Goal: Task Accomplishment & Management: Manage account settings

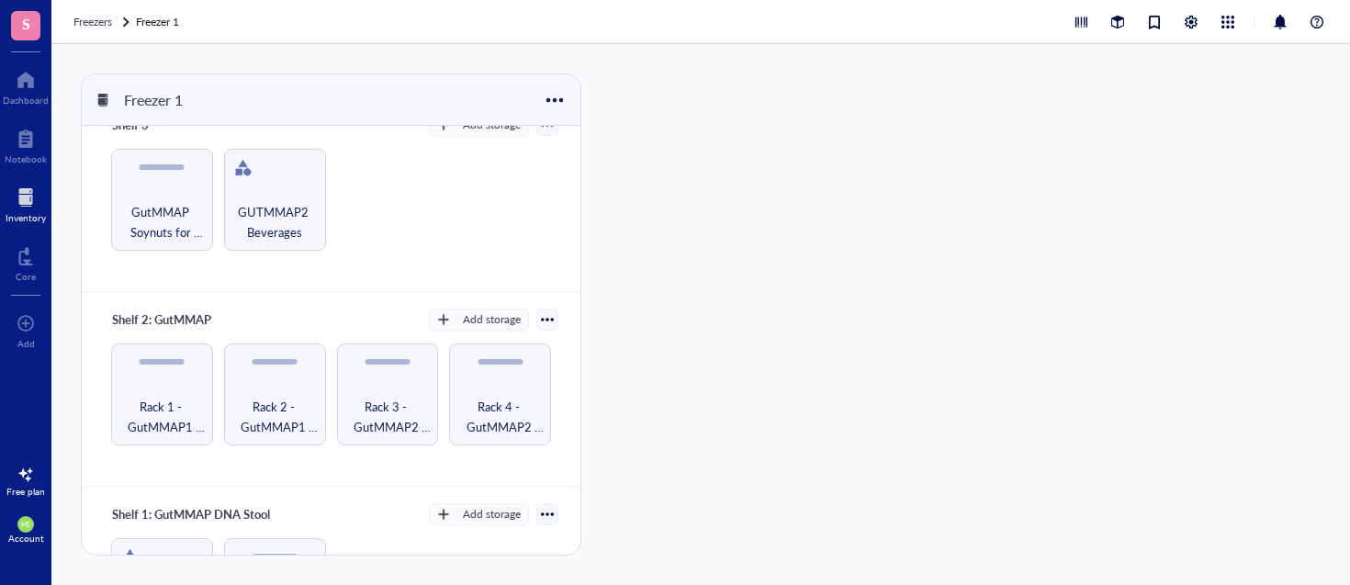
scroll to position [530, 0]
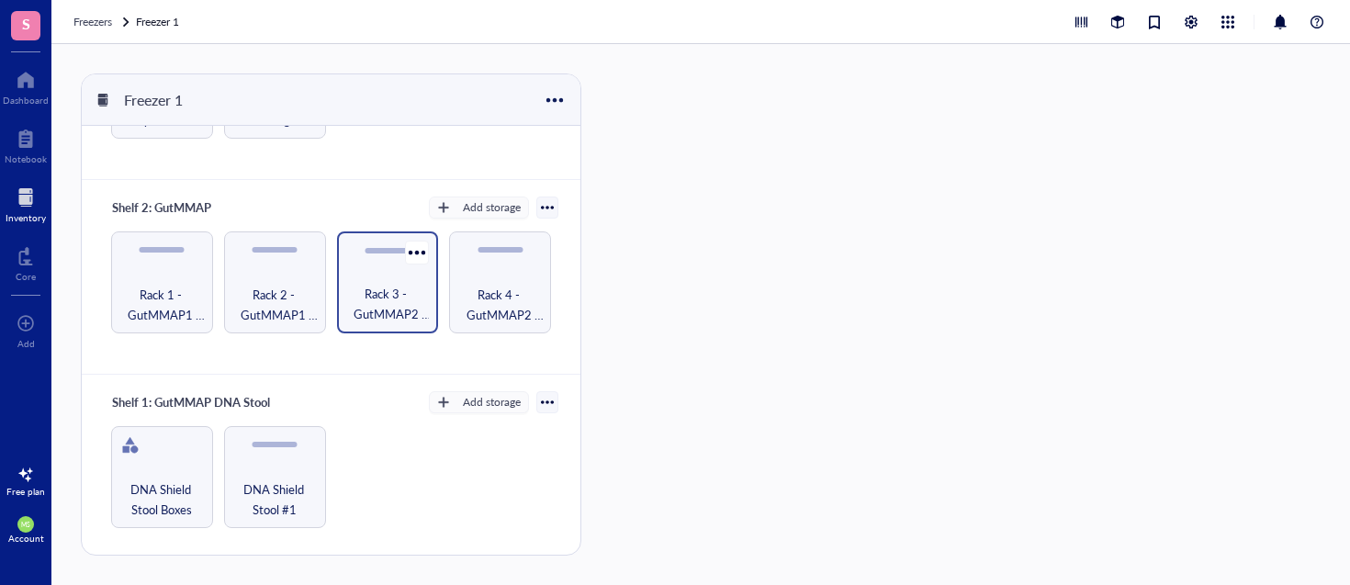
click at [379, 297] on span "Rack 3 - GutMMAP2 Urine" at bounding box center [388, 304] width 84 height 40
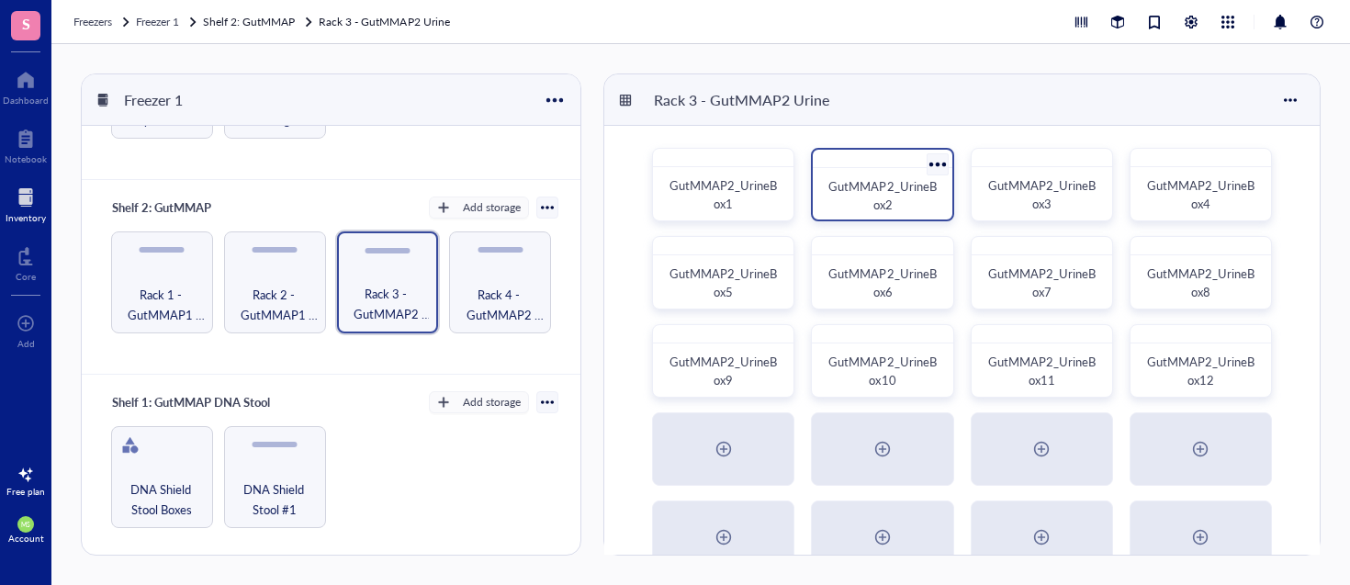
click at [902, 197] on div "GutMMAP2_UrineBox2" at bounding box center [881, 195] width 109 height 37
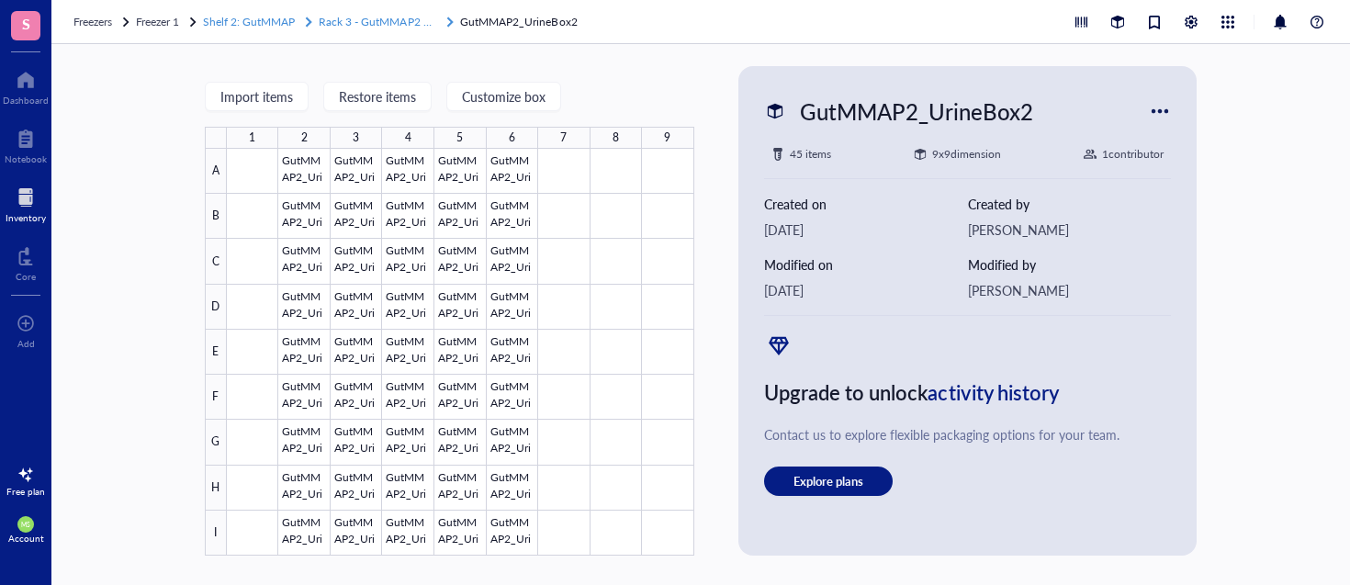
click at [409, 28] on span "Rack 3 - GutMMAP2 Urine" at bounding box center [384, 22] width 130 height 16
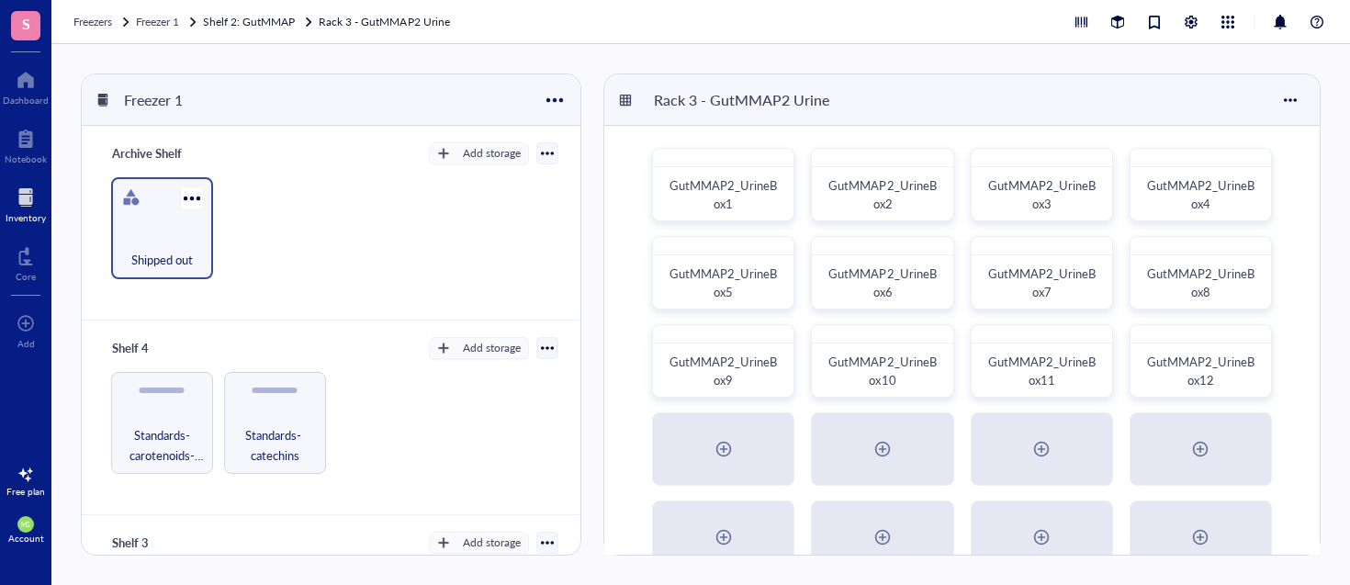
click at [179, 231] on div "Shipped out" at bounding box center [162, 250] width 84 height 40
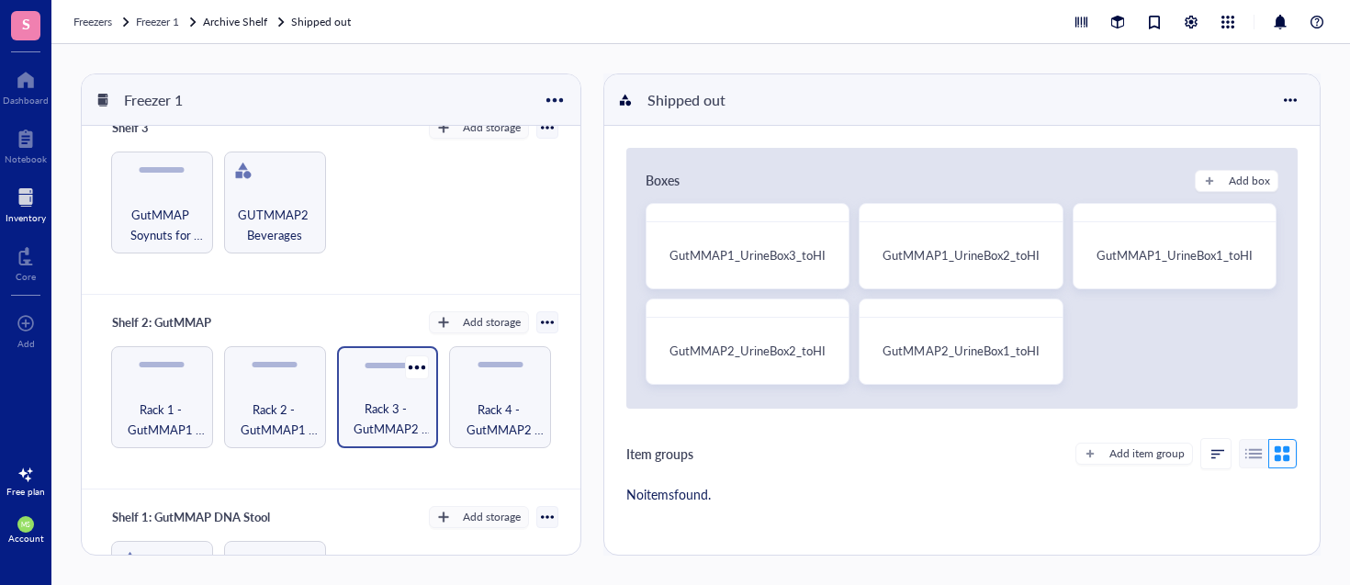
scroll to position [419, 0]
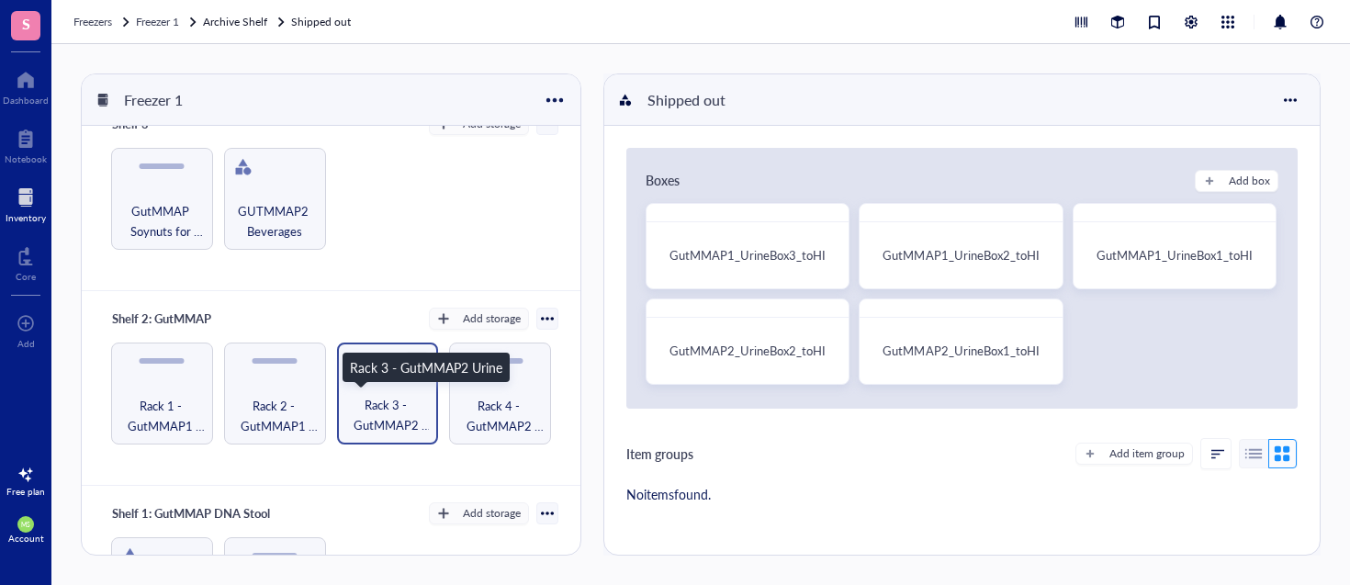
click at [393, 423] on span "Rack 3 - GutMMAP2 Urine" at bounding box center [388, 415] width 84 height 40
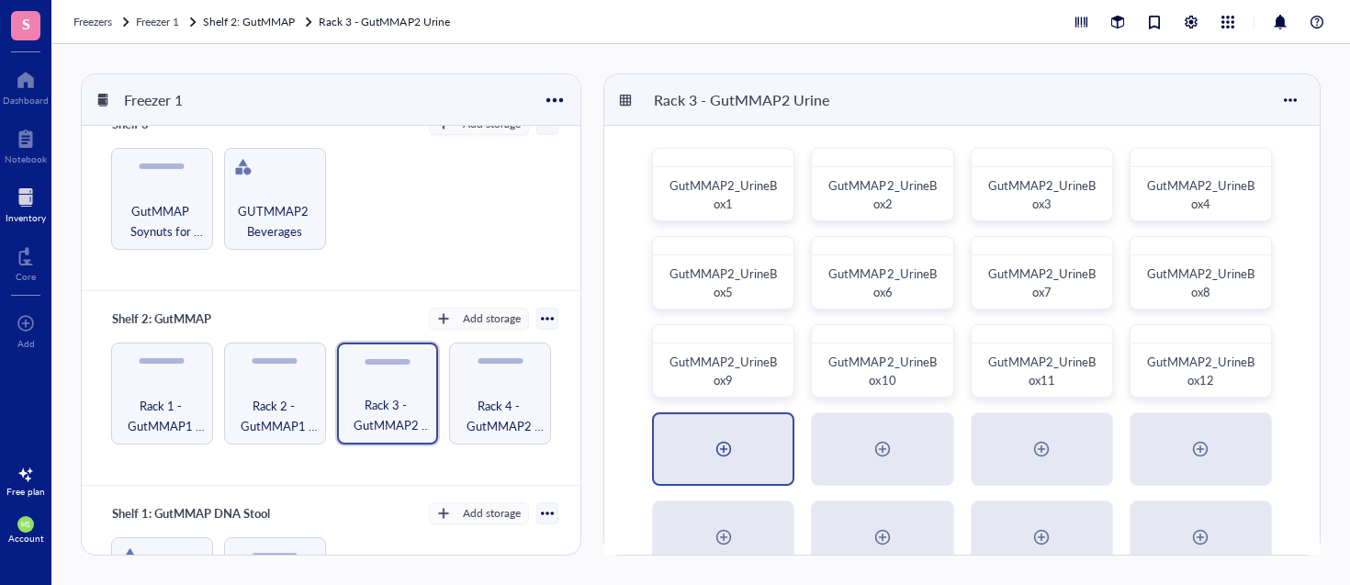
click at [706, 454] on div at bounding box center [723, 449] width 139 height 70
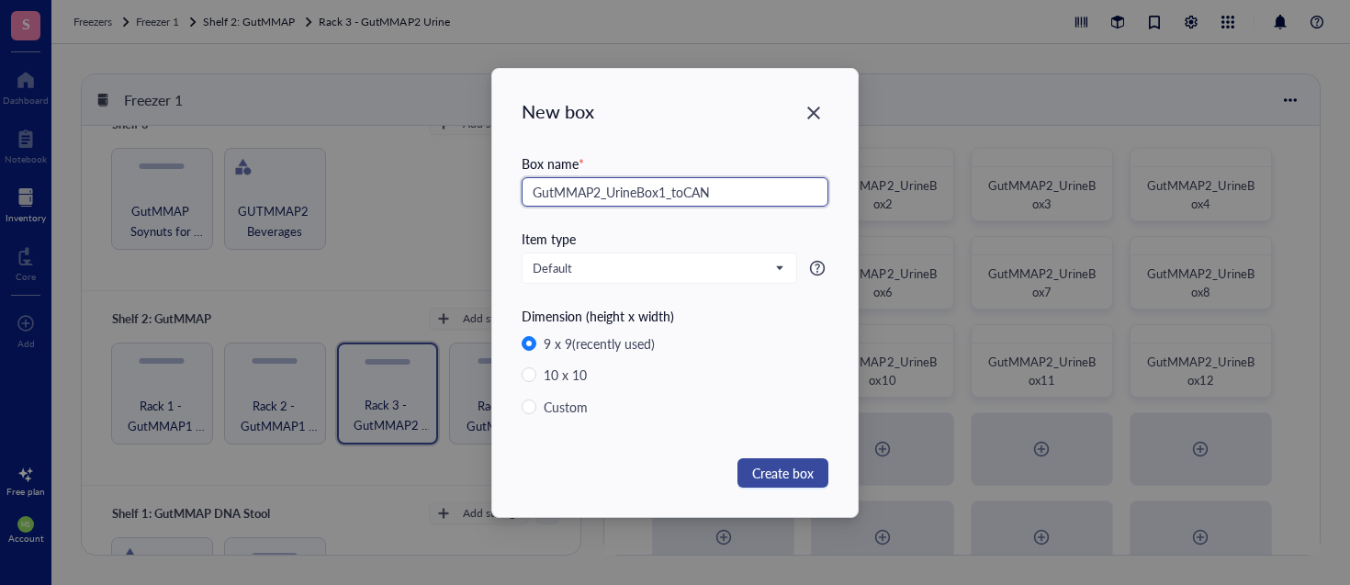
type input "GutMMAP2_UrineBox1_toCAN"
click at [772, 477] on span "Create box" at bounding box center [783, 473] width 62 height 20
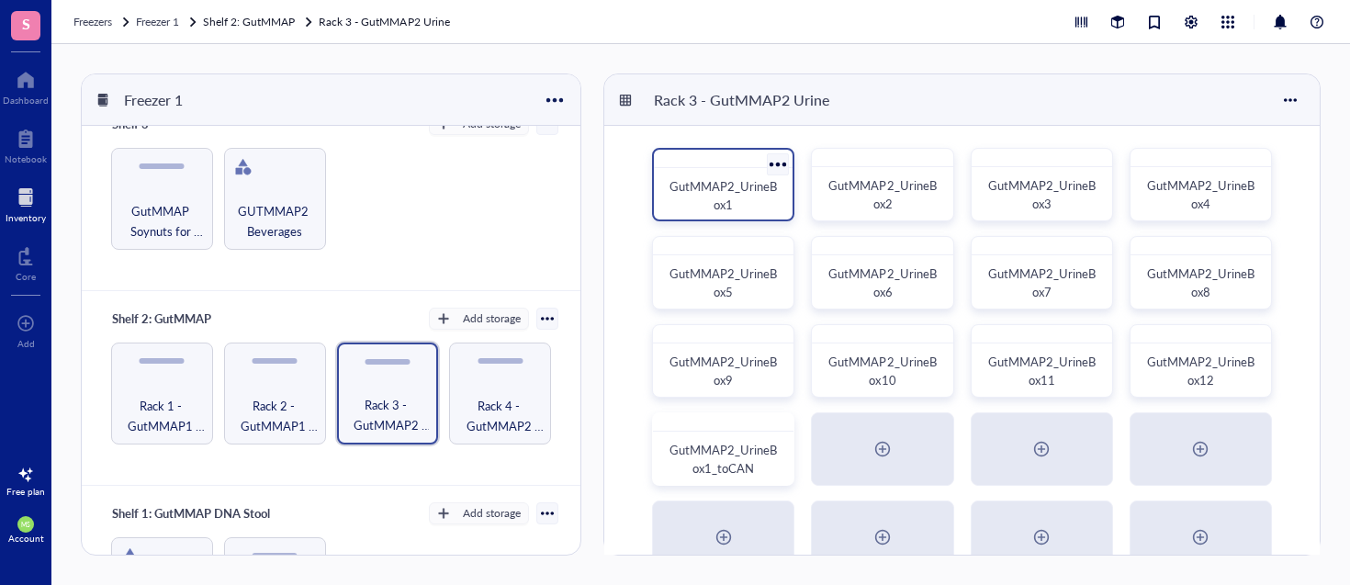
click at [764, 201] on div "GutMMAP2_UrineBox1" at bounding box center [722, 195] width 109 height 37
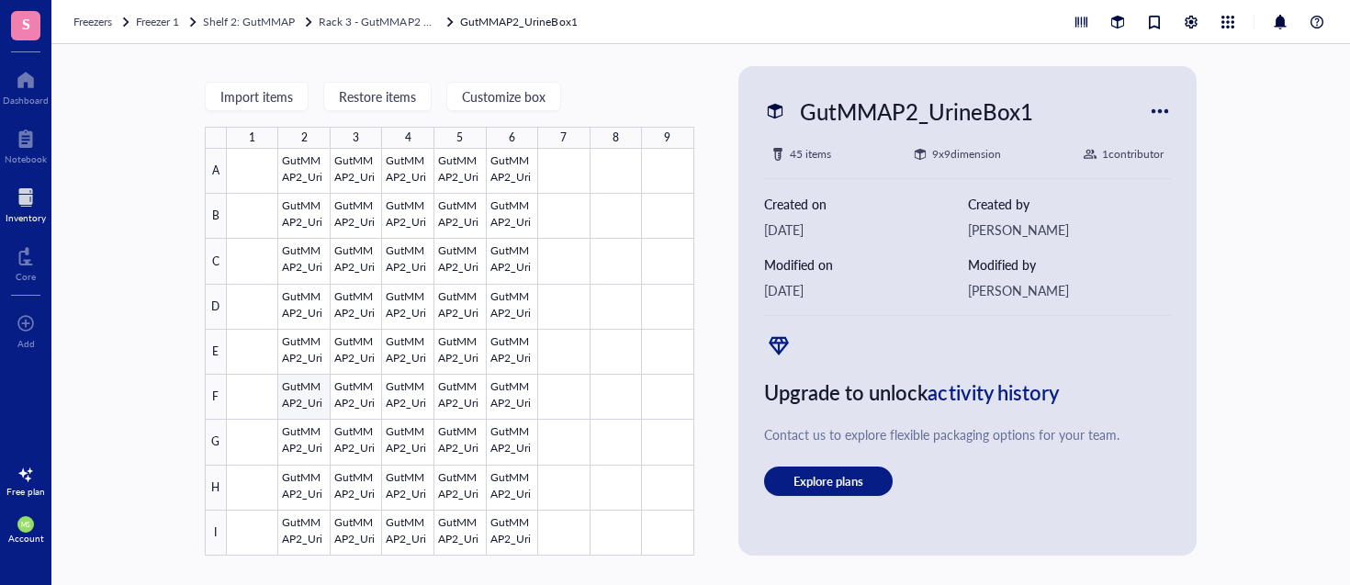
click at [298, 390] on div at bounding box center [460, 352] width 467 height 407
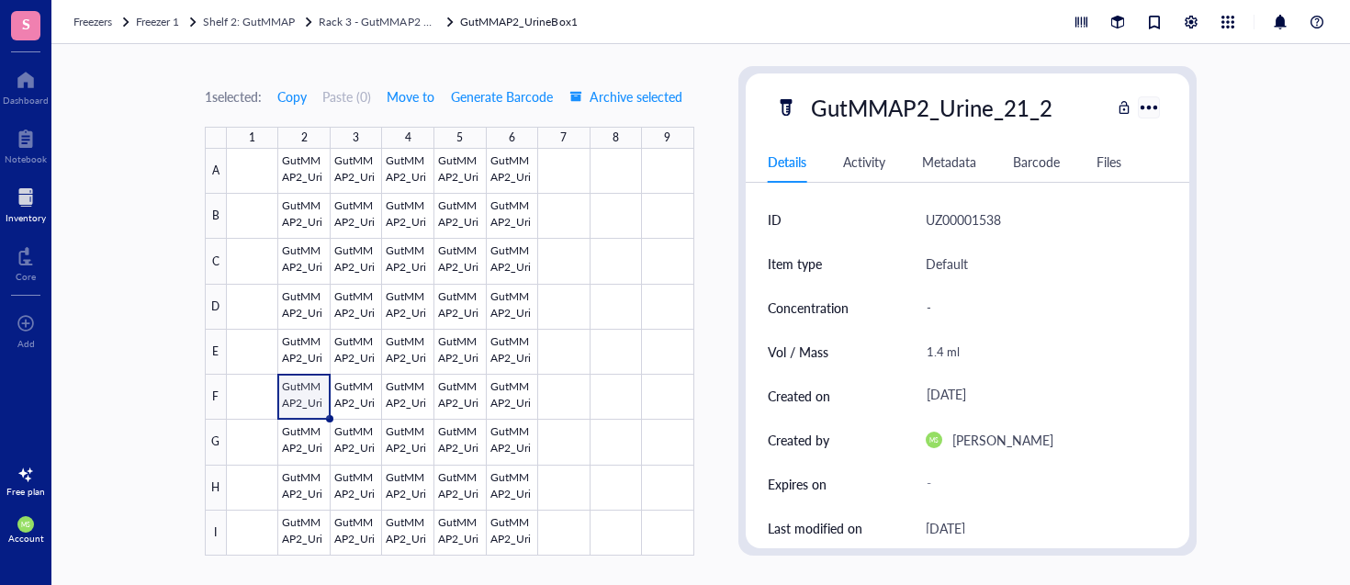
click at [1146, 107] on div at bounding box center [1149, 107] width 27 height 27
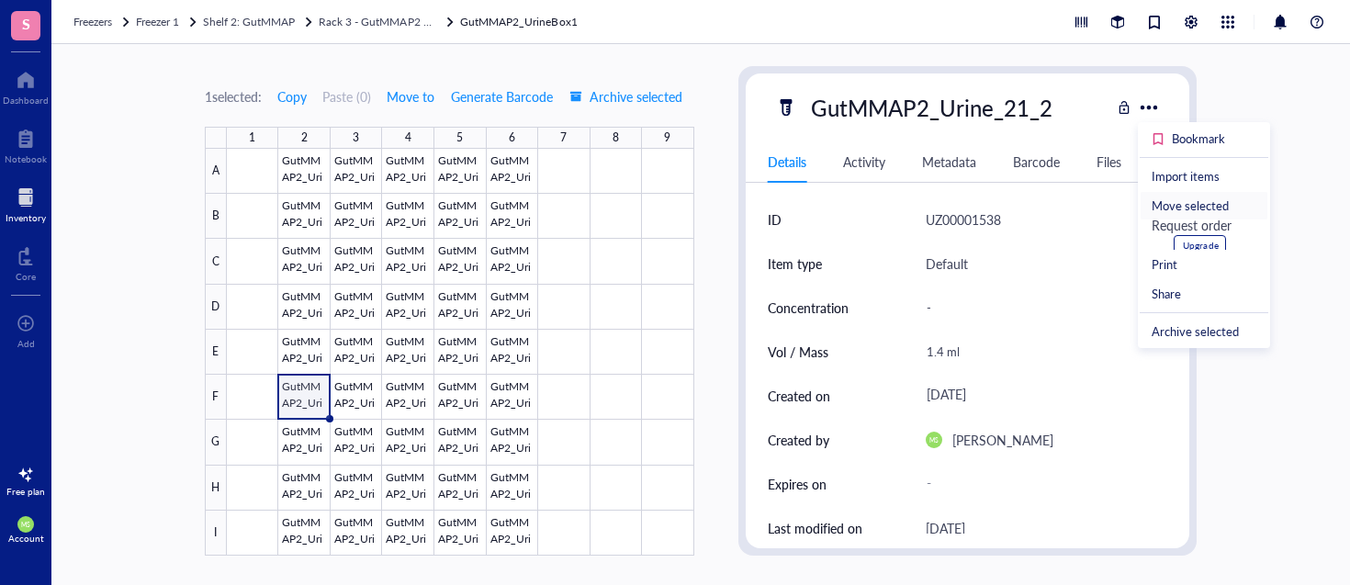
click at [1186, 207] on div "Move selected" at bounding box center [1189, 205] width 77 height 17
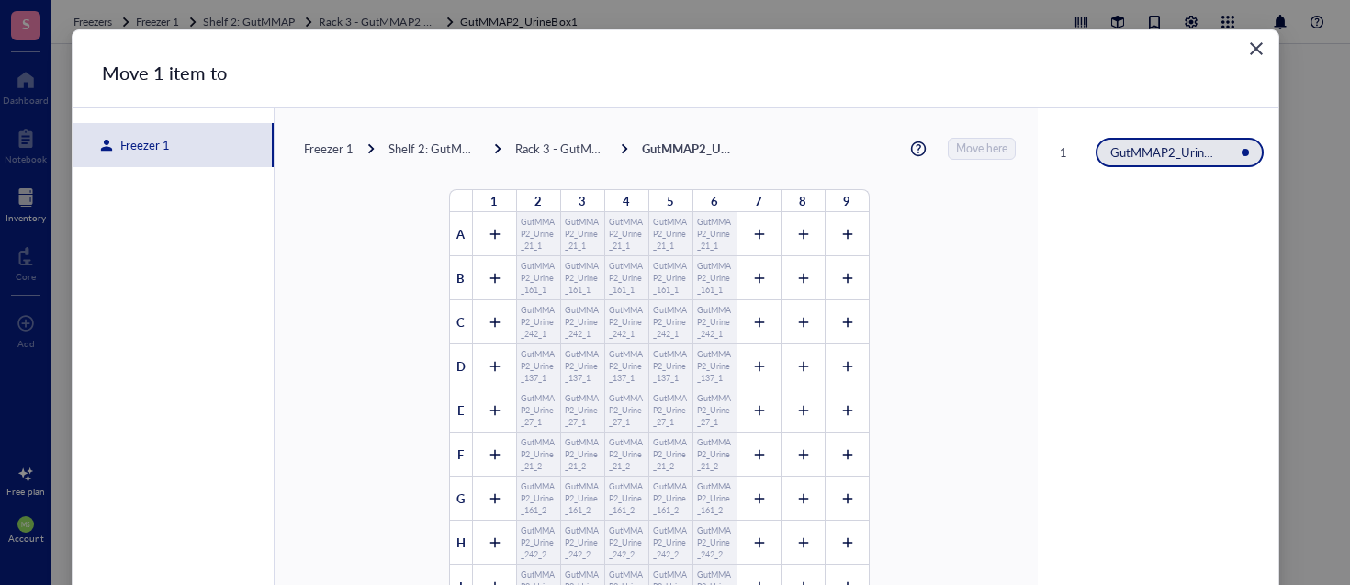
click at [546, 151] on div "Rack 3 - GutMMAP2 Urine" at bounding box center [561, 148] width 92 height 17
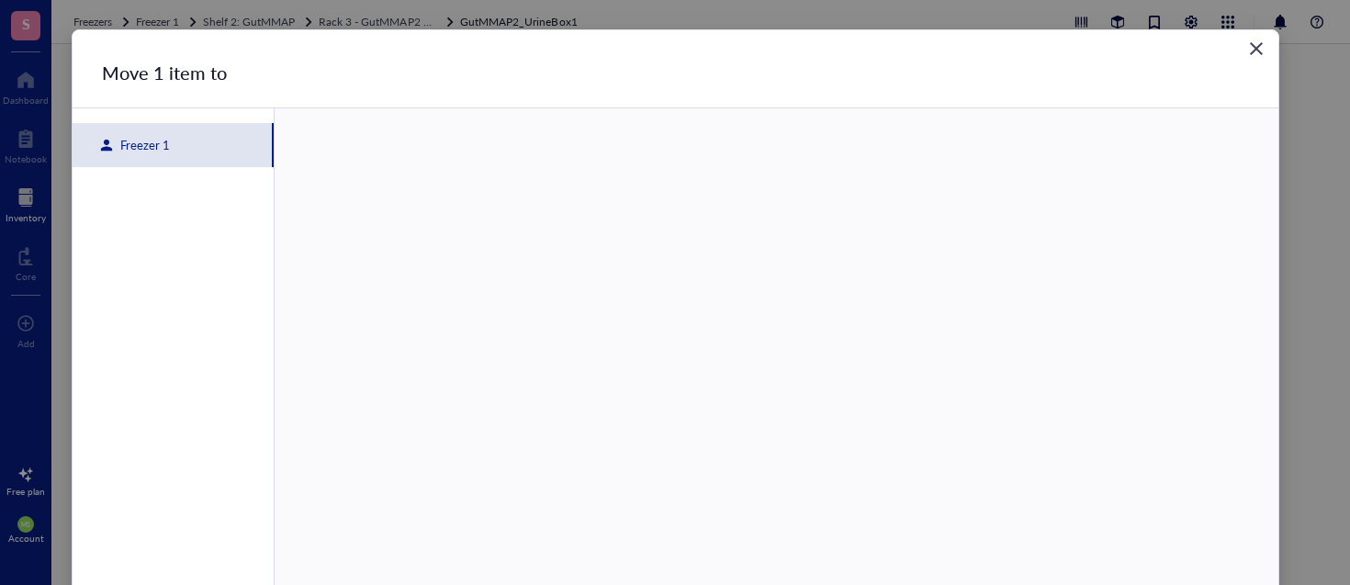
click at [169, 149] on div "Freezer 1" at bounding box center [173, 145] width 201 height 44
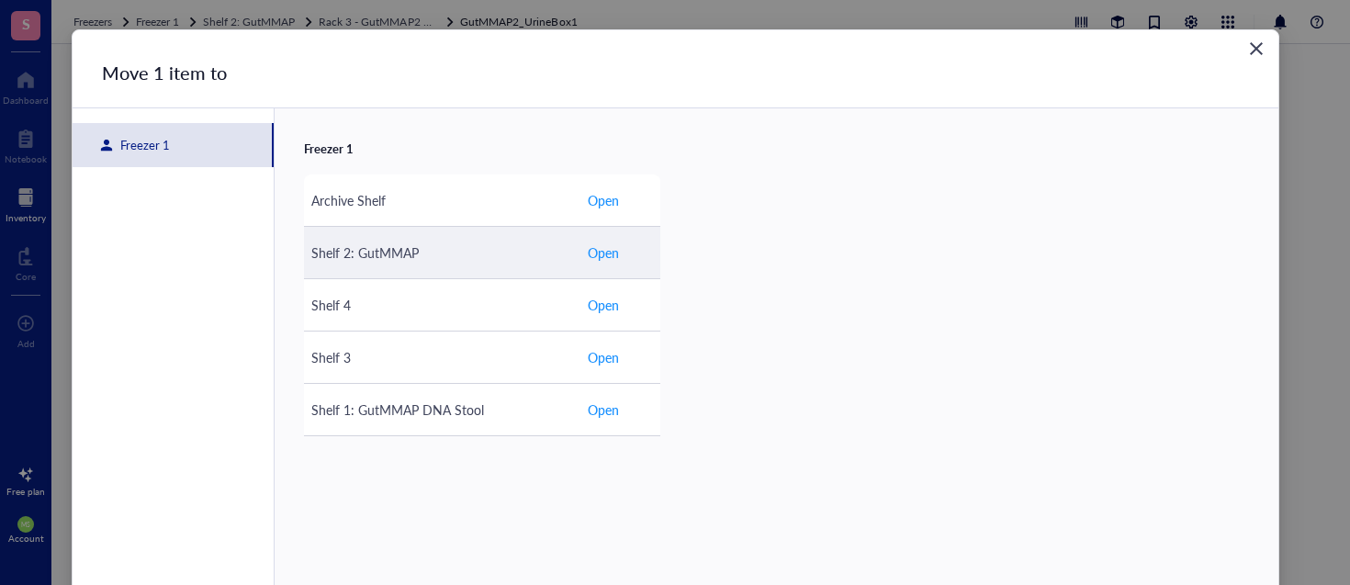
click at [398, 257] on div "Shelf 2: GutMMAP" at bounding box center [441, 252] width 261 height 20
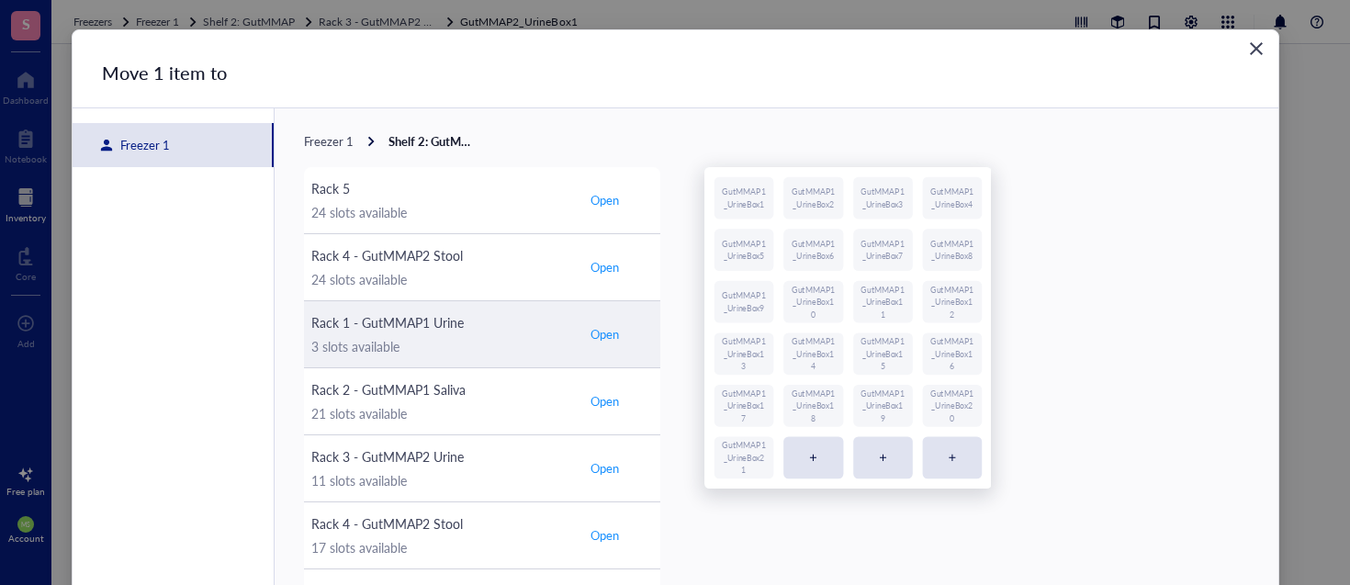
scroll to position [6, 0]
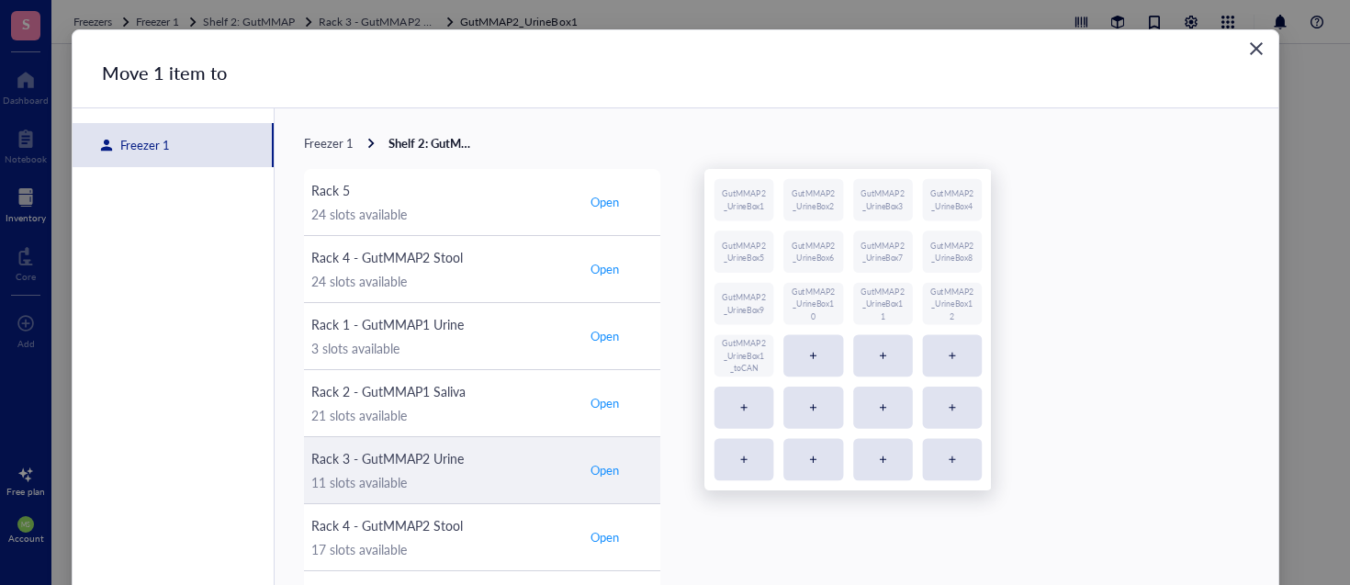
click at [613, 471] on span "Open" at bounding box center [604, 470] width 28 height 17
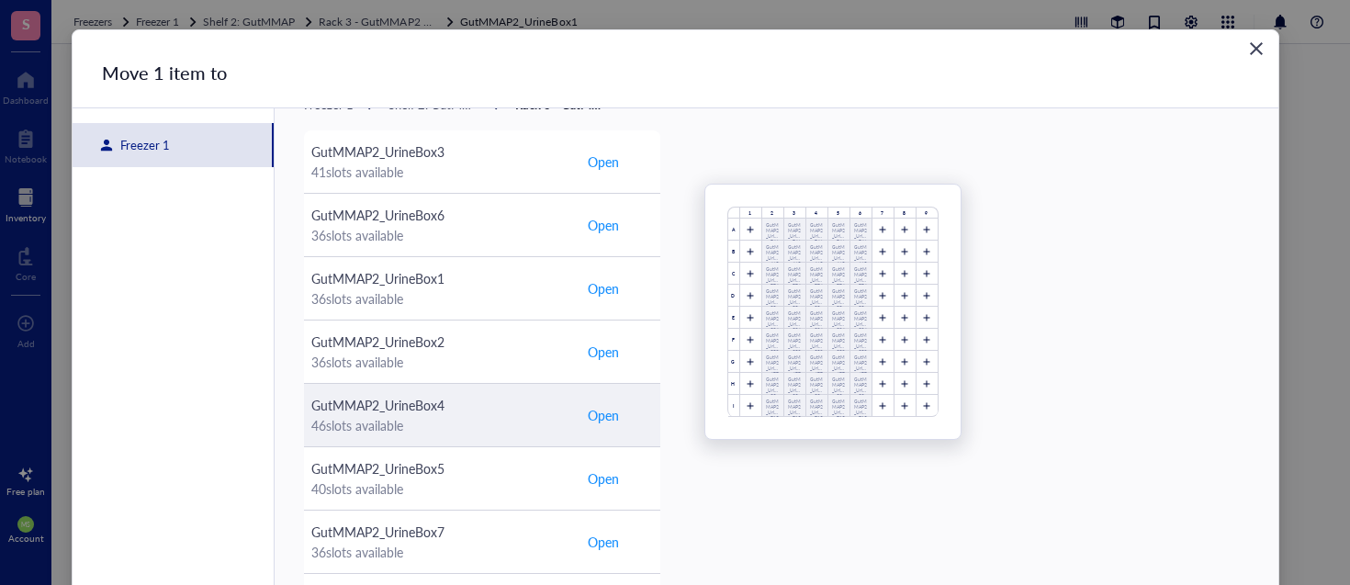
scroll to position [0, 0]
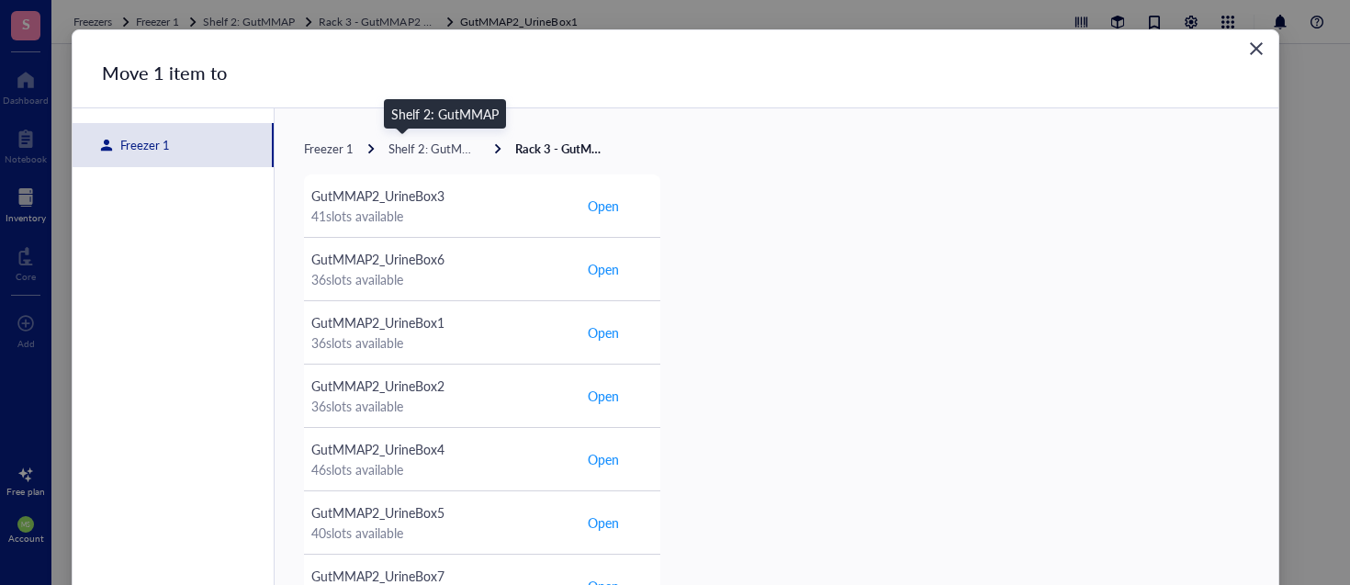
click at [449, 152] on span "Shelf 2: GutMMAP" at bounding box center [438, 148] width 100 height 17
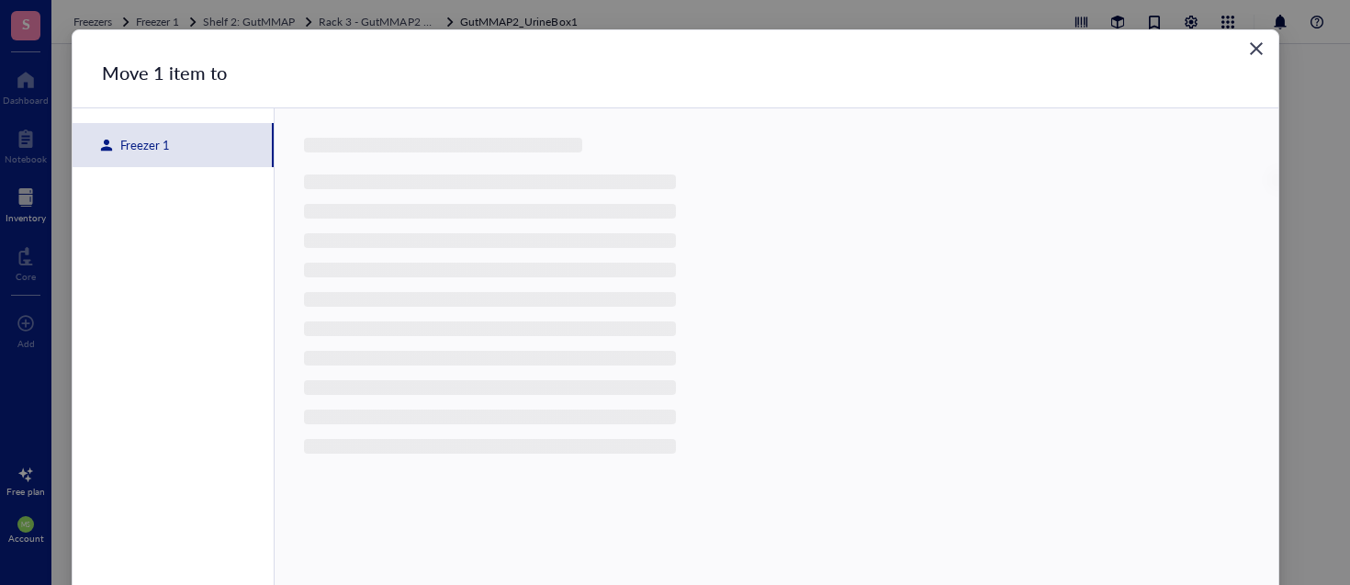
click at [188, 153] on div "Freezer 1" at bounding box center [173, 145] width 201 height 44
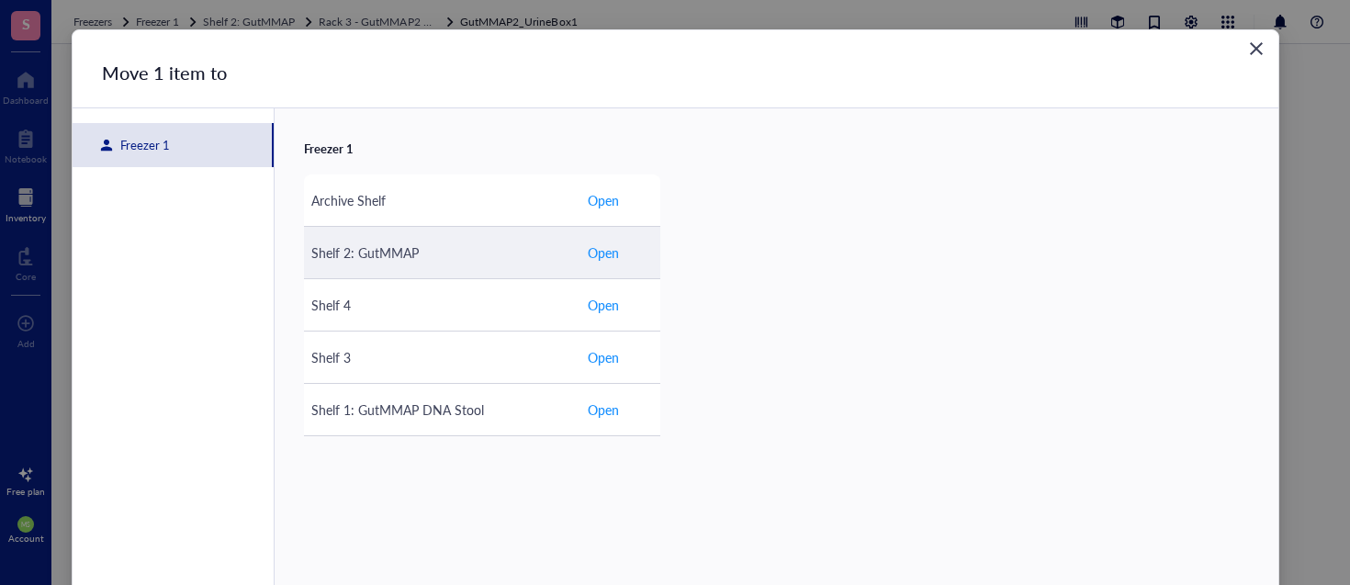
click at [596, 248] on span "Open" at bounding box center [603, 252] width 31 height 20
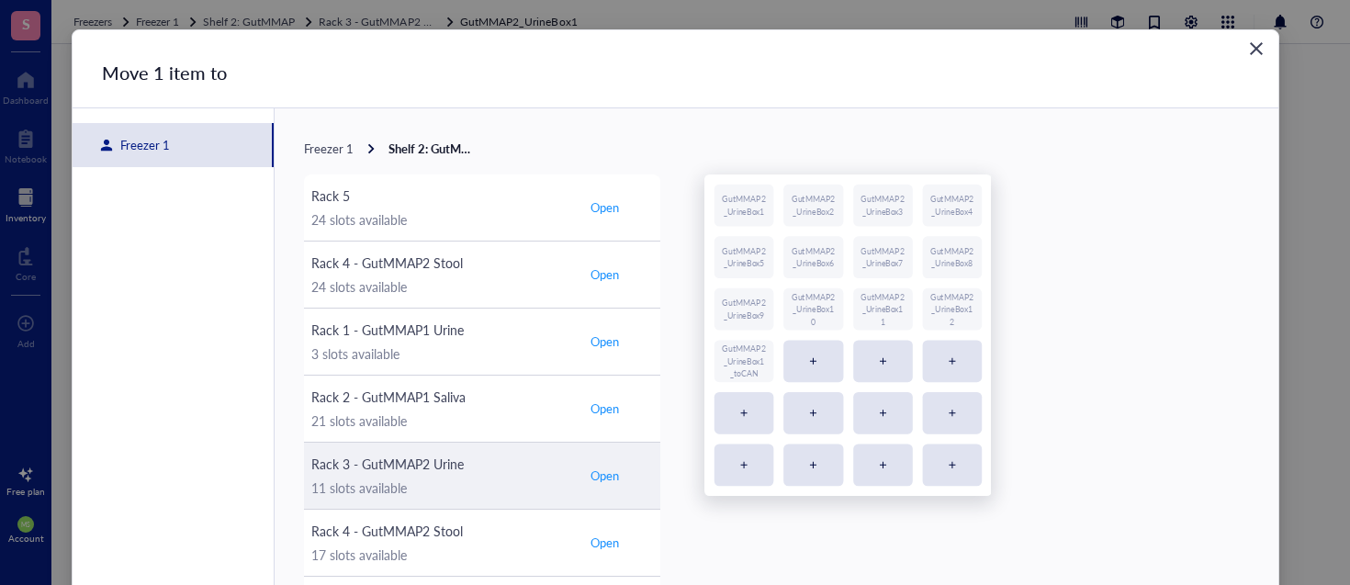
click at [612, 476] on span "Open" at bounding box center [604, 475] width 28 height 17
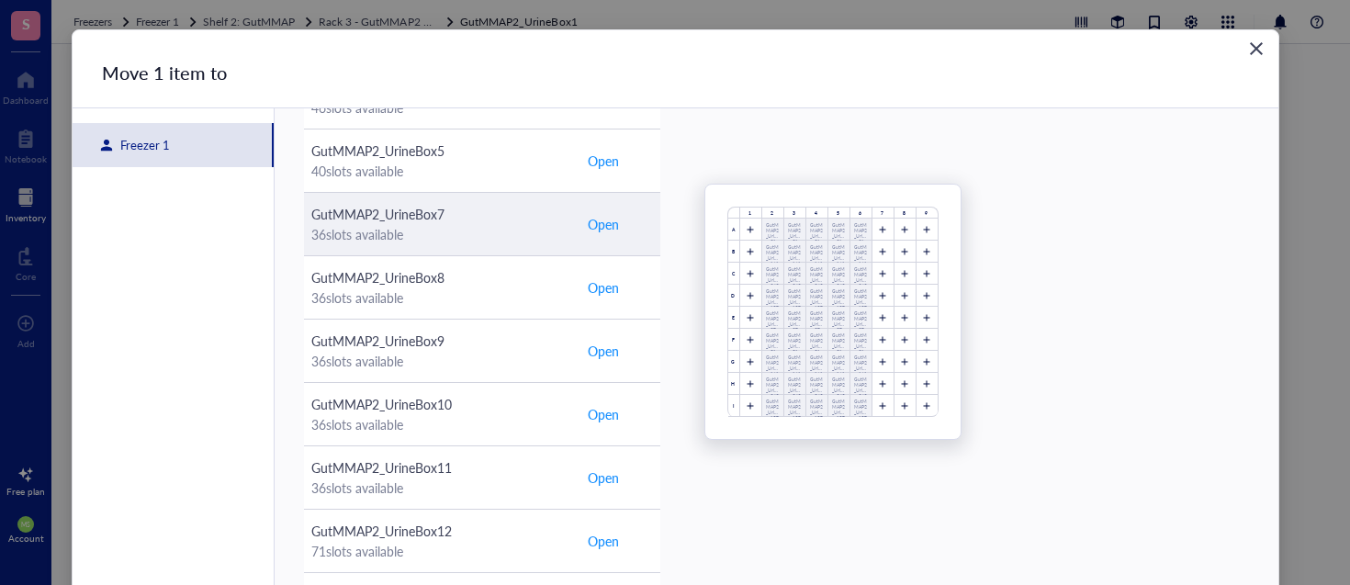
scroll to position [115, 0]
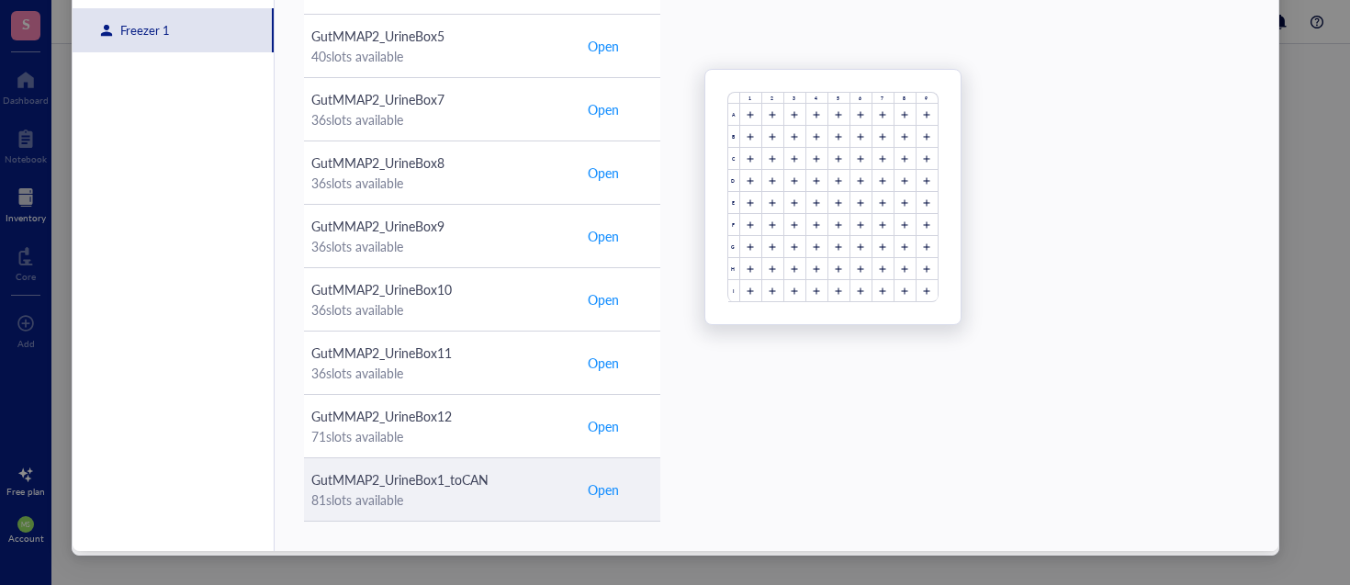
click at [604, 492] on span "Open" at bounding box center [603, 489] width 31 height 20
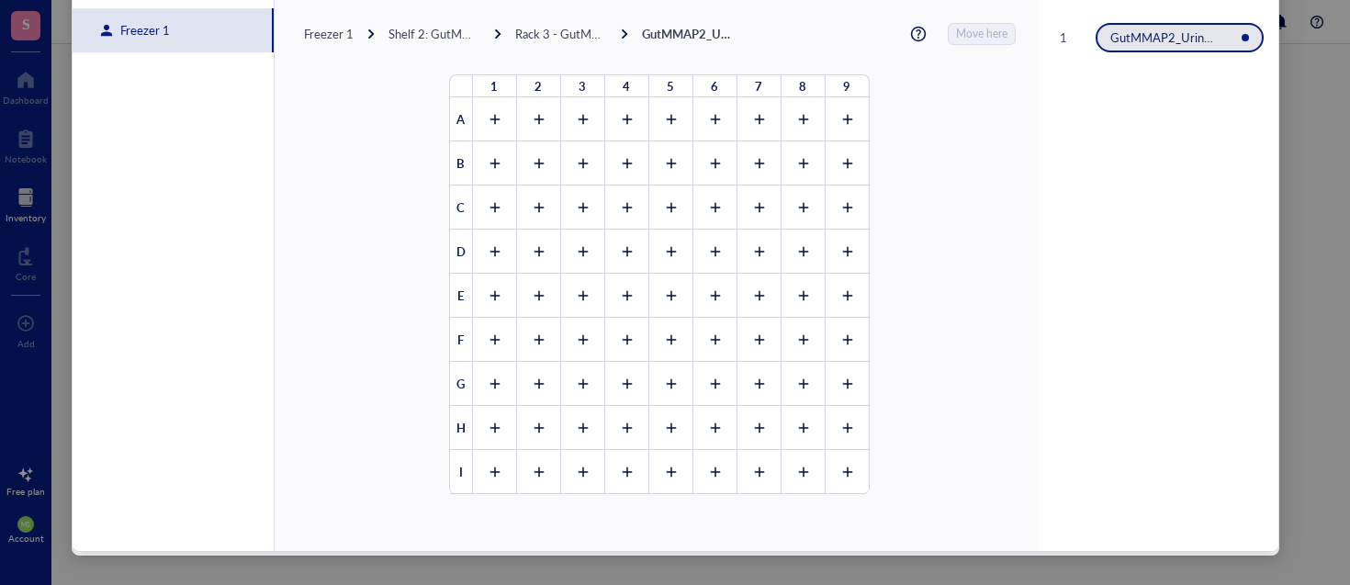
scroll to position [0, 0]
click at [488, 115] on icon at bounding box center [494, 119] width 13 height 13
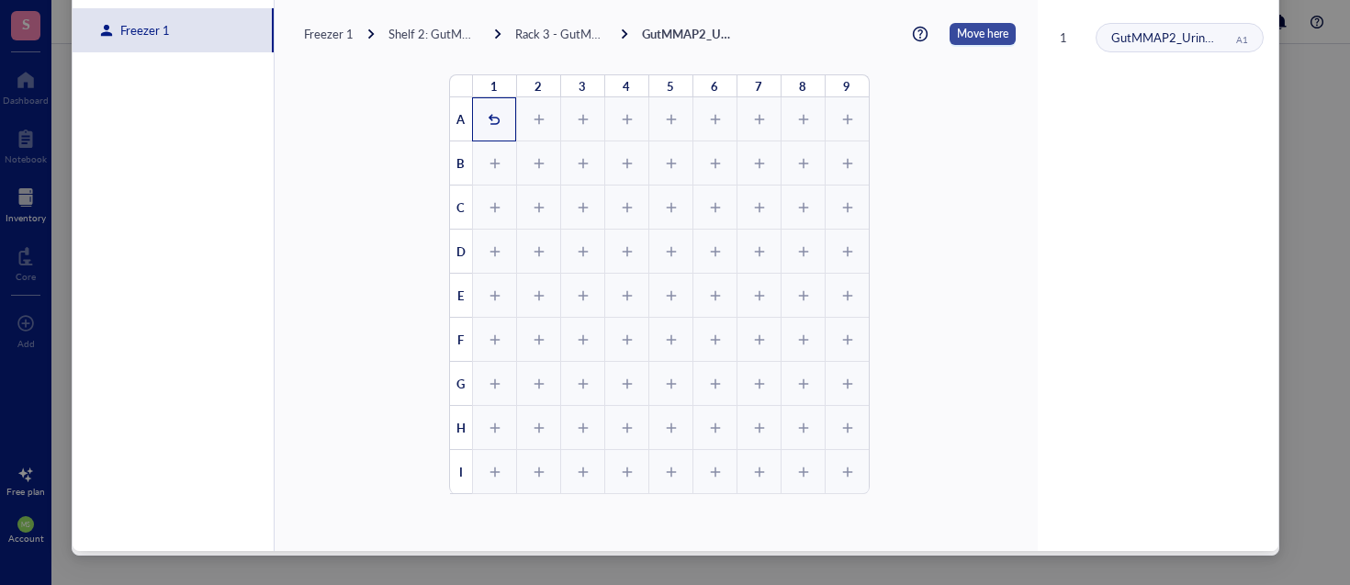
click at [983, 38] on span "Move here" at bounding box center [982, 34] width 51 height 22
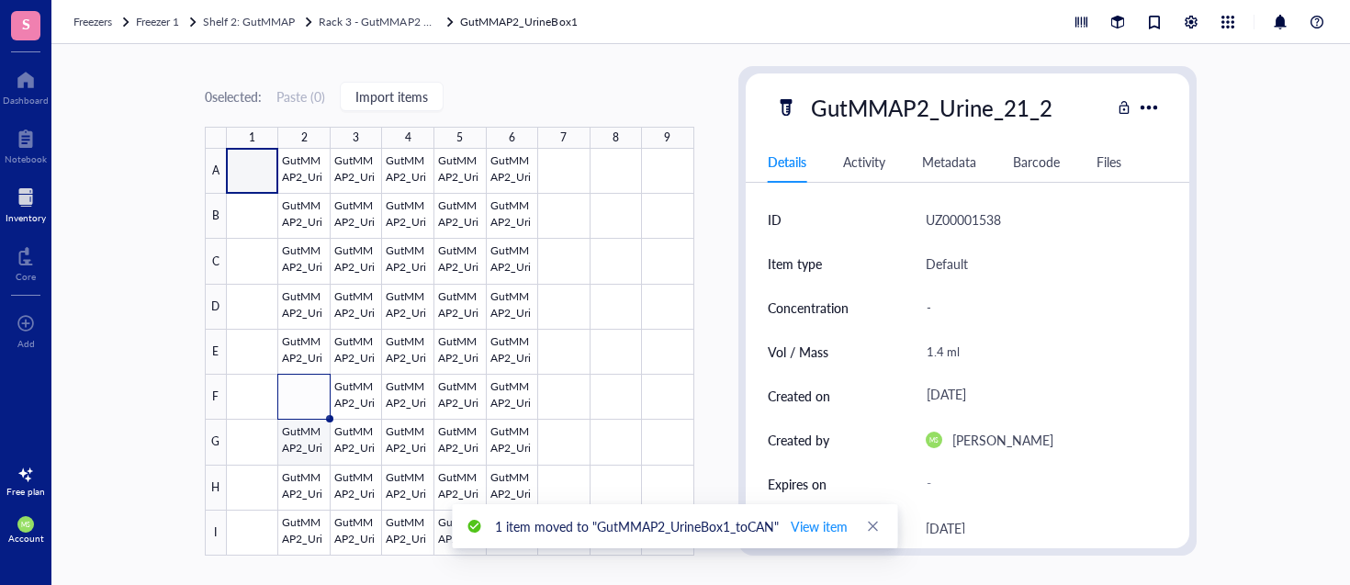
click at [306, 441] on div at bounding box center [460, 352] width 467 height 407
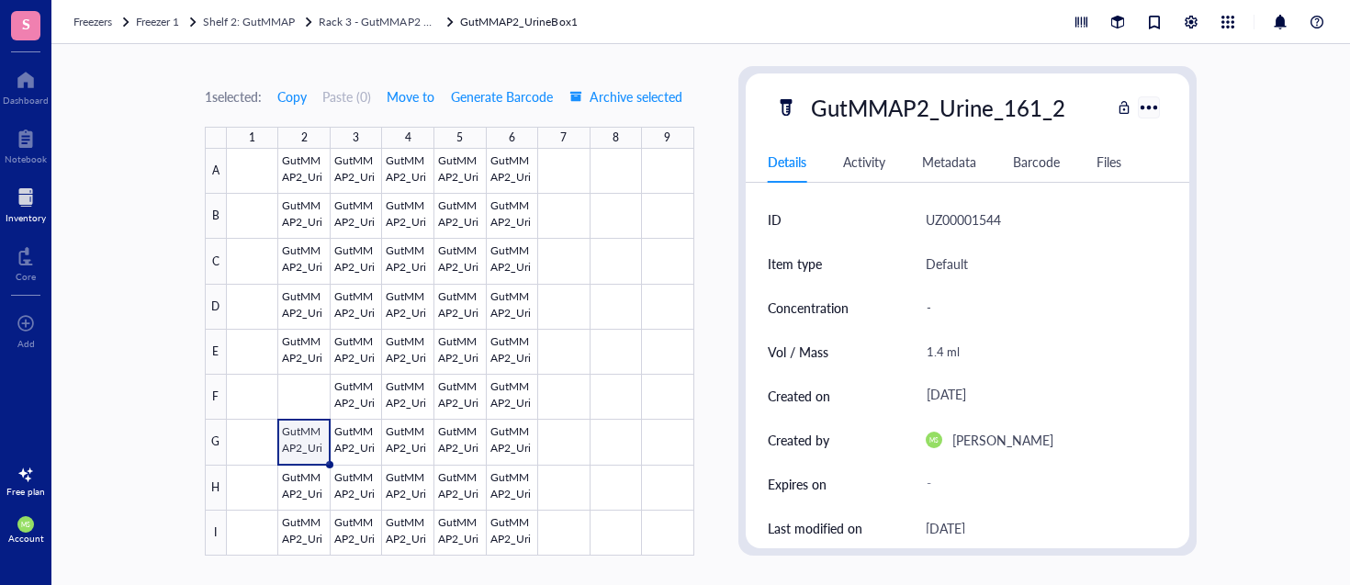
click at [1155, 110] on div at bounding box center [1149, 107] width 27 height 27
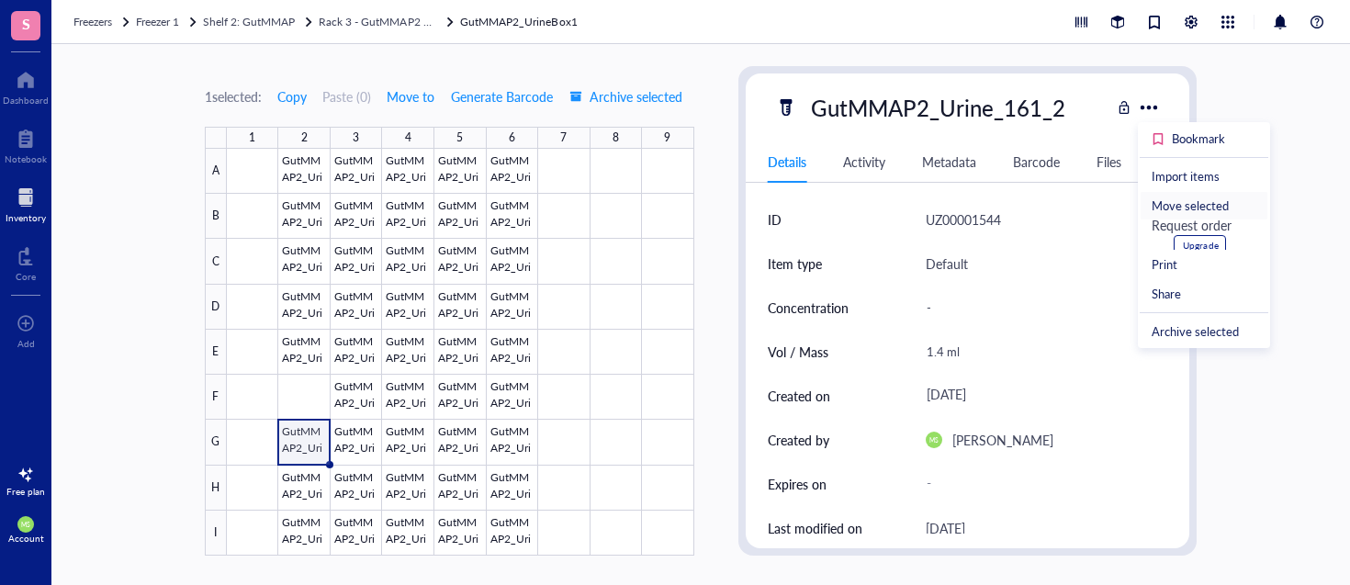
click at [1191, 208] on div "Move selected" at bounding box center [1189, 205] width 77 height 17
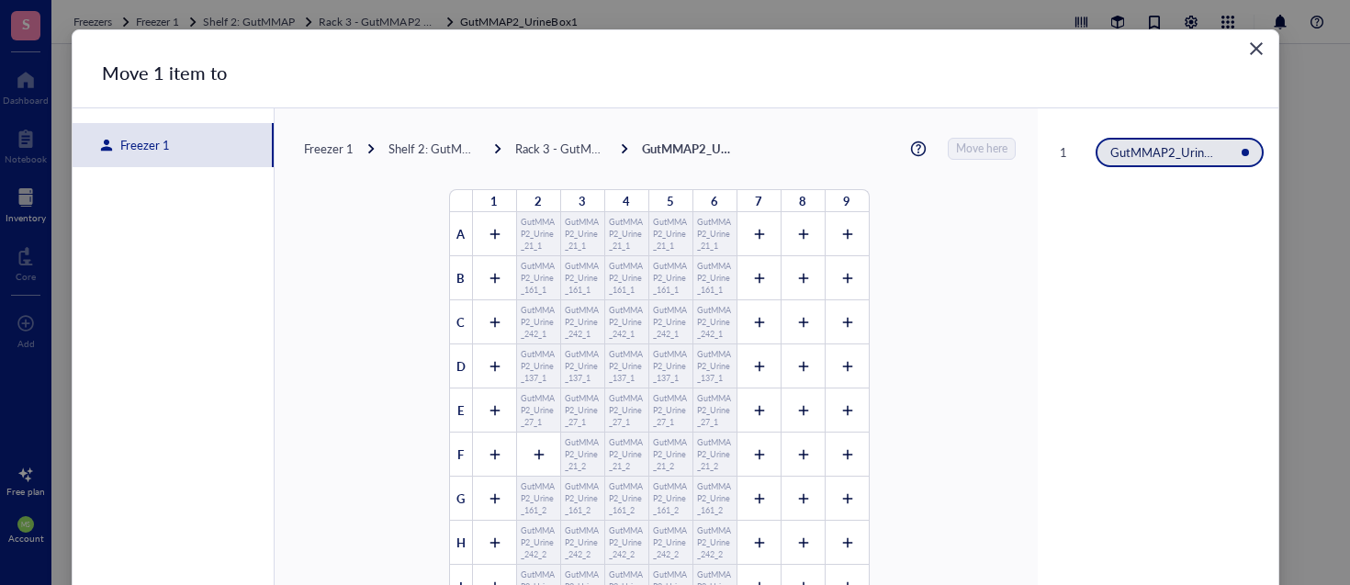
click at [180, 149] on div "Freezer 1" at bounding box center [173, 145] width 201 height 44
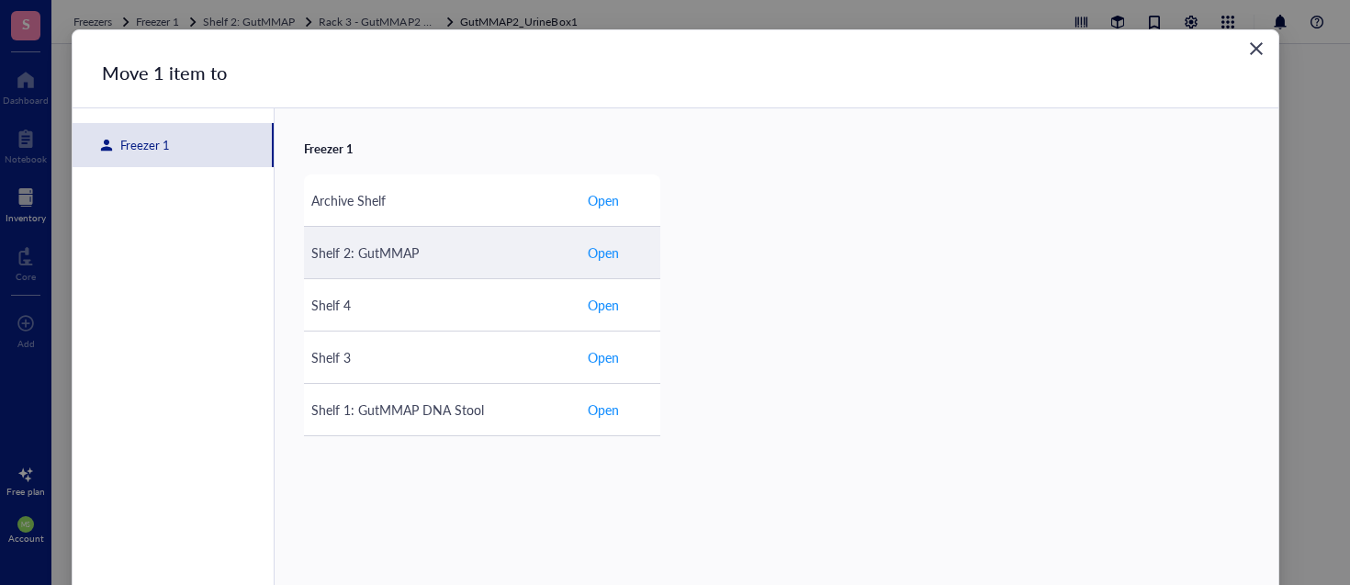
click at [600, 256] on span "Open" at bounding box center [603, 252] width 31 height 20
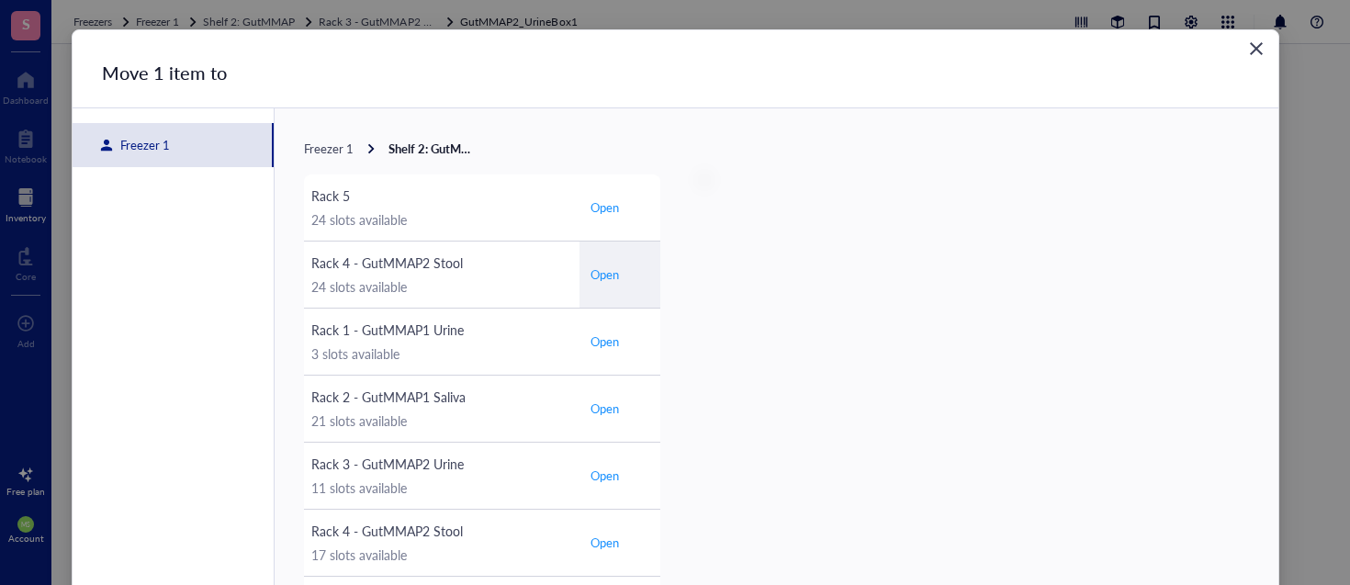
scroll to position [7, 0]
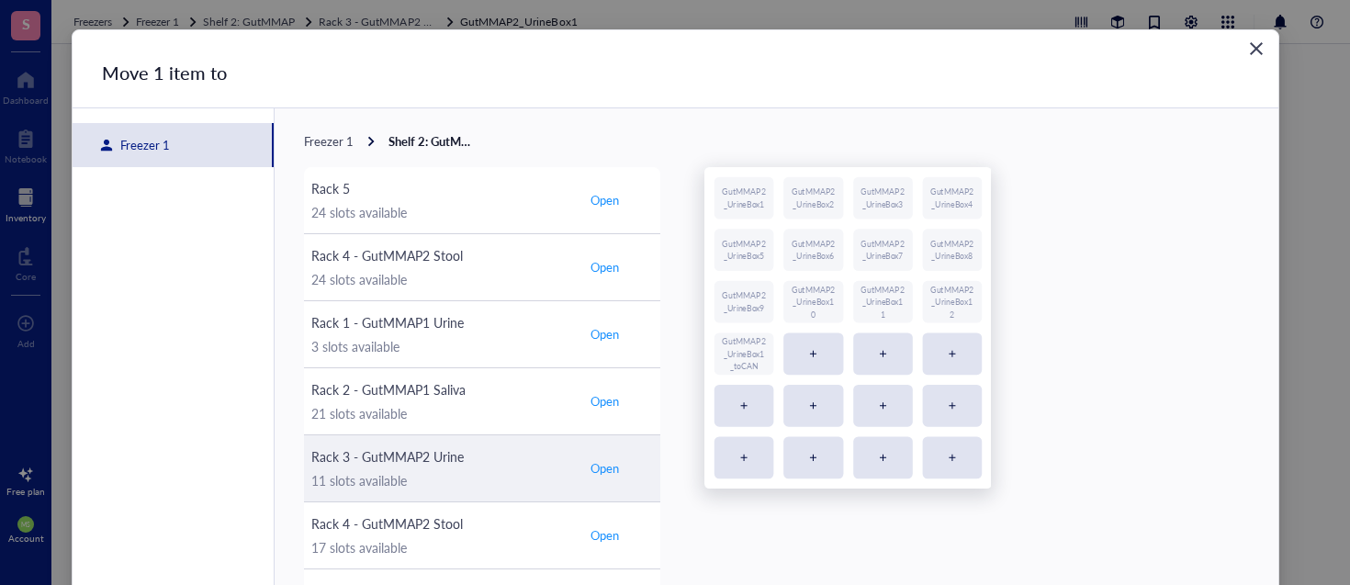
click at [600, 471] on span "Open" at bounding box center [604, 468] width 28 height 17
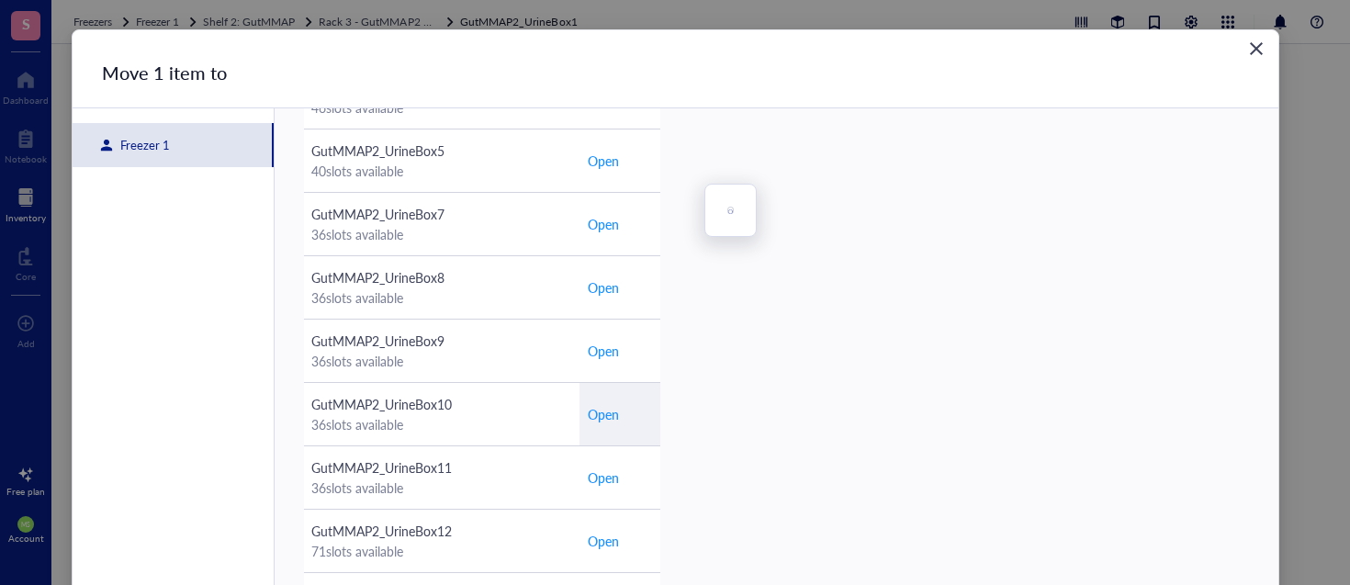
scroll to position [115, 0]
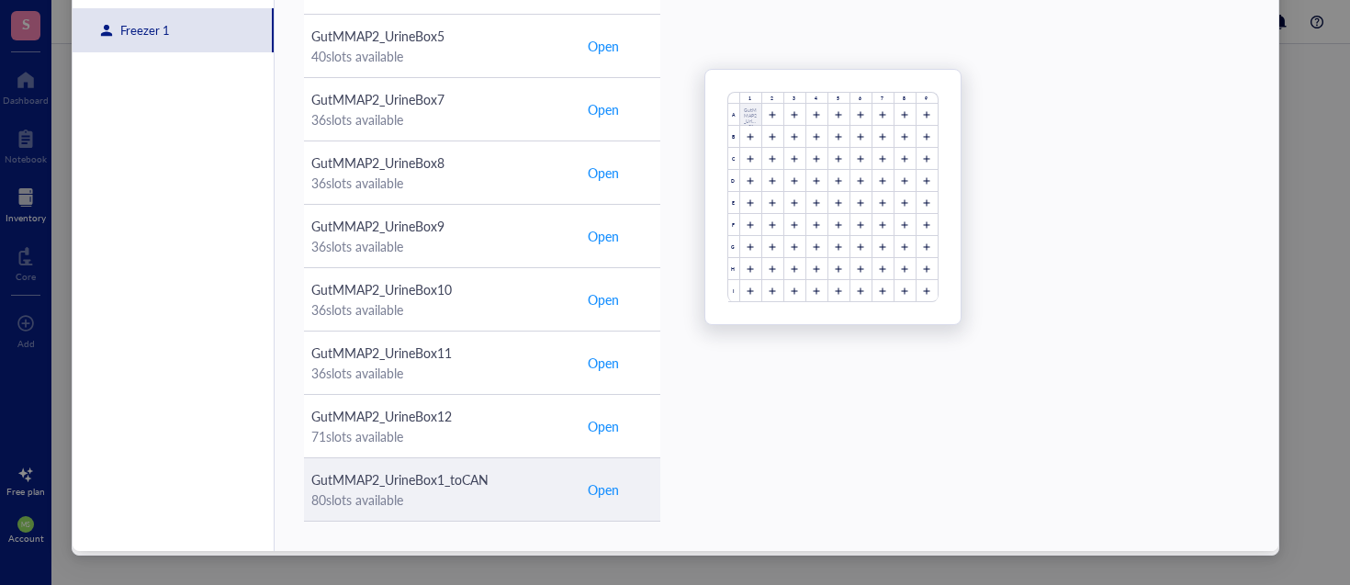
click at [604, 489] on span "Open" at bounding box center [603, 489] width 31 height 20
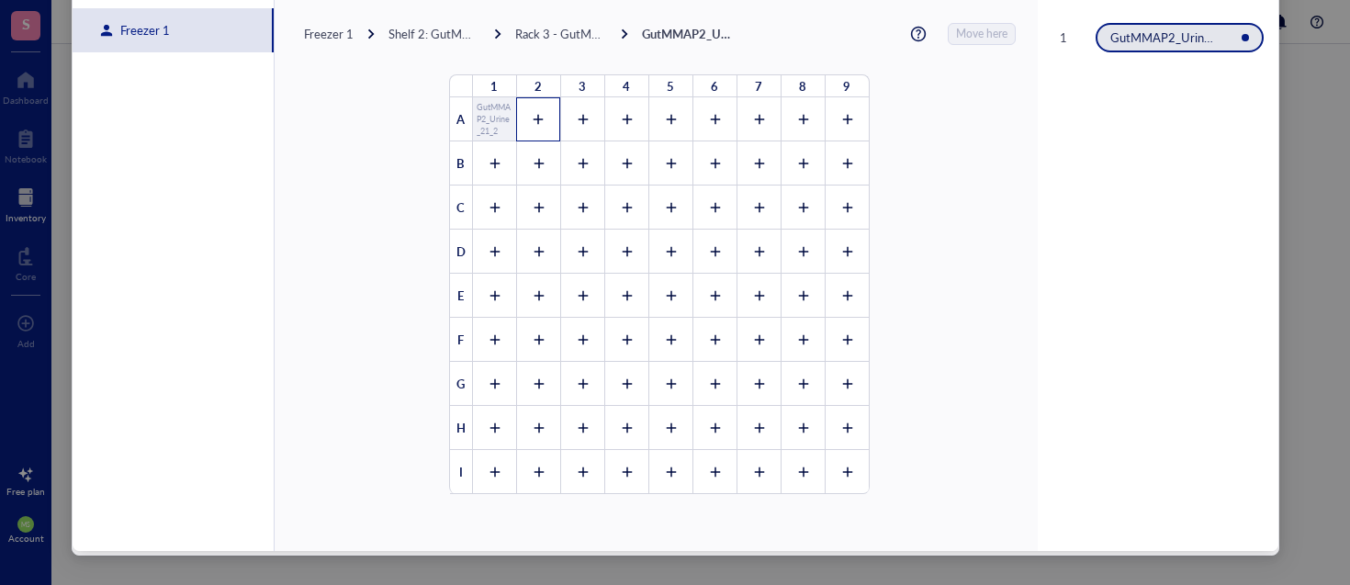
click at [532, 113] on icon at bounding box center [538, 119] width 13 height 13
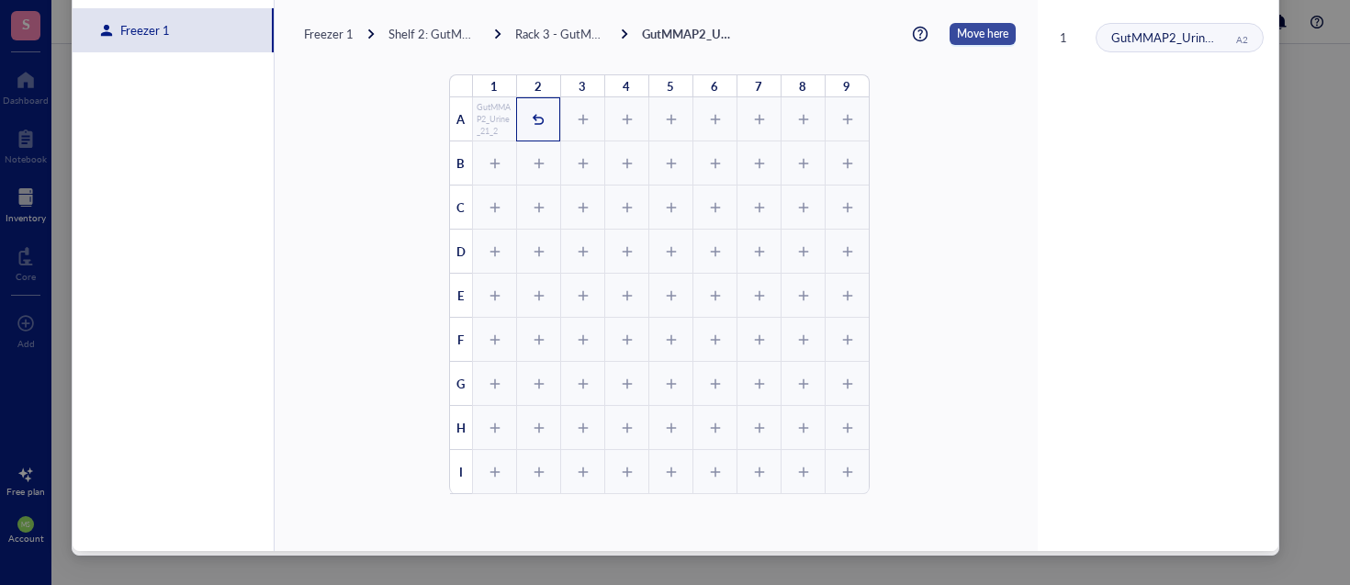
click at [961, 33] on span "Move here" at bounding box center [982, 34] width 51 height 22
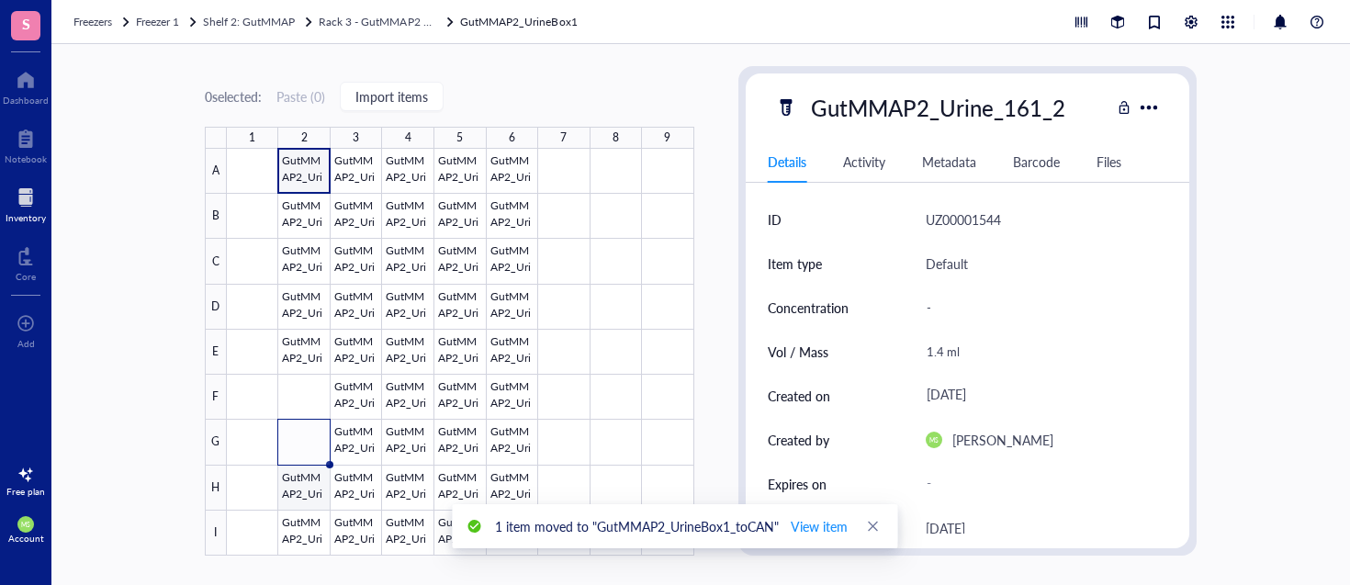
click at [287, 485] on div at bounding box center [460, 352] width 467 height 407
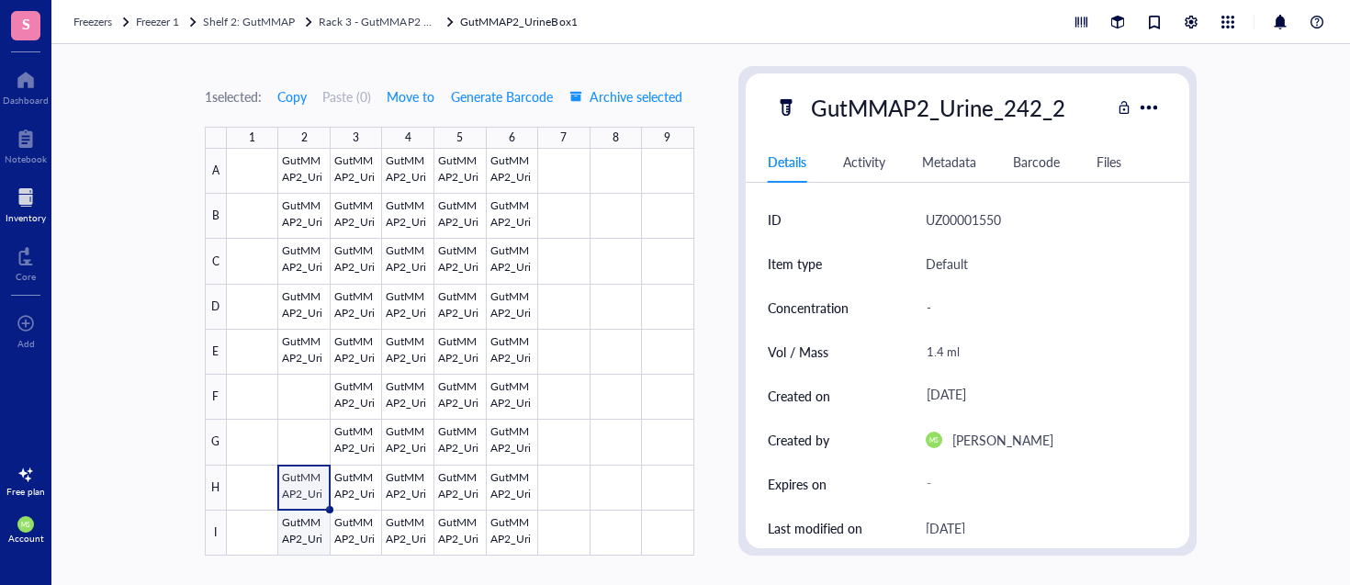
click at [310, 522] on div at bounding box center [460, 352] width 467 height 407
click at [1148, 107] on div at bounding box center [1149, 107] width 27 height 27
click at [1204, 204] on div "Move selected" at bounding box center [1189, 205] width 77 height 17
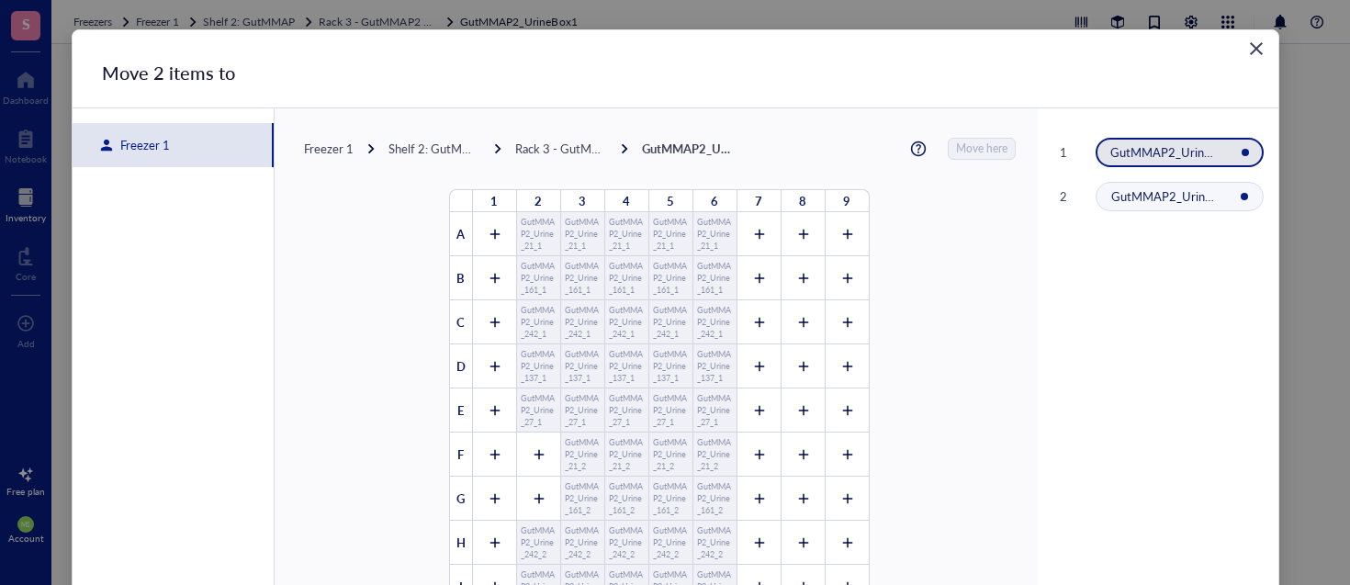
click at [148, 142] on div "Freezer 1" at bounding box center [141, 145] width 57 height 17
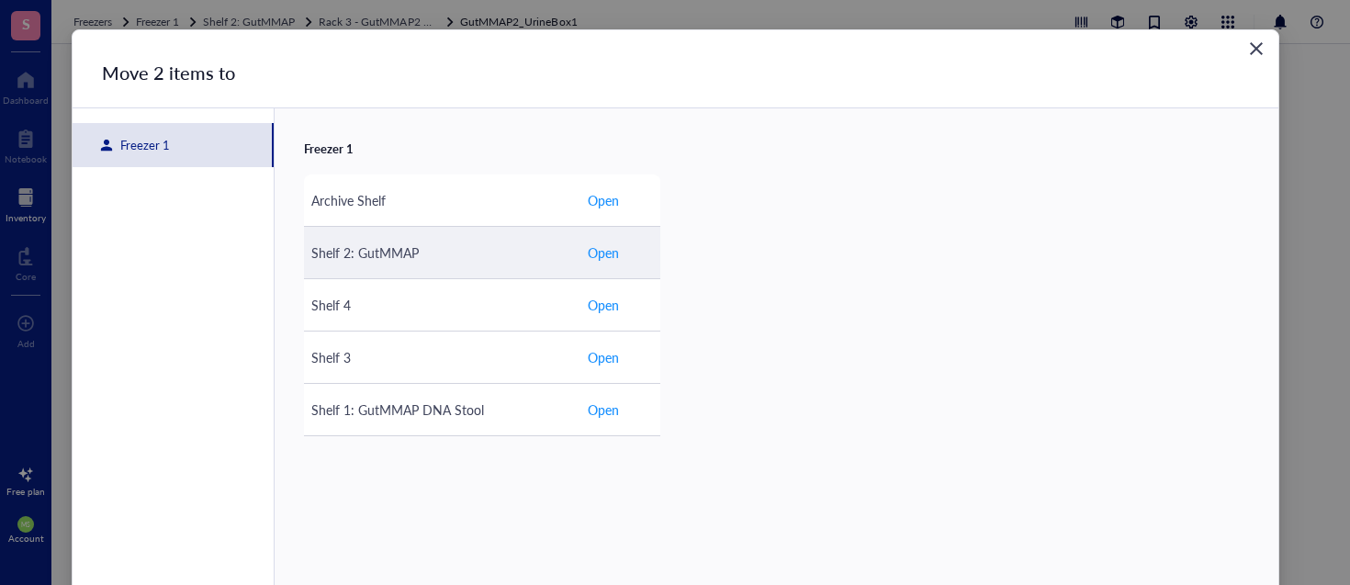
click at [605, 249] on span "Open" at bounding box center [603, 252] width 31 height 20
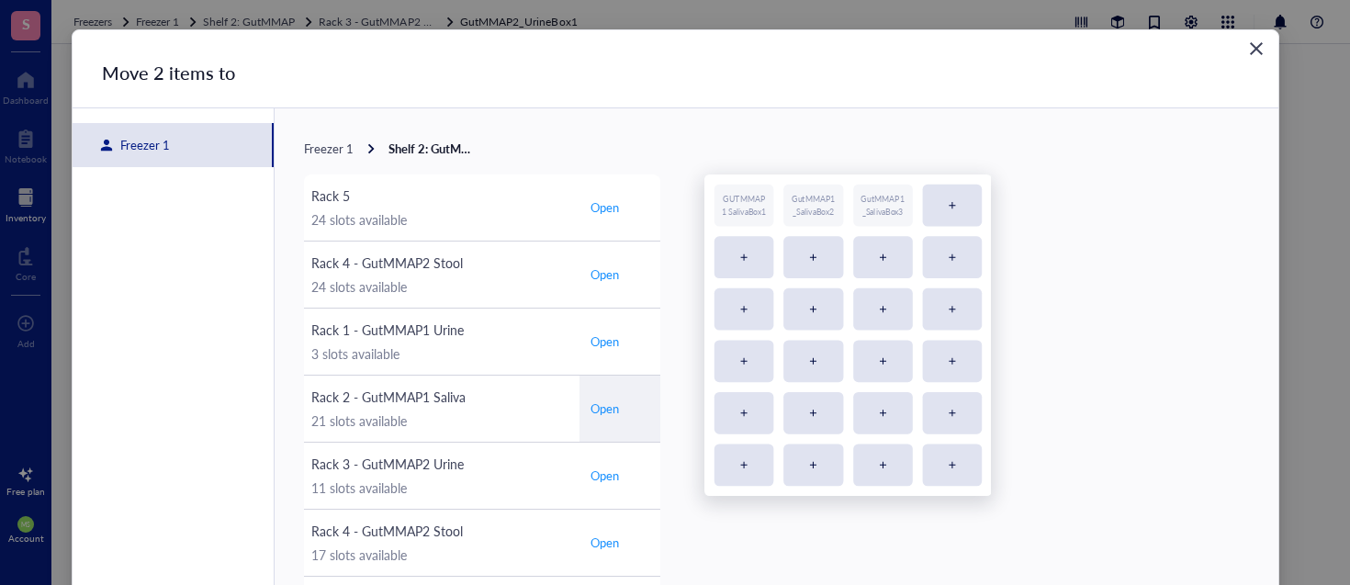
scroll to position [7, 0]
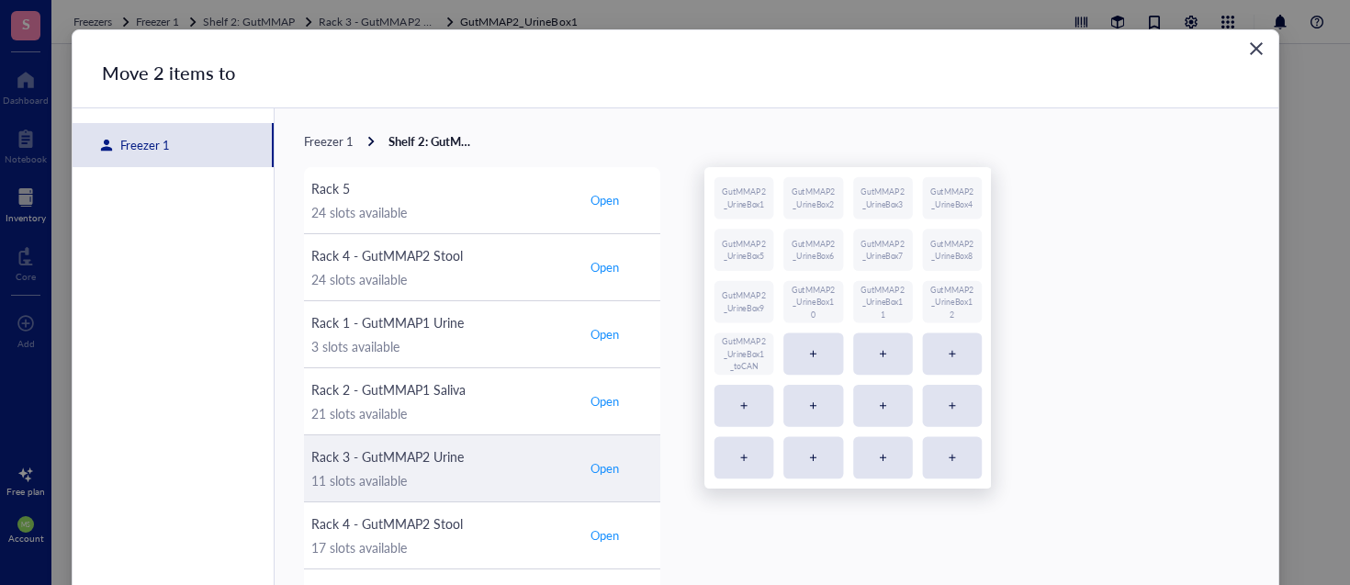
click at [600, 469] on span "Open" at bounding box center [604, 468] width 28 height 17
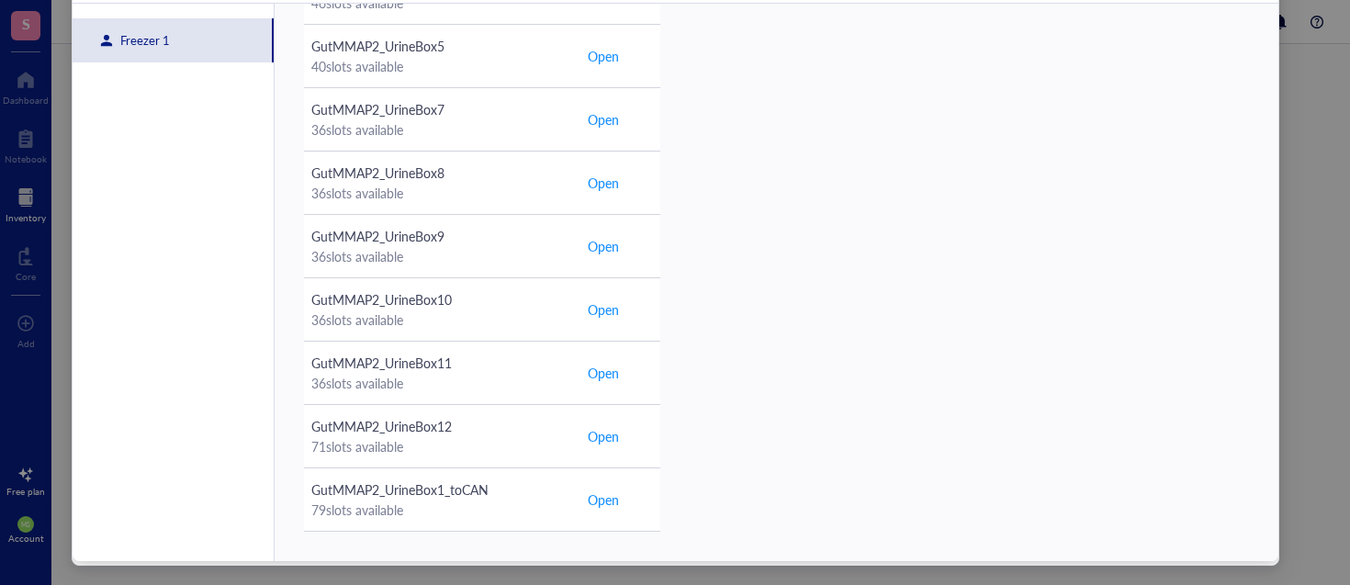
scroll to position [115, 0]
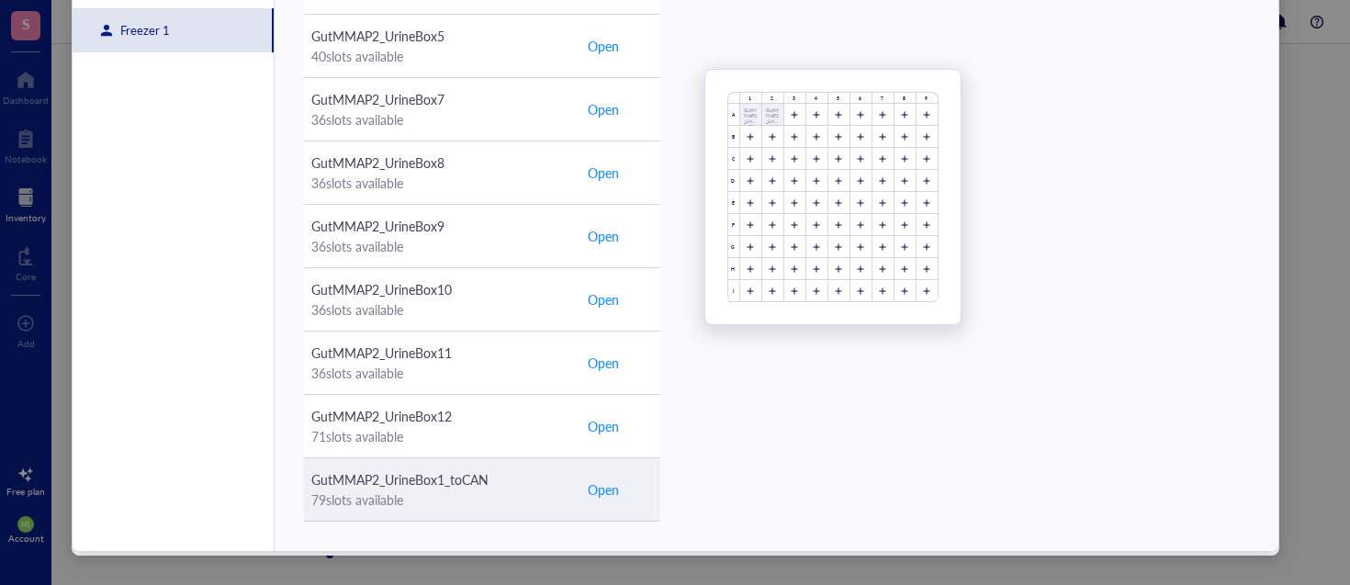
click at [606, 495] on span "Open" at bounding box center [603, 489] width 31 height 20
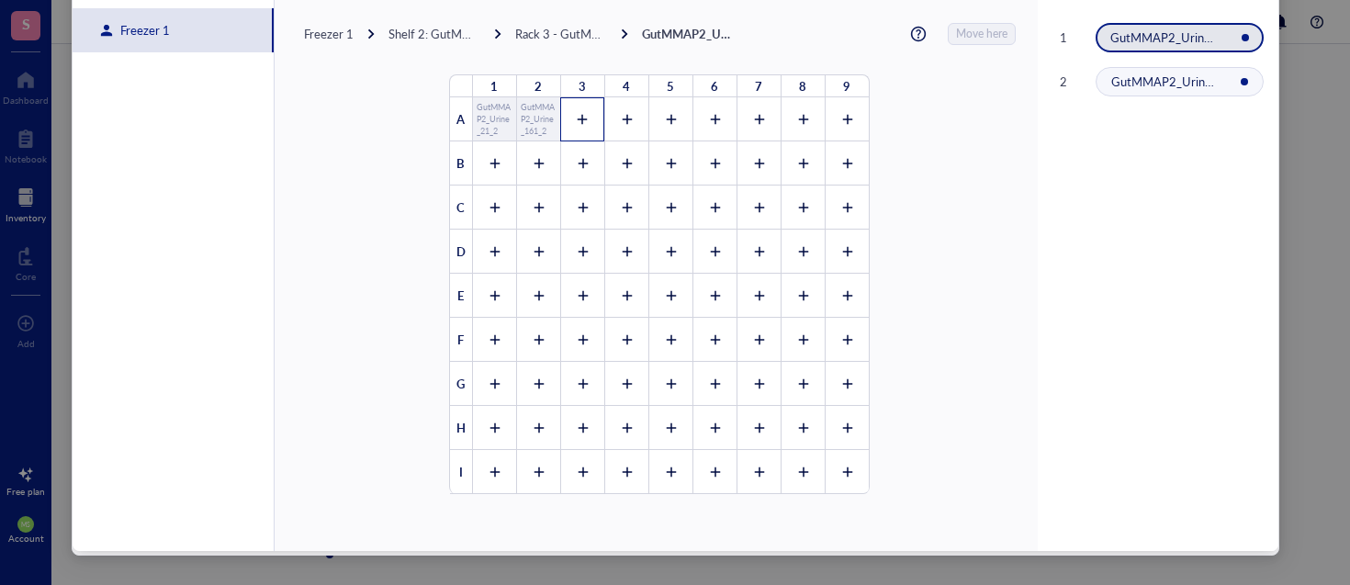
click at [581, 118] on div at bounding box center [582, 119] width 44 height 44
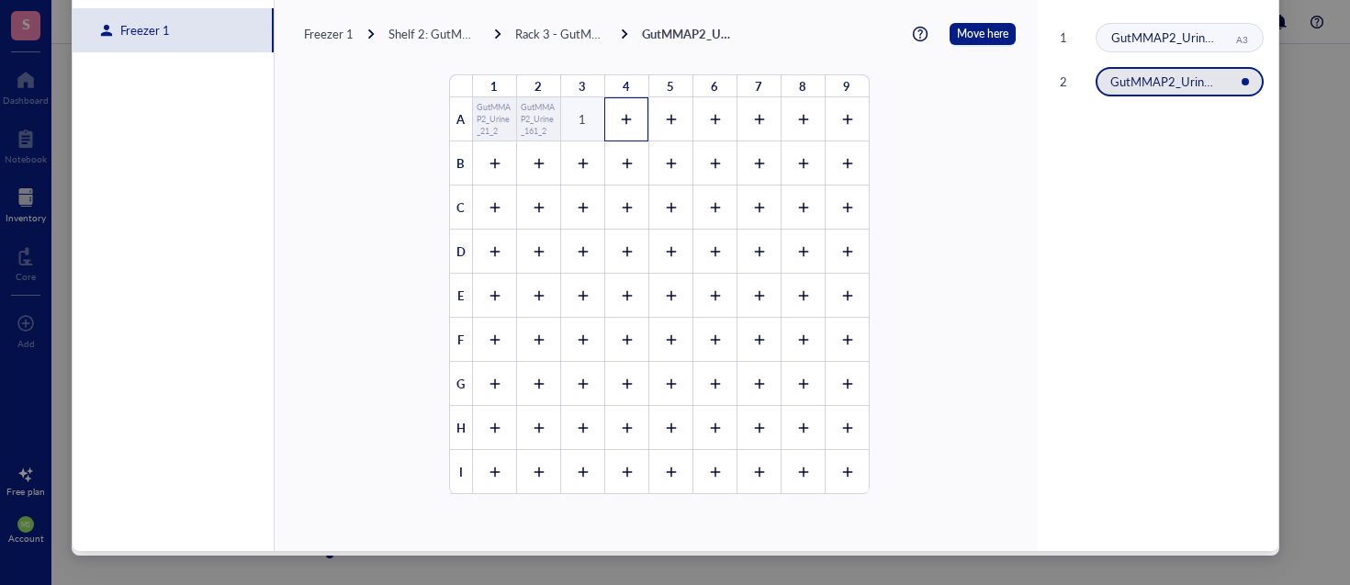
click at [620, 118] on icon at bounding box center [626, 119] width 13 height 13
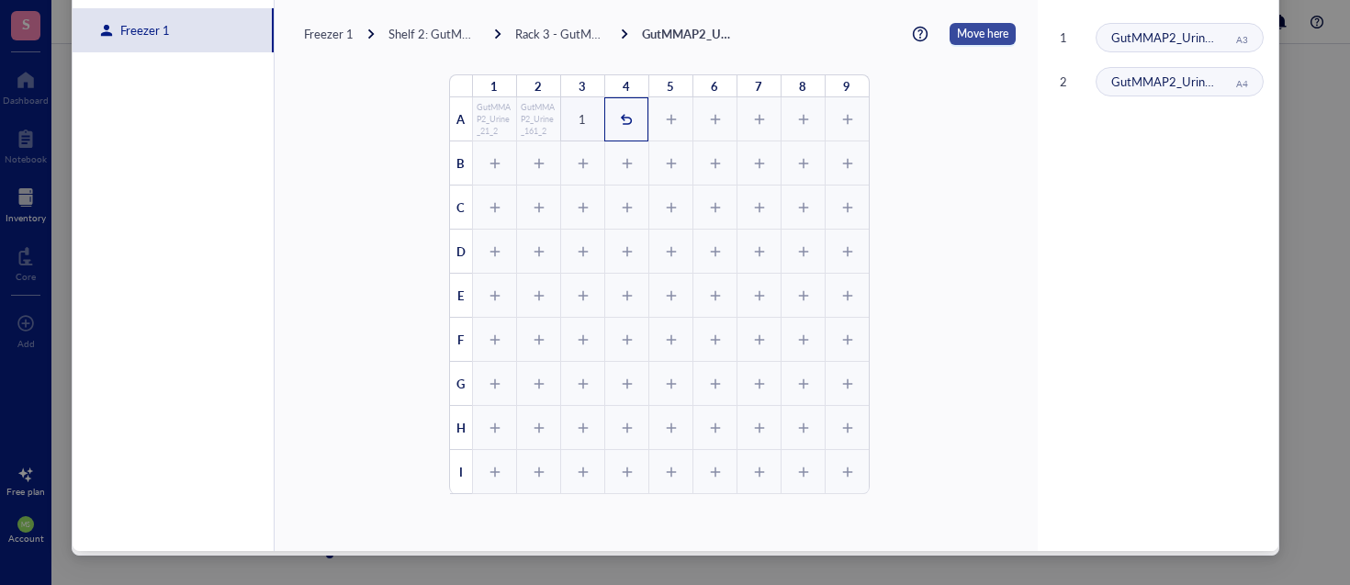
click at [957, 35] on span "Move here" at bounding box center [982, 34] width 51 height 22
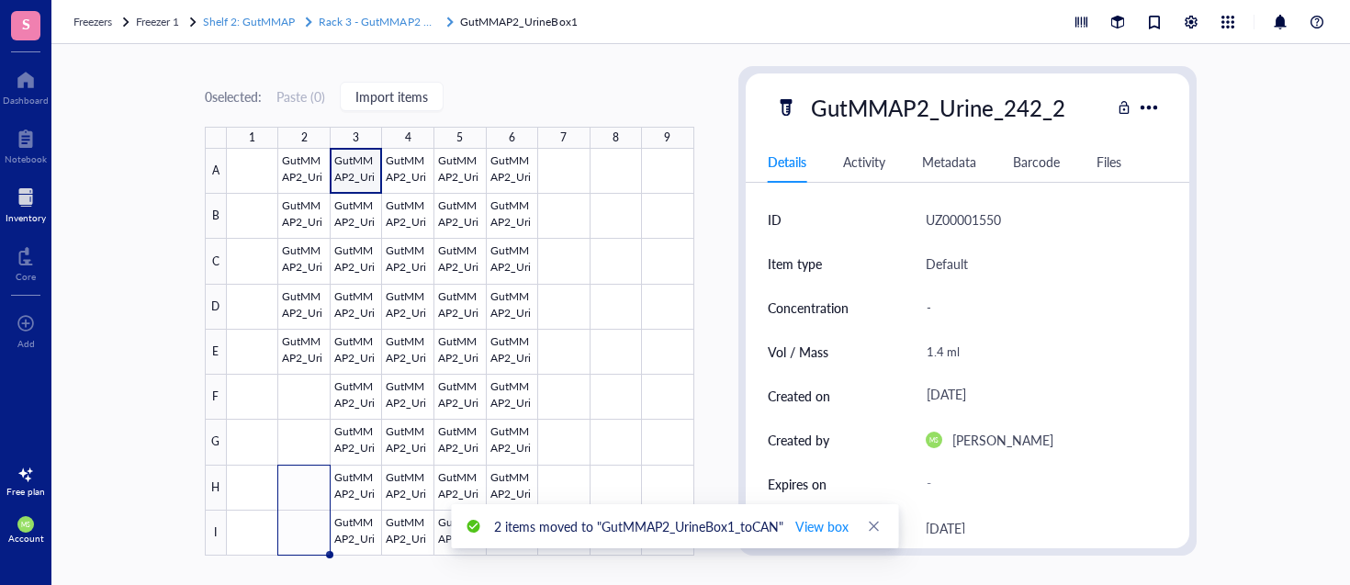
click at [396, 15] on span "Rack 3 - GutMMAP2 Urine" at bounding box center [384, 22] width 130 height 16
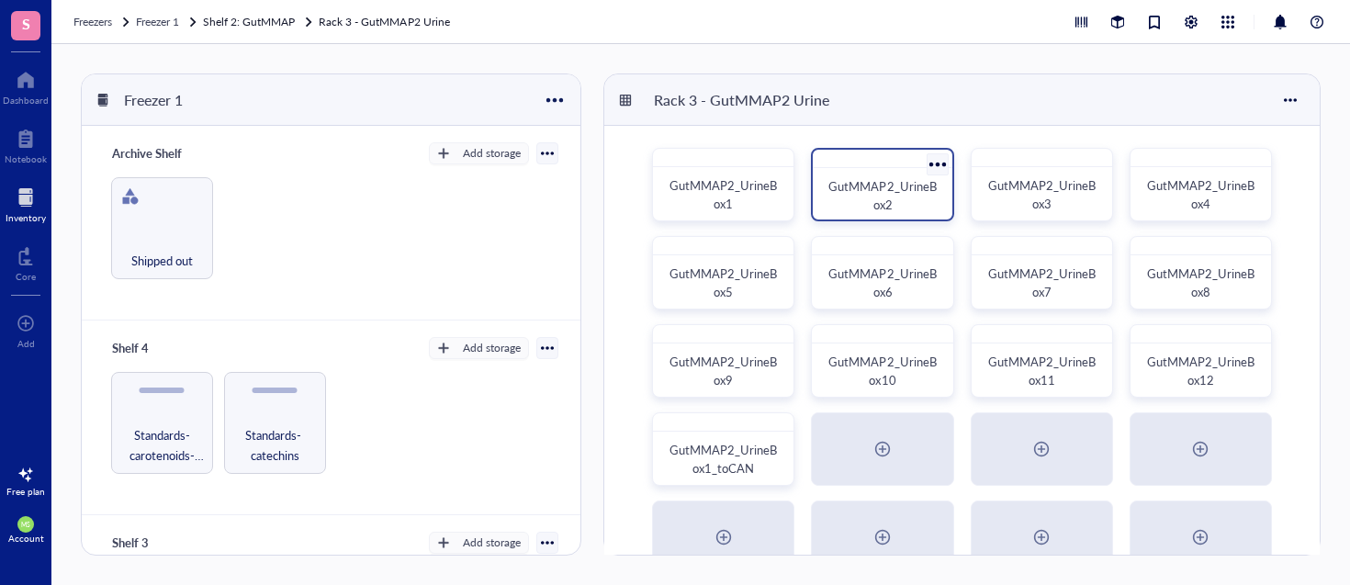
click at [846, 188] on span "GutMMAP2_UrineBox2" at bounding box center [881, 195] width 107 height 36
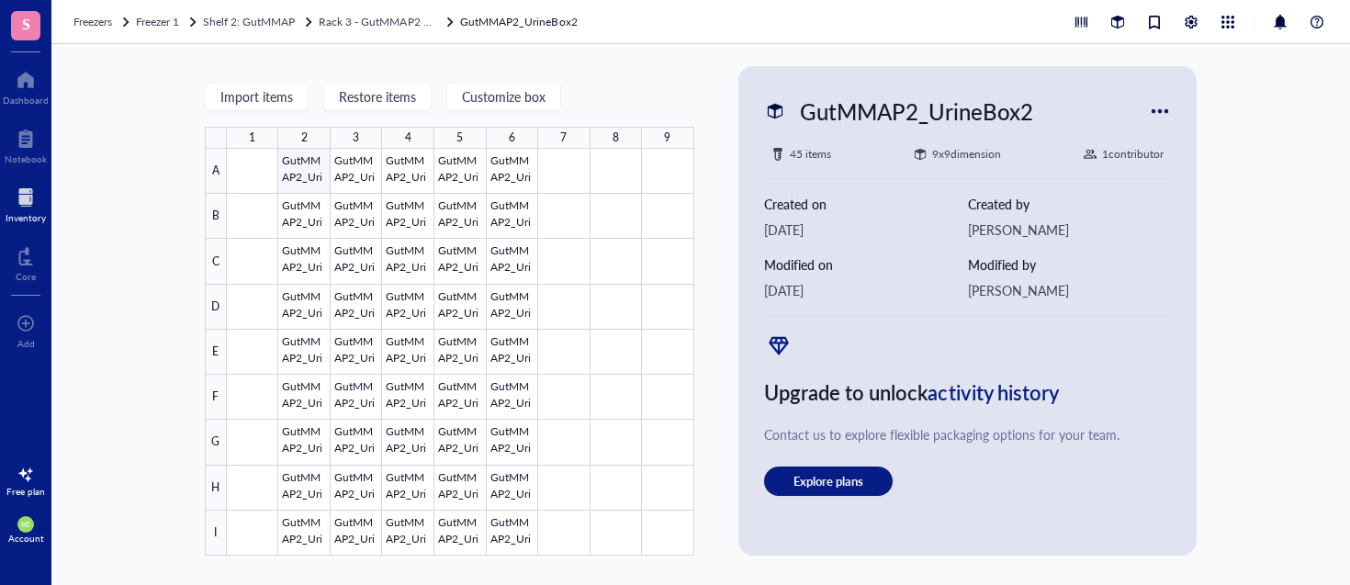
click at [320, 178] on div at bounding box center [460, 352] width 467 height 407
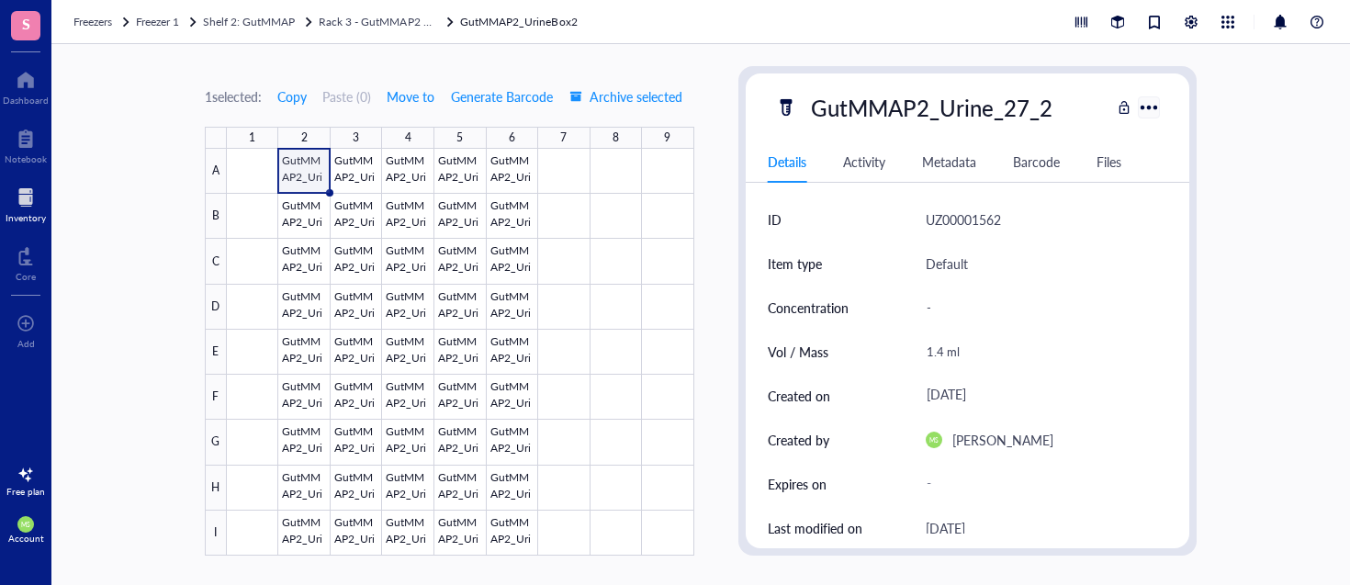
click at [1149, 107] on div at bounding box center [1149, 107] width 27 height 27
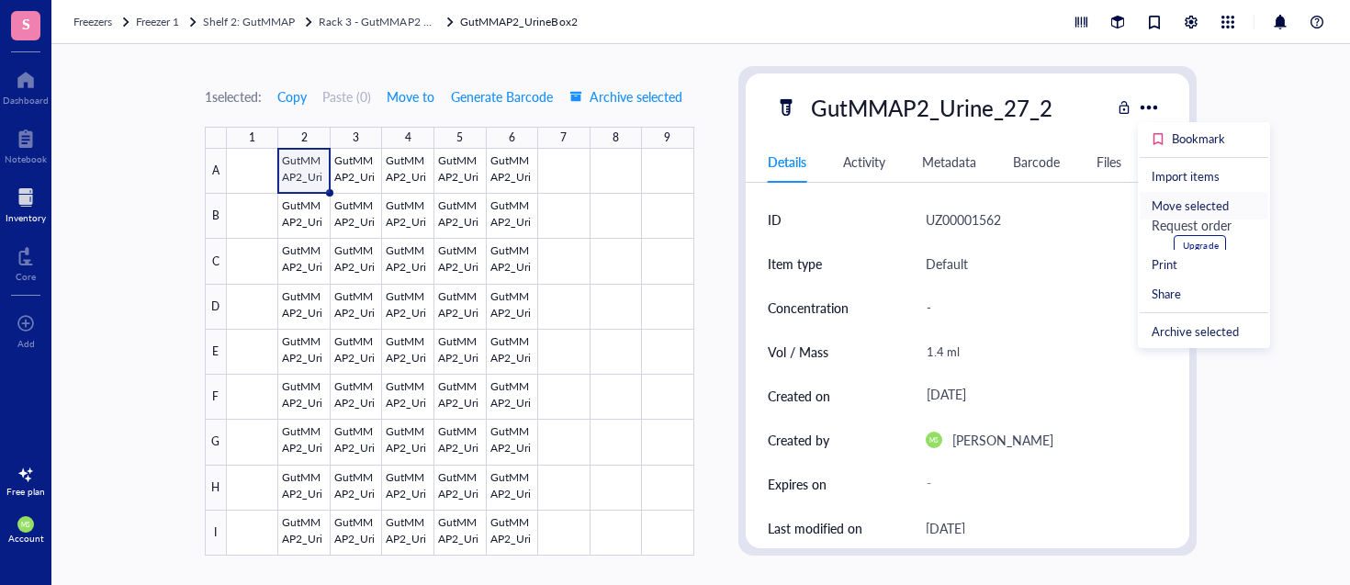
click at [1188, 208] on div "Move selected" at bounding box center [1189, 205] width 77 height 17
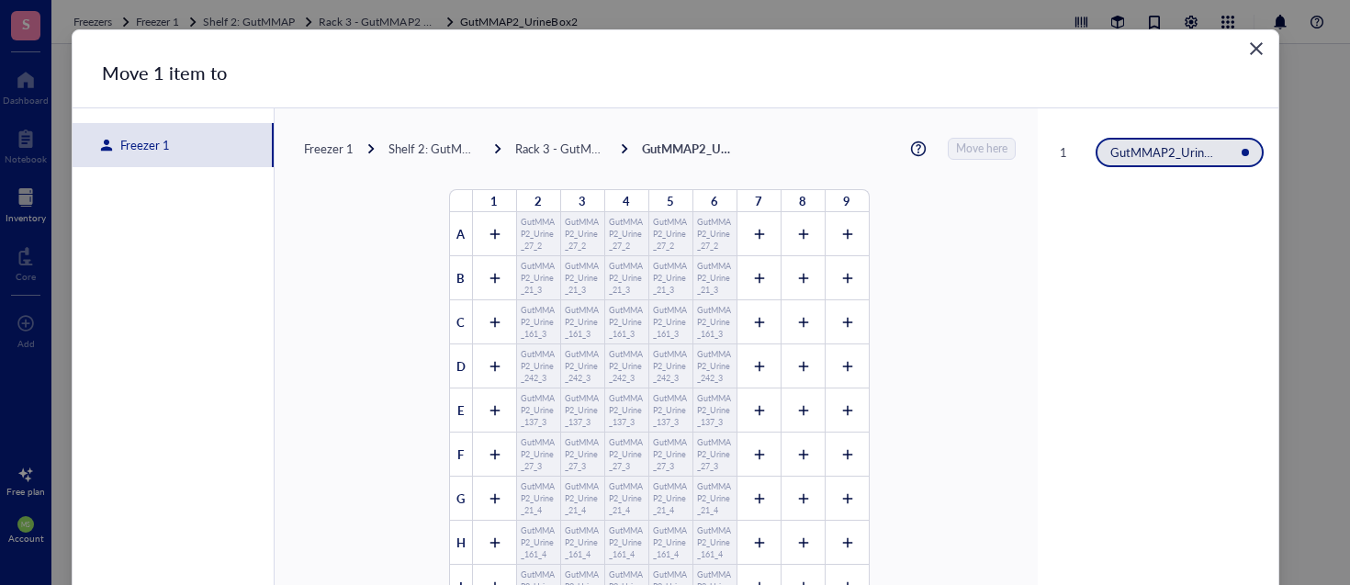
click at [171, 145] on div "Freezer 1" at bounding box center [173, 145] width 201 height 44
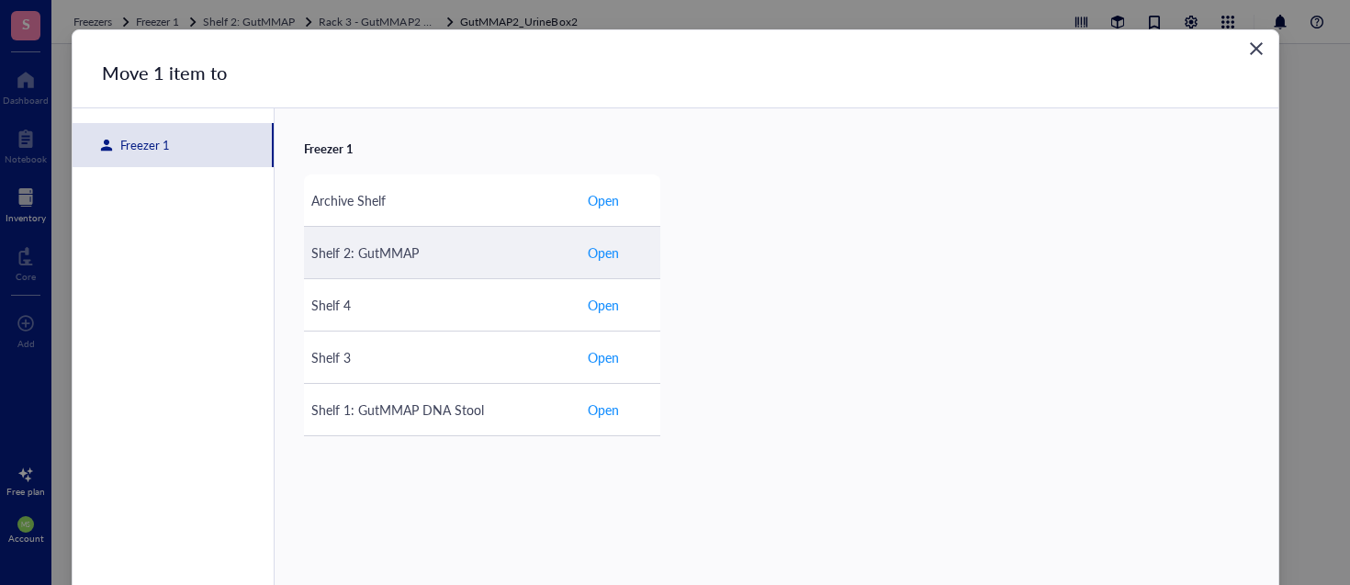
click at [601, 254] on span "Open" at bounding box center [603, 252] width 31 height 20
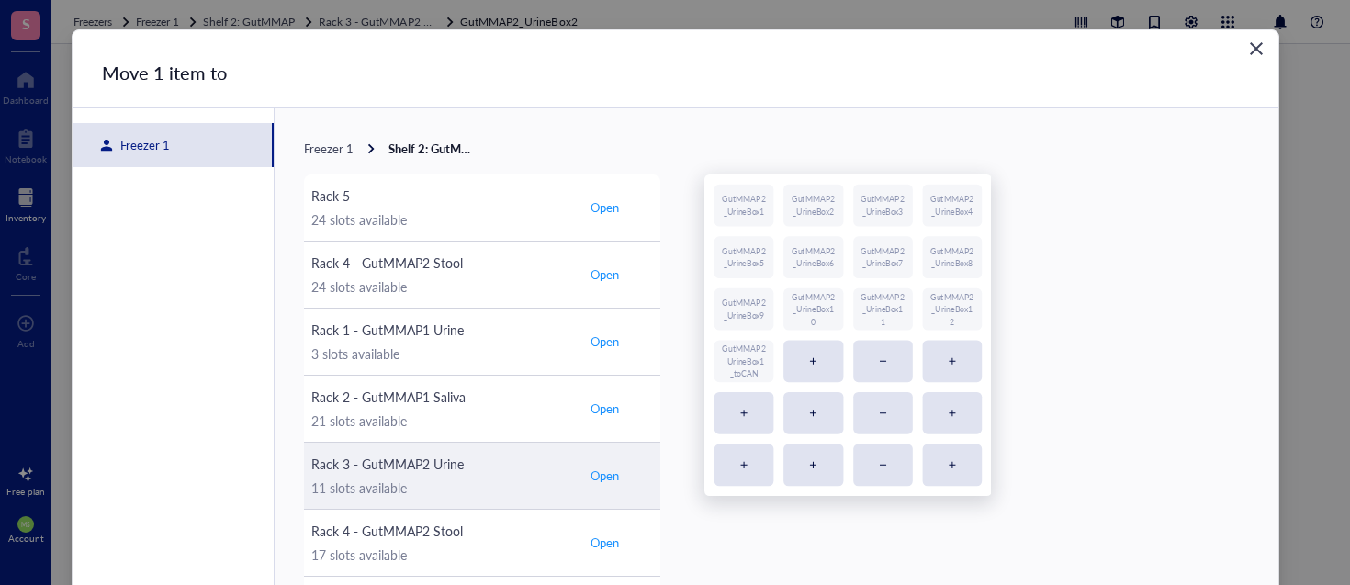
click at [608, 476] on span "Open" at bounding box center [604, 475] width 28 height 17
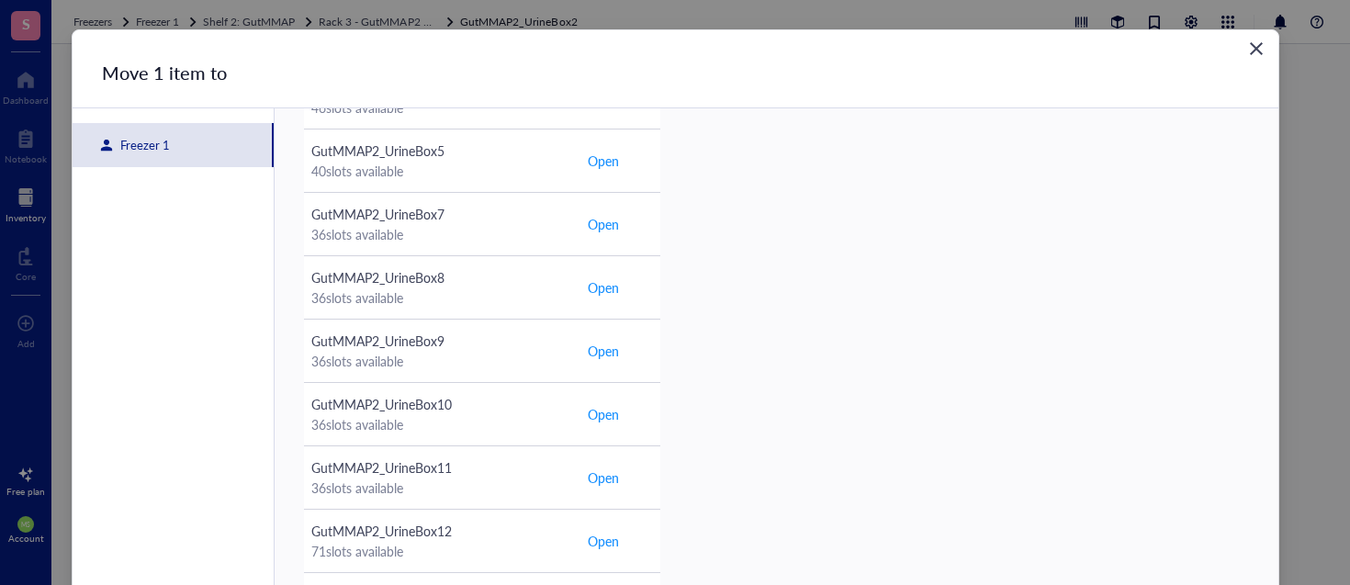
scroll to position [115, 0]
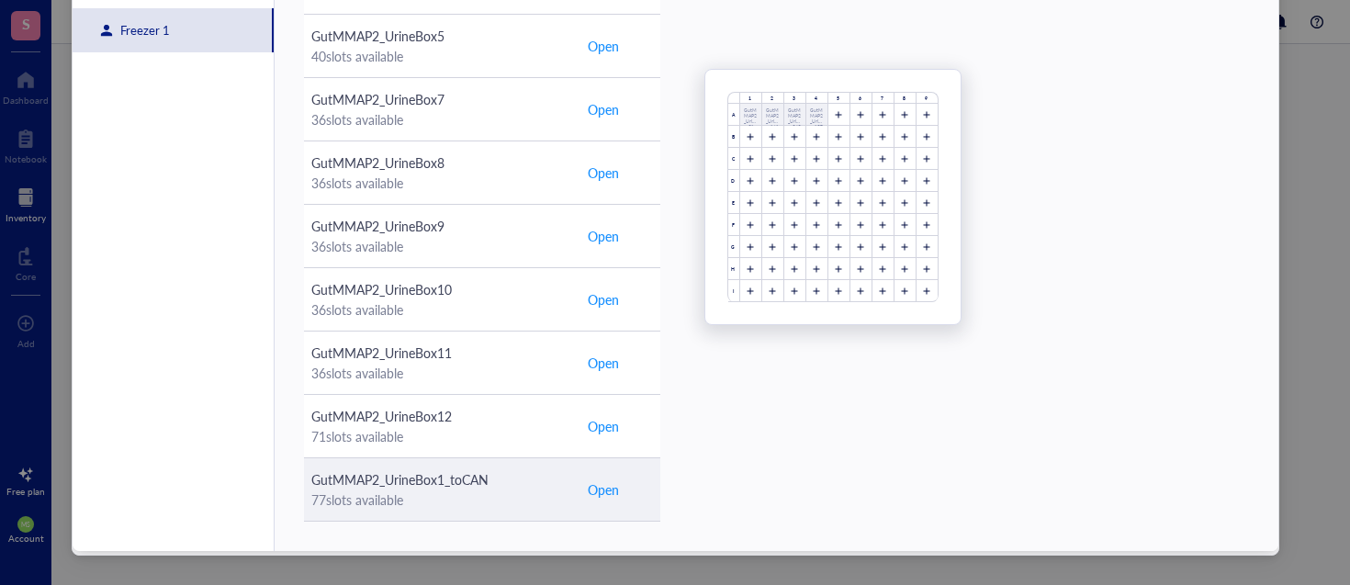
click at [587, 492] on button "Open" at bounding box center [603, 489] width 33 height 29
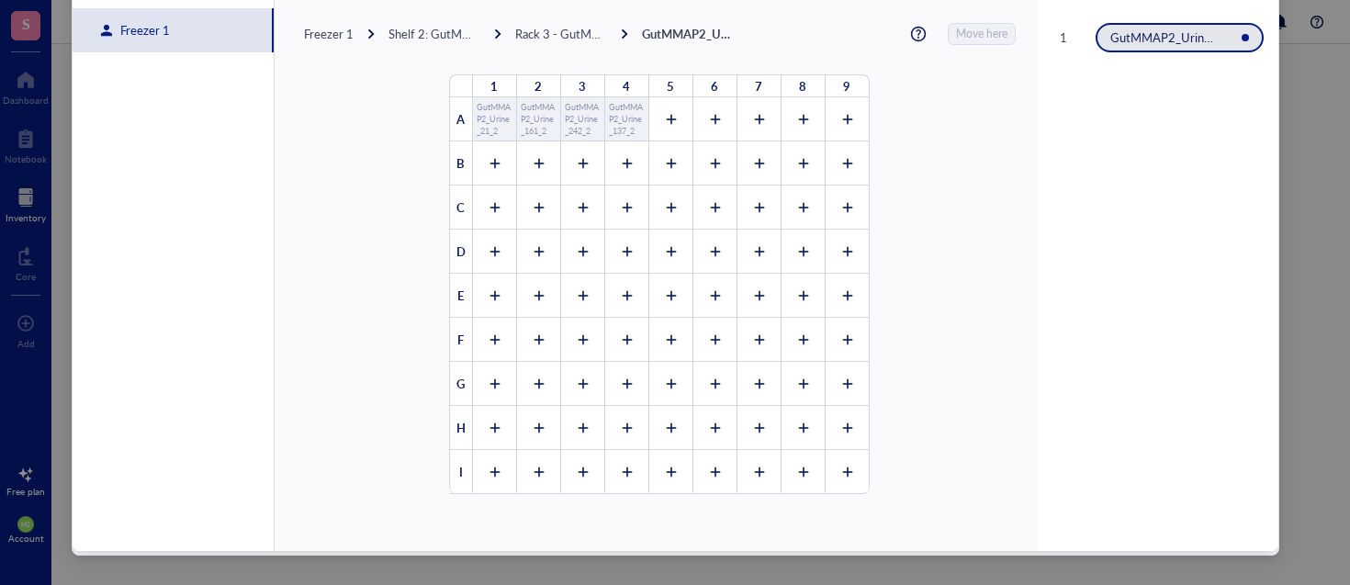
scroll to position [0, 0]
click at [668, 121] on div at bounding box center [670, 119] width 44 height 44
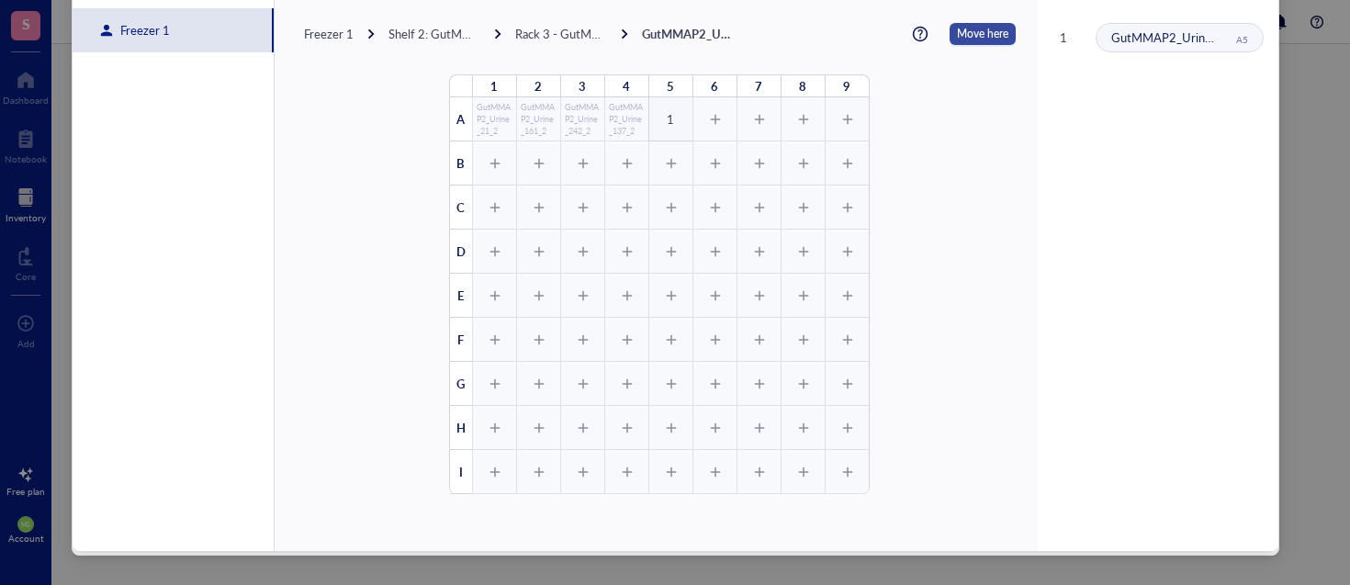
click at [965, 34] on span "Move here" at bounding box center [982, 34] width 51 height 22
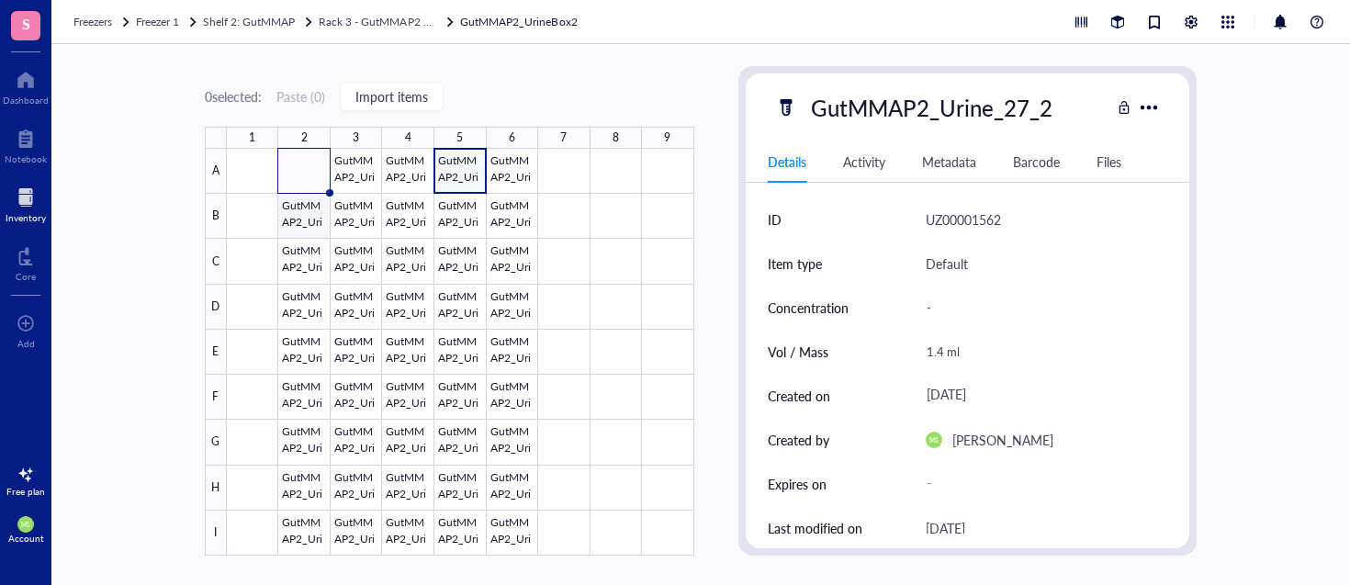
click at [311, 208] on div at bounding box center [460, 352] width 467 height 407
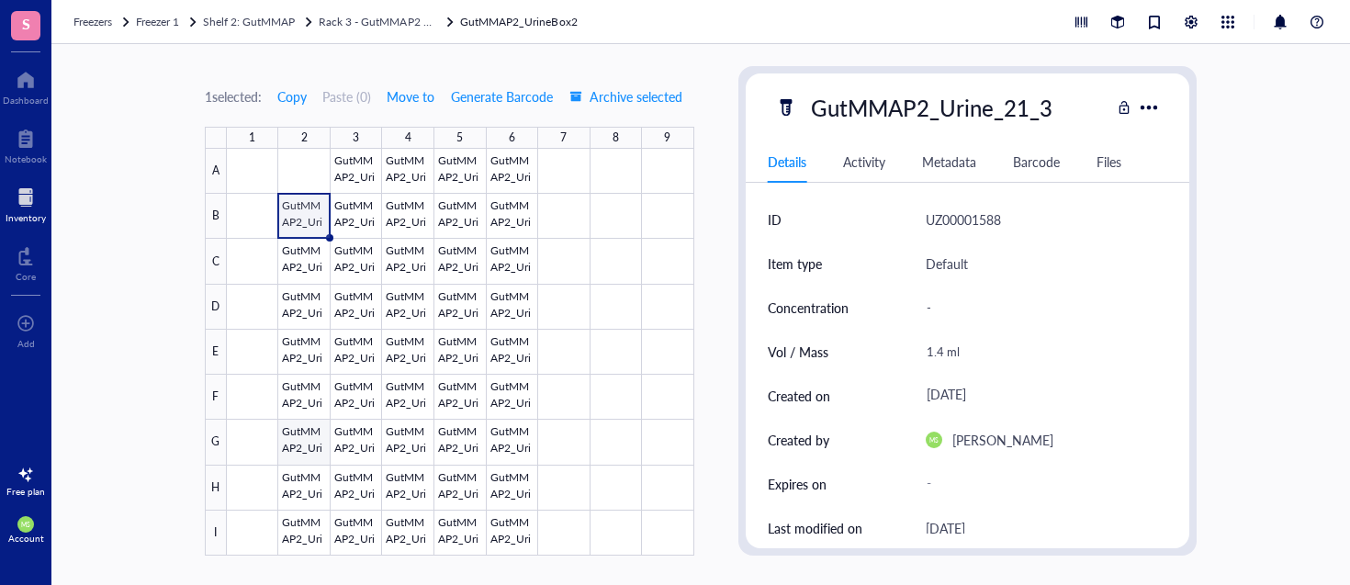
click at [308, 443] on div at bounding box center [460, 352] width 467 height 407
click at [301, 483] on div at bounding box center [460, 352] width 467 height 407
click at [315, 533] on div at bounding box center [460, 352] width 467 height 407
click at [320, 431] on div at bounding box center [460, 352] width 467 height 407
click at [313, 515] on div at bounding box center [460, 352] width 467 height 407
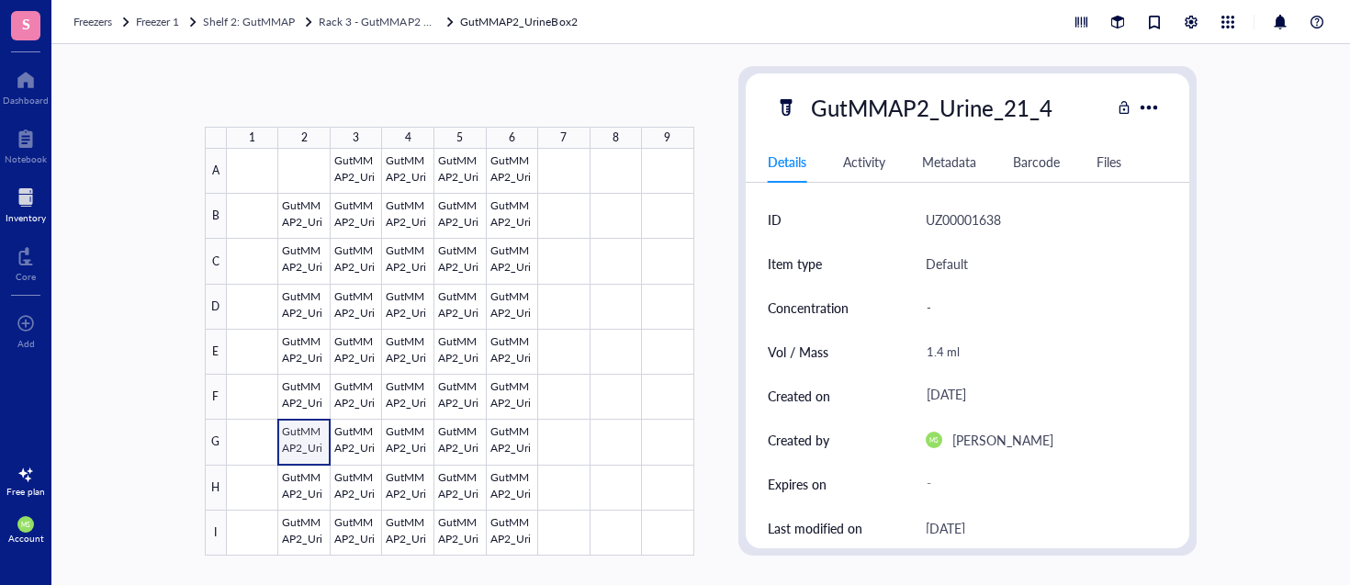
click at [311, 434] on div at bounding box center [460, 352] width 467 height 407
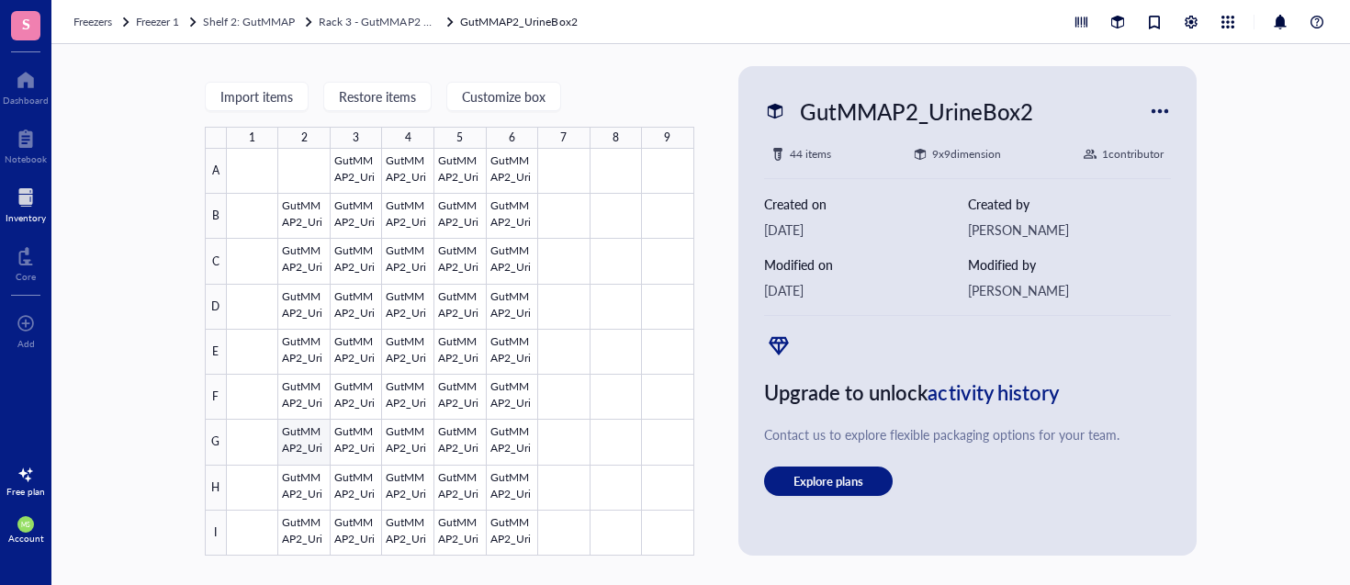
click at [305, 438] on div at bounding box center [460, 352] width 467 height 407
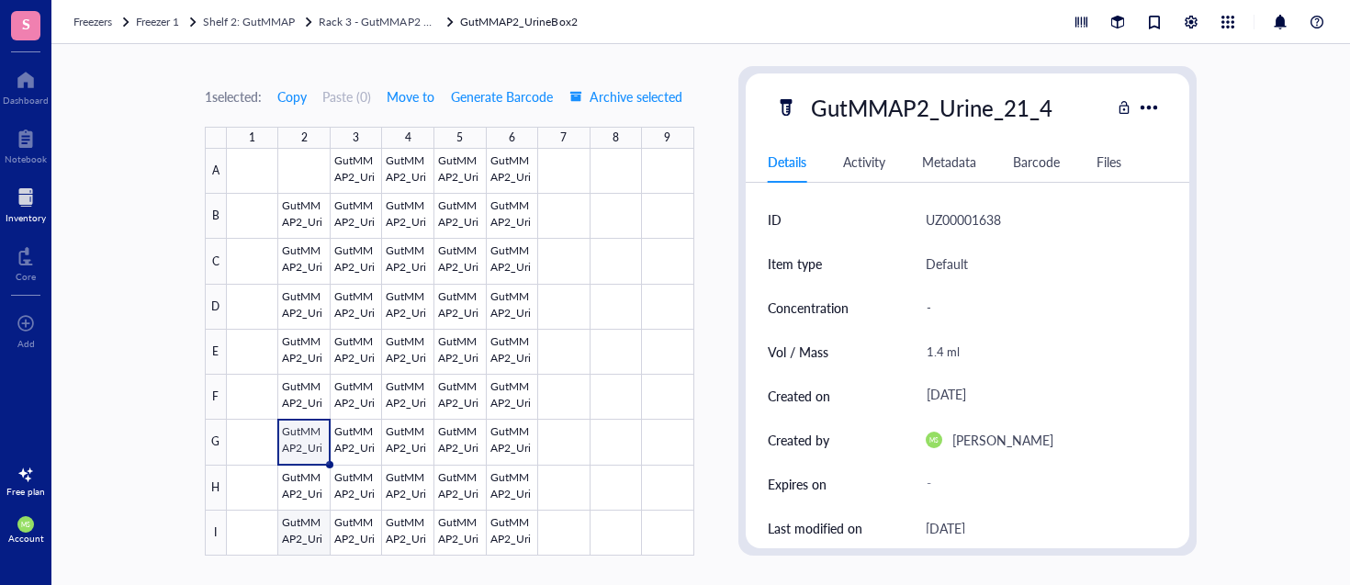
click at [305, 528] on div at bounding box center [460, 352] width 467 height 407
click at [1151, 107] on div at bounding box center [1149, 107] width 27 height 27
click at [417, 96] on span "Move to" at bounding box center [411, 96] width 48 height 15
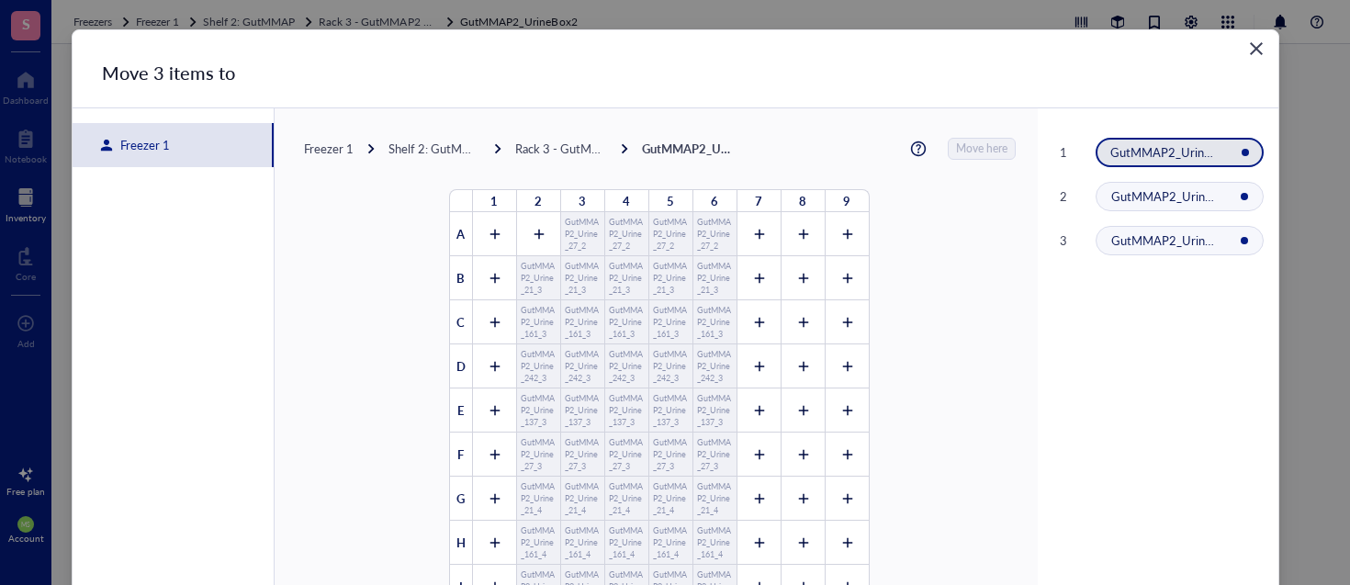
click at [160, 140] on div "Freezer 1" at bounding box center [141, 145] width 57 height 17
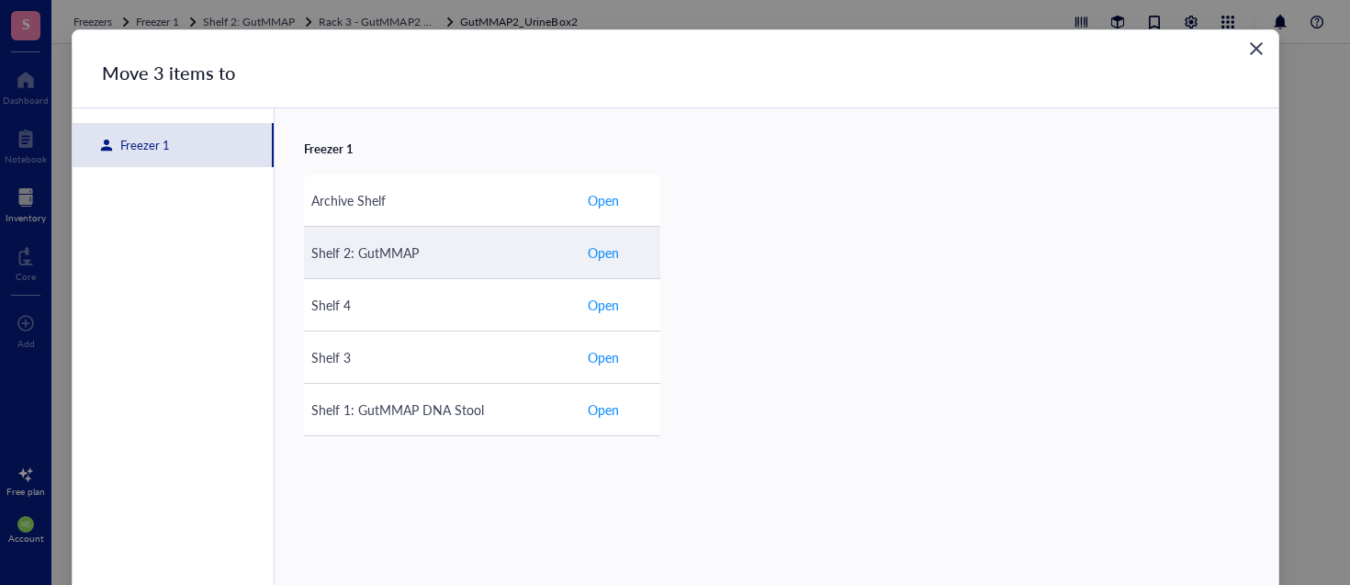
click at [613, 253] on span "Open" at bounding box center [603, 252] width 31 height 20
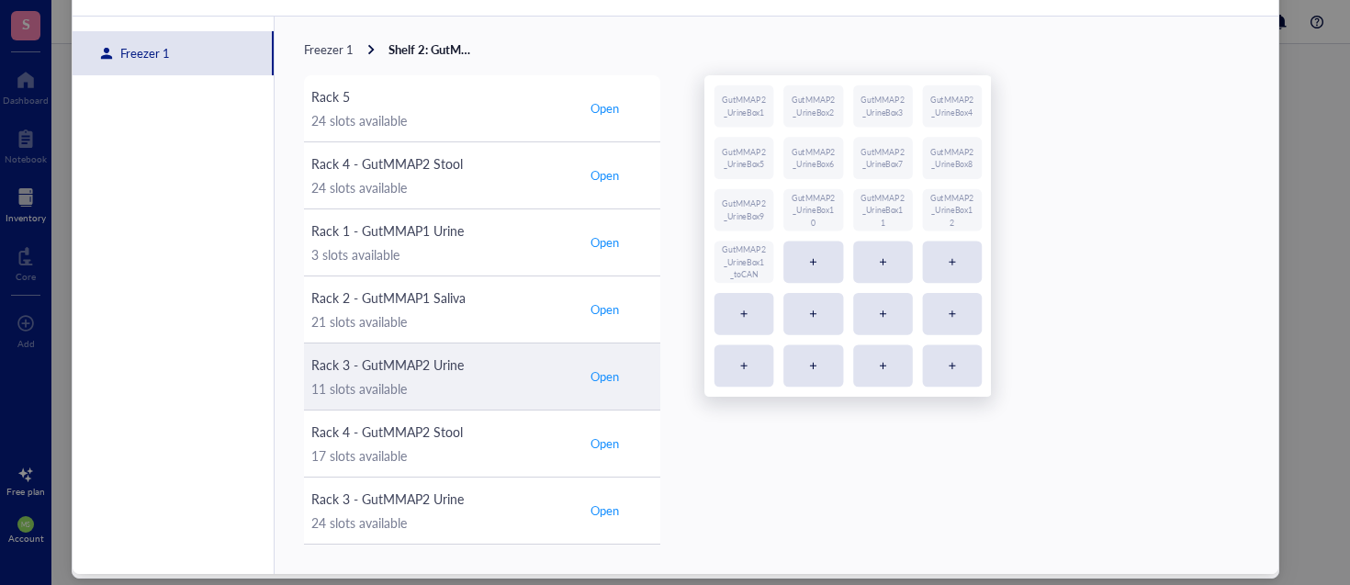
scroll to position [115, 0]
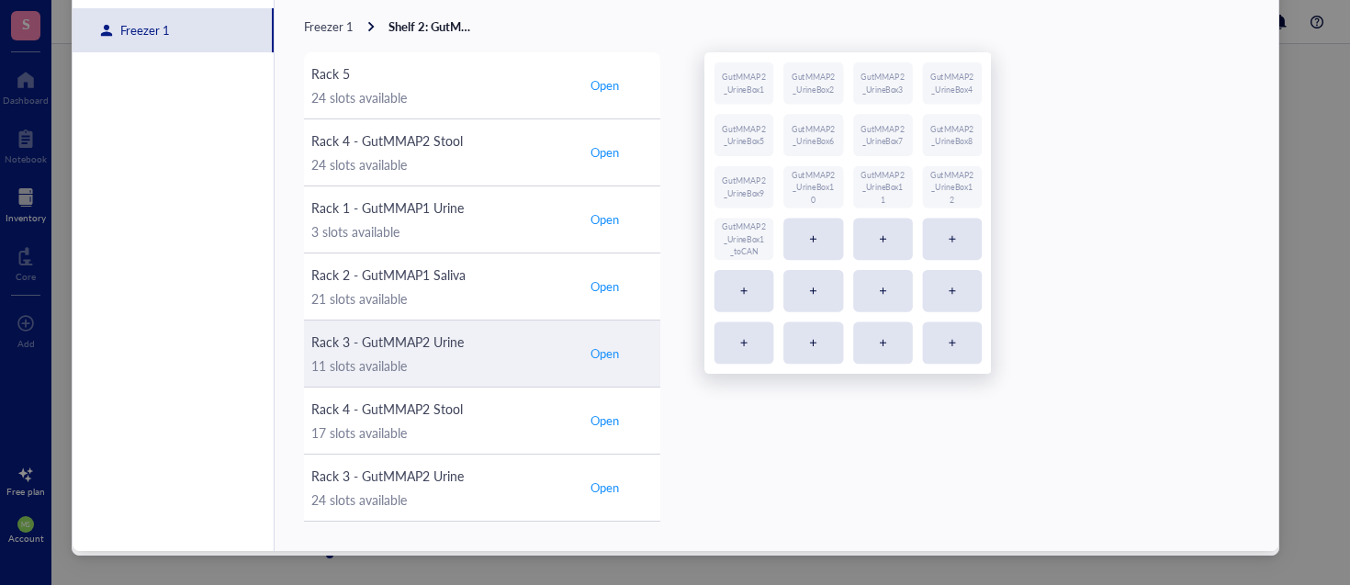
click at [604, 353] on span "Open" at bounding box center [604, 353] width 28 height 17
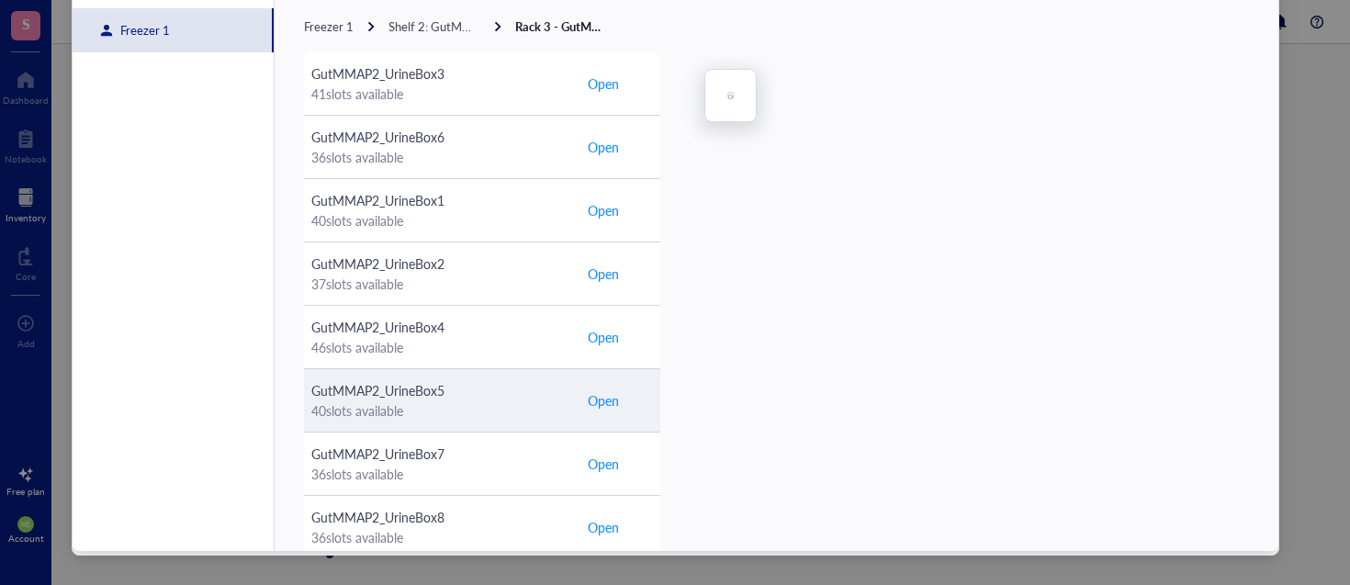
scroll to position [362, 0]
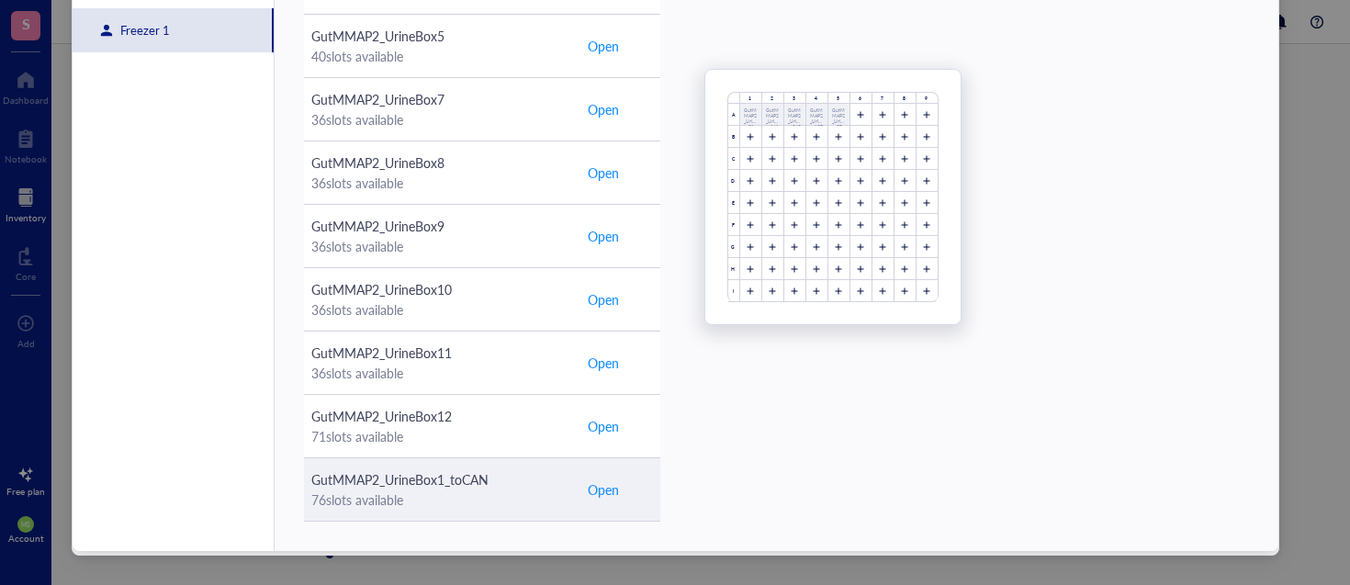
click at [598, 491] on span "Open" at bounding box center [603, 489] width 31 height 20
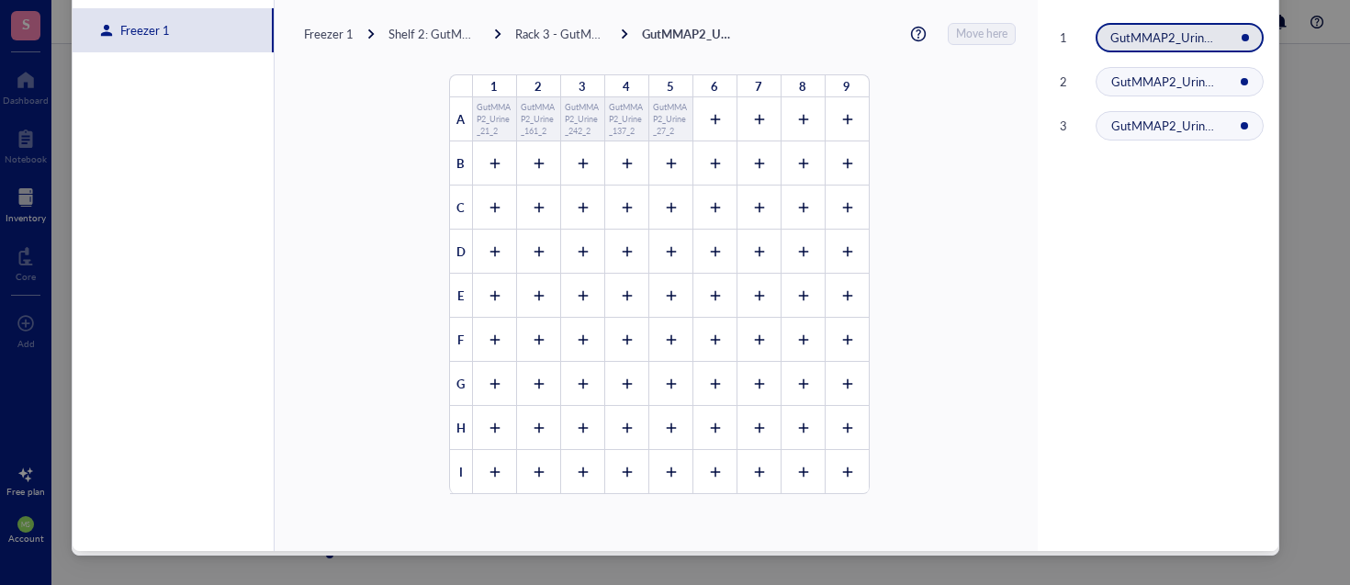
scroll to position [0, 0]
click at [707, 130] on div at bounding box center [714, 119] width 44 height 44
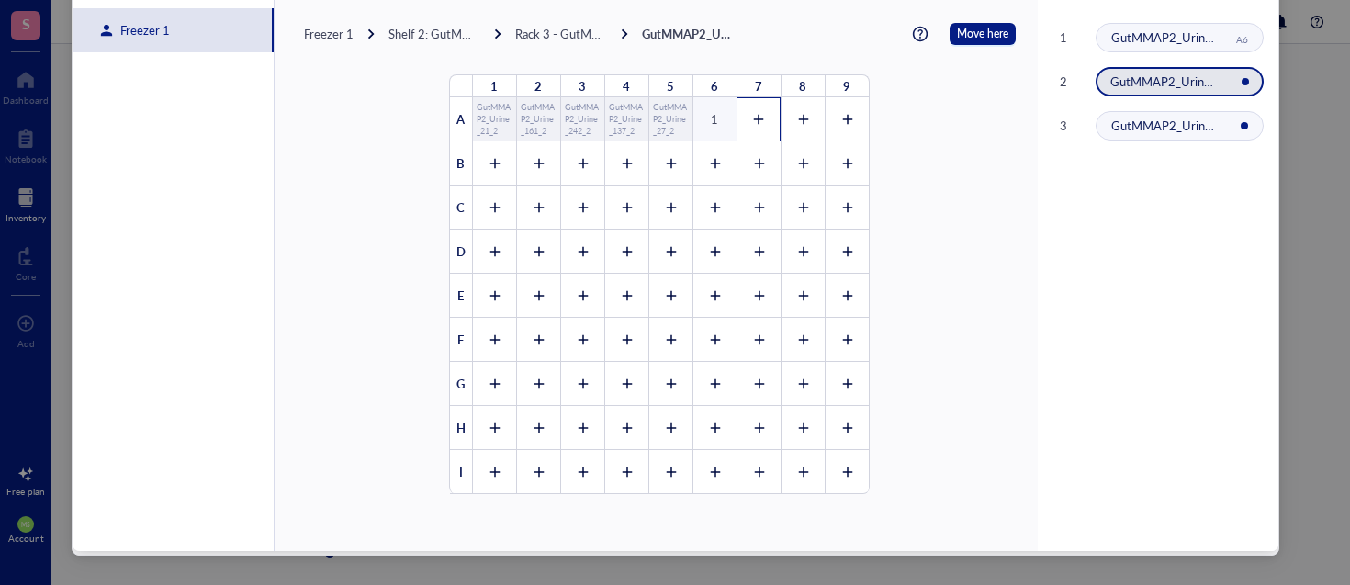
click at [758, 118] on div at bounding box center [758, 119] width 44 height 44
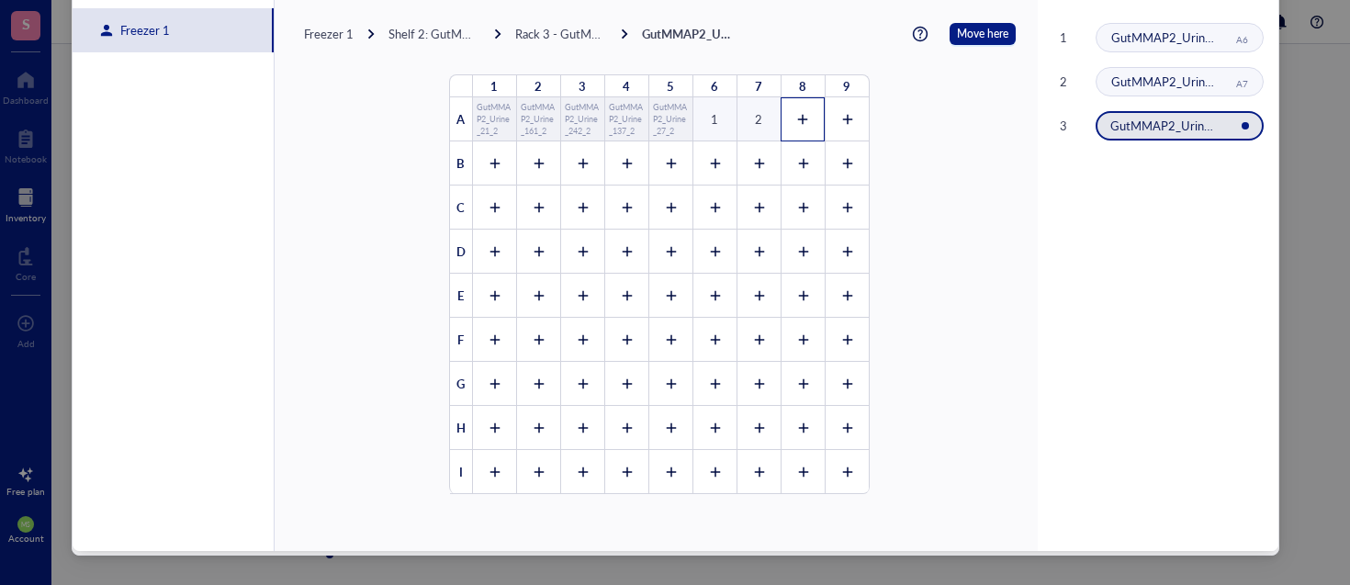
click at [796, 124] on icon at bounding box center [802, 119] width 13 height 13
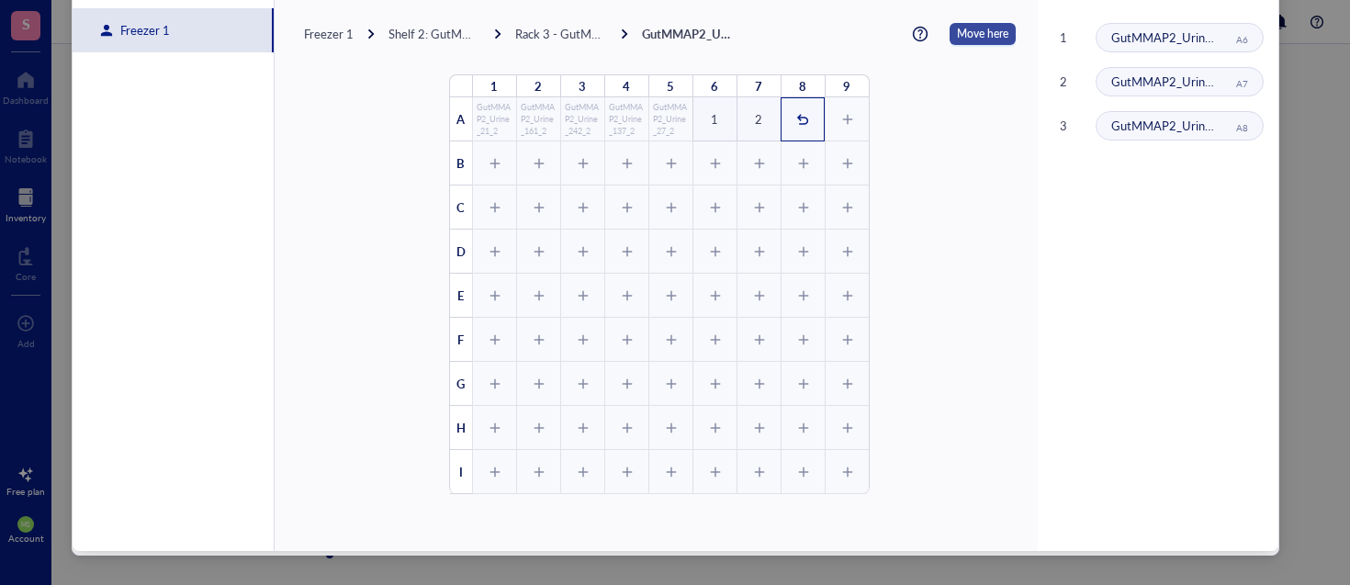
click at [965, 36] on span "Move here" at bounding box center [982, 34] width 51 height 22
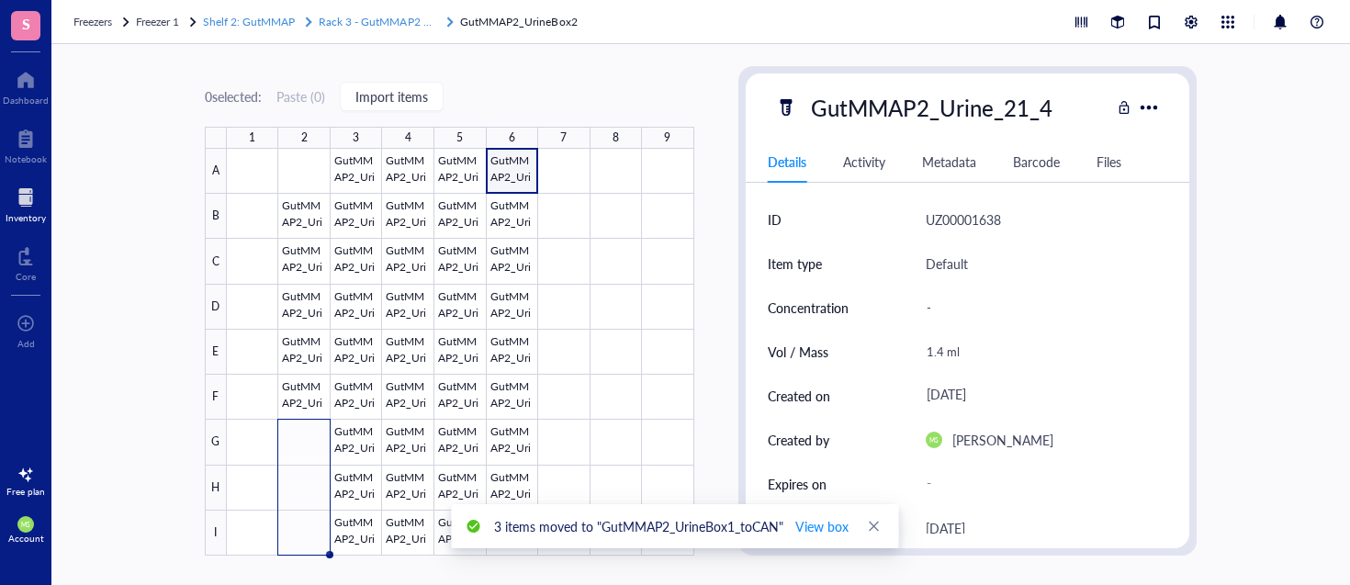
click at [397, 19] on span "Rack 3 - GutMMAP2 Urine" at bounding box center [384, 22] width 130 height 16
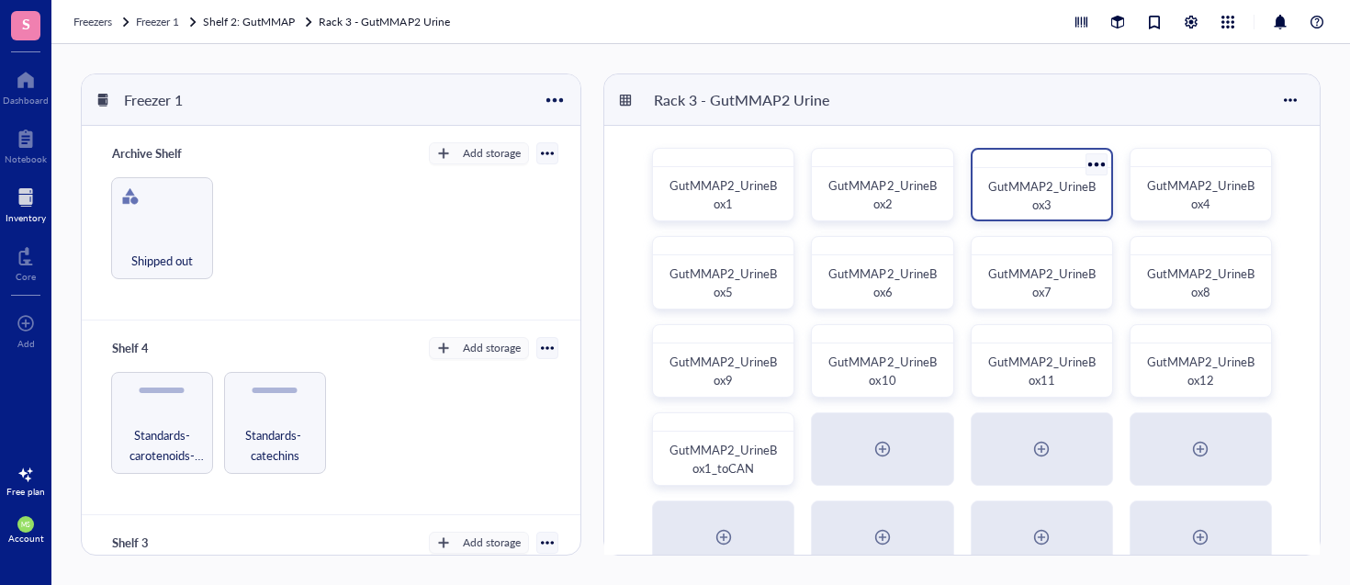
click at [1079, 199] on div "GutMMAP2_UrineBox3" at bounding box center [1041, 195] width 109 height 37
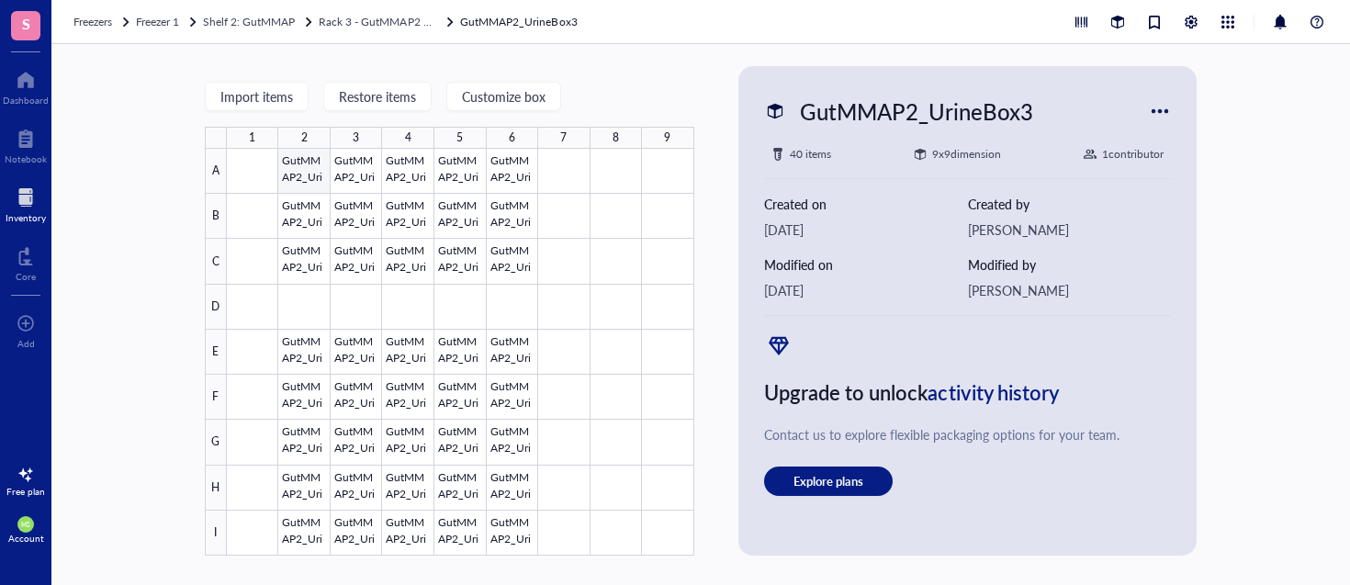
click at [314, 167] on div at bounding box center [460, 352] width 467 height 407
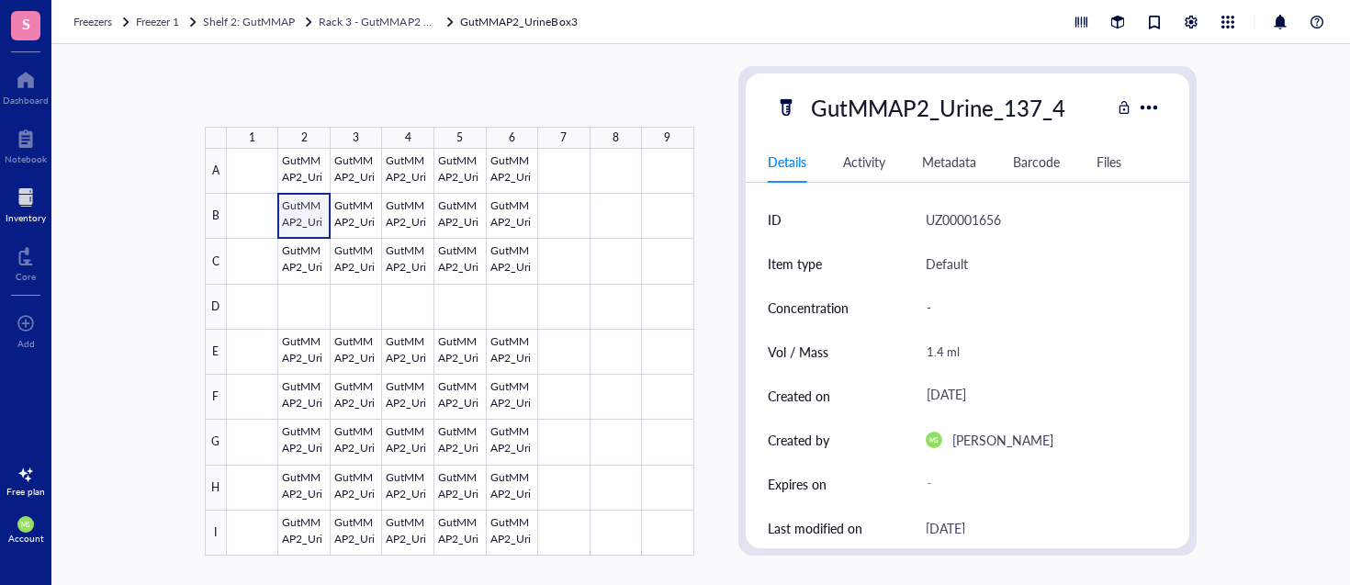
click at [300, 212] on div at bounding box center [460, 352] width 467 height 407
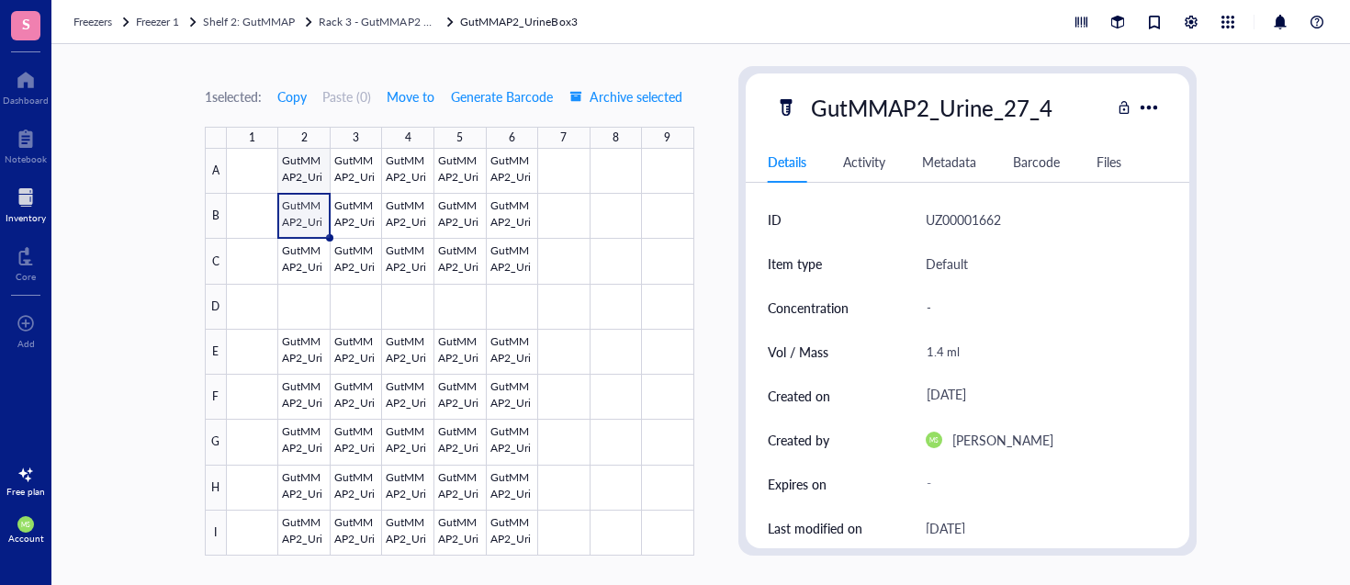
click at [306, 182] on div at bounding box center [460, 352] width 467 height 407
click at [307, 215] on div at bounding box center [460, 352] width 467 height 407
click at [1153, 110] on div at bounding box center [1149, 107] width 27 height 27
click at [407, 96] on span "Move to" at bounding box center [411, 96] width 48 height 15
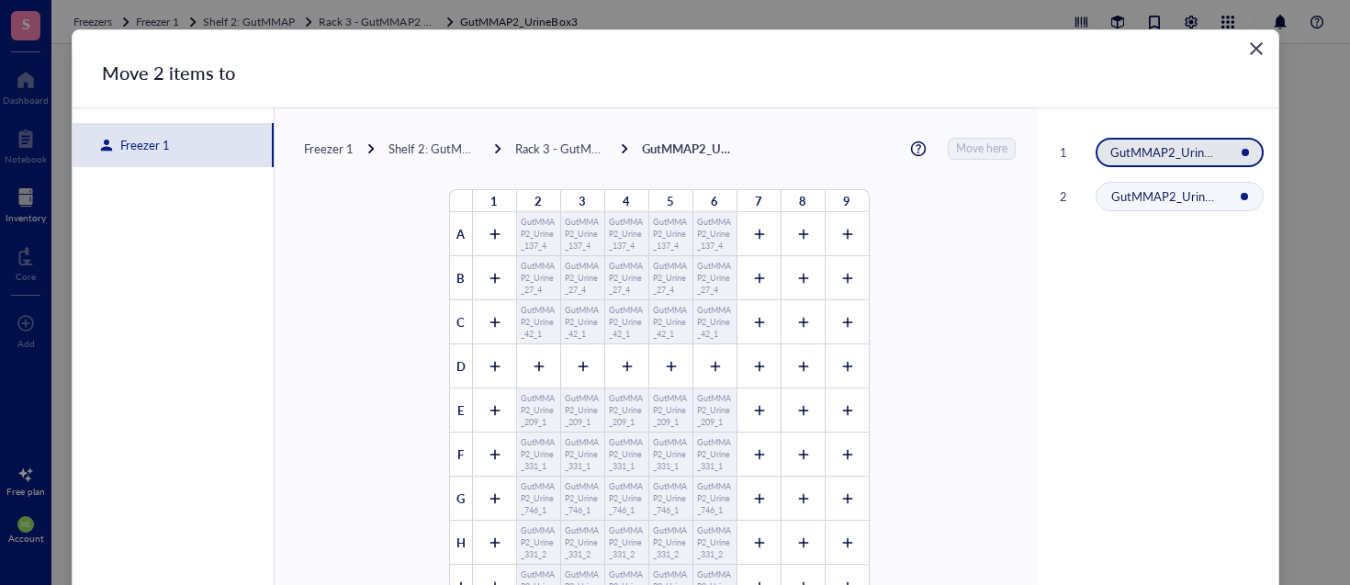
click at [167, 141] on div "Freezer 1" at bounding box center [173, 145] width 201 height 44
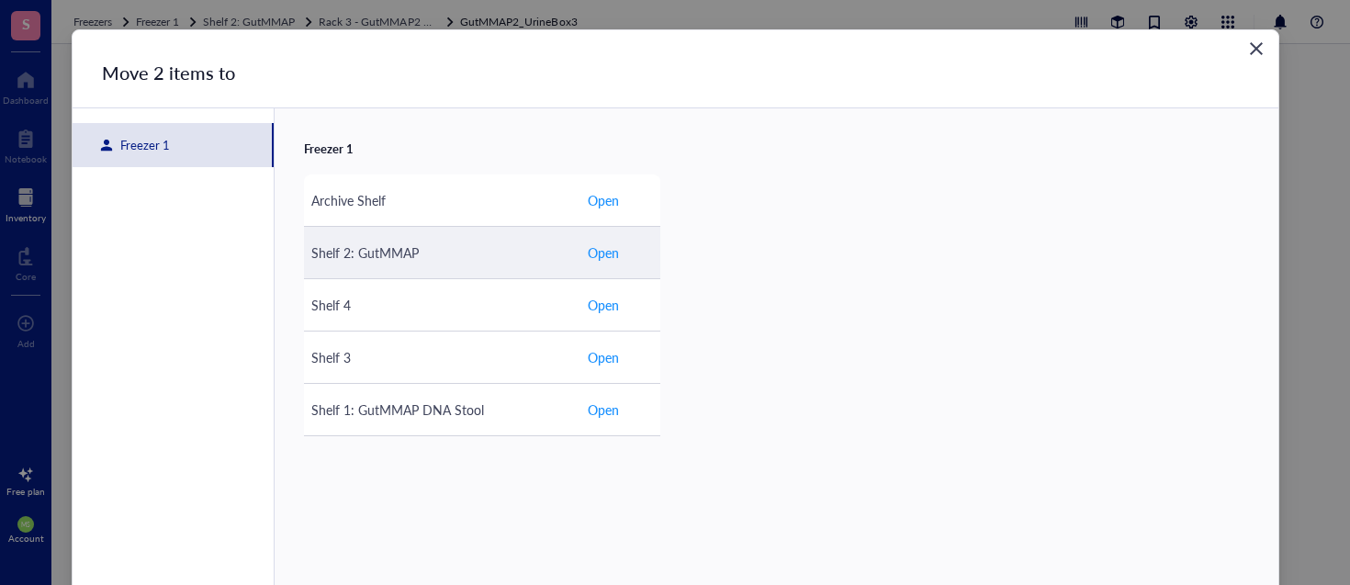
click at [613, 256] on span "Open" at bounding box center [603, 252] width 31 height 20
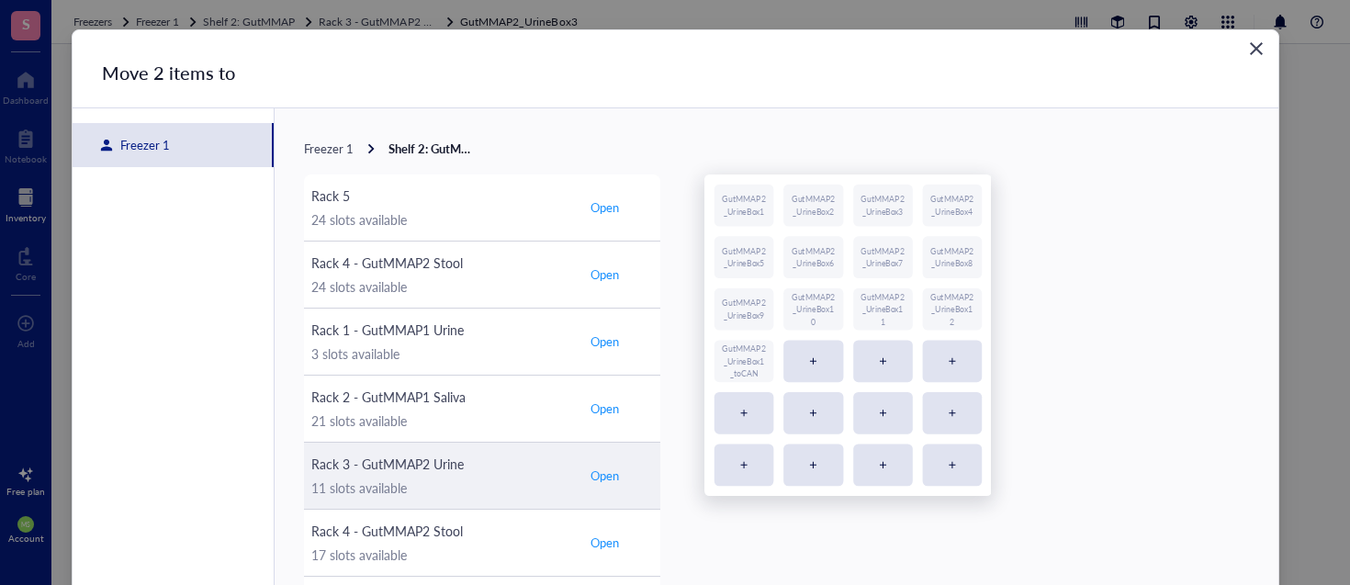
click at [605, 477] on span "Open" at bounding box center [604, 475] width 28 height 17
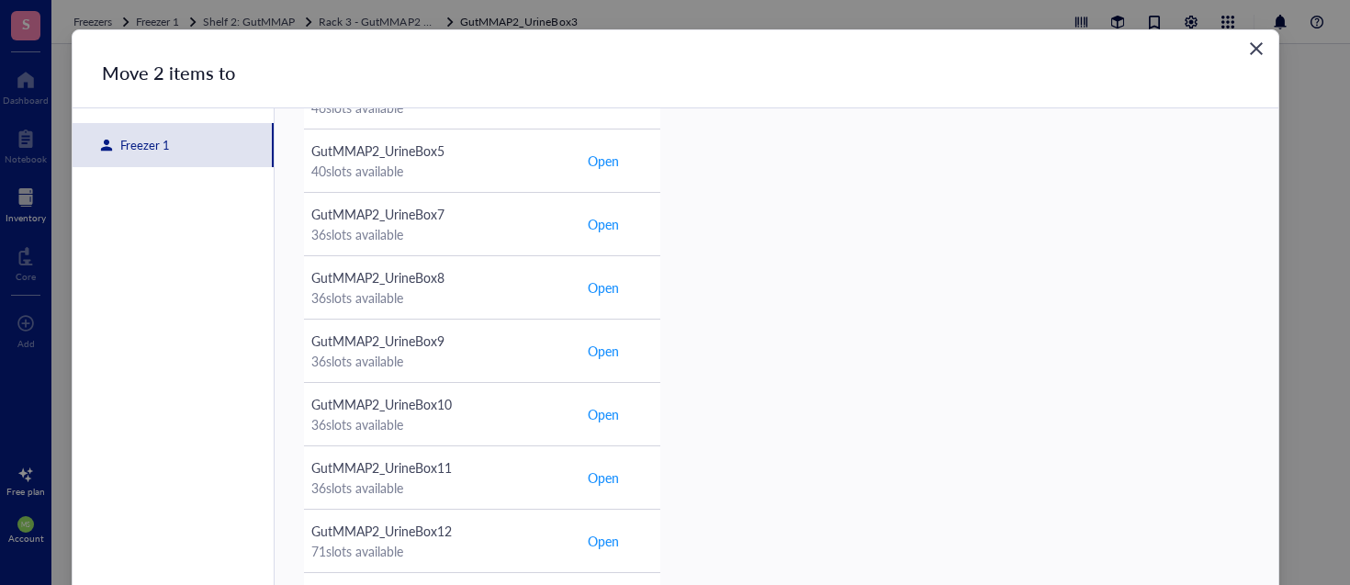
scroll to position [115, 0]
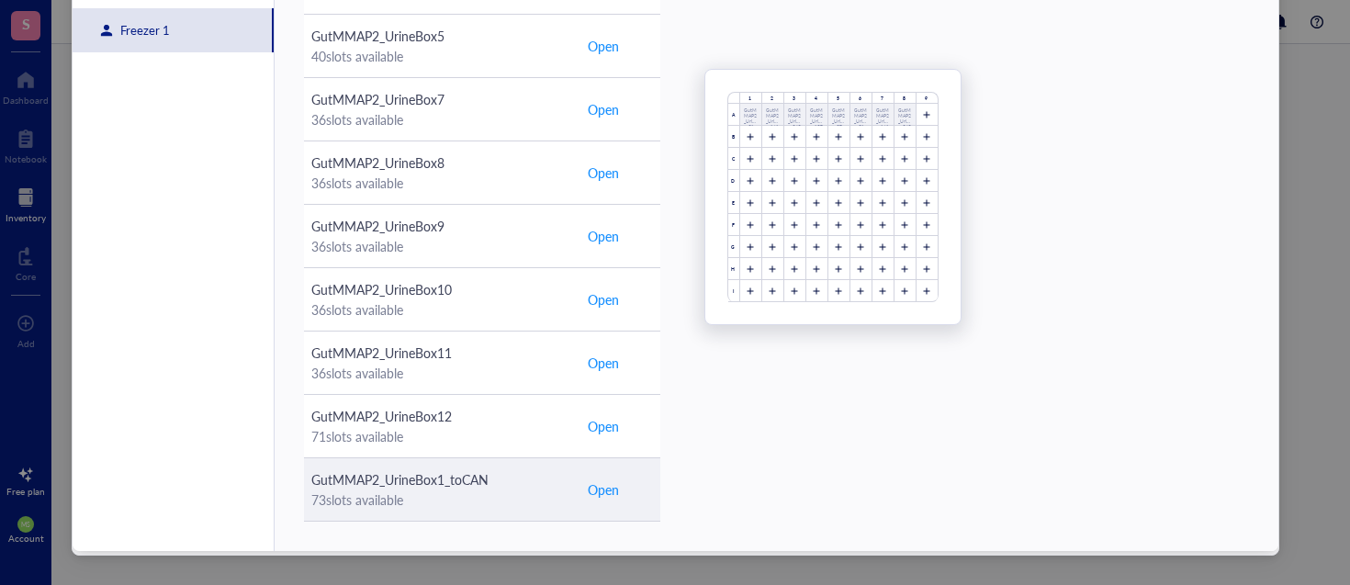
click at [601, 492] on span "Open" at bounding box center [603, 489] width 31 height 20
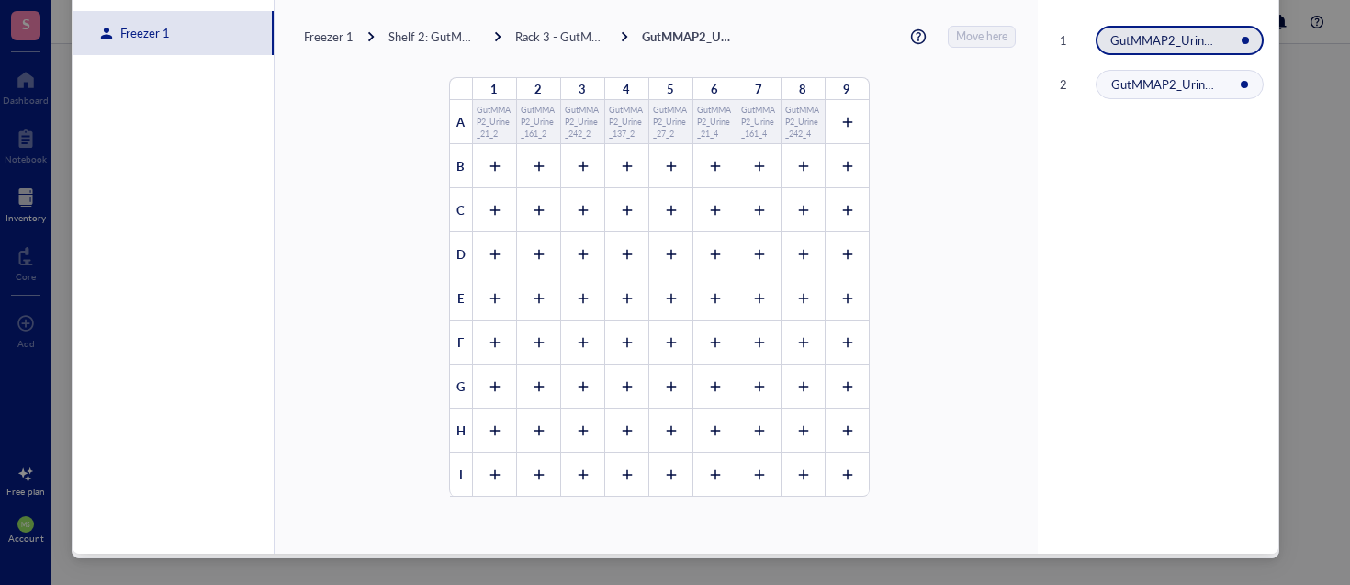
scroll to position [108, 0]
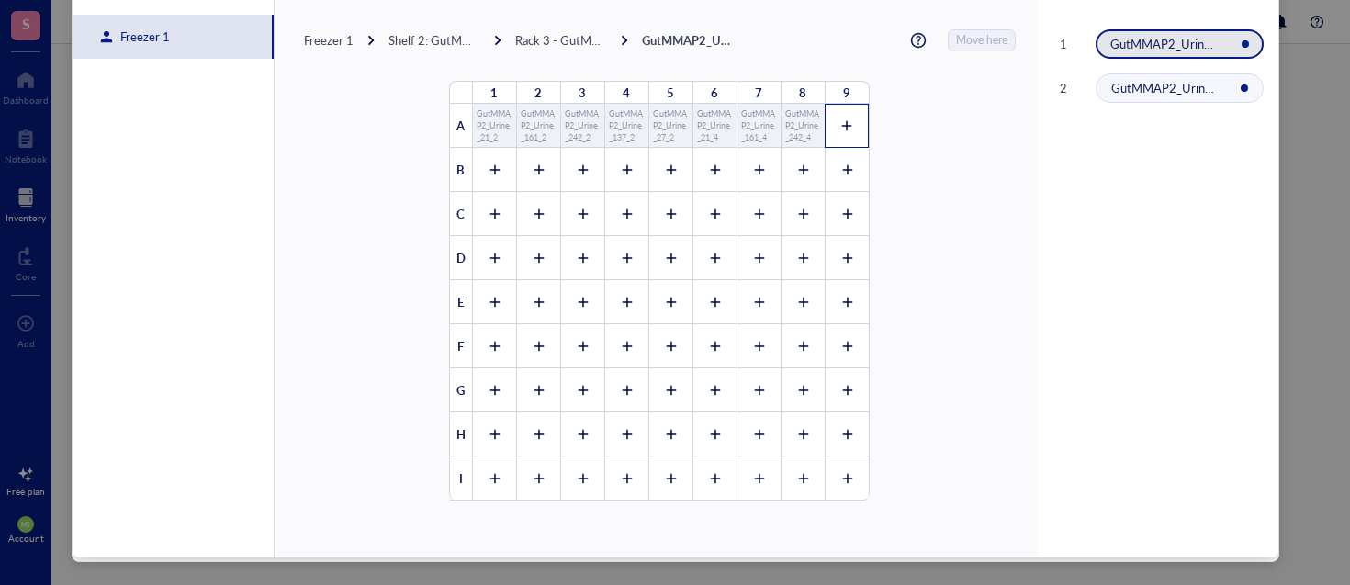
click at [842, 124] on icon at bounding box center [847, 126] width 10 height 10
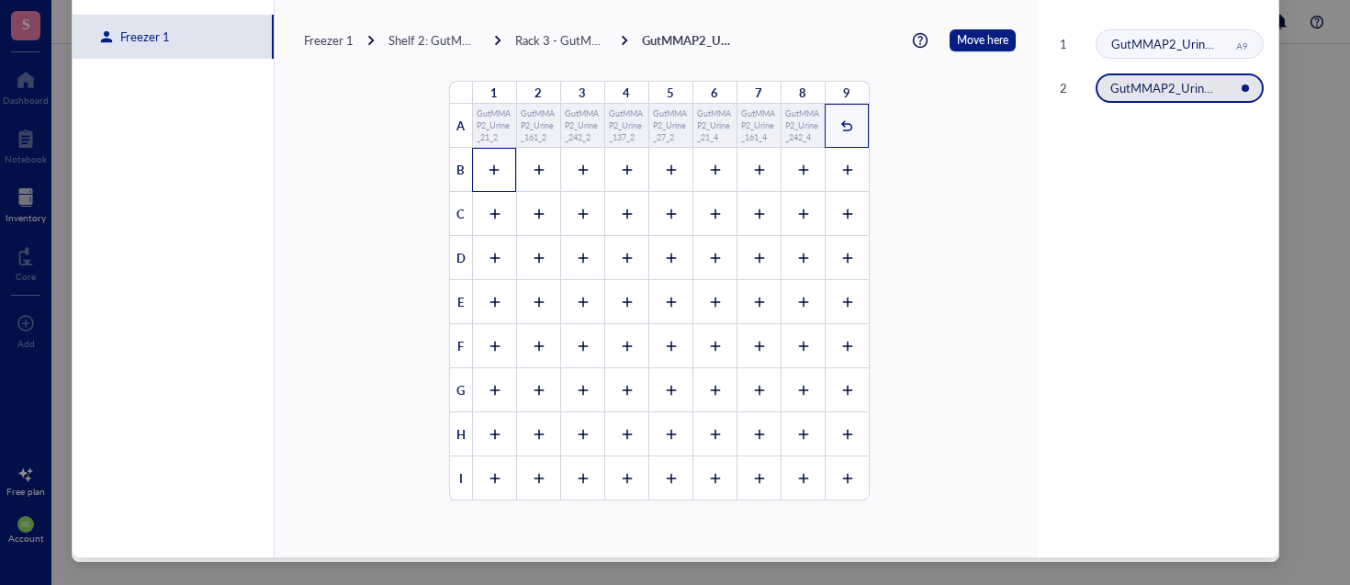
click at [488, 167] on icon at bounding box center [494, 169] width 13 height 13
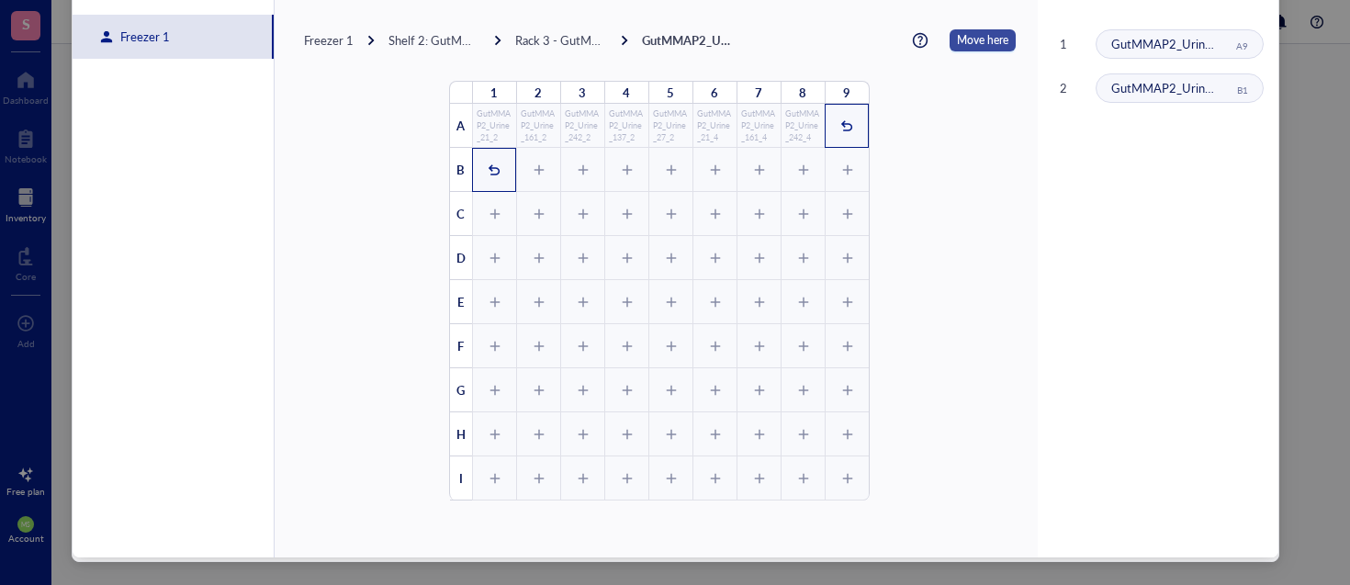
click at [964, 44] on span "Move here" at bounding box center [982, 40] width 51 height 22
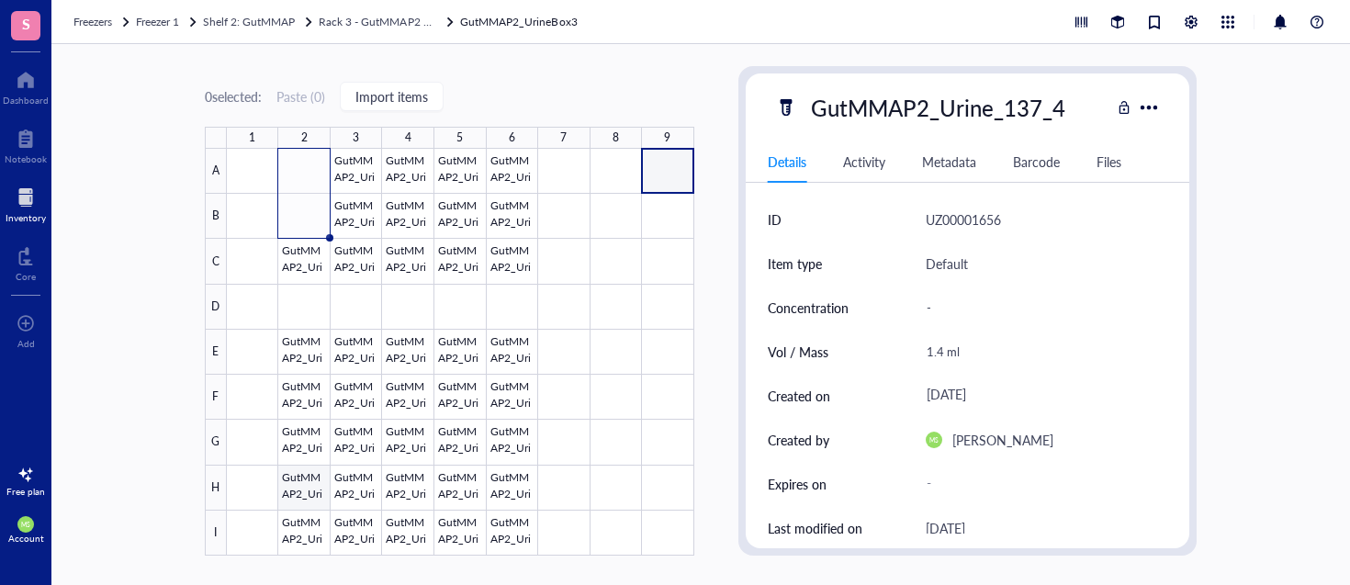
click at [308, 487] on div at bounding box center [460, 352] width 467 height 407
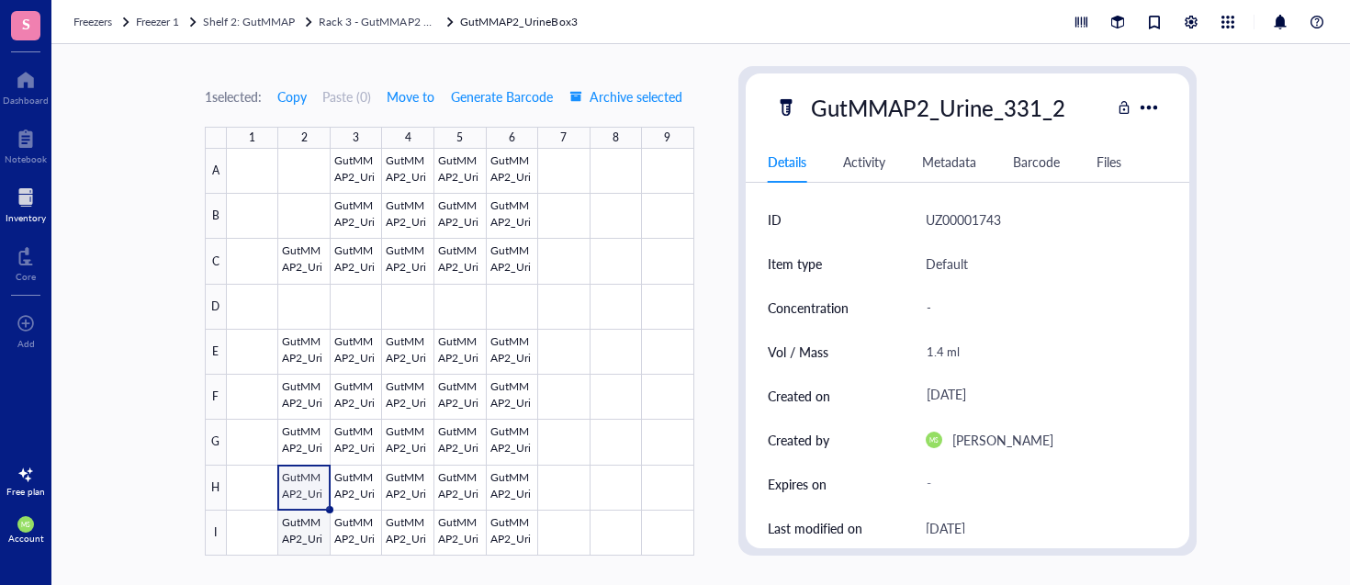
click at [307, 533] on div at bounding box center [460, 352] width 467 height 407
click at [302, 486] on div at bounding box center [460, 352] width 467 height 407
click at [309, 535] on div at bounding box center [460, 352] width 467 height 407
click at [1149, 107] on div at bounding box center [1149, 107] width 27 height 27
click at [414, 93] on span "Move to" at bounding box center [411, 96] width 48 height 15
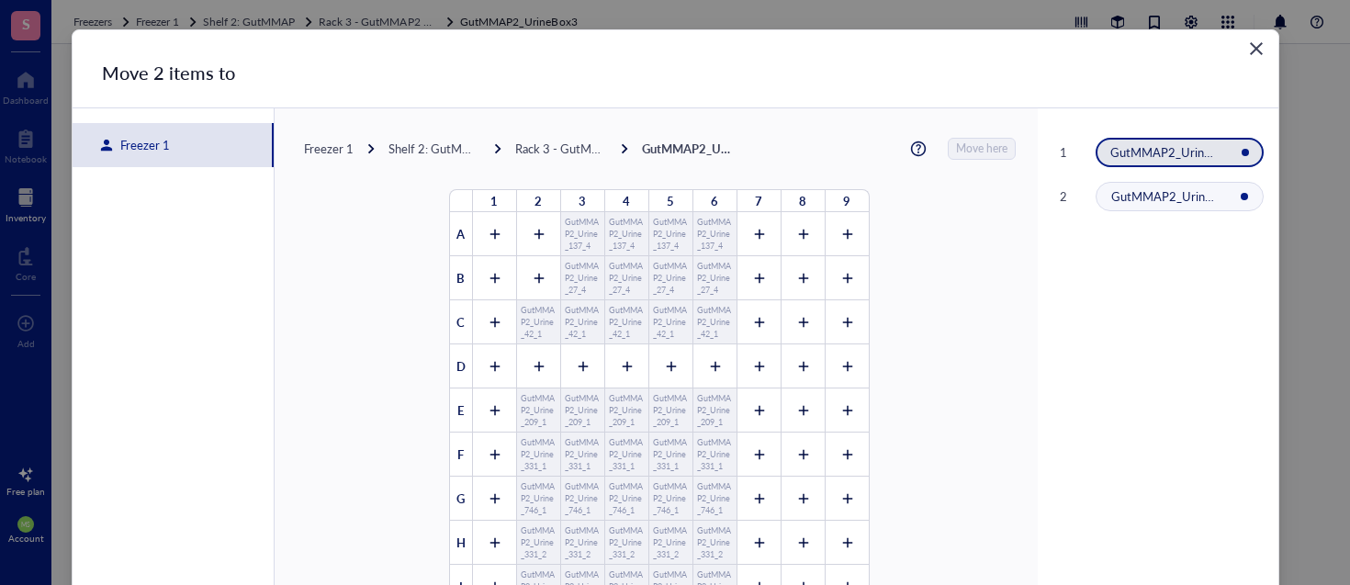
click at [148, 148] on div "Freezer 1" at bounding box center [141, 145] width 57 height 17
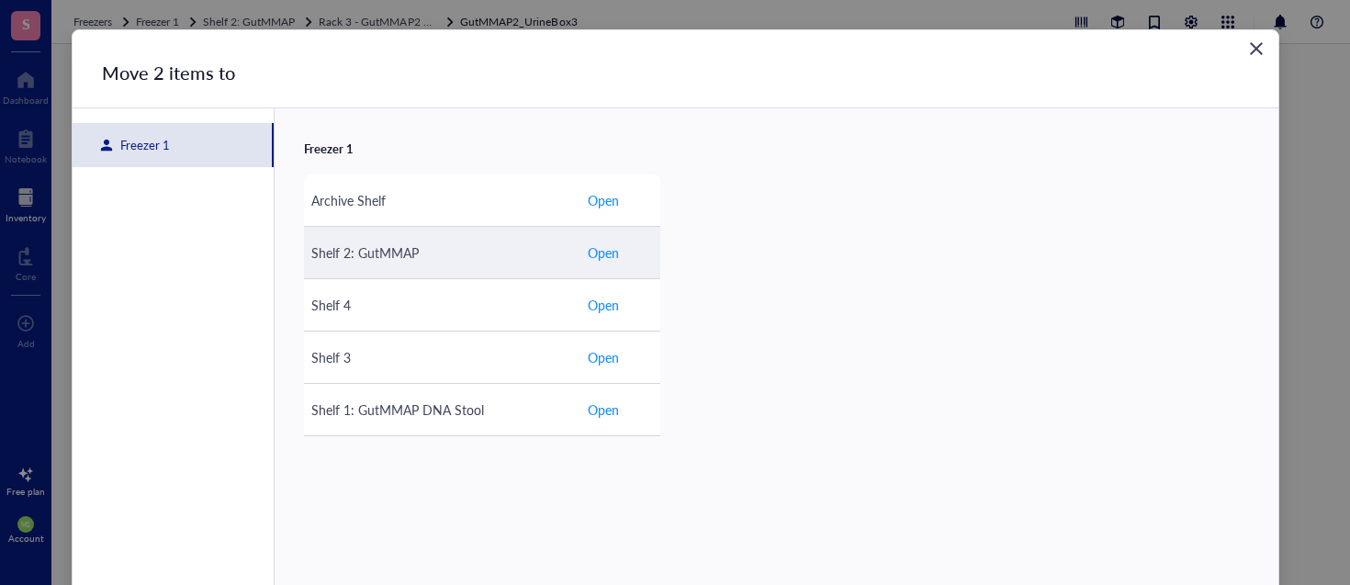
click at [611, 264] on button "Open" at bounding box center [603, 252] width 33 height 29
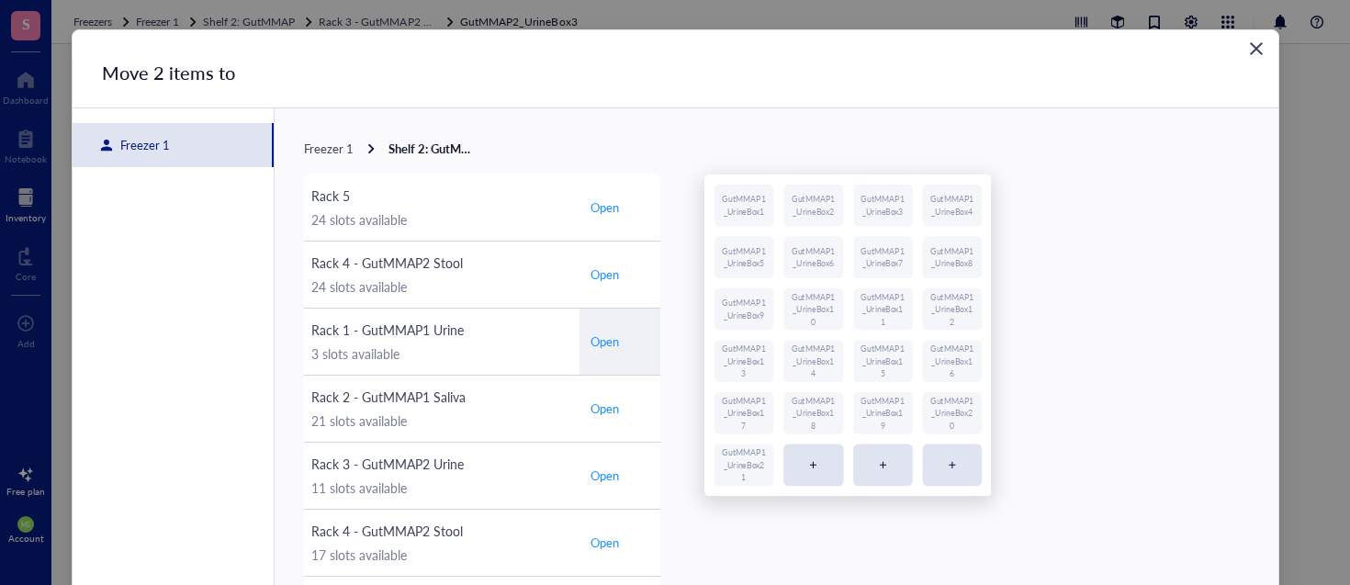
scroll to position [7, 0]
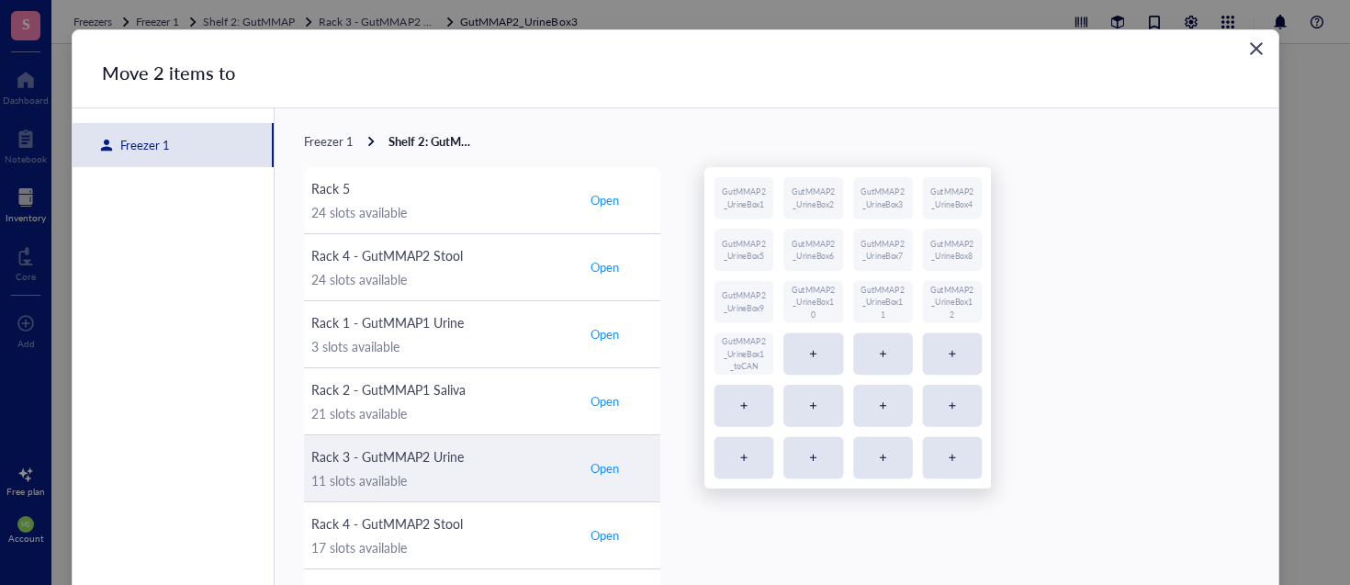
click at [600, 460] on span "Open" at bounding box center [604, 468] width 28 height 17
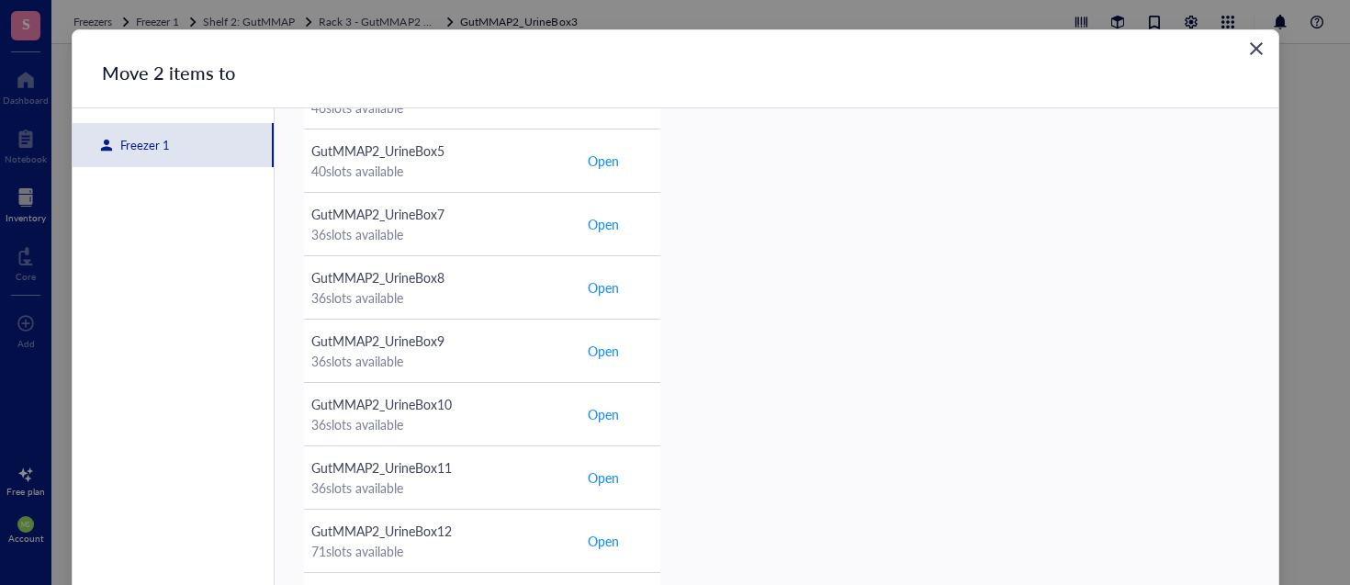
scroll to position [115, 0]
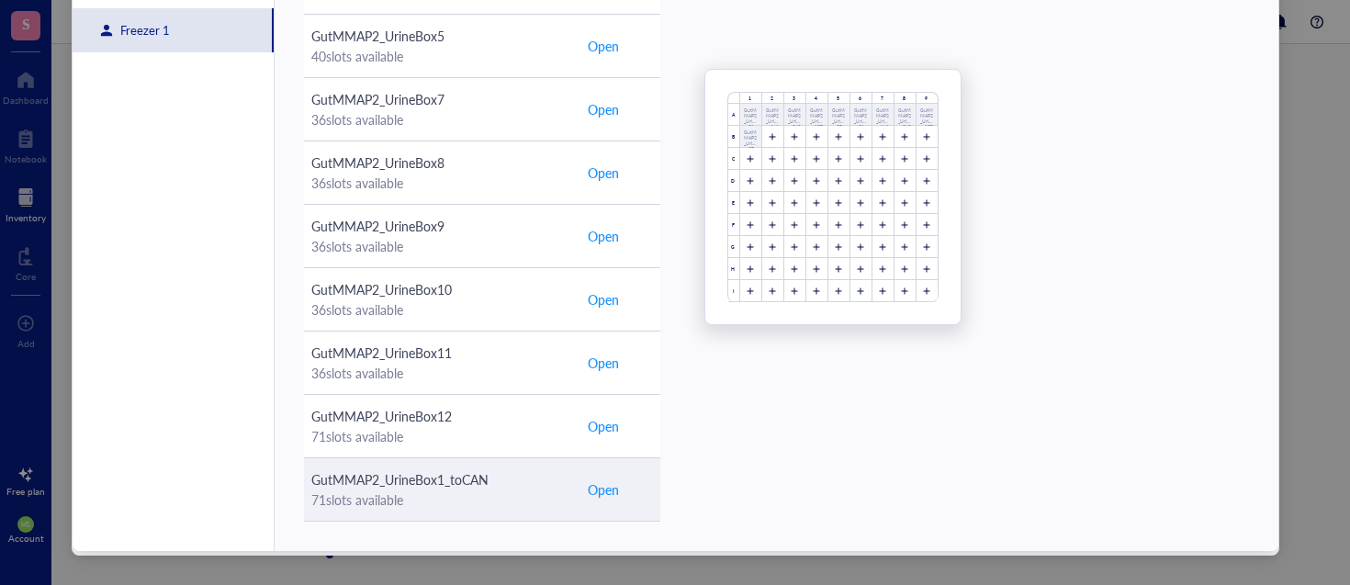
click at [602, 483] on span "Open" at bounding box center [603, 489] width 31 height 20
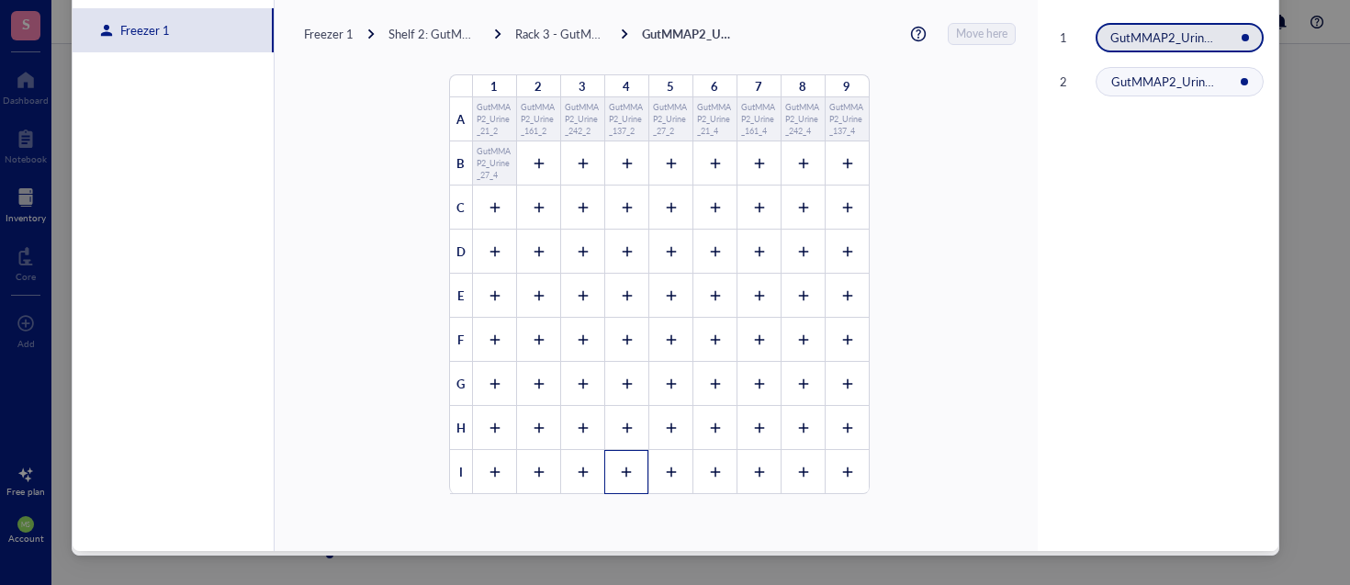
scroll to position [0, 0]
click at [532, 164] on icon at bounding box center [538, 163] width 13 height 13
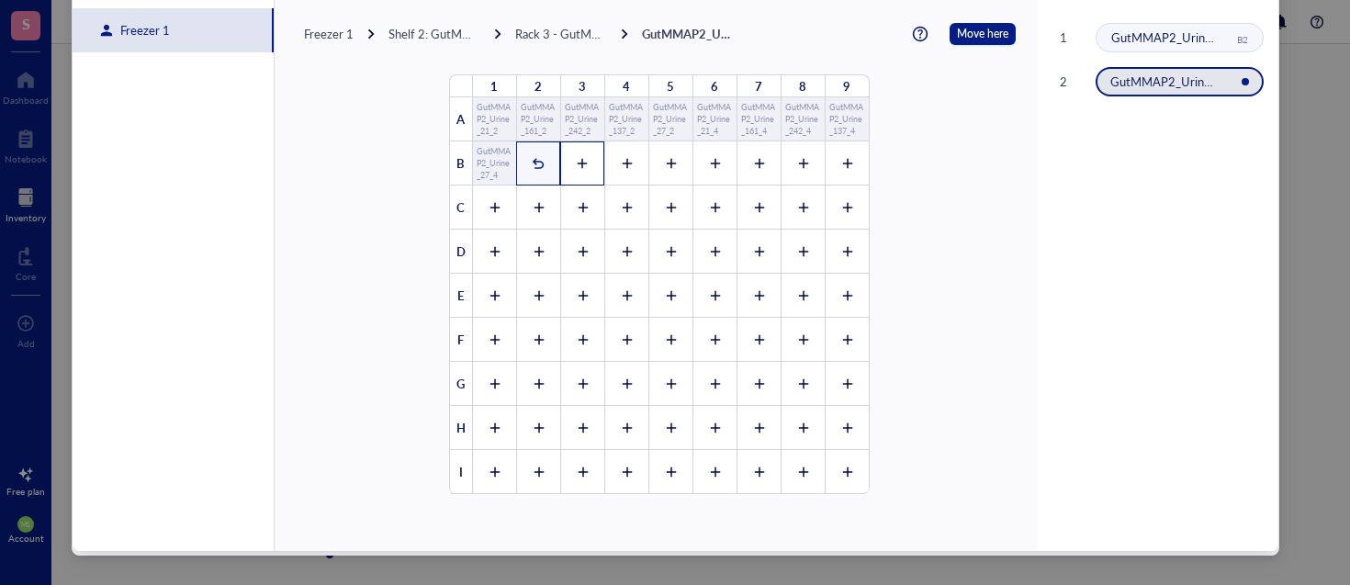
click at [576, 160] on icon at bounding box center [582, 163] width 13 height 13
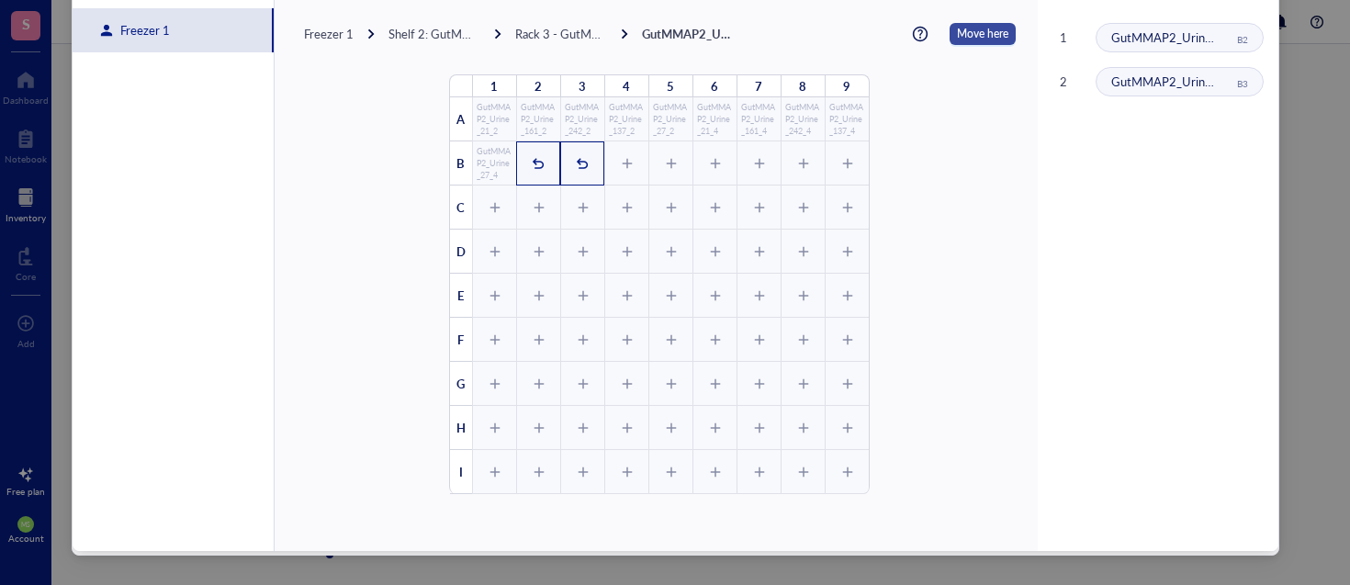
click at [967, 37] on span "Move here" at bounding box center [982, 34] width 51 height 22
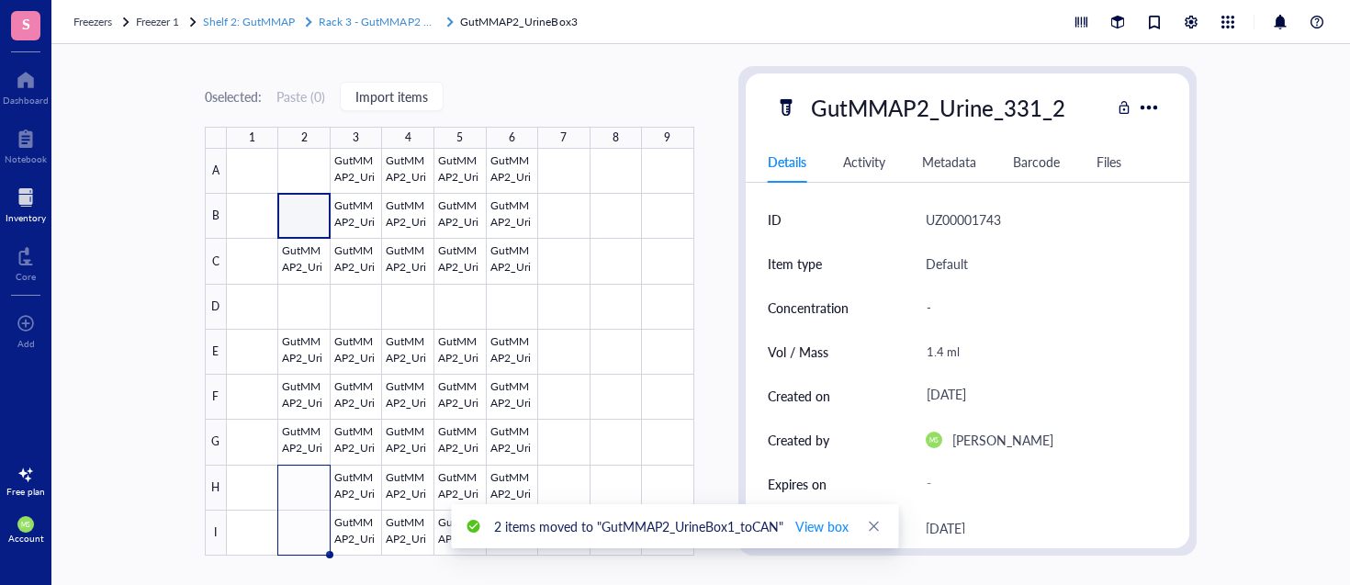
click at [381, 21] on span "Rack 3 - GutMMAP2 Urine" at bounding box center [384, 22] width 130 height 16
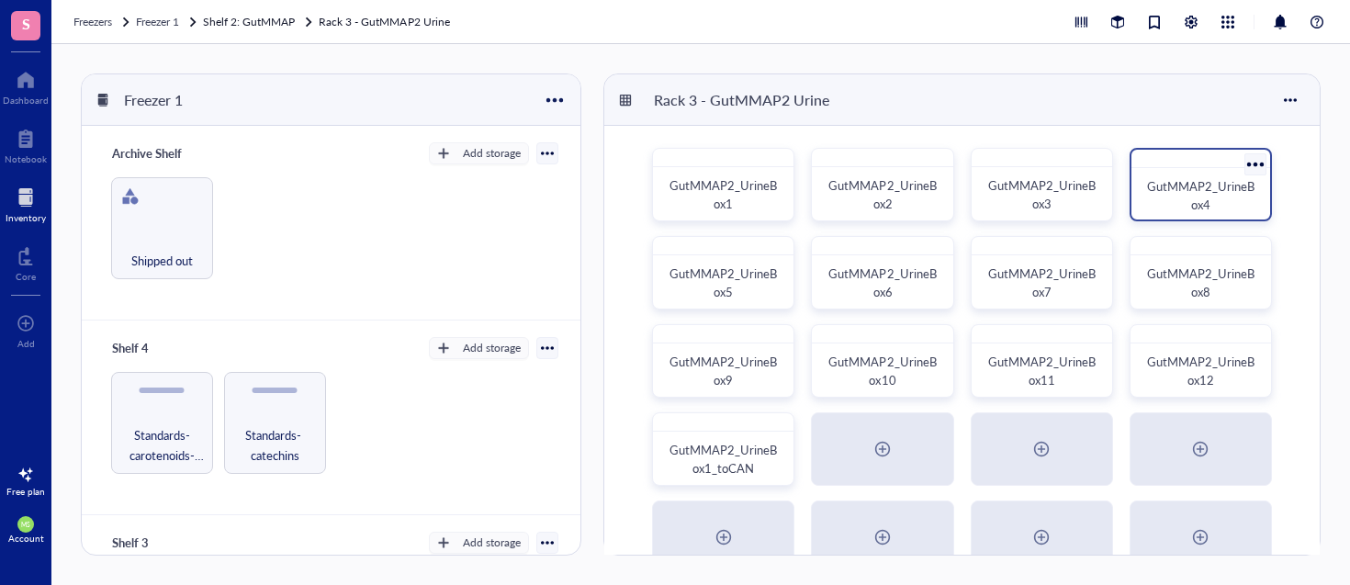
click at [1194, 203] on span "GutMMAP2_UrineBox4" at bounding box center [1200, 195] width 107 height 36
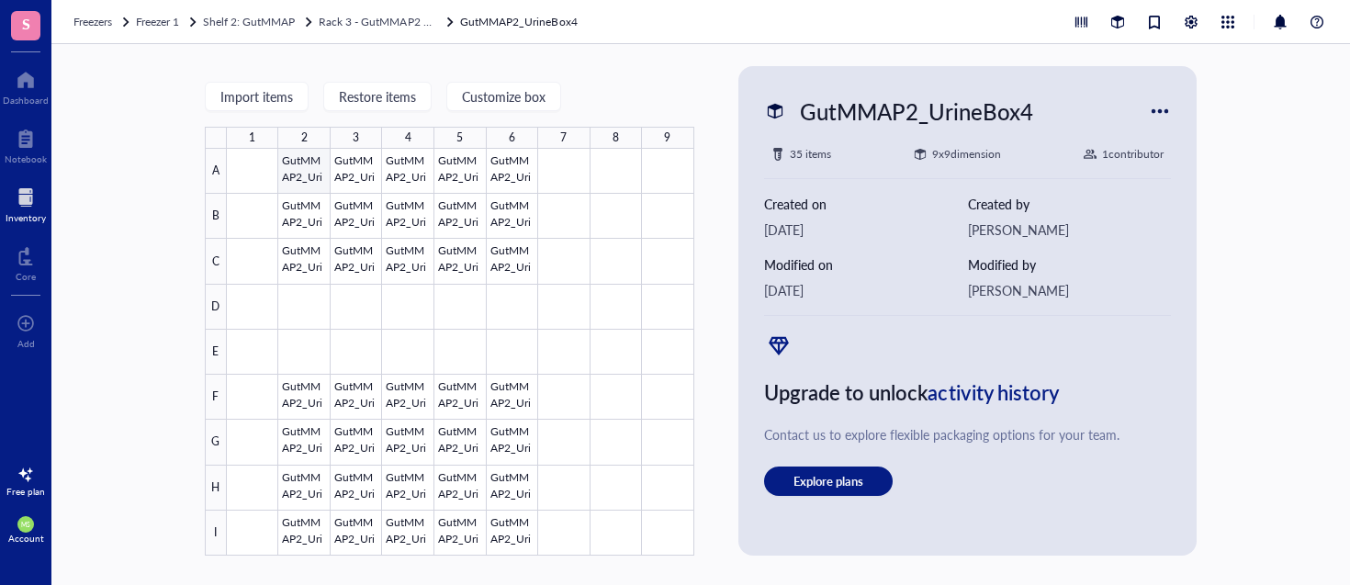
click at [301, 171] on div at bounding box center [460, 352] width 467 height 407
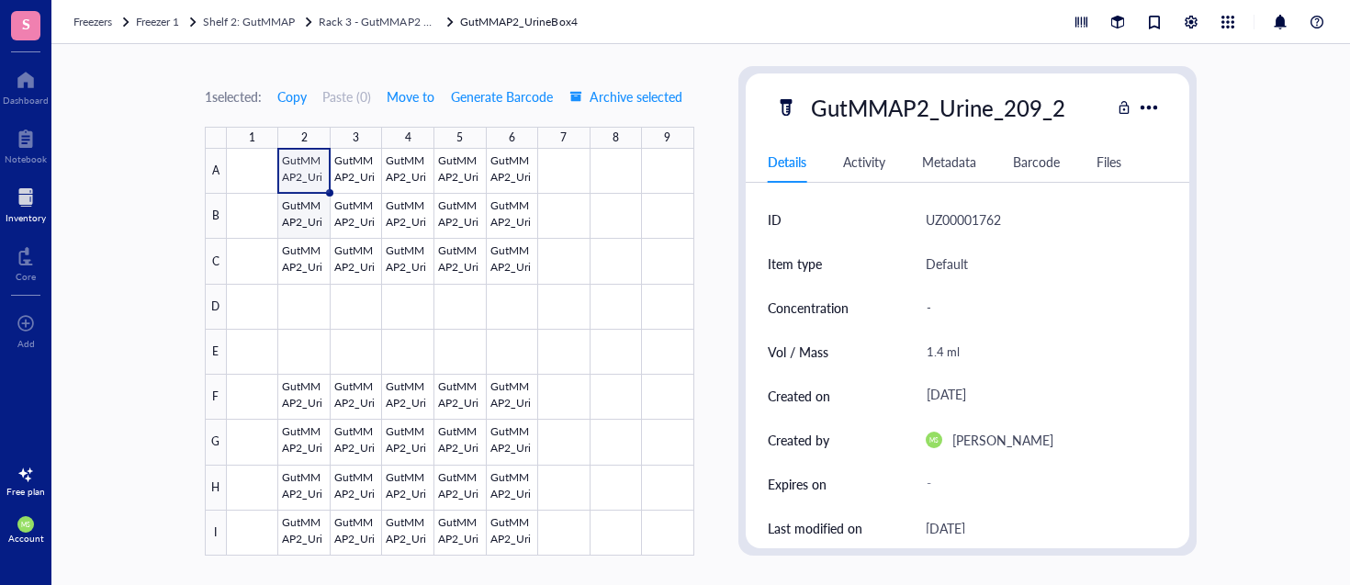
click at [303, 208] on div at bounding box center [460, 352] width 467 height 407
click at [307, 165] on div at bounding box center [460, 352] width 467 height 407
click at [299, 218] on div at bounding box center [460, 352] width 467 height 407
click at [430, 98] on span "Move to" at bounding box center [411, 96] width 48 height 15
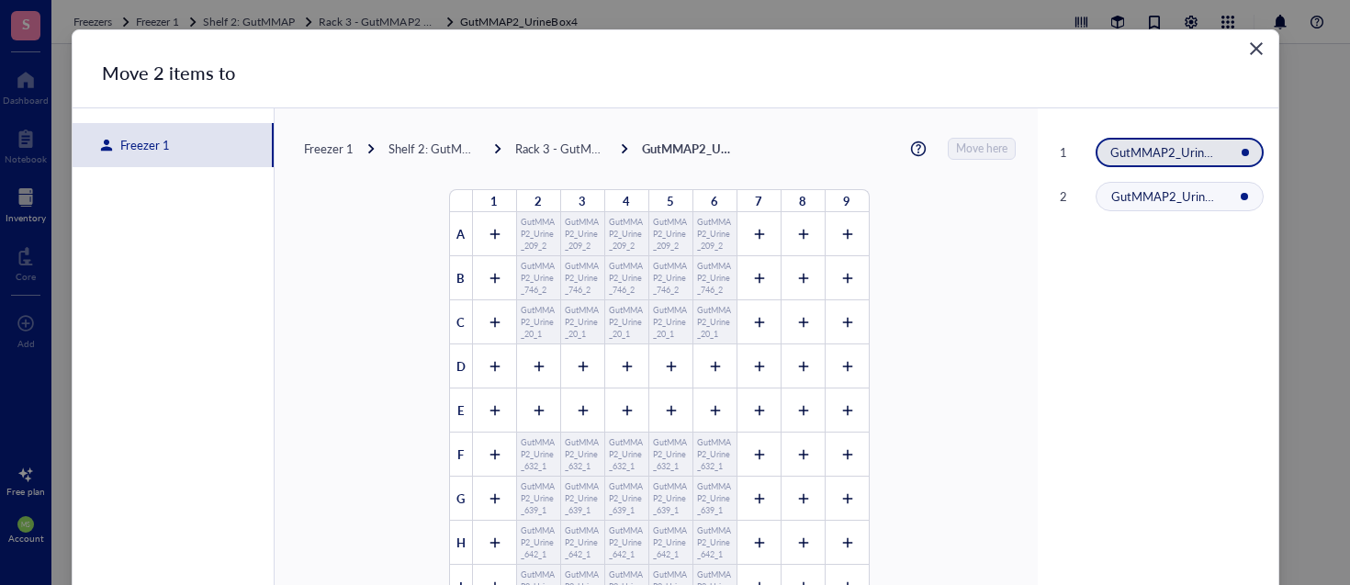
click at [191, 144] on div "Freezer 1" at bounding box center [173, 145] width 201 height 44
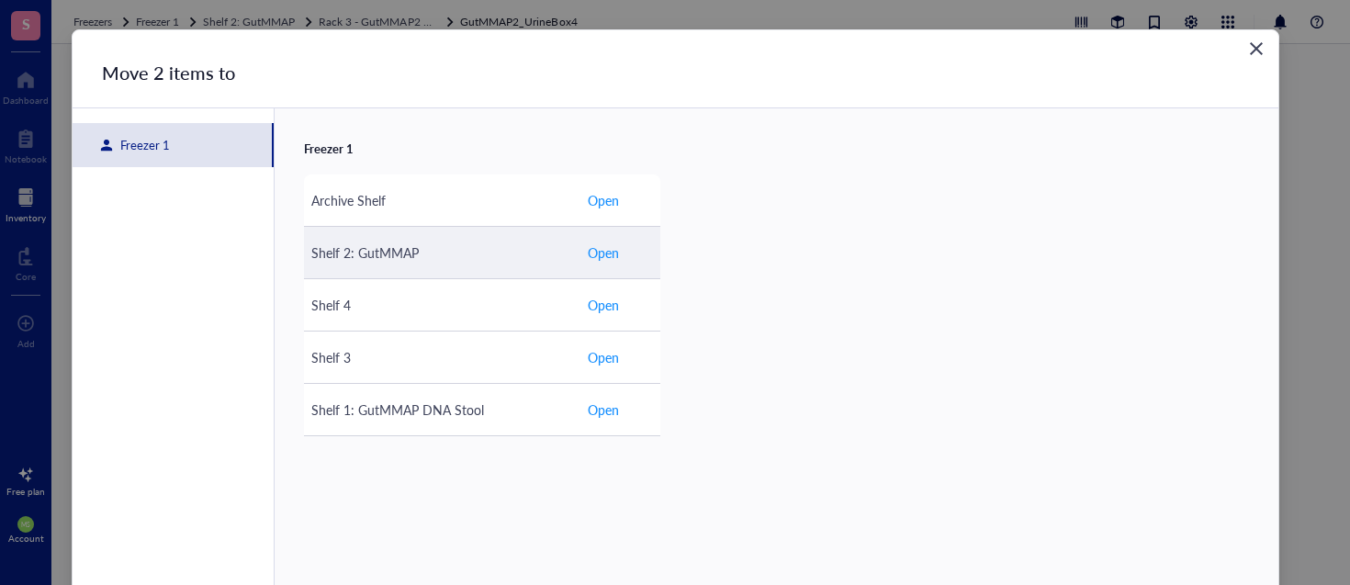
click at [600, 255] on span "Open" at bounding box center [603, 252] width 31 height 20
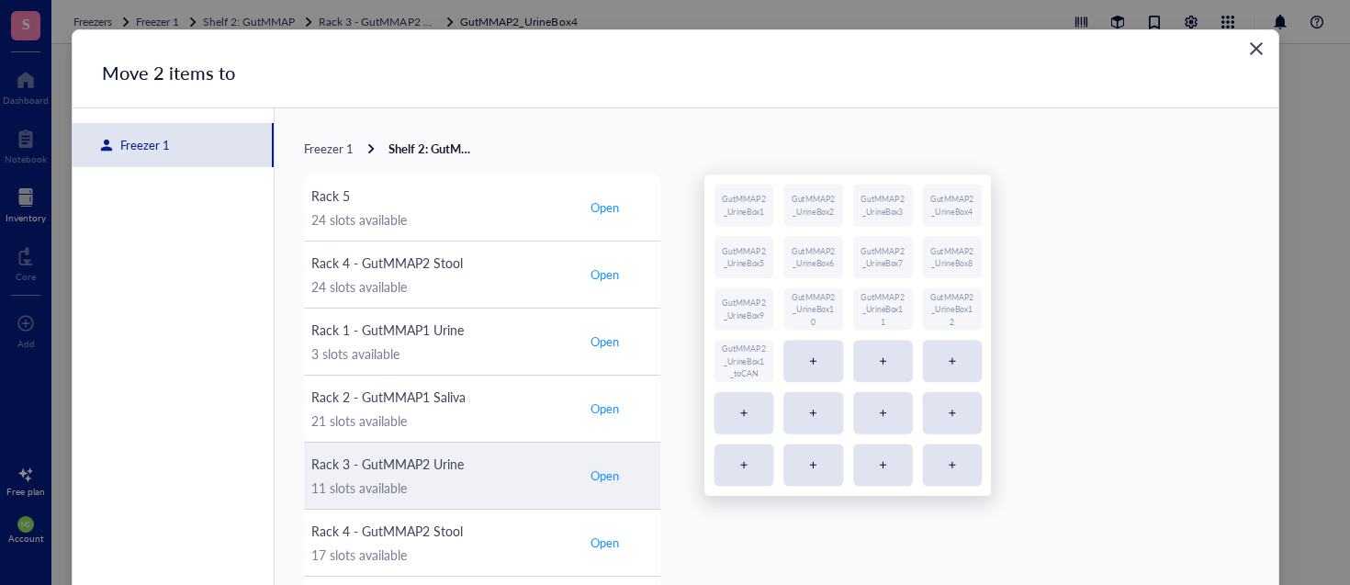
click at [610, 477] on span "Open" at bounding box center [604, 475] width 28 height 17
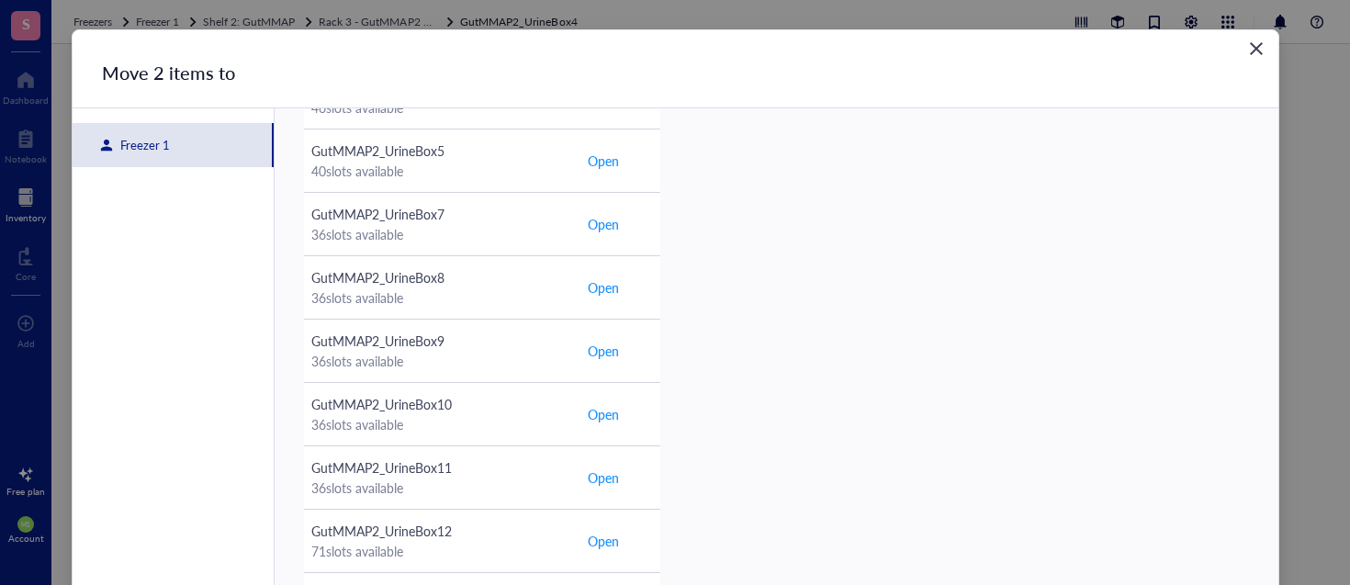
scroll to position [115, 0]
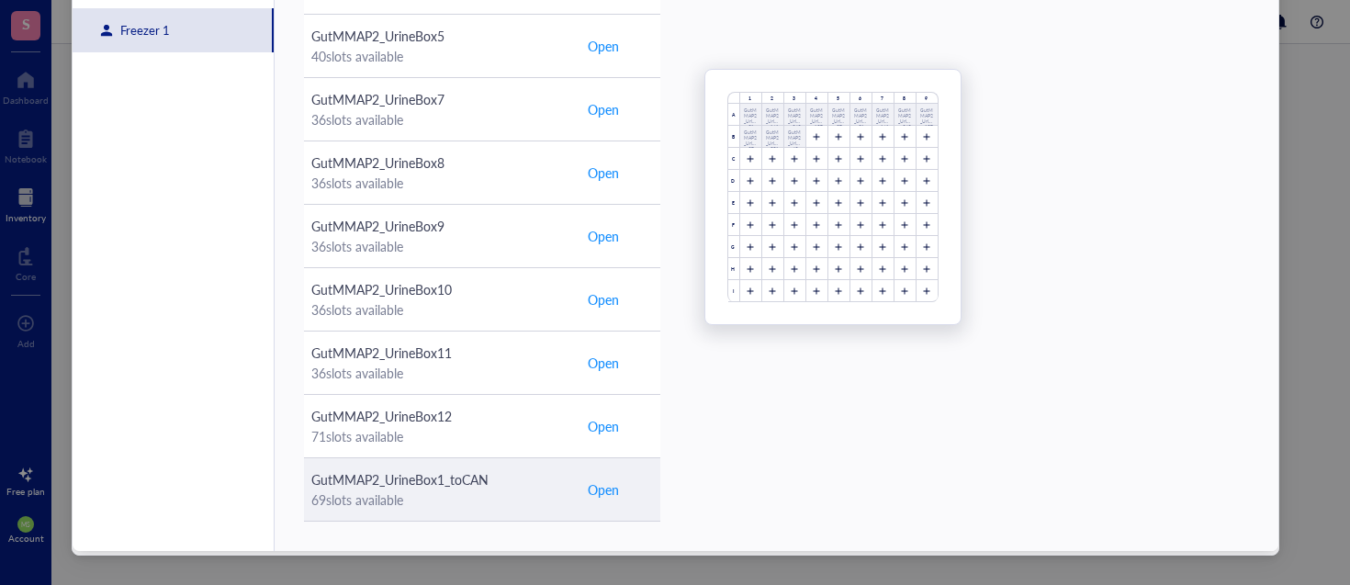
click at [588, 491] on span "Open" at bounding box center [603, 489] width 31 height 20
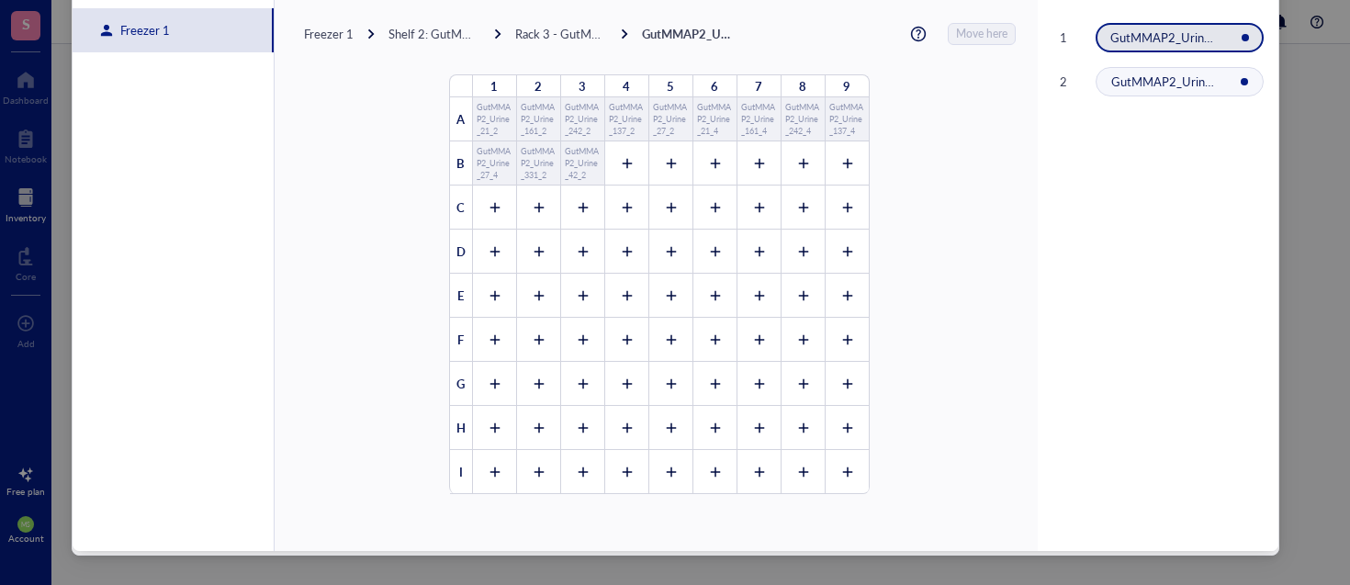
scroll to position [0, 0]
click at [619, 172] on div at bounding box center [626, 163] width 44 height 44
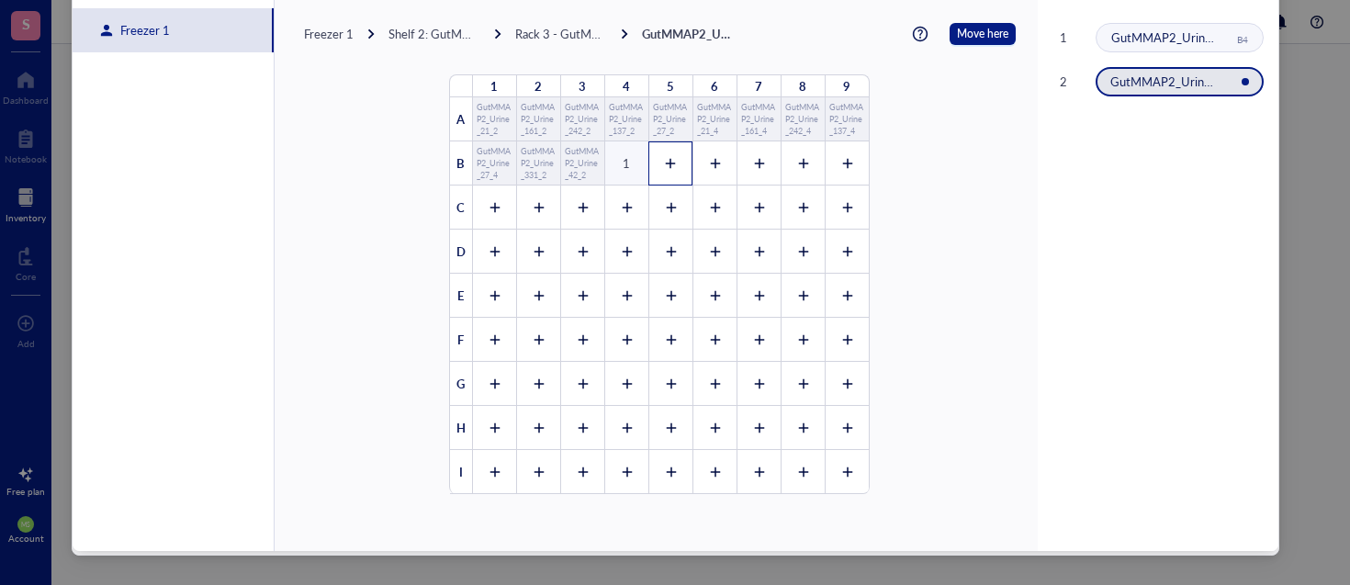
click at [664, 157] on icon at bounding box center [670, 163] width 13 height 13
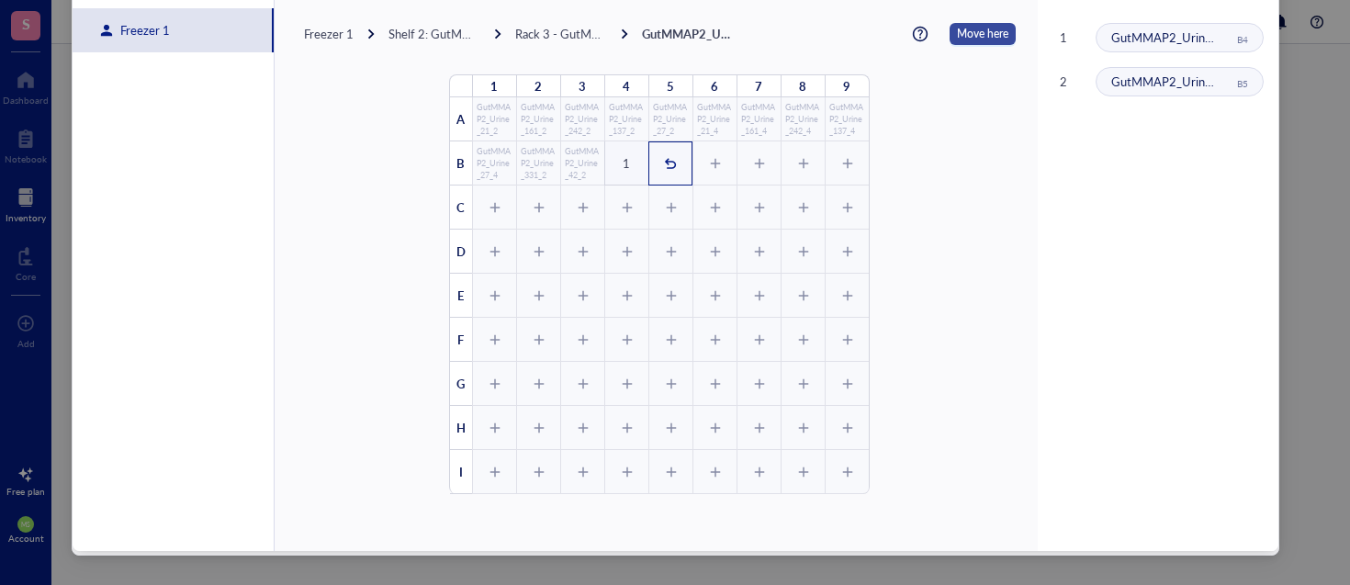
click at [970, 35] on span "Move here" at bounding box center [982, 34] width 51 height 22
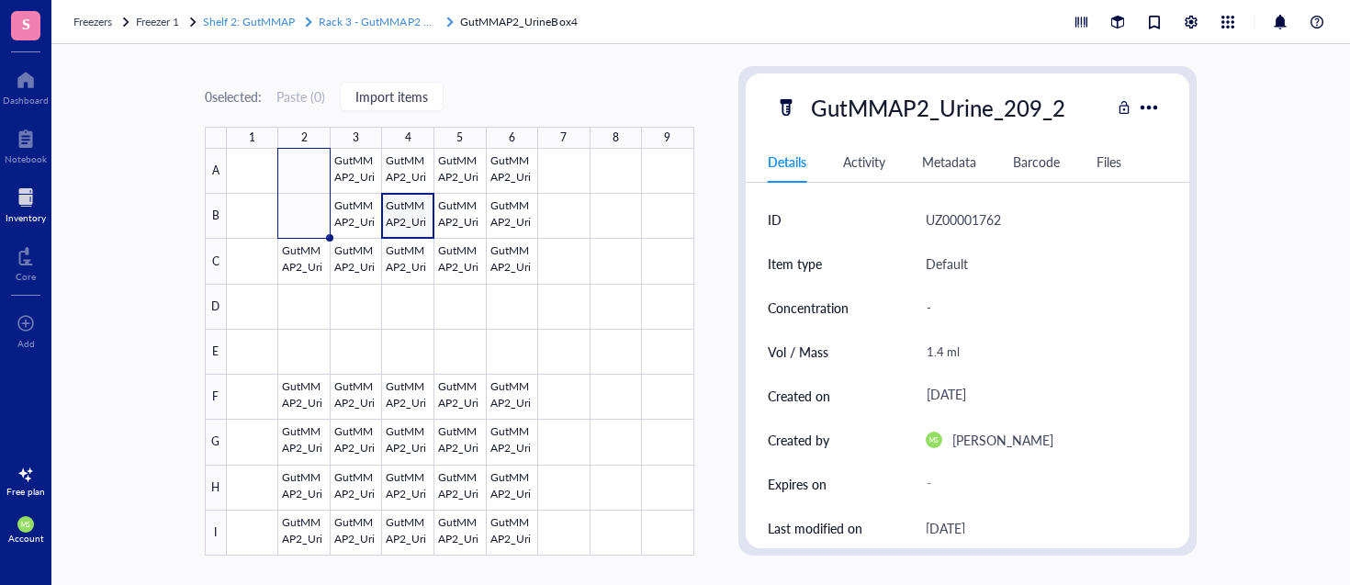
click at [377, 25] on span "Rack 3 - GutMMAP2 Urine" at bounding box center [384, 22] width 130 height 16
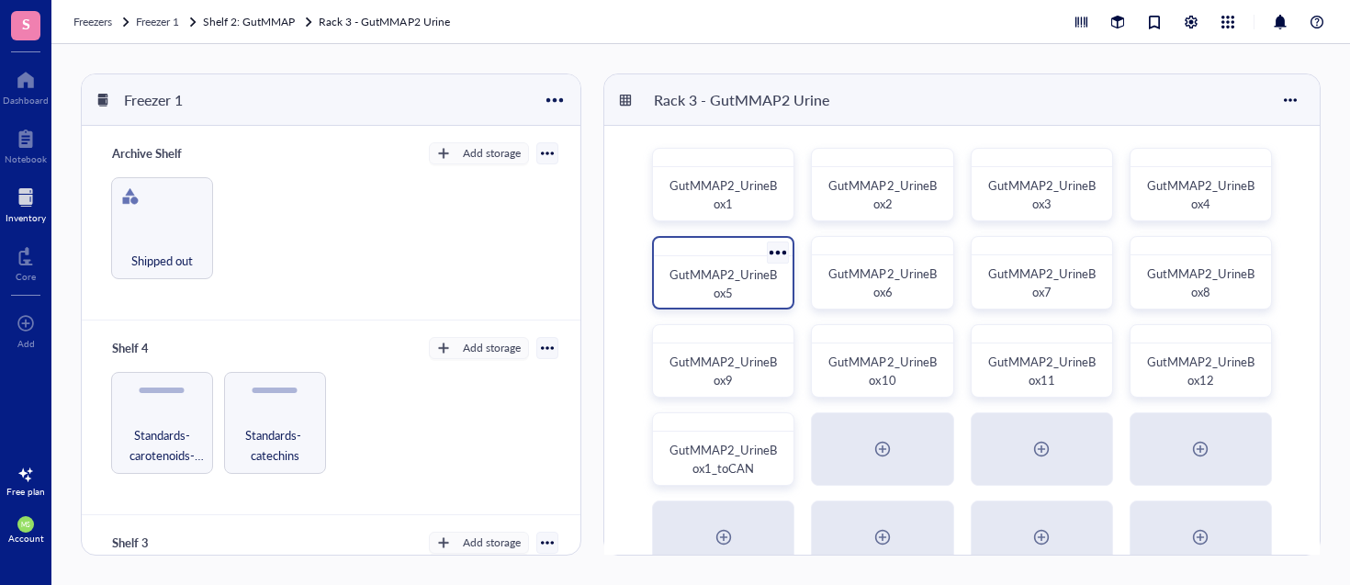
click at [682, 286] on div "GutMMAP2_UrineBox5" at bounding box center [722, 283] width 109 height 37
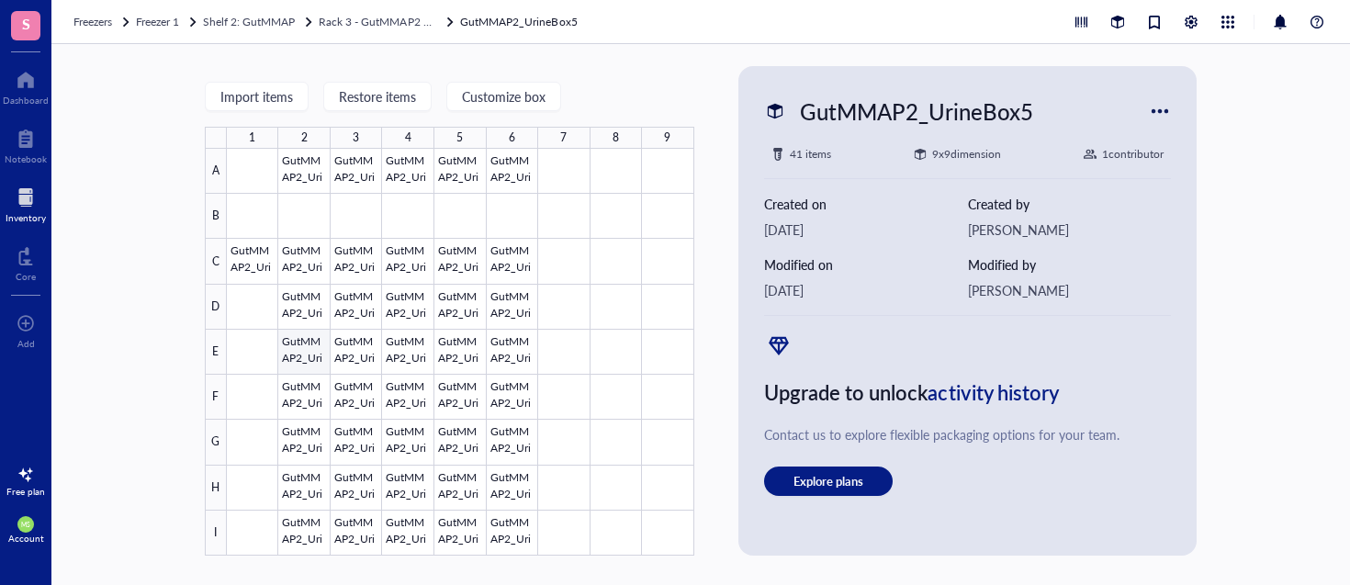
click at [307, 350] on div at bounding box center [460, 352] width 467 height 407
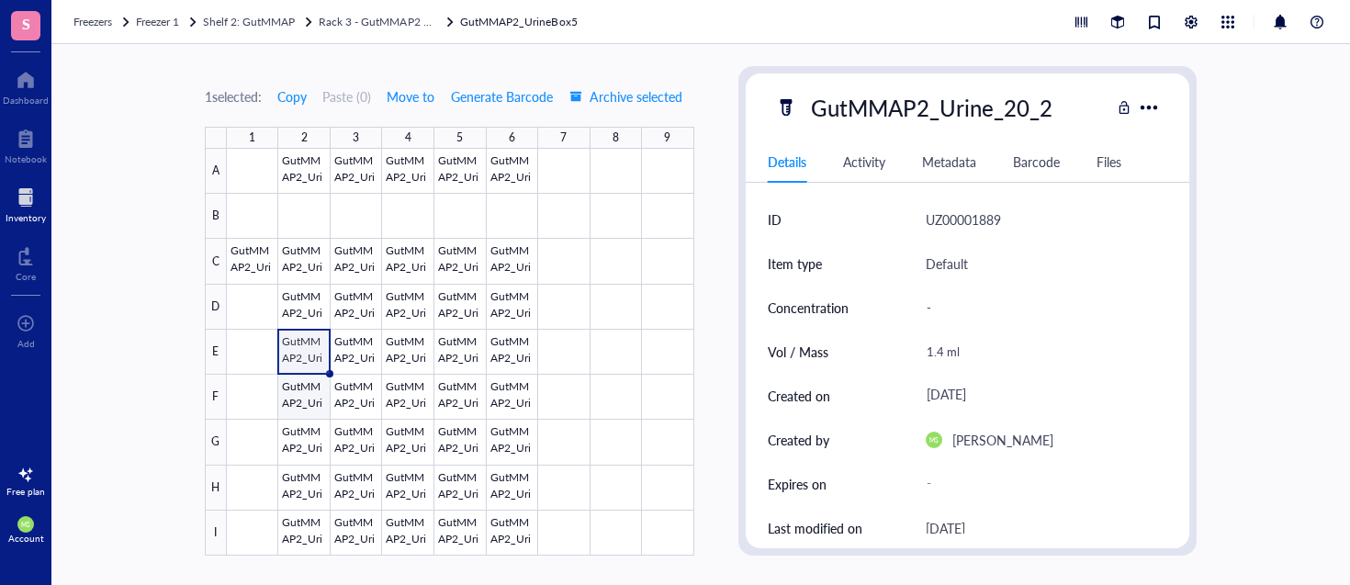
click at [296, 393] on div at bounding box center [460, 352] width 467 height 407
click at [300, 443] on div at bounding box center [460, 352] width 467 height 407
click at [298, 481] on div at bounding box center [460, 352] width 467 height 407
click at [308, 534] on div at bounding box center [460, 352] width 467 height 407
click at [311, 353] on div at bounding box center [460, 352] width 467 height 407
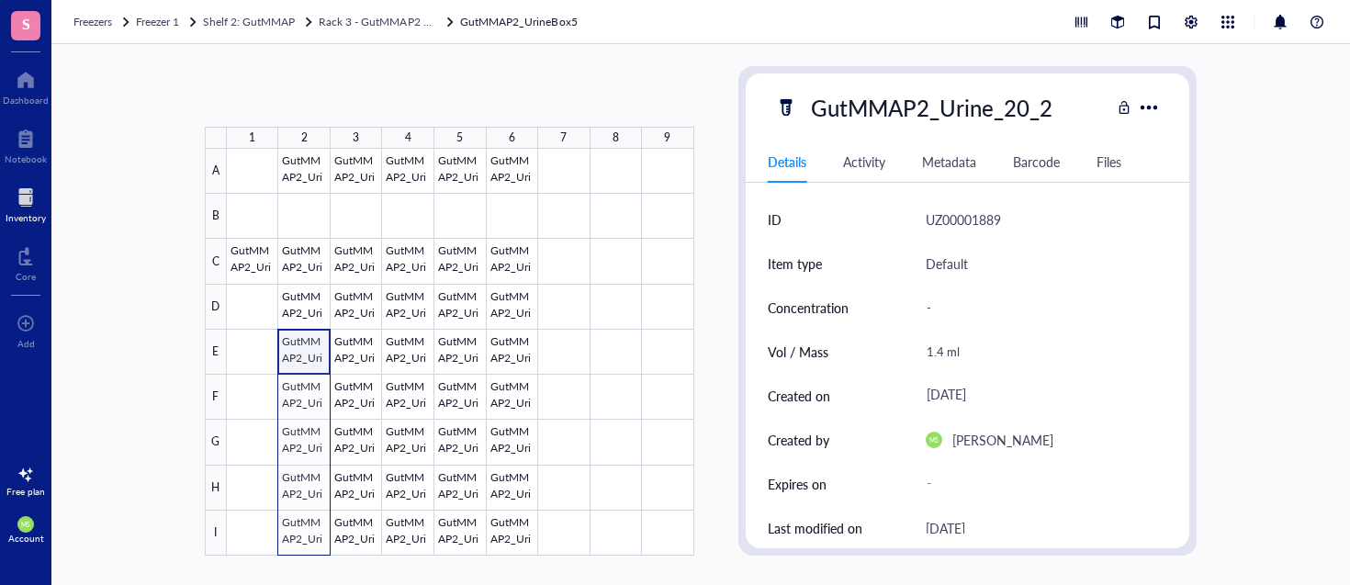
click at [315, 534] on div at bounding box center [460, 352] width 467 height 407
click at [411, 96] on span "Move to" at bounding box center [411, 96] width 48 height 15
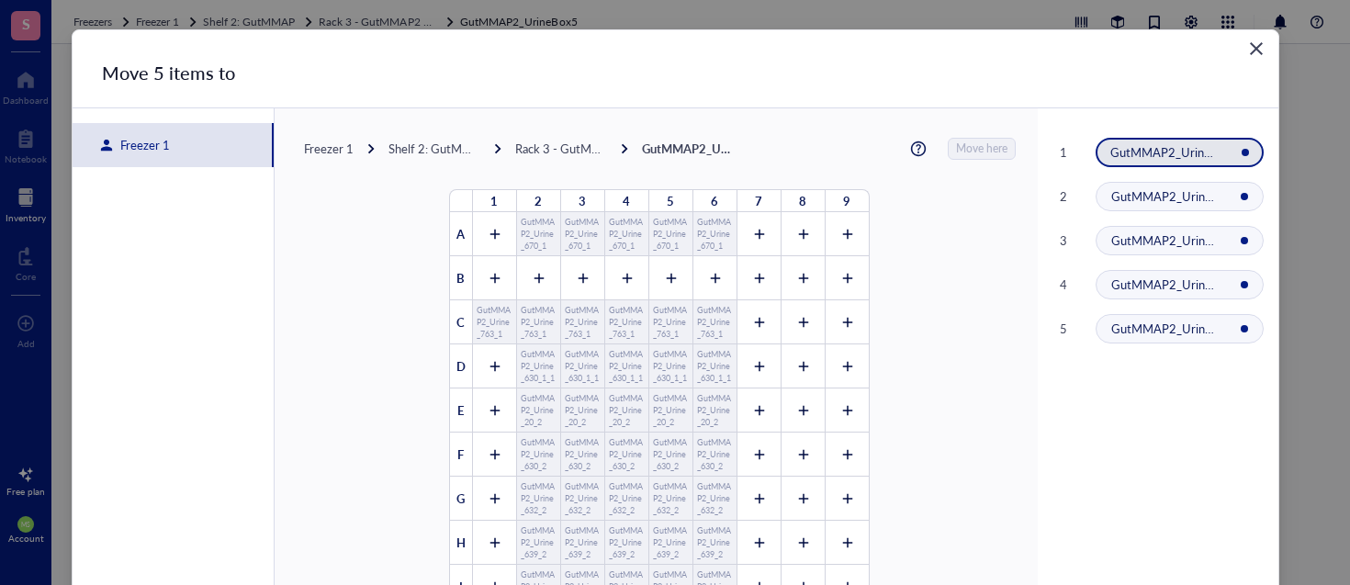
click at [148, 137] on div "Freezer 1" at bounding box center [141, 145] width 57 height 17
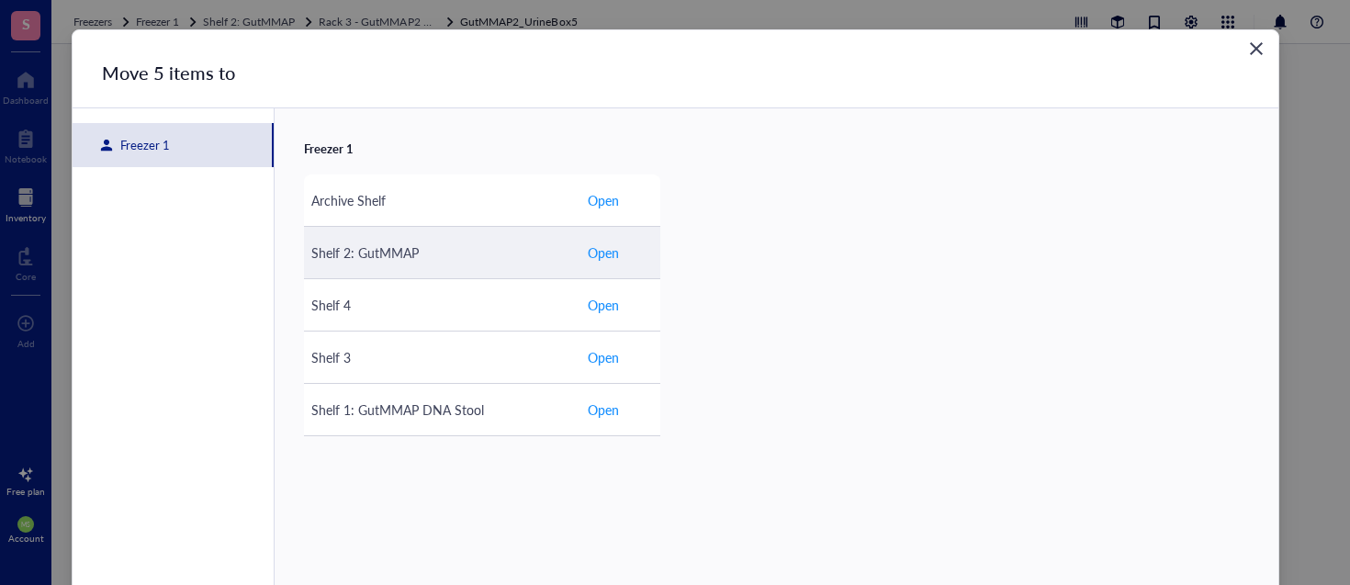
click at [596, 254] on span "Open" at bounding box center [603, 252] width 31 height 20
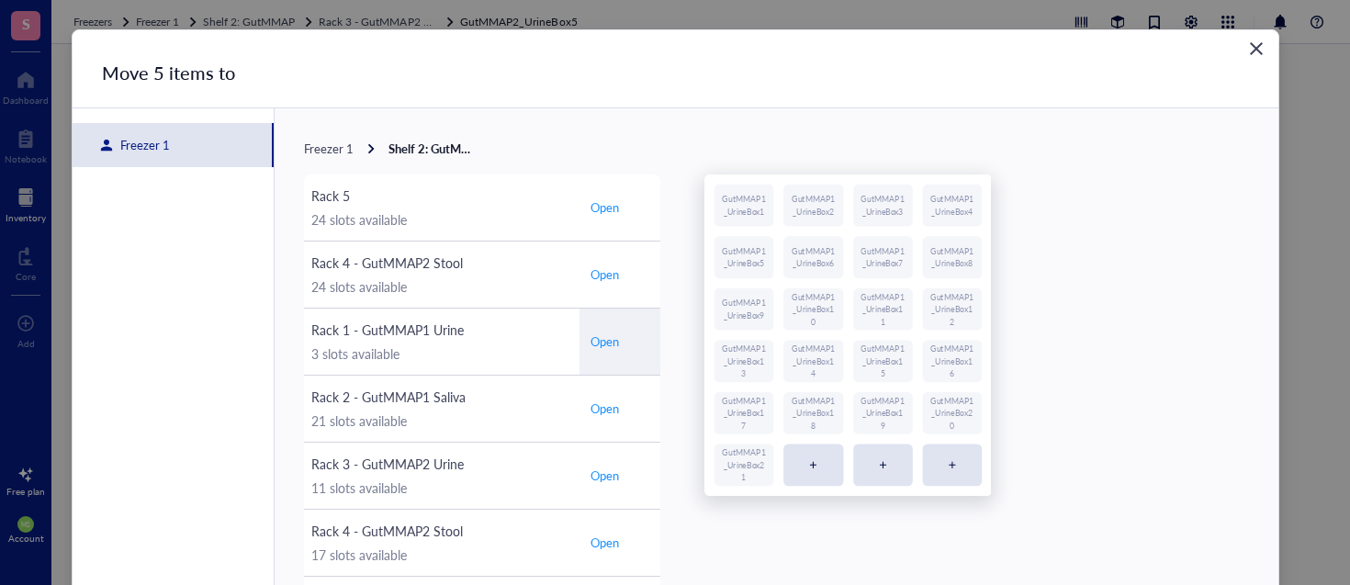
scroll to position [7, 0]
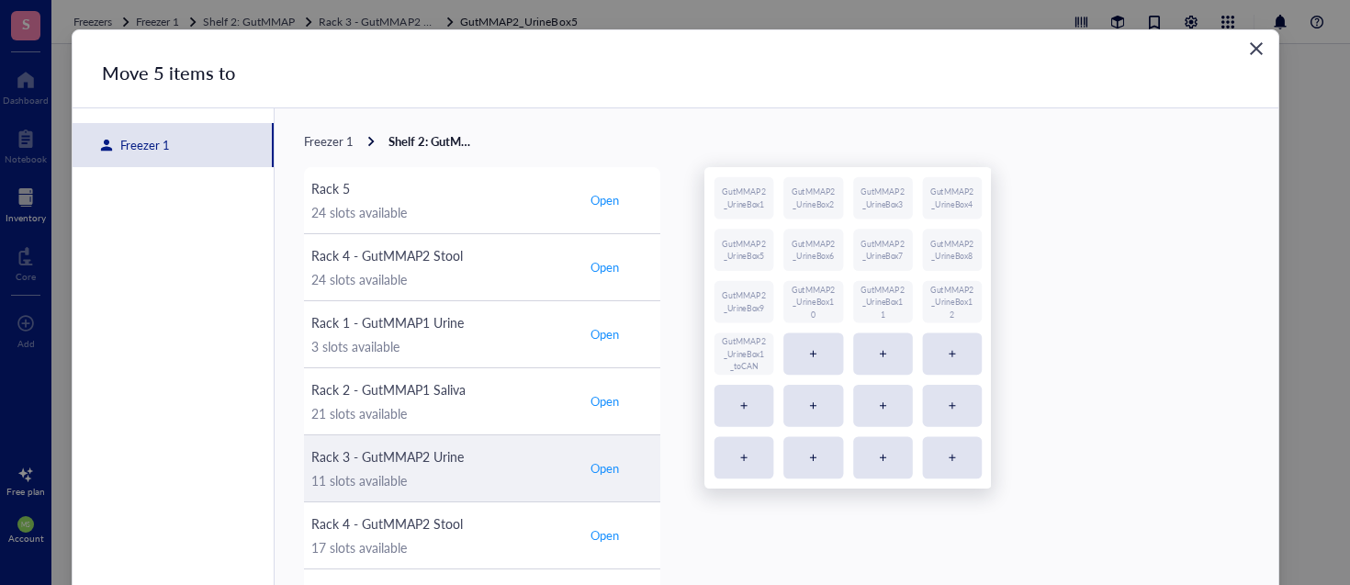
click at [604, 465] on span "Open" at bounding box center [604, 468] width 28 height 17
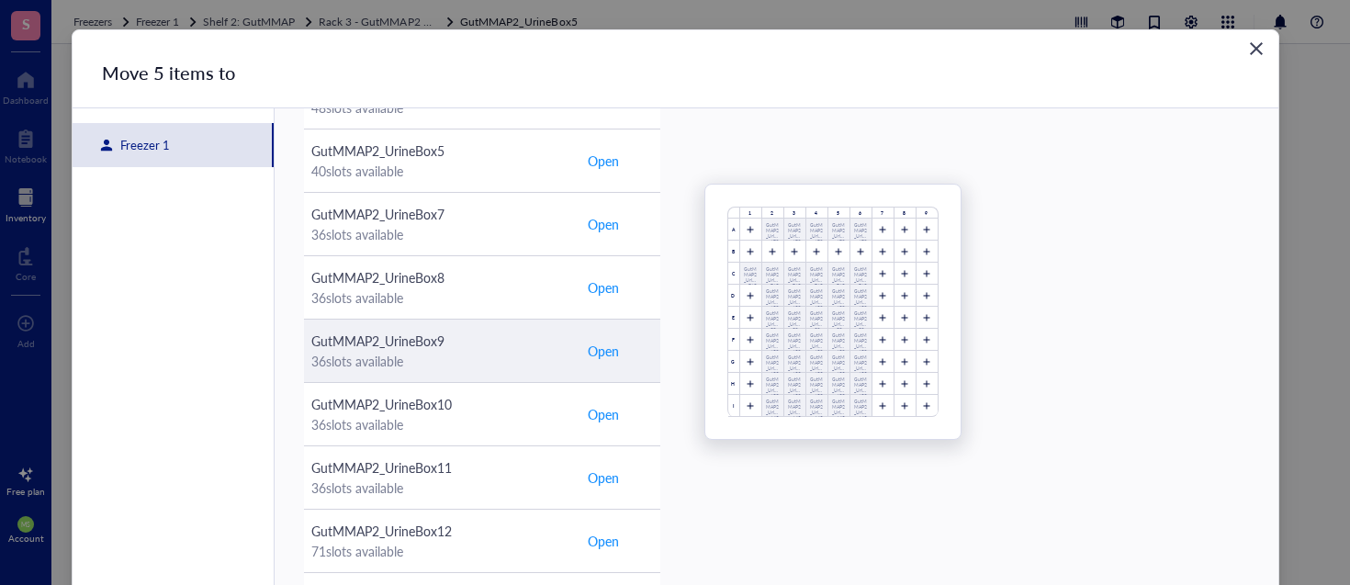
scroll to position [115, 0]
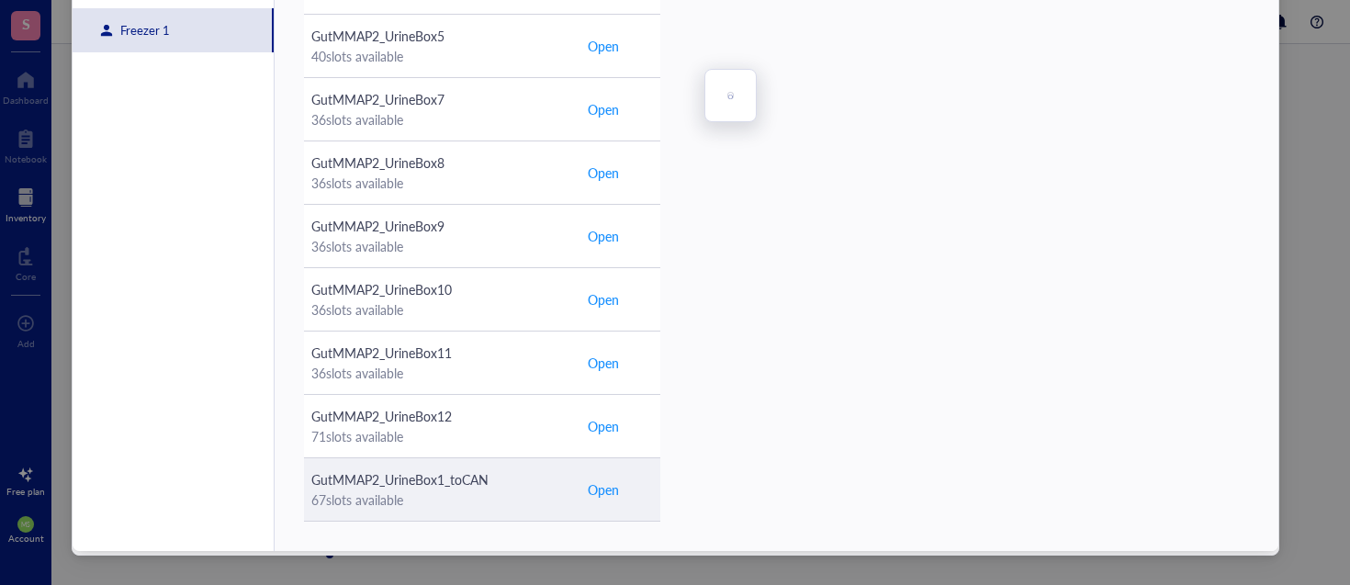
click at [609, 491] on span "Open" at bounding box center [603, 489] width 31 height 20
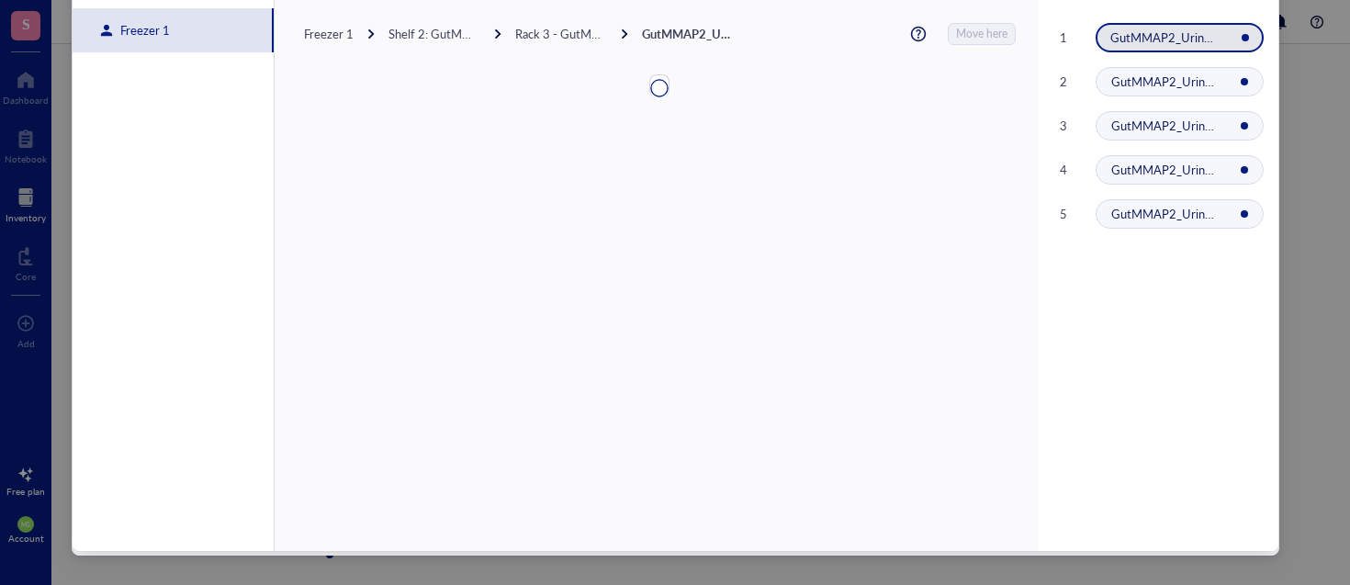
scroll to position [0, 0]
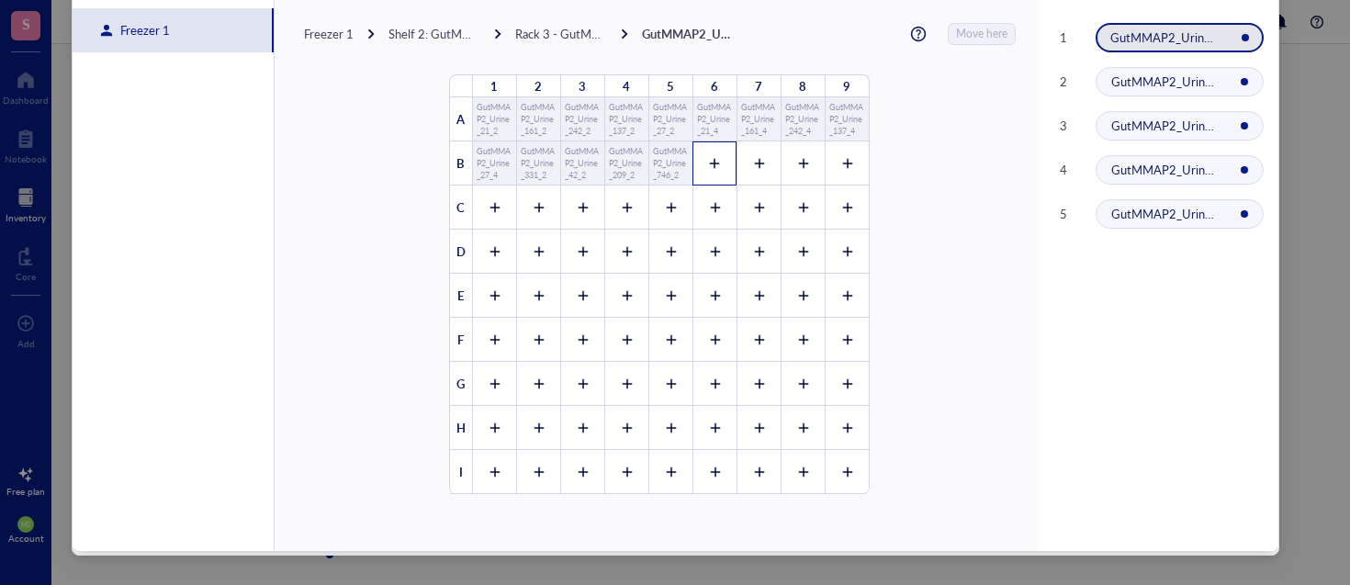
click at [710, 159] on icon at bounding box center [715, 164] width 10 height 10
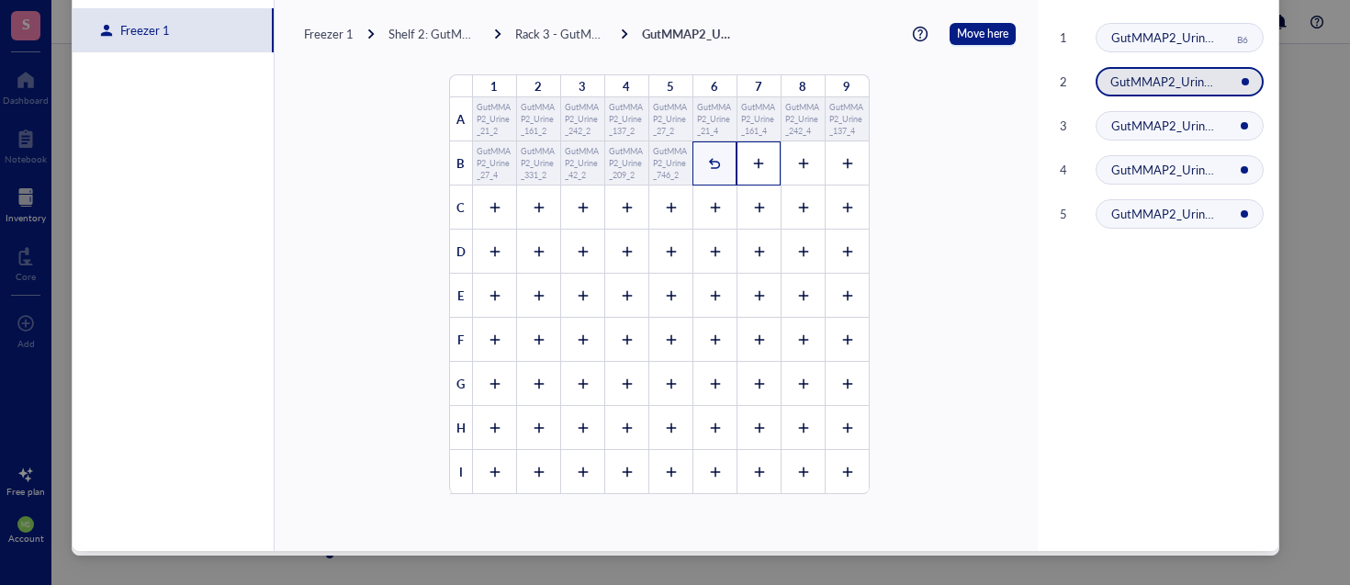
click at [758, 158] on div at bounding box center [758, 163] width 44 height 44
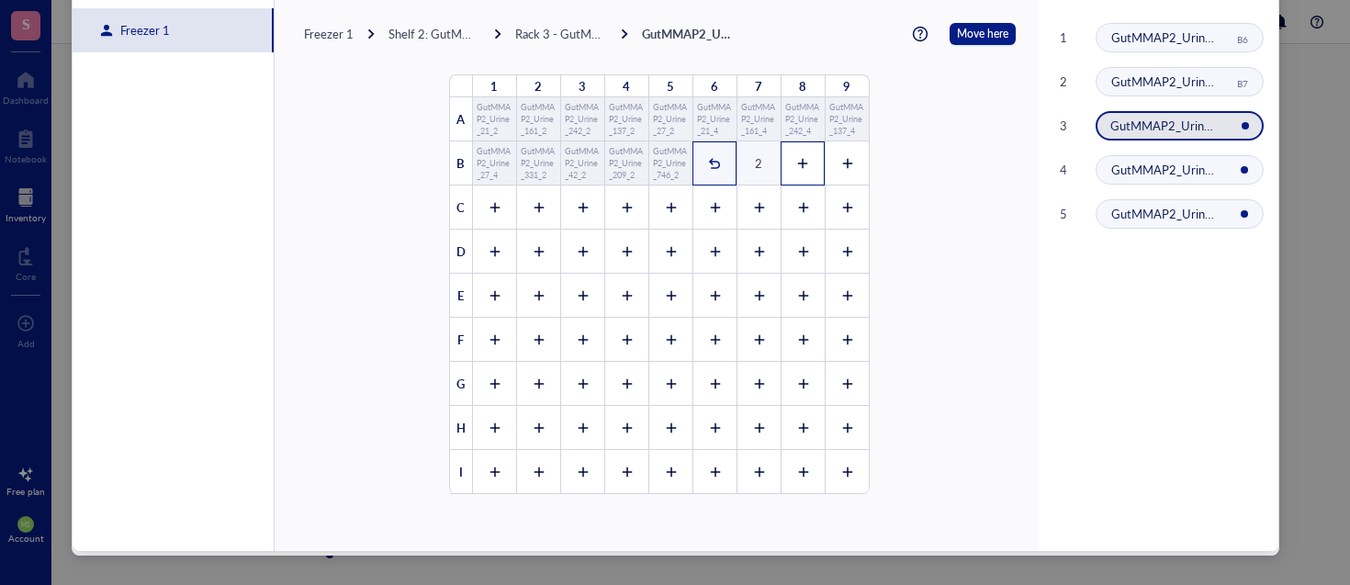
click at [797, 161] on icon at bounding box center [802, 163] width 13 height 13
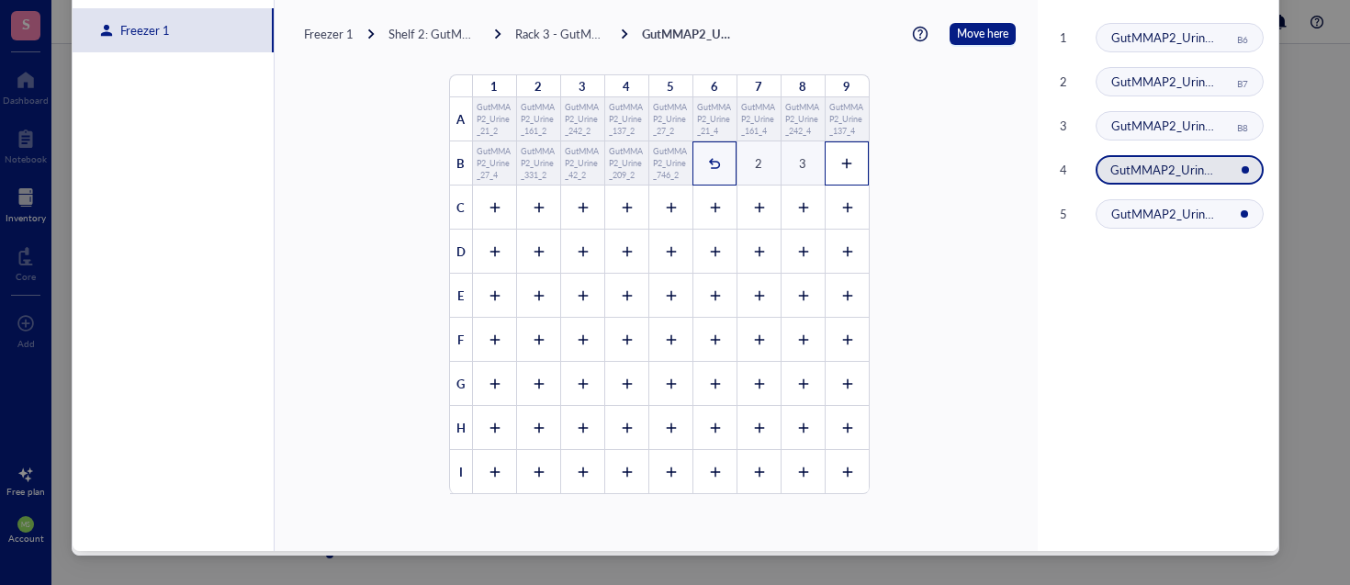
click at [846, 159] on div at bounding box center [846, 163] width 44 height 44
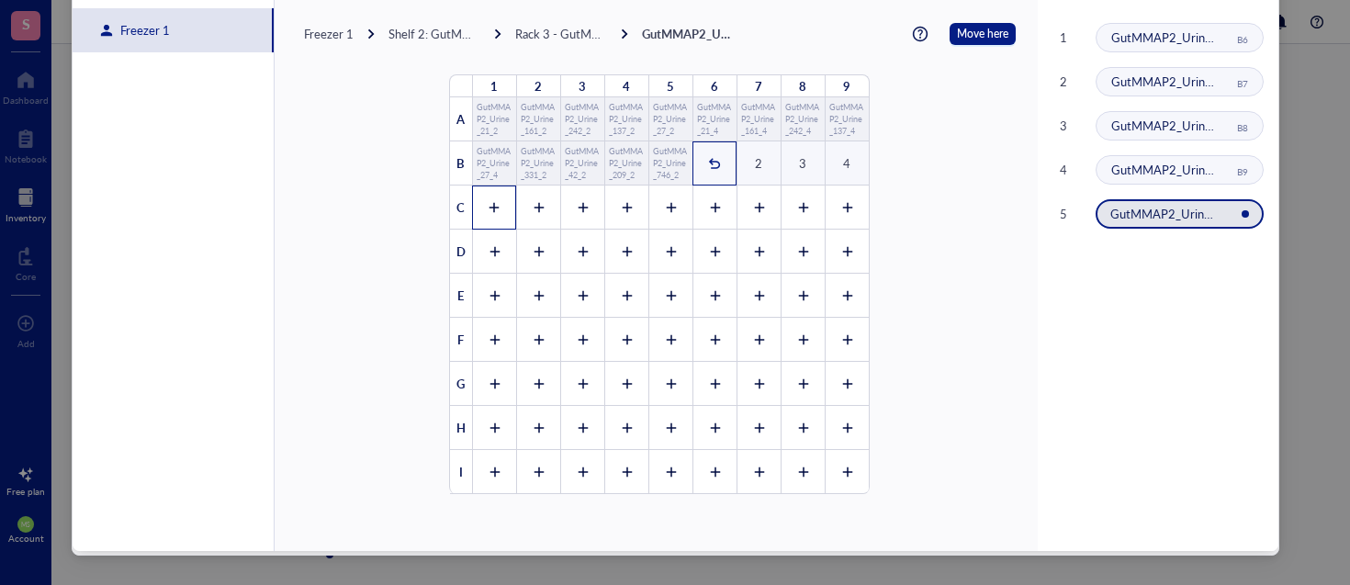
click at [488, 209] on icon at bounding box center [494, 207] width 13 height 13
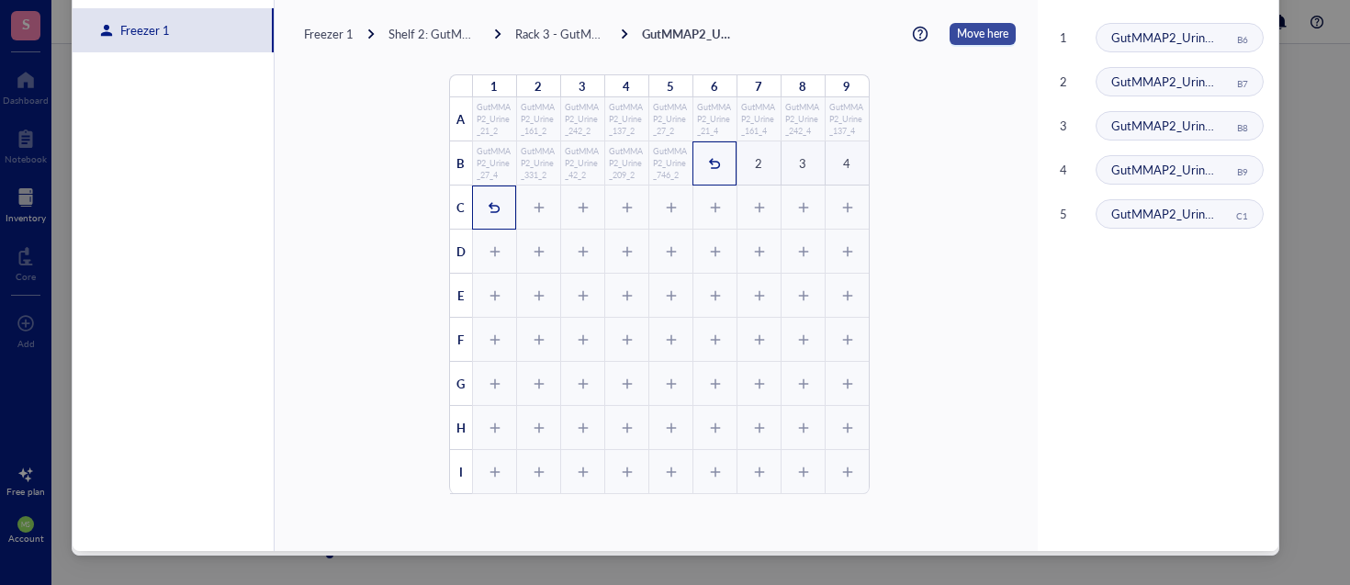
click at [957, 35] on span "Move here" at bounding box center [982, 34] width 51 height 22
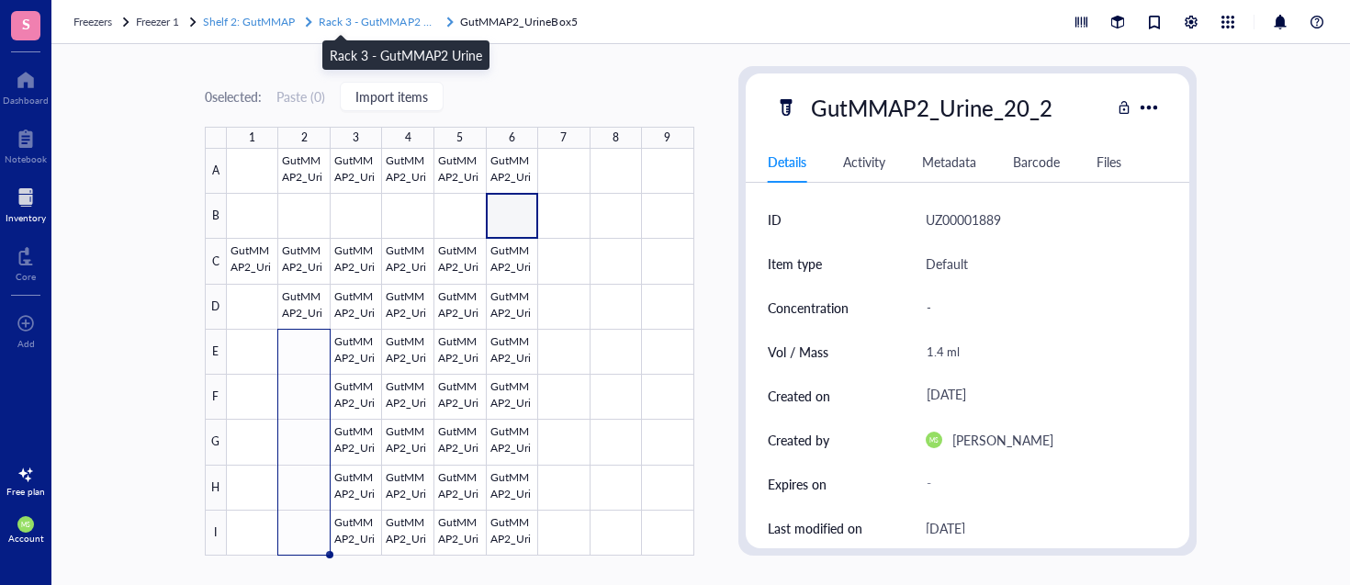
click at [403, 16] on span "Rack 3 - GutMMAP2 Urine" at bounding box center [384, 22] width 130 height 16
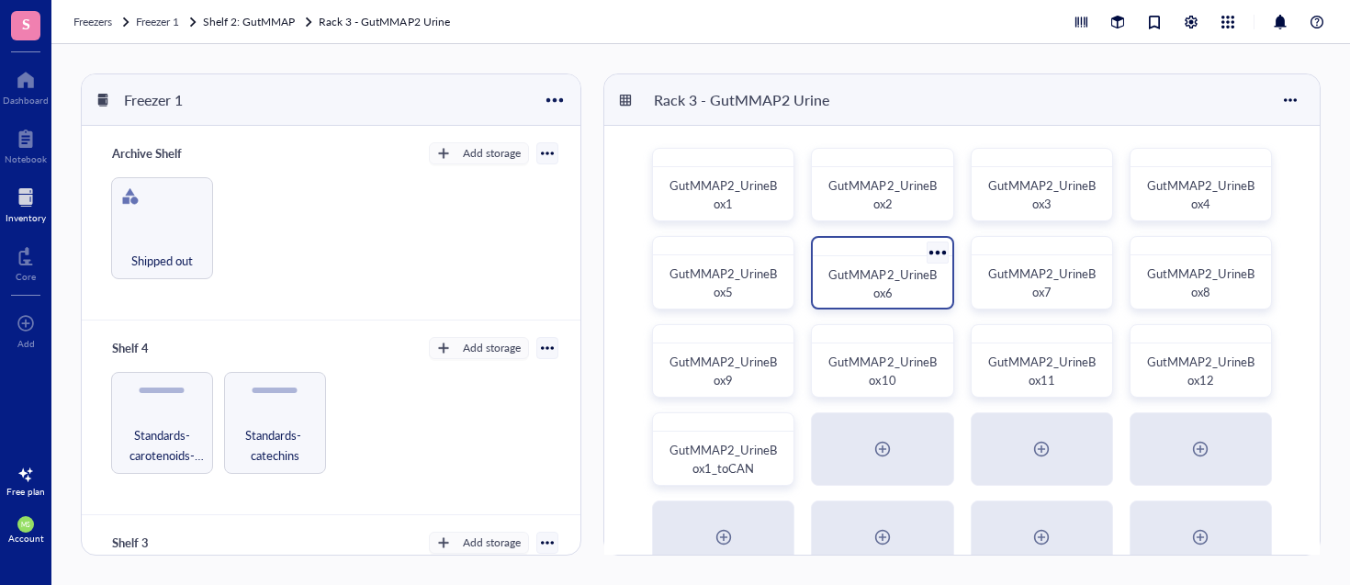
click at [883, 288] on span "GutMMAP2_UrineBox6" at bounding box center [881, 283] width 107 height 36
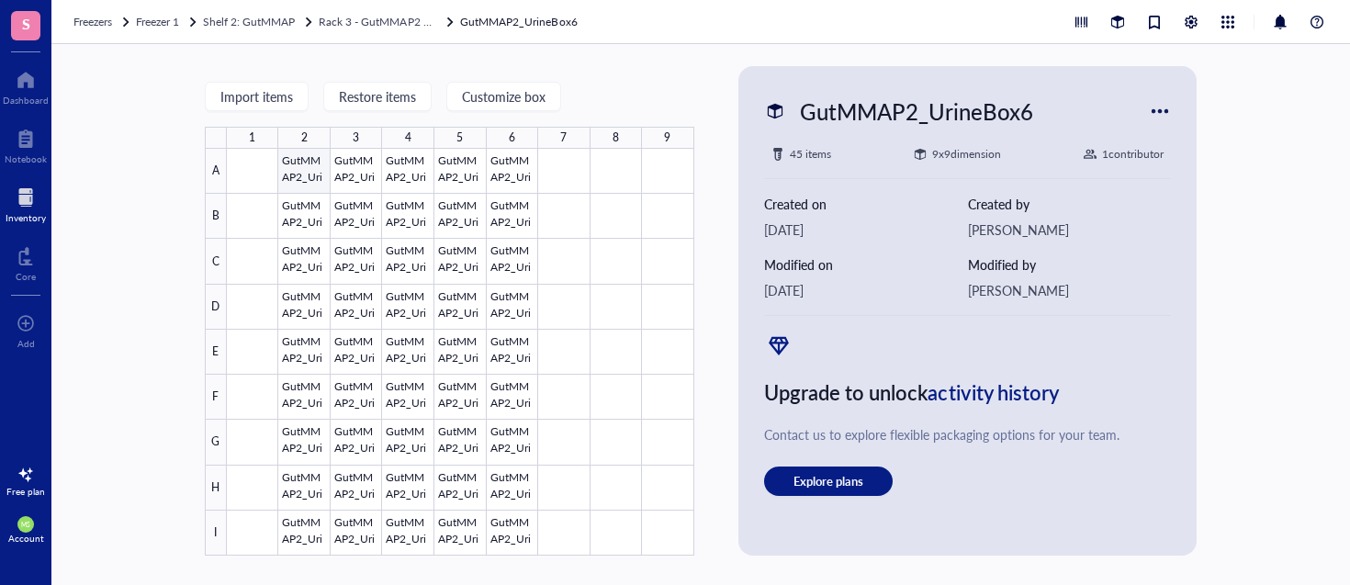
click at [309, 169] on div at bounding box center [460, 352] width 467 height 407
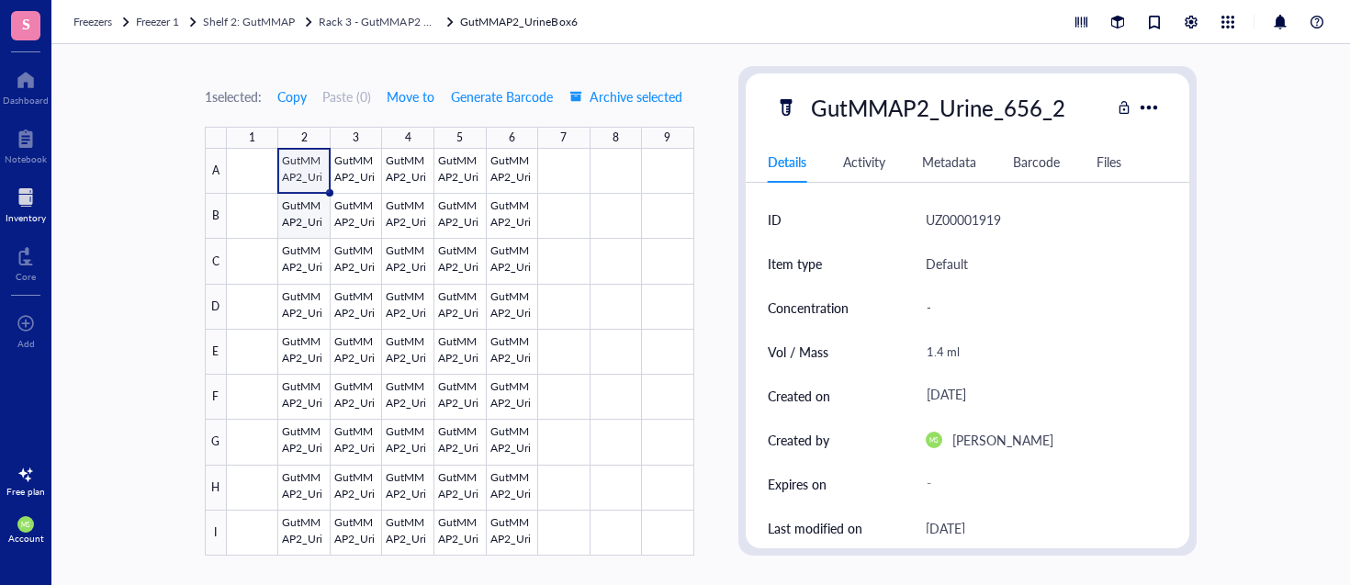
click at [305, 210] on div at bounding box center [460, 352] width 467 height 407
click at [309, 166] on div at bounding box center [460, 352] width 467 height 407
click at [304, 230] on div at bounding box center [460, 352] width 467 height 407
click at [424, 99] on span "Move to" at bounding box center [411, 96] width 48 height 15
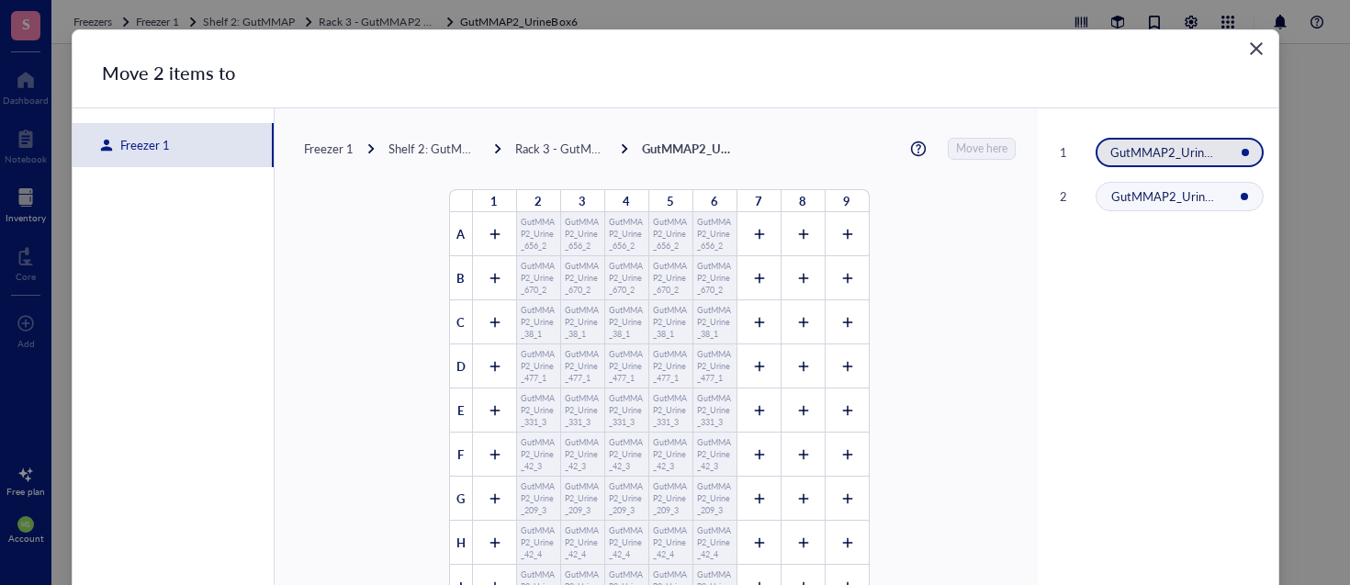
click at [147, 148] on div "Freezer 1" at bounding box center [141, 145] width 57 height 17
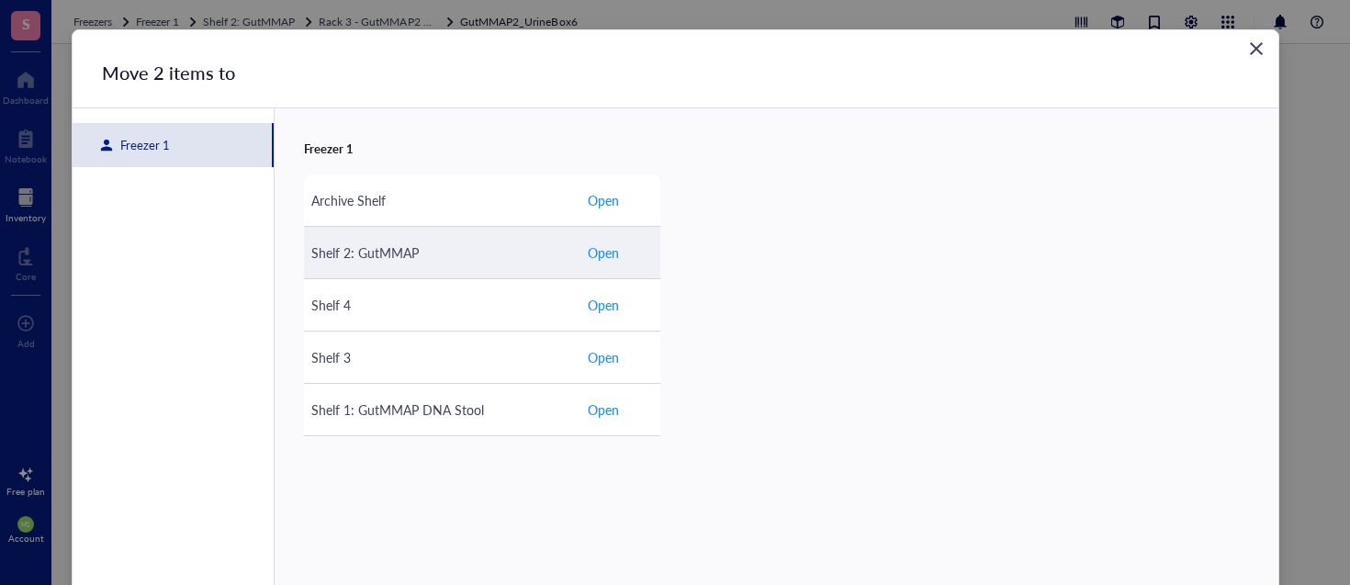
click at [608, 254] on span "Open" at bounding box center [603, 252] width 31 height 20
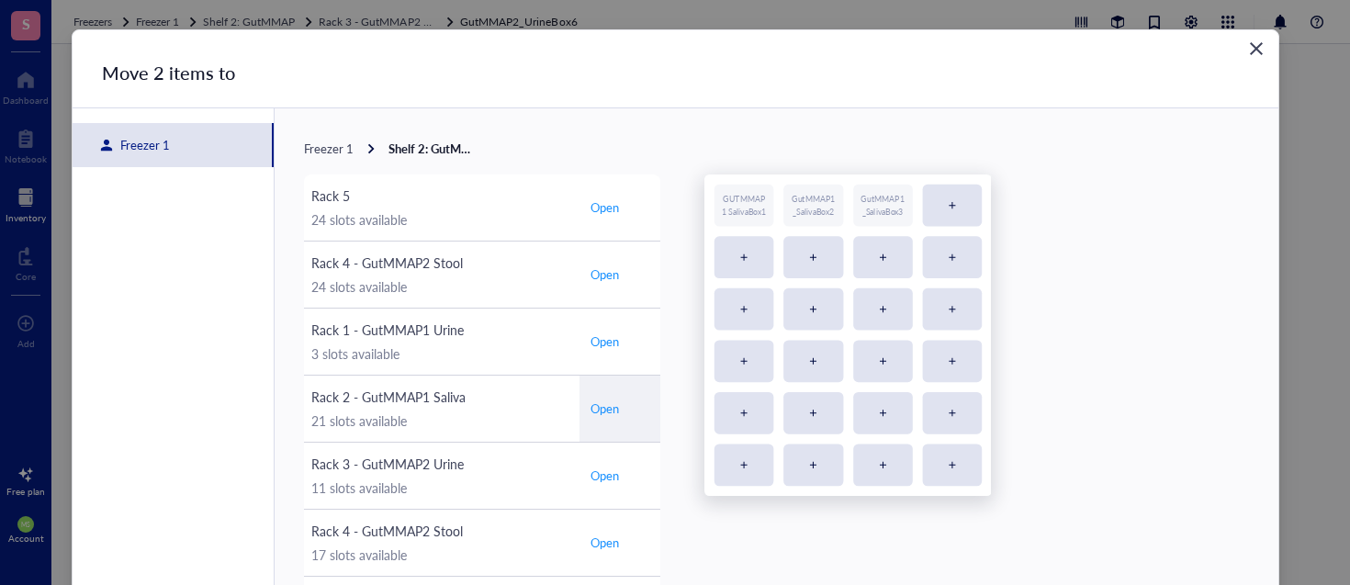
scroll to position [7, 0]
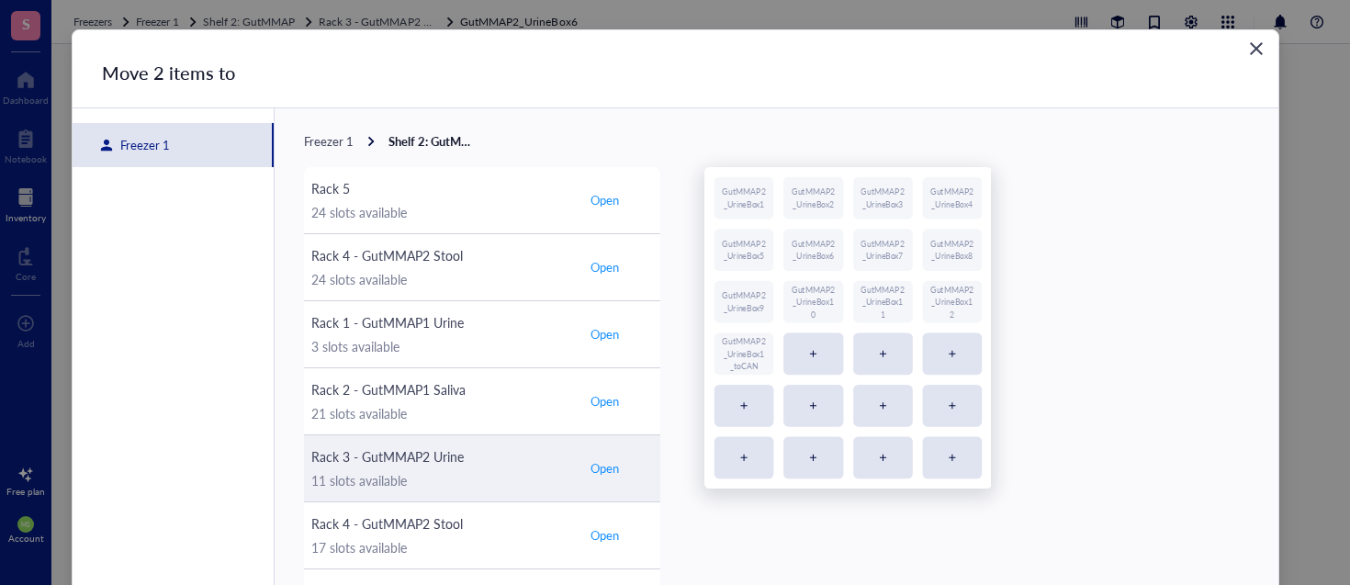
click at [600, 465] on span "Open" at bounding box center [604, 468] width 28 height 17
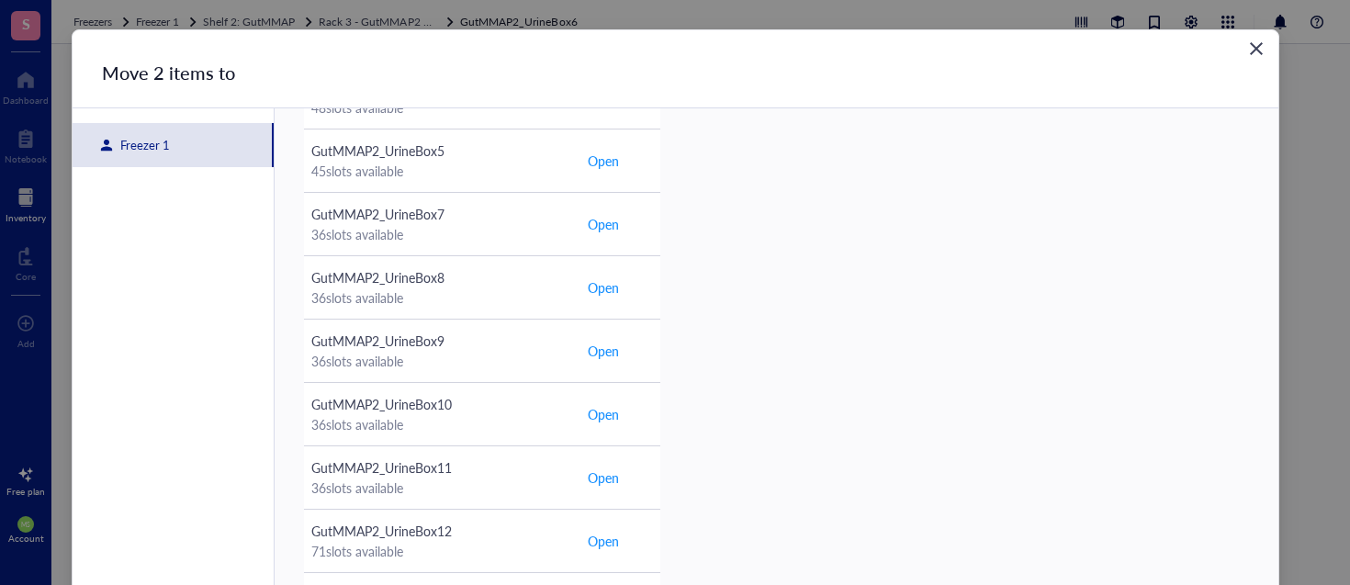
scroll to position [115, 0]
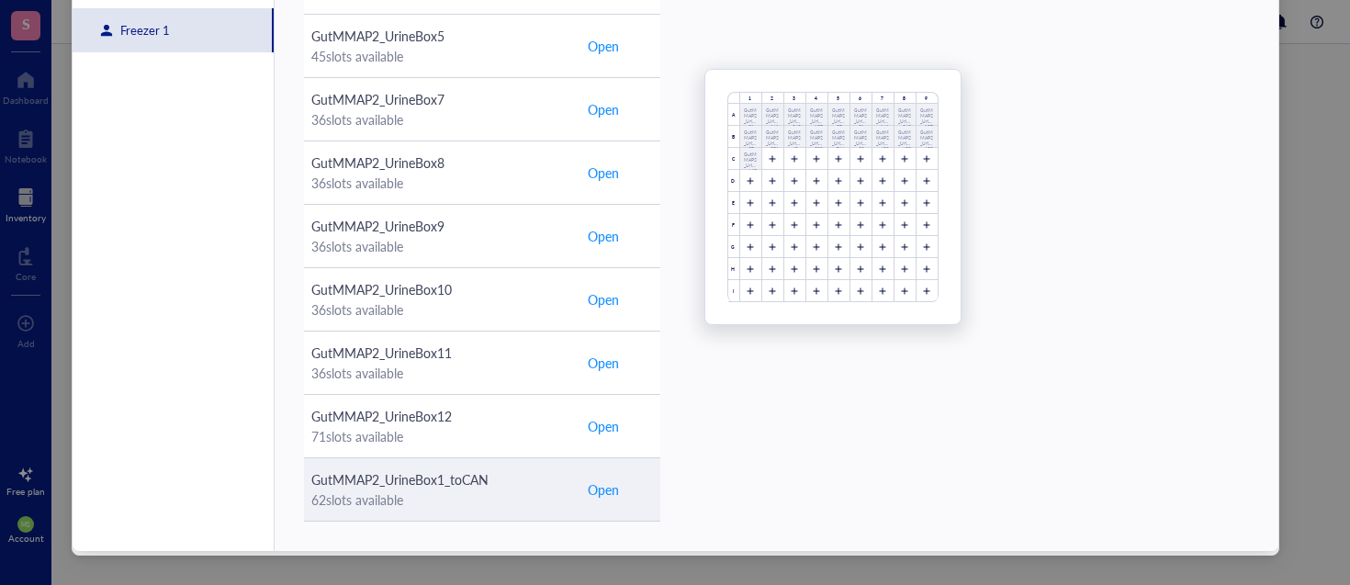
click at [599, 482] on span "Open" at bounding box center [603, 489] width 31 height 20
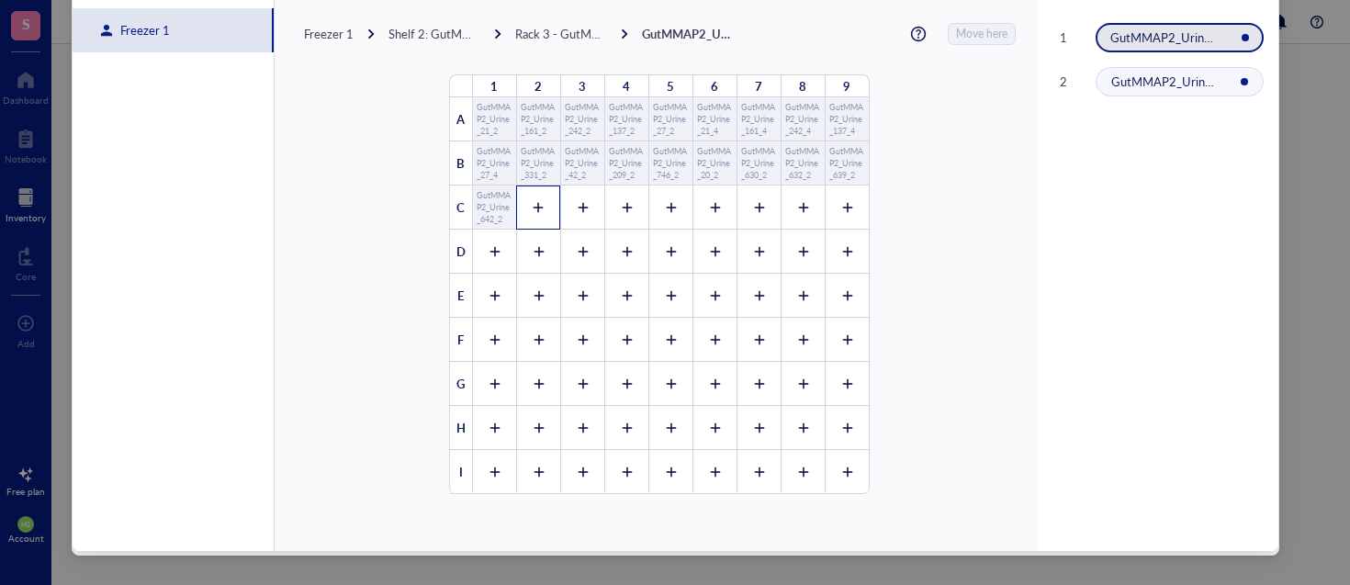
click at [532, 205] on icon at bounding box center [538, 207] width 13 height 13
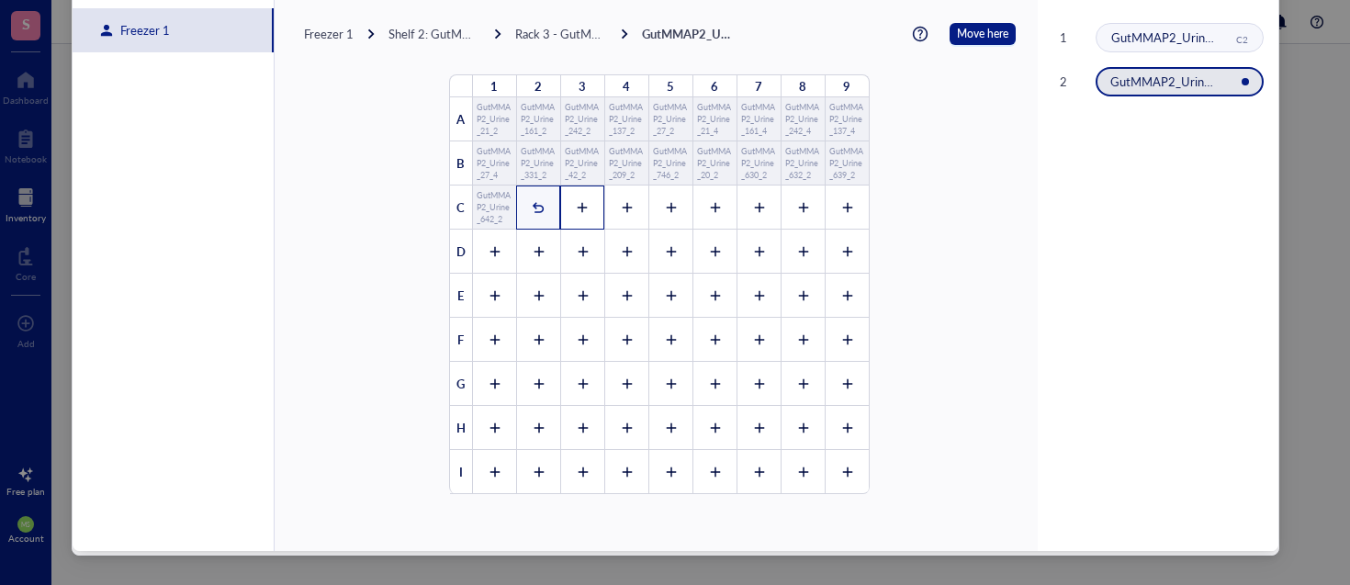
click at [576, 204] on icon at bounding box center [582, 207] width 13 height 13
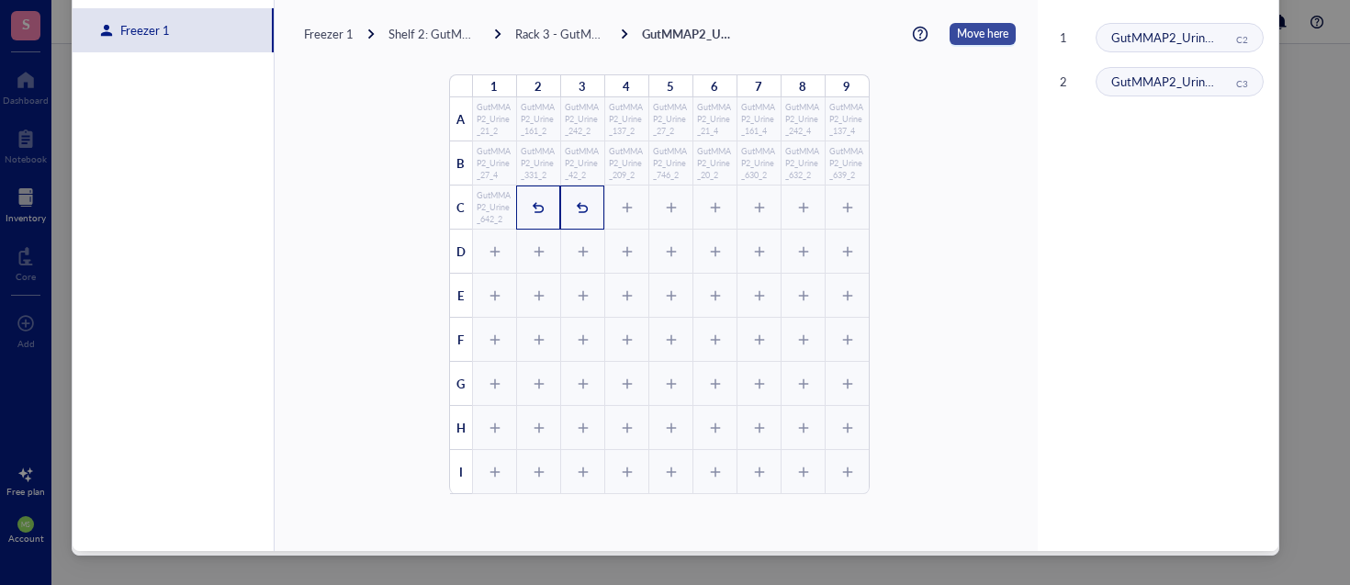
click at [970, 37] on span "Move here" at bounding box center [982, 34] width 51 height 22
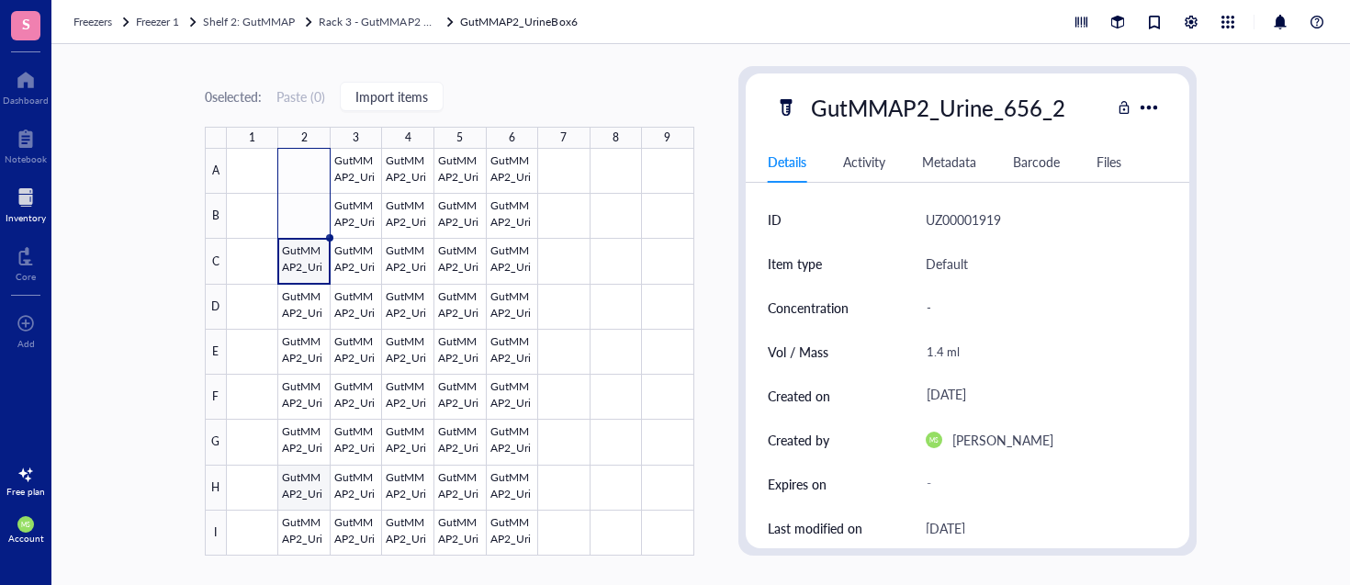
click at [311, 484] on div at bounding box center [460, 352] width 467 height 407
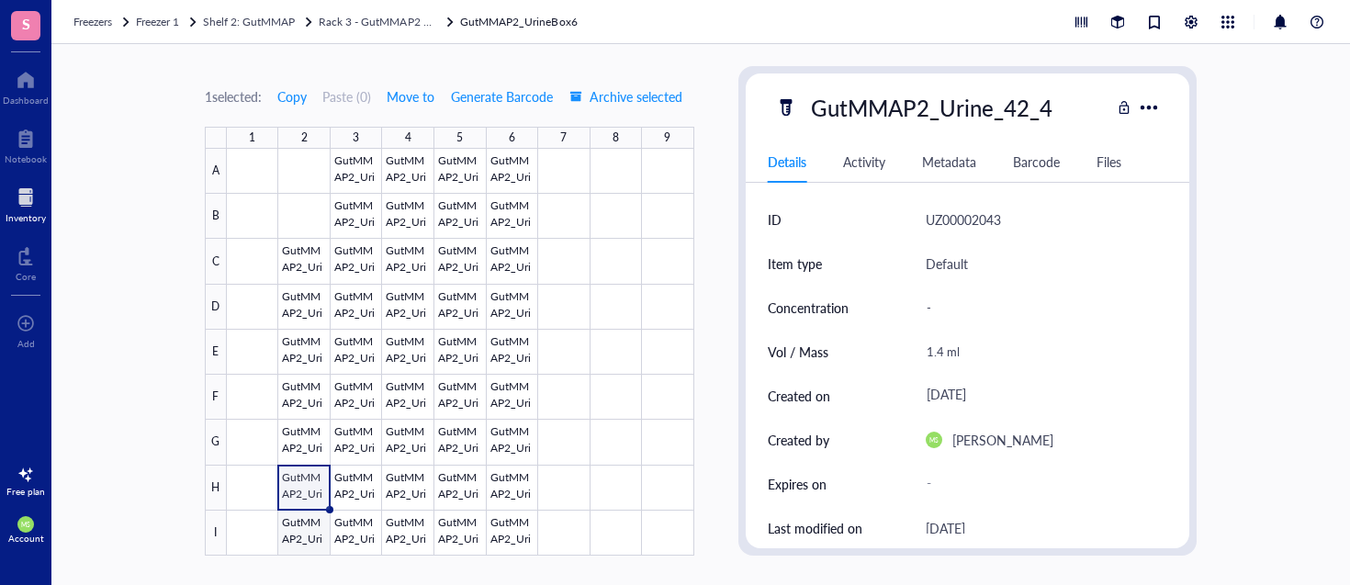
click at [305, 524] on div at bounding box center [460, 352] width 467 height 407
click at [305, 489] on div at bounding box center [460, 352] width 467 height 407
click at [310, 529] on div at bounding box center [460, 352] width 467 height 407
click at [433, 100] on span "Move to" at bounding box center [411, 96] width 48 height 15
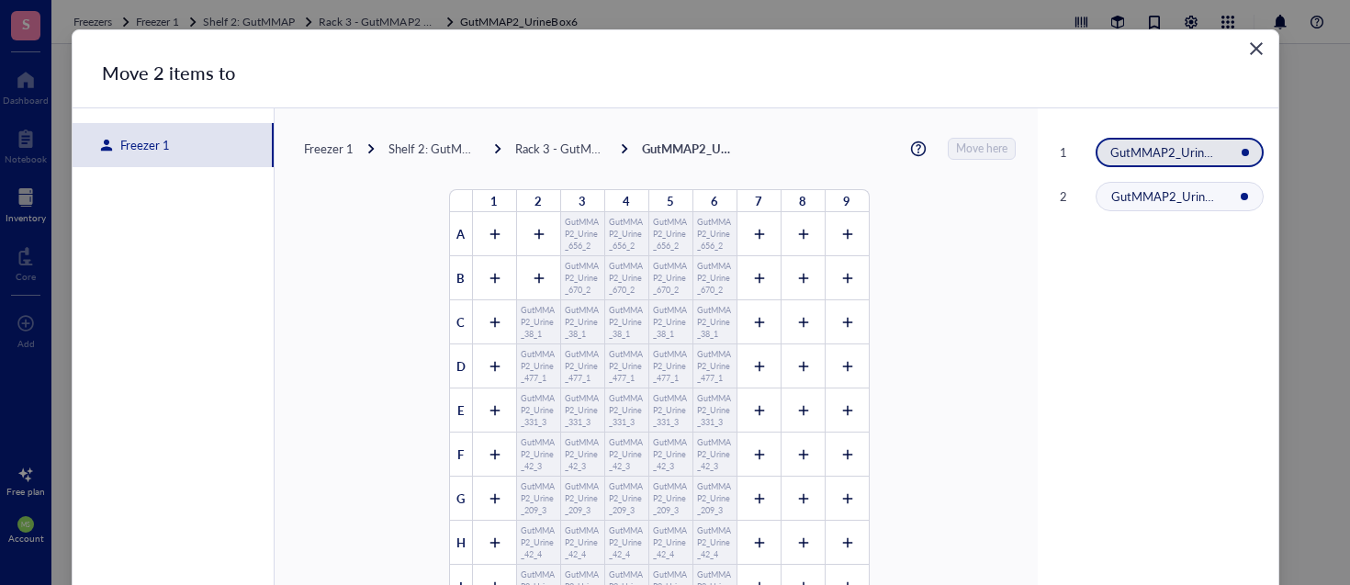
click at [127, 139] on div "Freezer 1" at bounding box center [141, 145] width 57 height 17
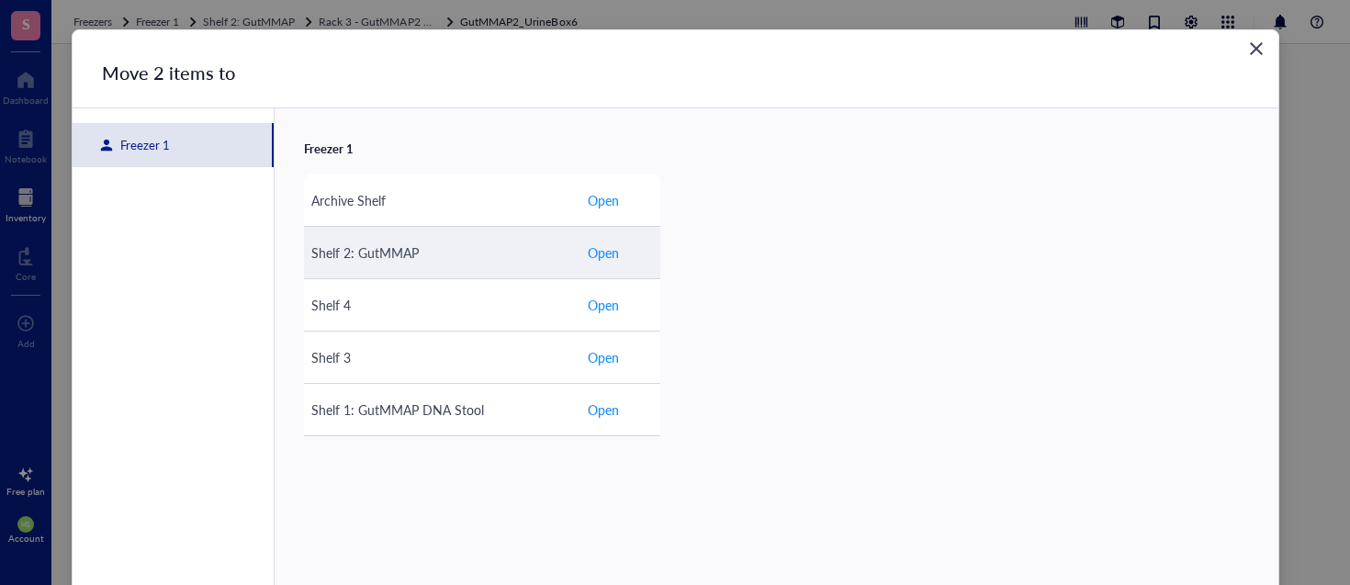
click at [600, 252] on span "Open" at bounding box center [603, 252] width 31 height 20
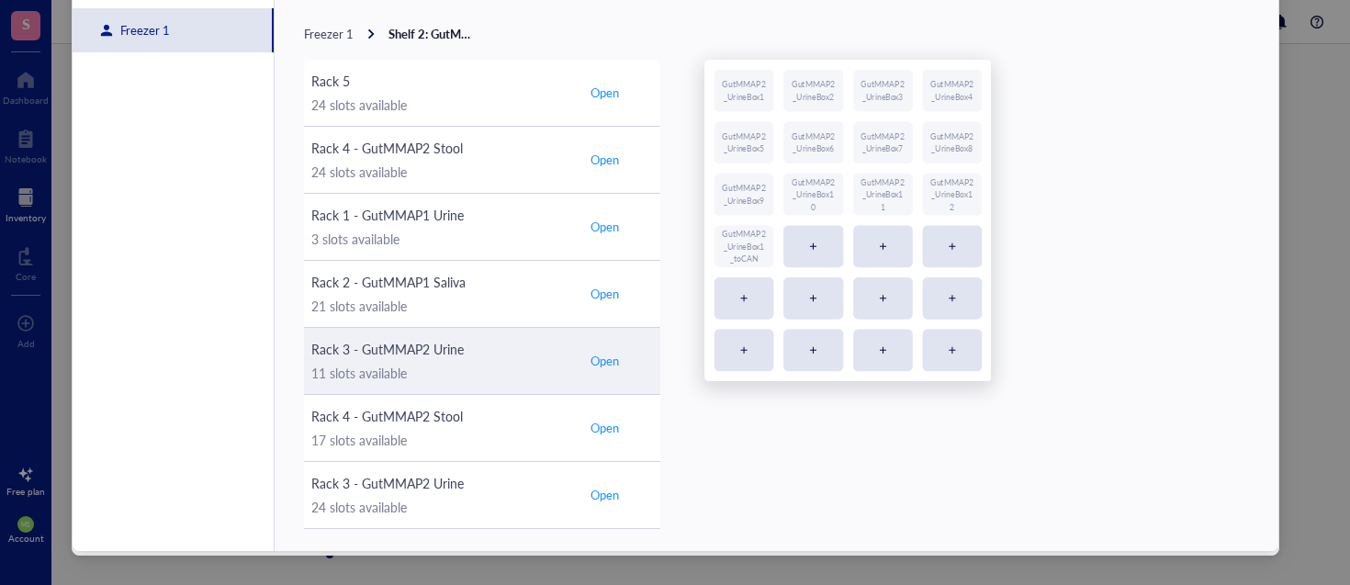
click at [608, 359] on span "Open" at bounding box center [604, 361] width 28 height 17
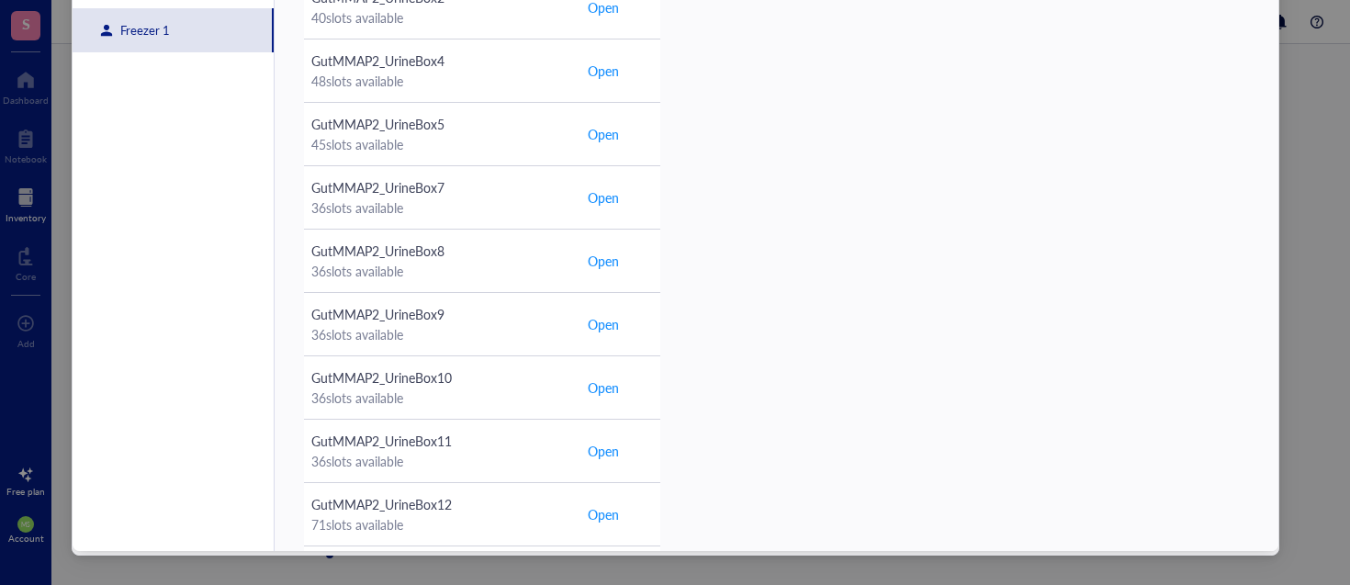
scroll to position [362, 0]
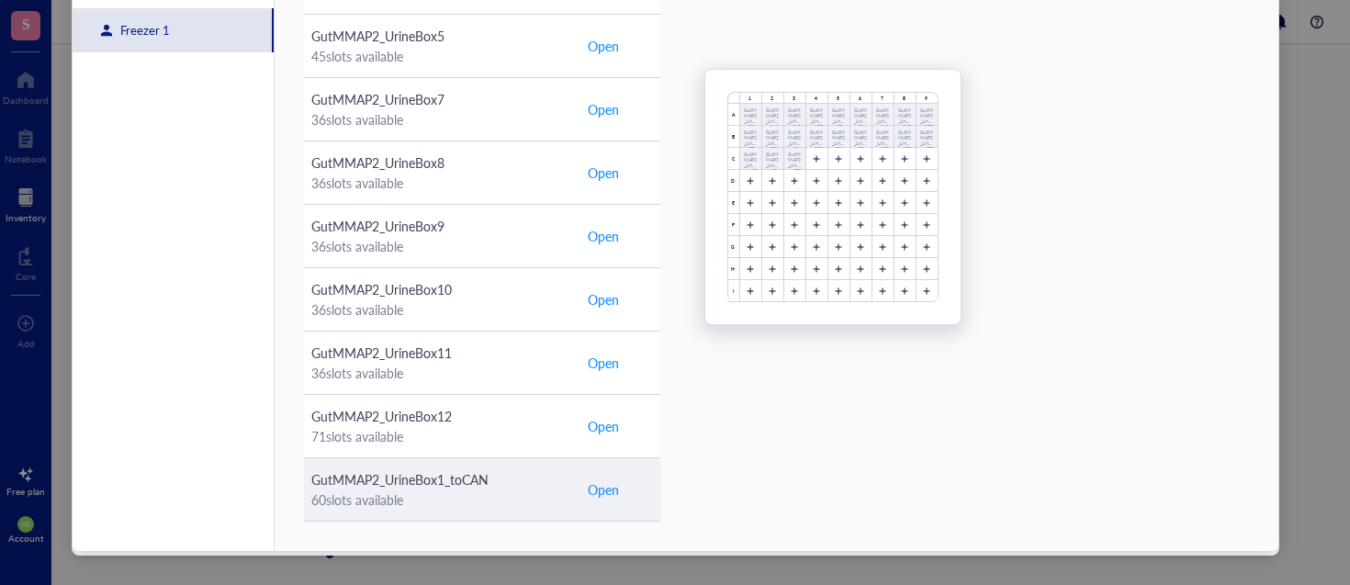
click at [598, 491] on span "Open" at bounding box center [603, 489] width 31 height 20
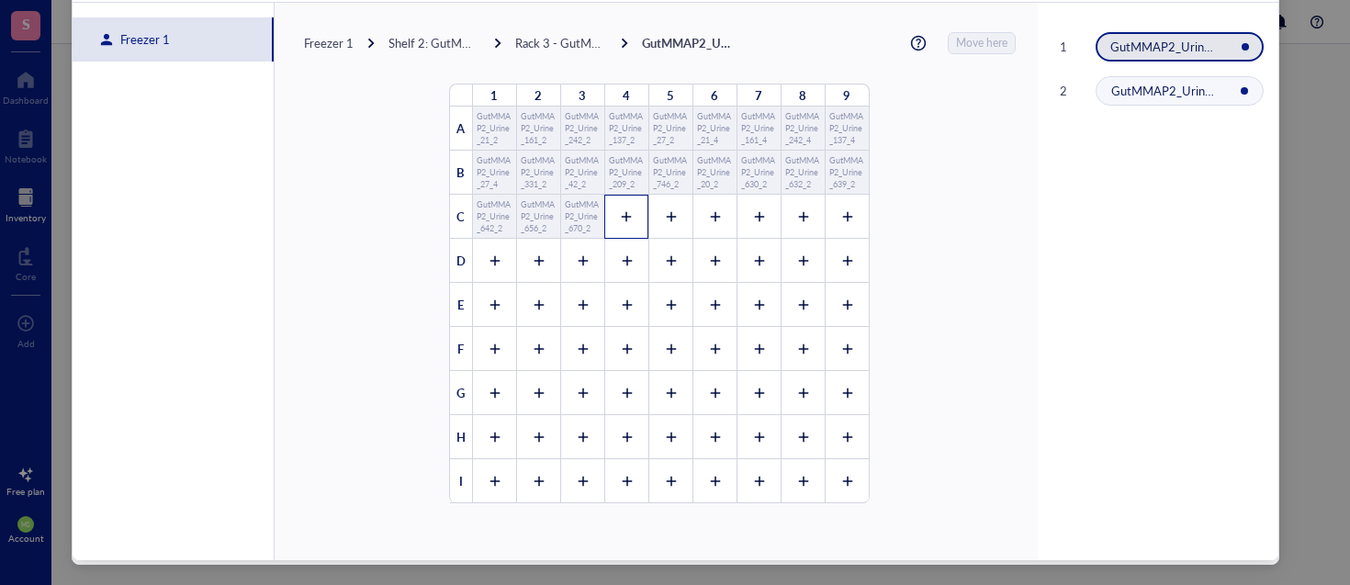
click at [625, 218] on div at bounding box center [626, 217] width 44 height 44
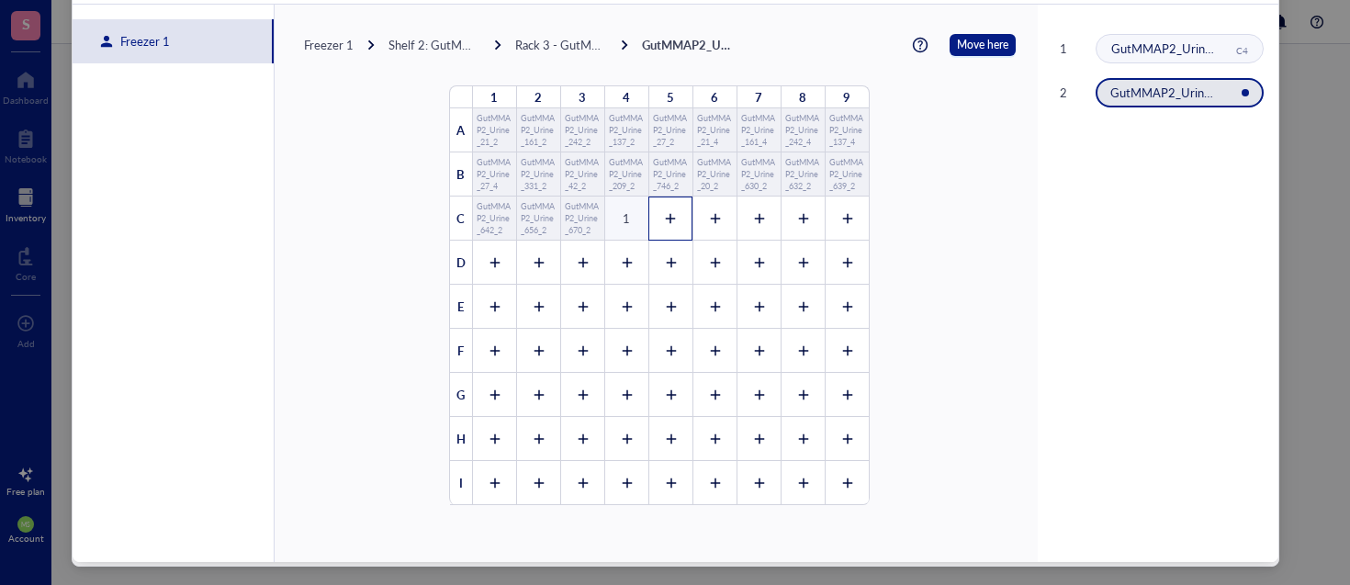
click at [666, 219] on icon at bounding box center [671, 219] width 10 height 10
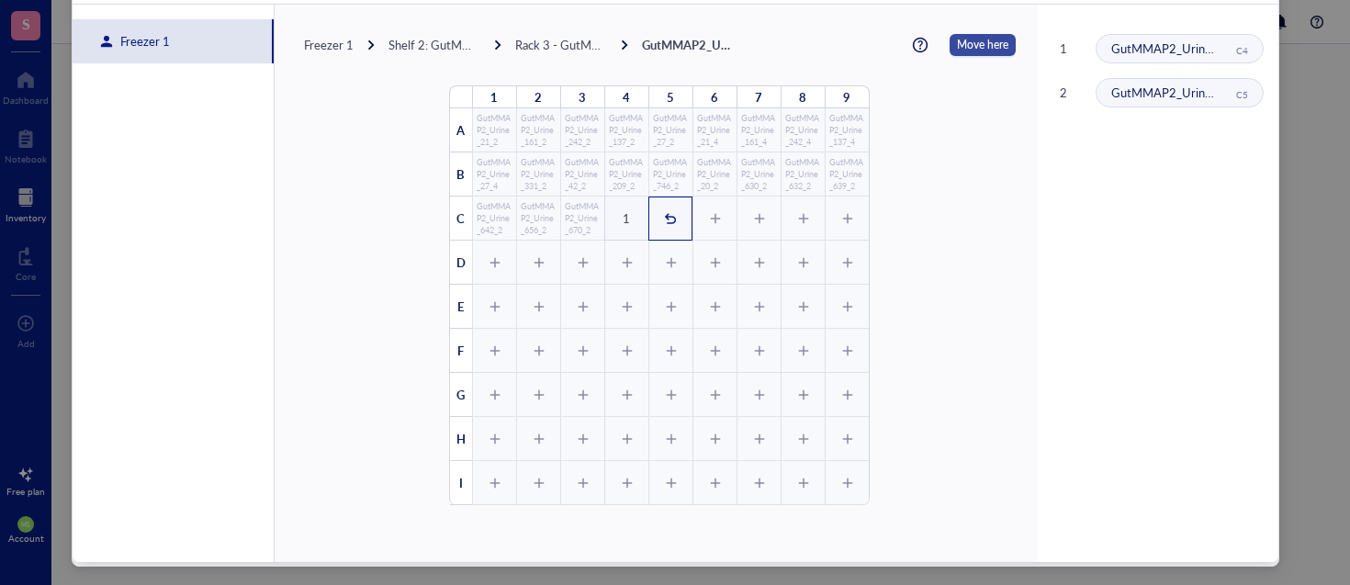
click at [966, 50] on span "Move here" at bounding box center [982, 45] width 51 height 22
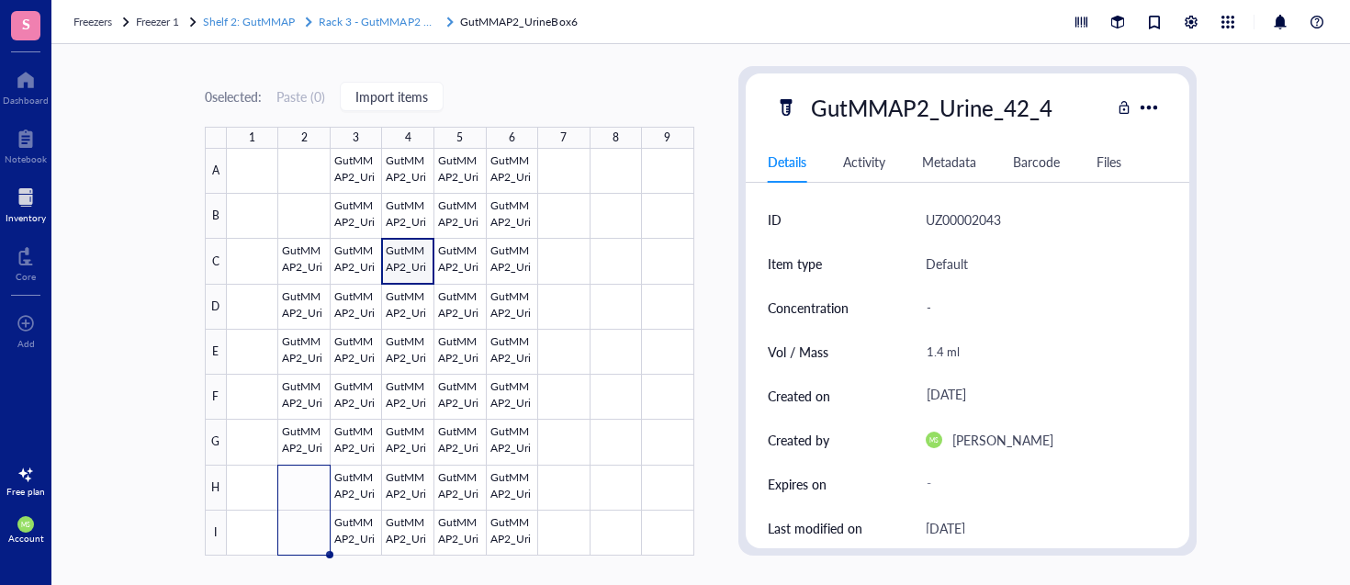
click at [375, 19] on span "Rack 3 - GutMMAP2 Urine" at bounding box center [384, 22] width 130 height 16
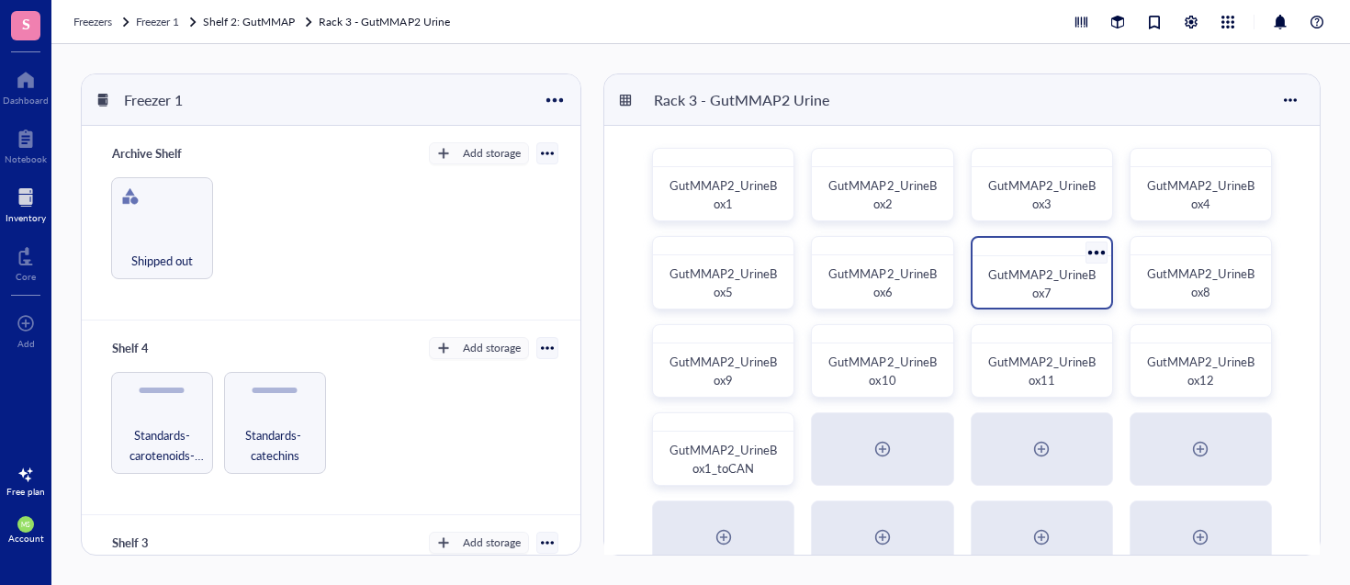
click at [1067, 287] on div "GutMMAP2_UrineBox7" at bounding box center [1041, 283] width 109 height 37
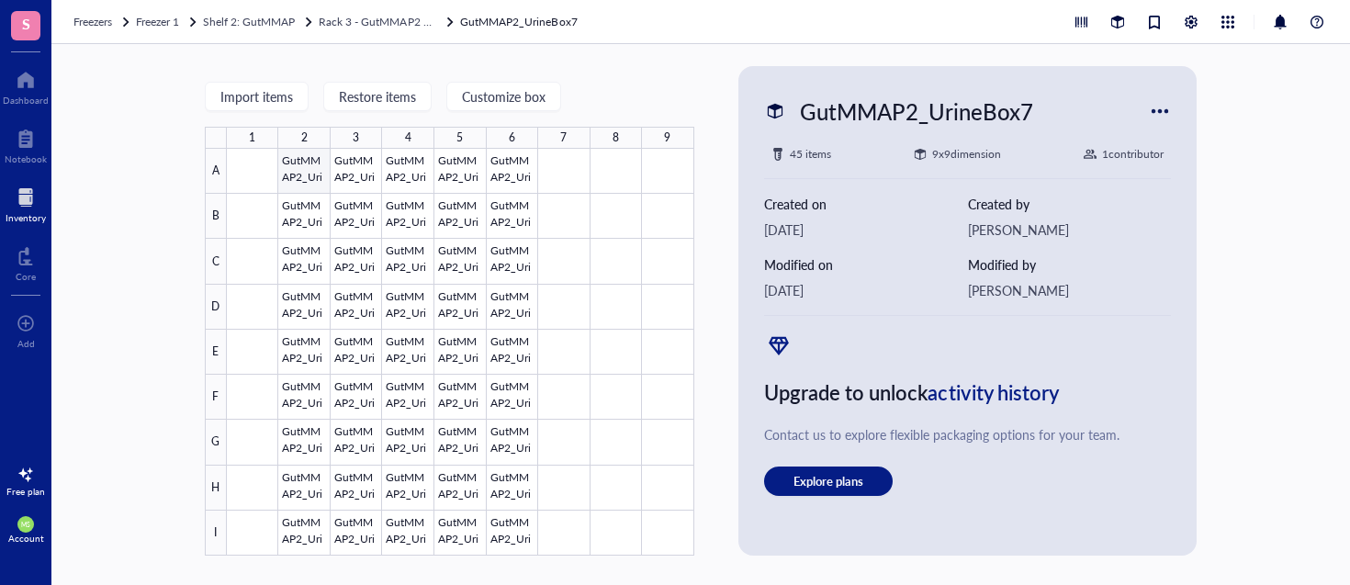
click at [320, 174] on div at bounding box center [460, 352] width 467 height 407
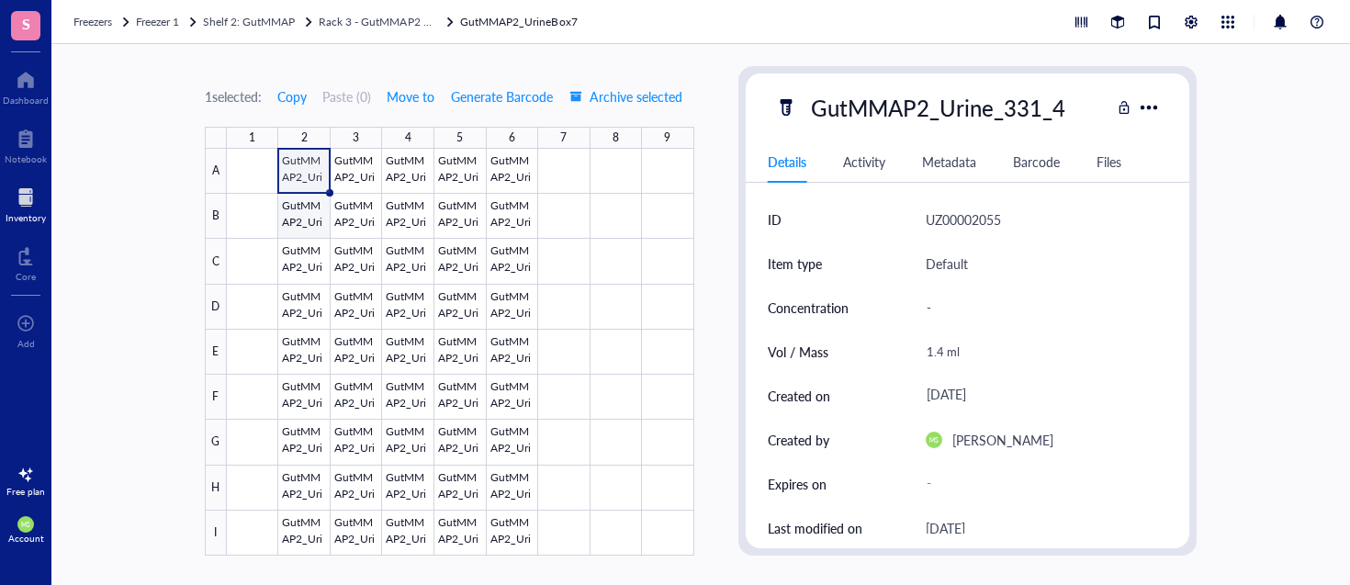
click at [312, 215] on div at bounding box center [460, 352] width 467 height 407
click at [297, 269] on div at bounding box center [460, 352] width 467 height 407
click at [308, 168] on div at bounding box center [460, 352] width 467 height 407
click at [310, 230] on div at bounding box center [460, 352] width 467 height 407
click at [313, 275] on div at bounding box center [460, 352] width 467 height 407
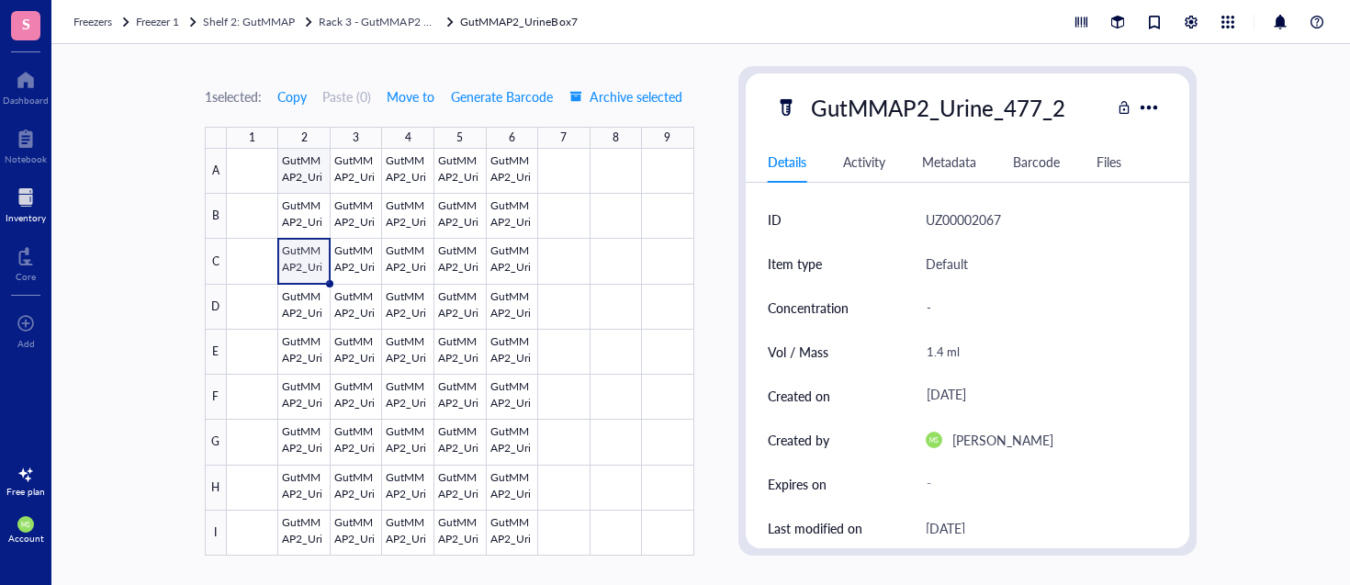
click at [308, 174] on div at bounding box center [460, 352] width 467 height 407
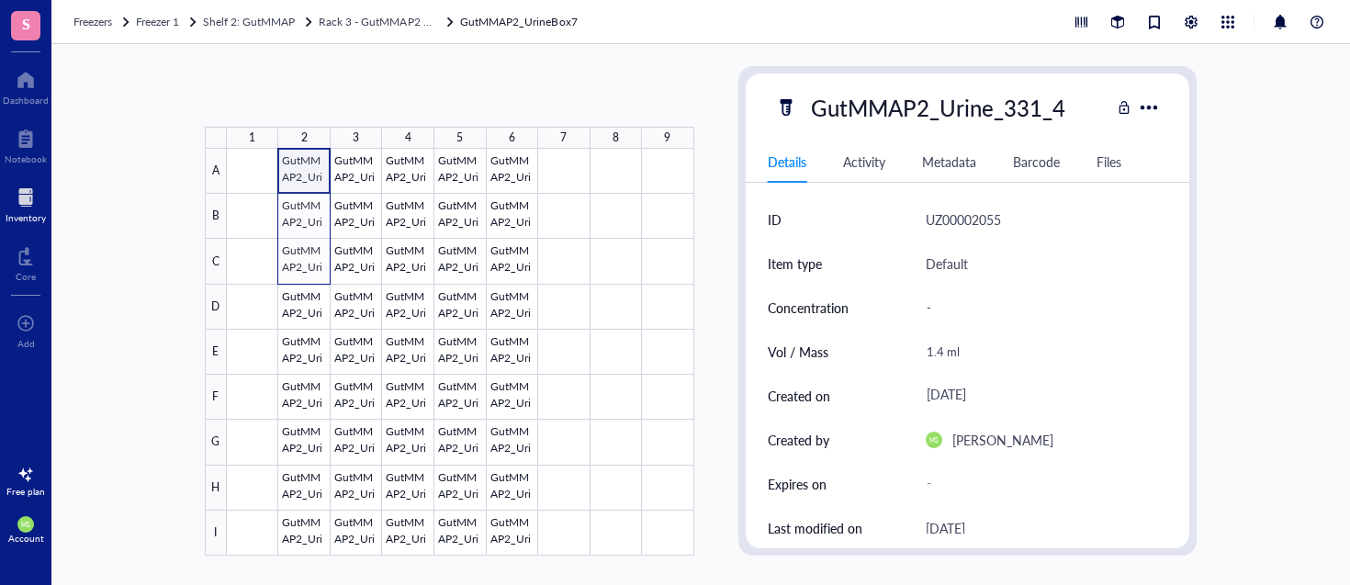
click at [307, 253] on div at bounding box center [460, 352] width 467 height 407
click at [423, 97] on span "Move to" at bounding box center [411, 96] width 48 height 15
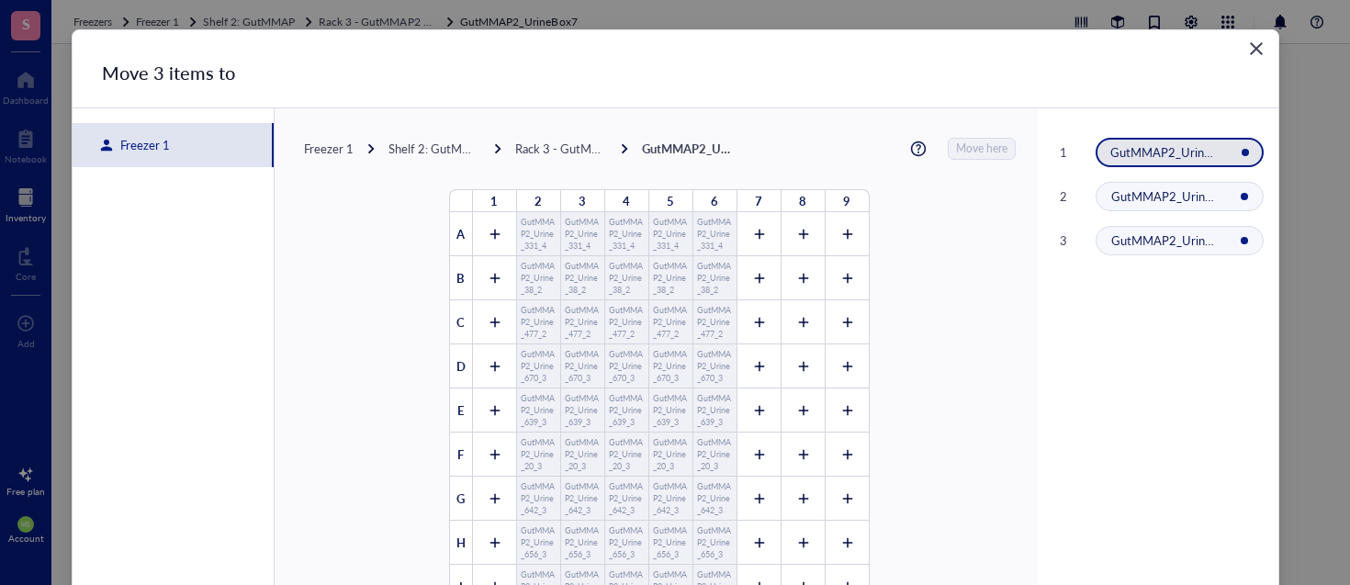
click at [146, 137] on div "Freezer 1" at bounding box center [141, 145] width 57 height 17
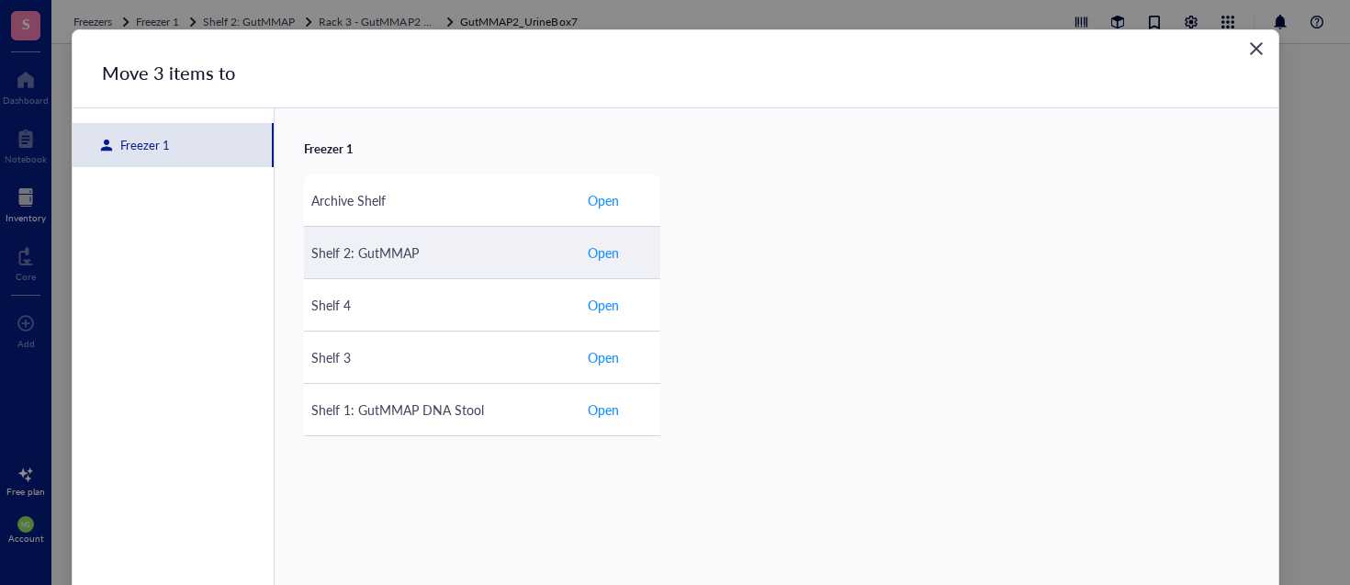
click at [597, 251] on span "Open" at bounding box center [603, 252] width 31 height 20
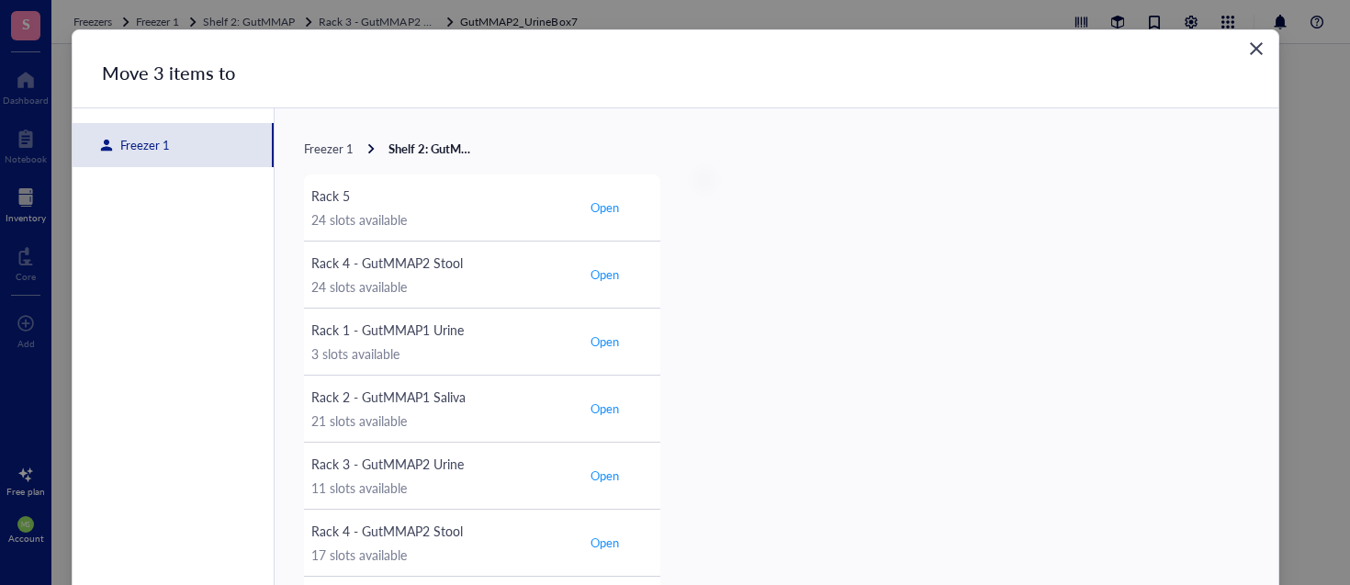
scroll to position [7, 0]
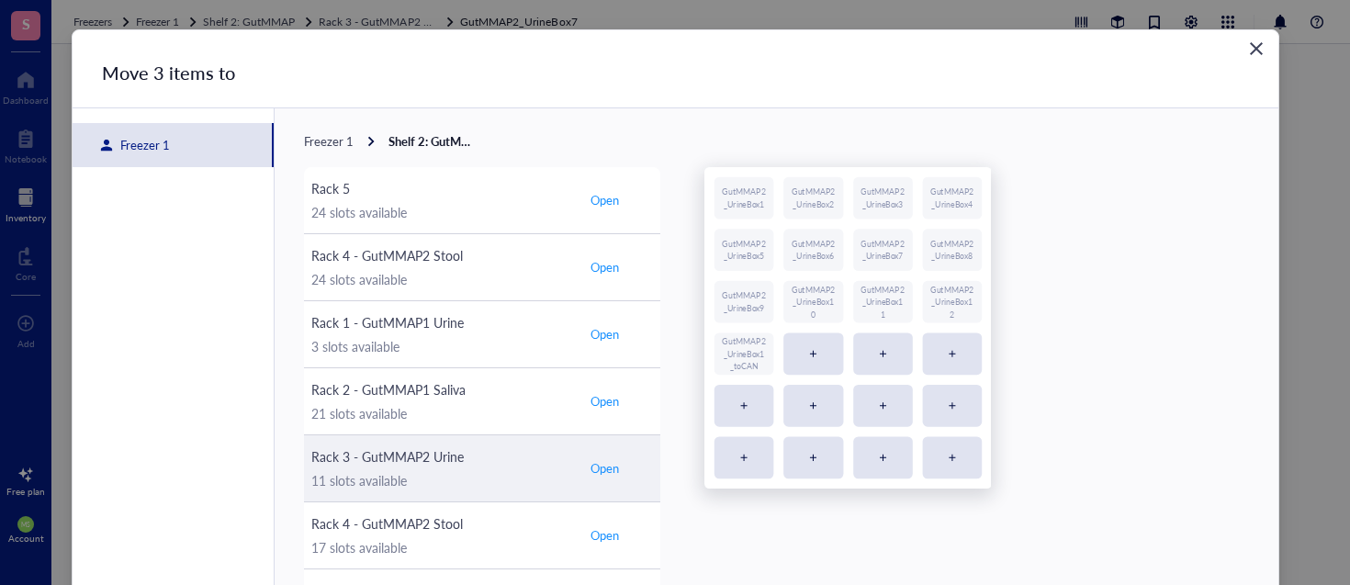
click at [600, 466] on span "Open" at bounding box center [604, 468] width 28 height 17
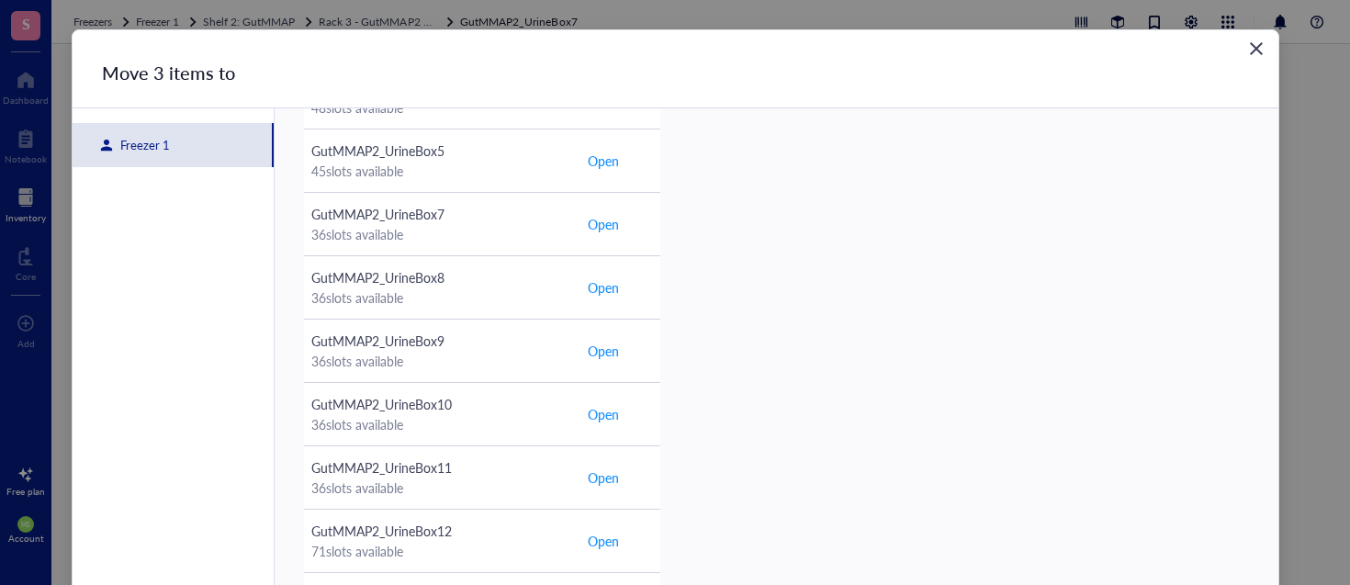
scroll to position [115, 0]
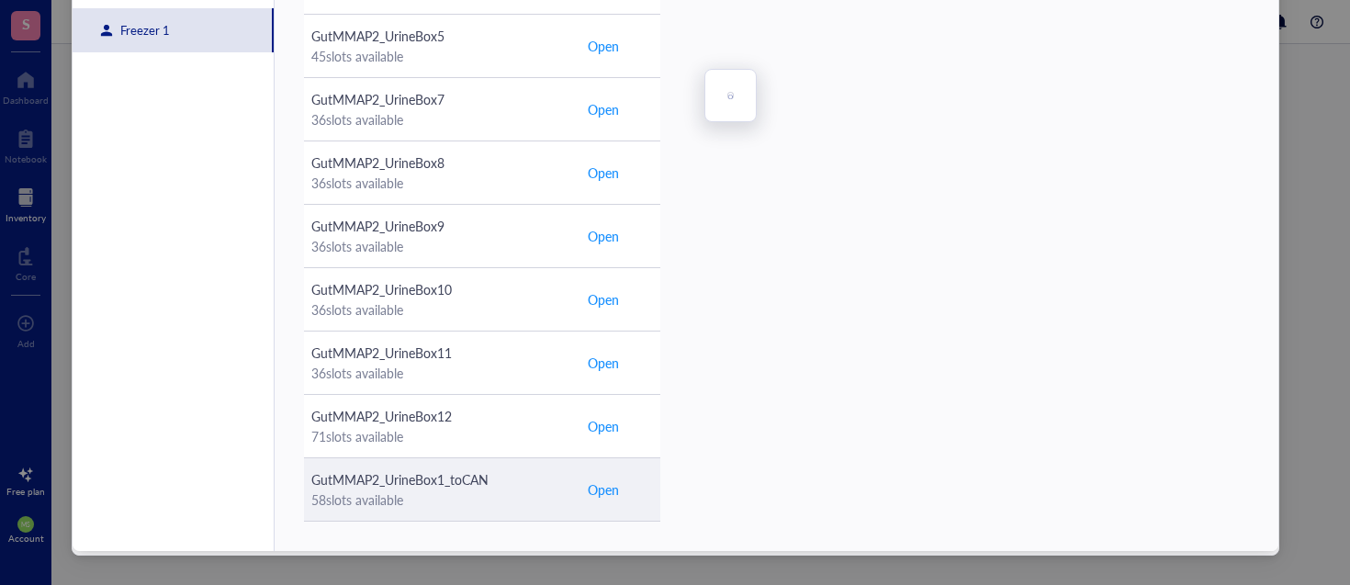
click at [598, 493] on span "Open" at bounding box center [603, 489] width 31 height 20
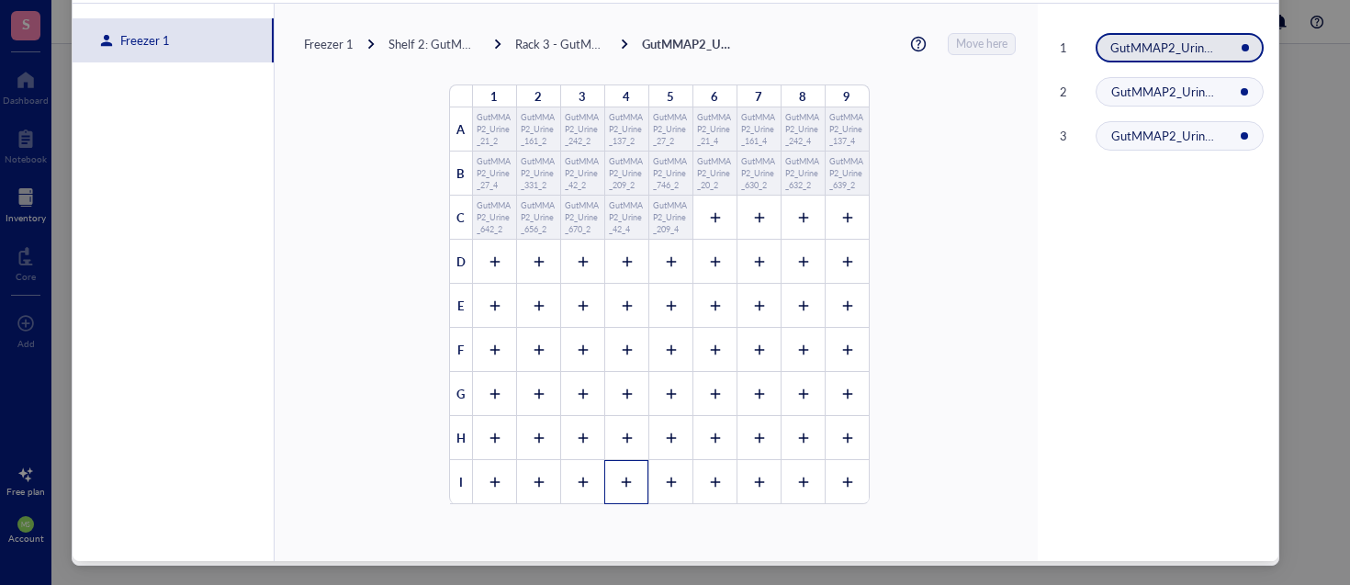
scroll to position [103, 0]
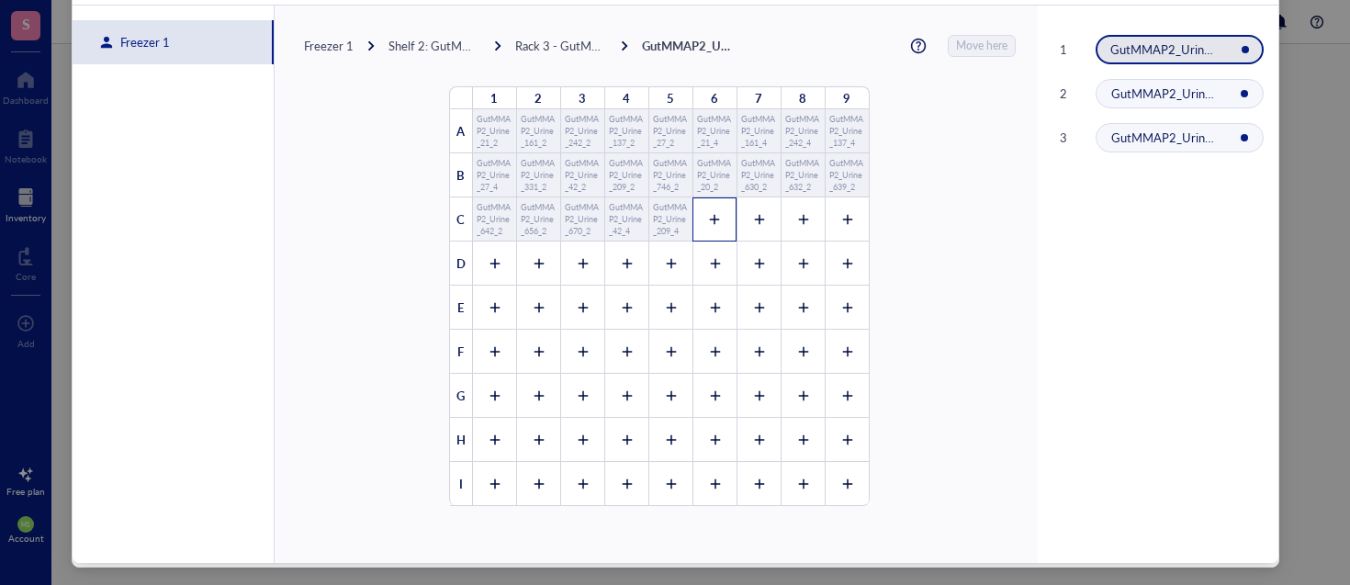
click at [711, 219] on div at bounding box center [714, 219] width 44 height 44
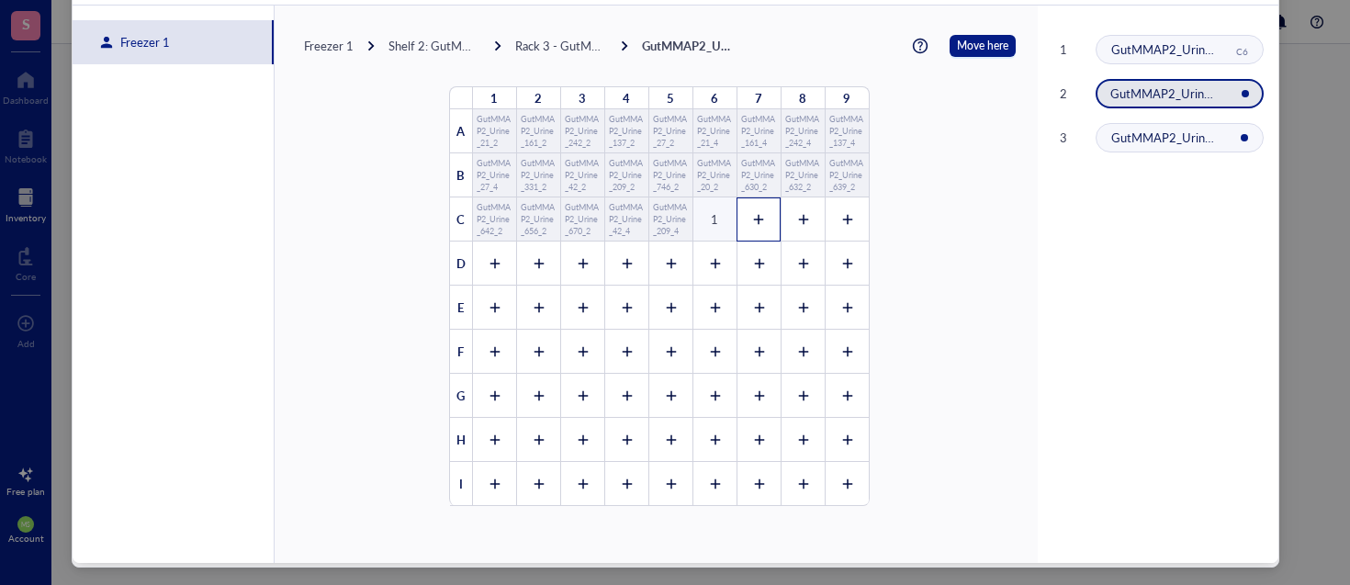
click at [752, 219] on icon at bounding box center [758, 219] width 13 height 13
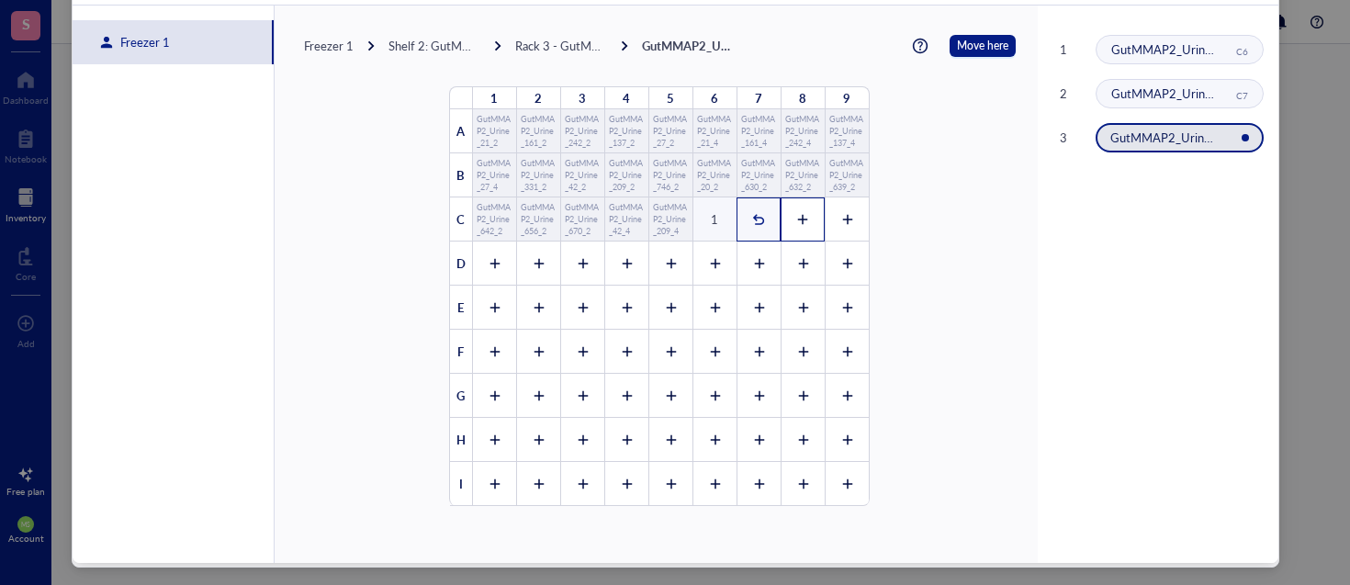
click at [796, 215] on icon at bounding box center [802, 219] width 13 height 13
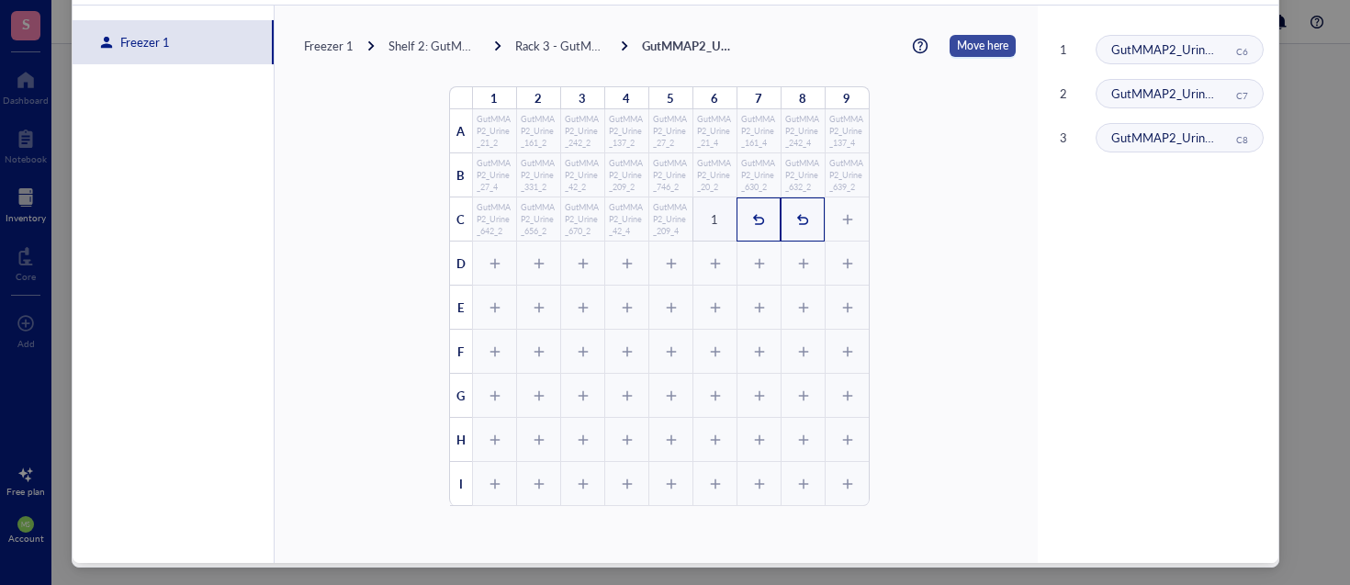
click at [957, 52] on span "Move here" at bounding box center [982, 46] width 51 height 22
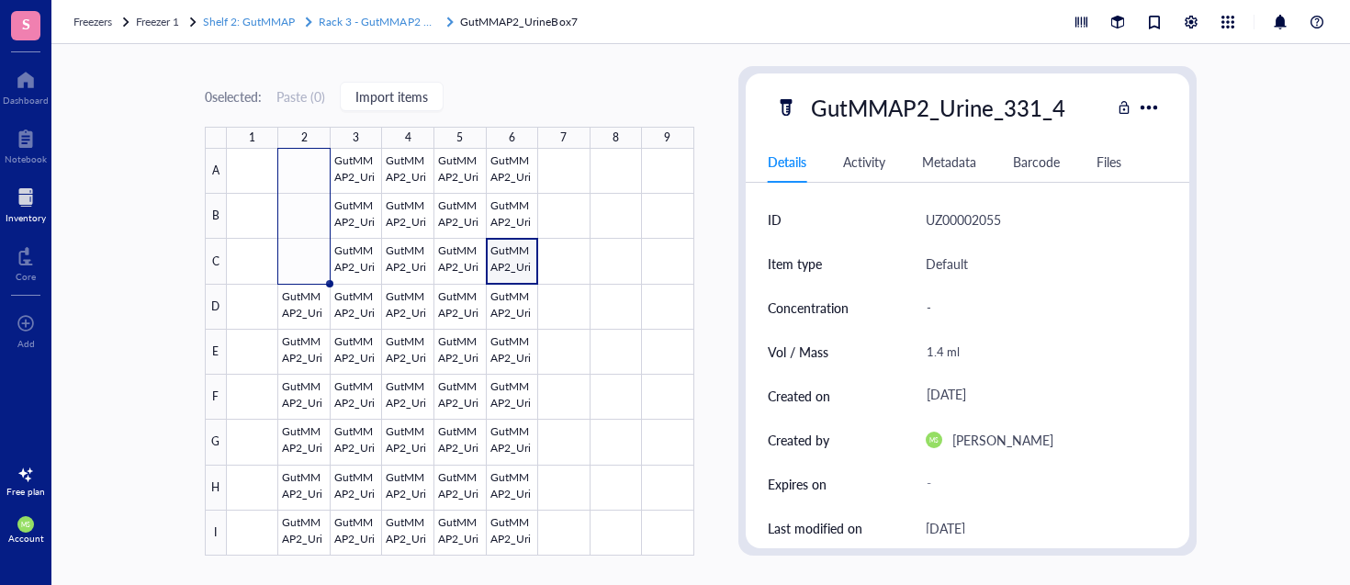
click at [378, 20] on span "Rack 3 - GutMMAP2 Urine" at bounding box center [384, 22] width 130 height 16
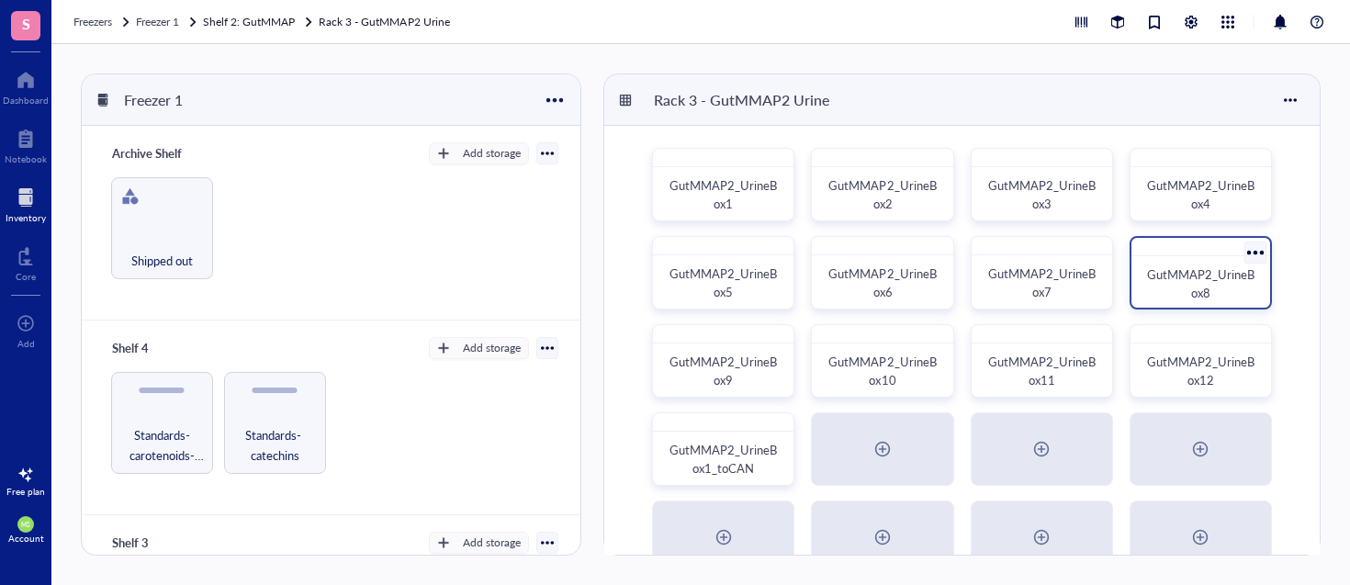
click at [1205, 290] on span "GutMMAP2_UrineBox8" at bounding box center [1200, 283] width 107 height 36
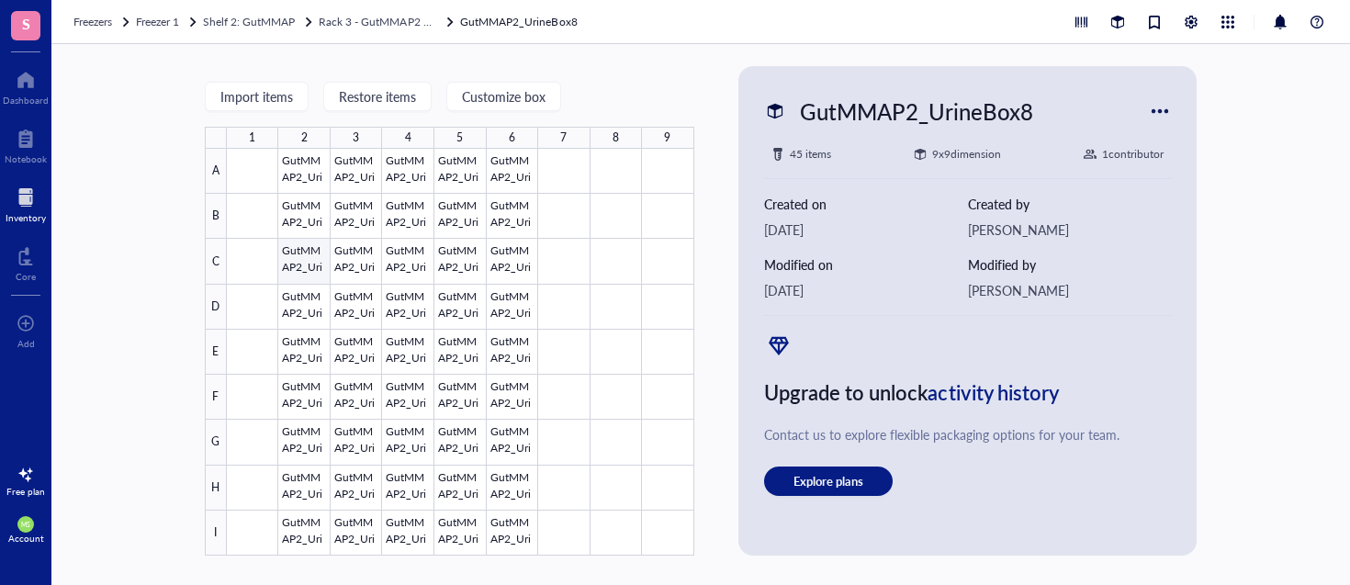
click at [298, 261] on div at bounding box center [460, 352] width 467 height 407
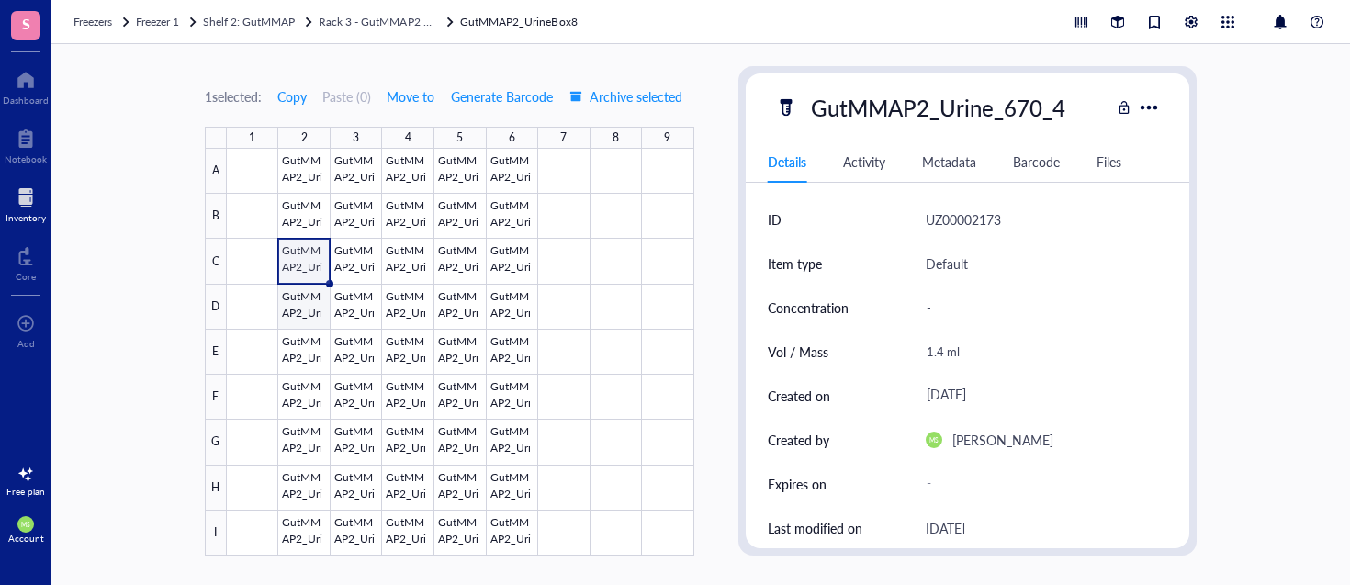
click at [302, 306] on div at bounding box center [460, 352] width 467 height 407
click at [313, 357] on div at bounding box center [460, 352] width 467 height 407
click at [319, 400] on div at bounding box center [460, 352] width 467 height 407
click at [310, 442] on div at bounding box center [460, 352] width 467 height 407
click at [313, 474] on div at bounding box center [460, 352] width 467 height 407
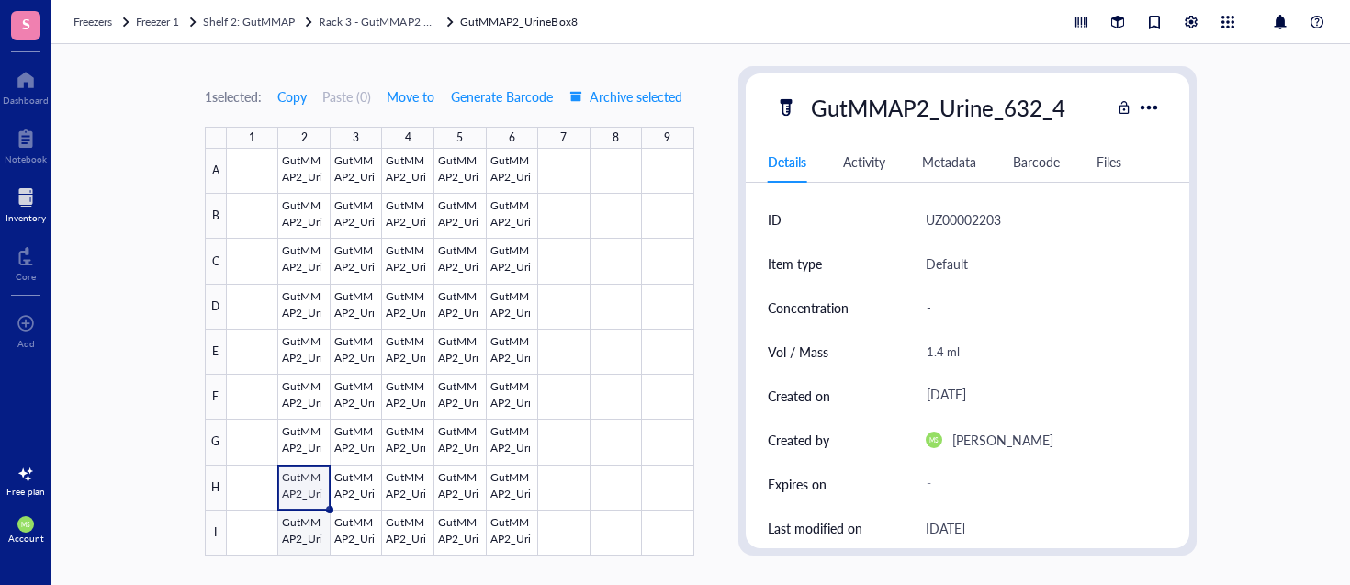
click at [311, 531] on div at bounding box center [460, 352] width 467 height 407
click at [308, 263] on div at bounding box center [460, 352] width 467 height 407
click at [307, 526] on div at bounding box center [460, 352] width 467 height 407
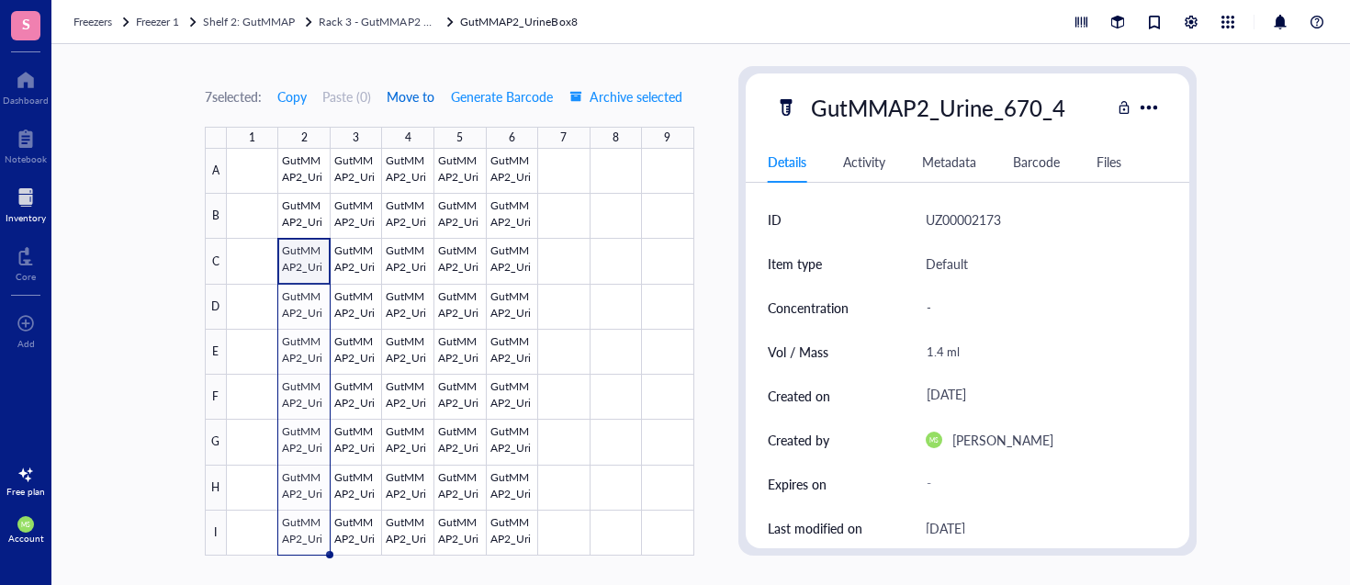
click at [410, 98] on span "Move to" at bounding box center [411, 96] width 48 height 15
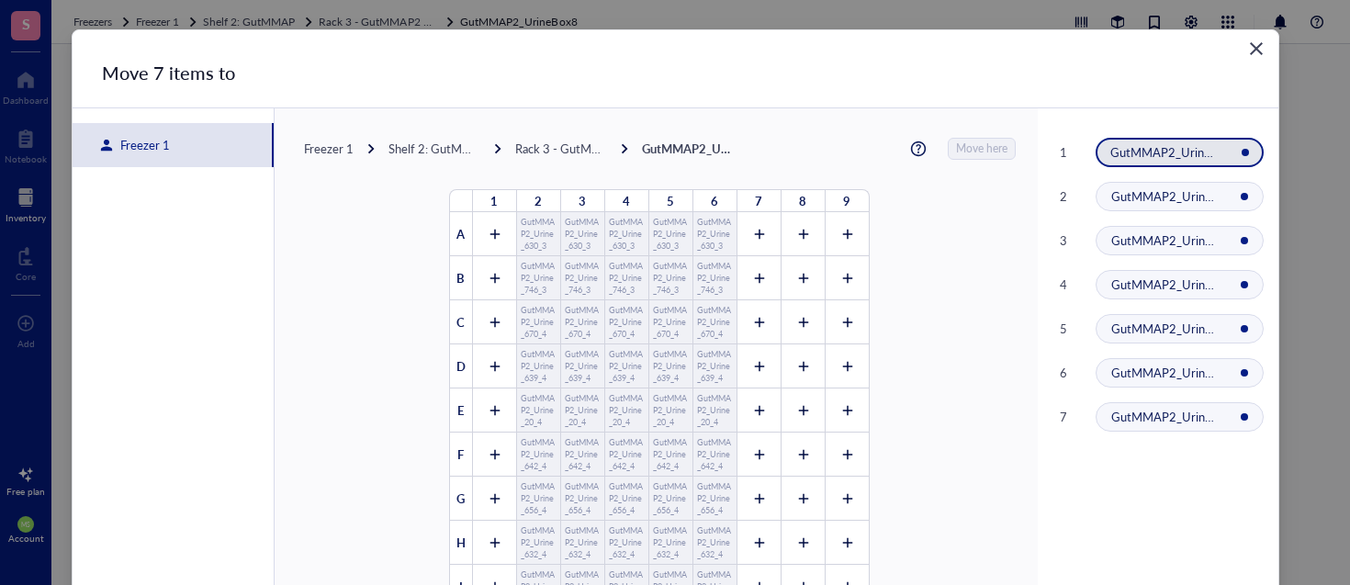
click at [160, 148] on div "Freezer 1" at bounding box center [141, 145] width 57 height 17
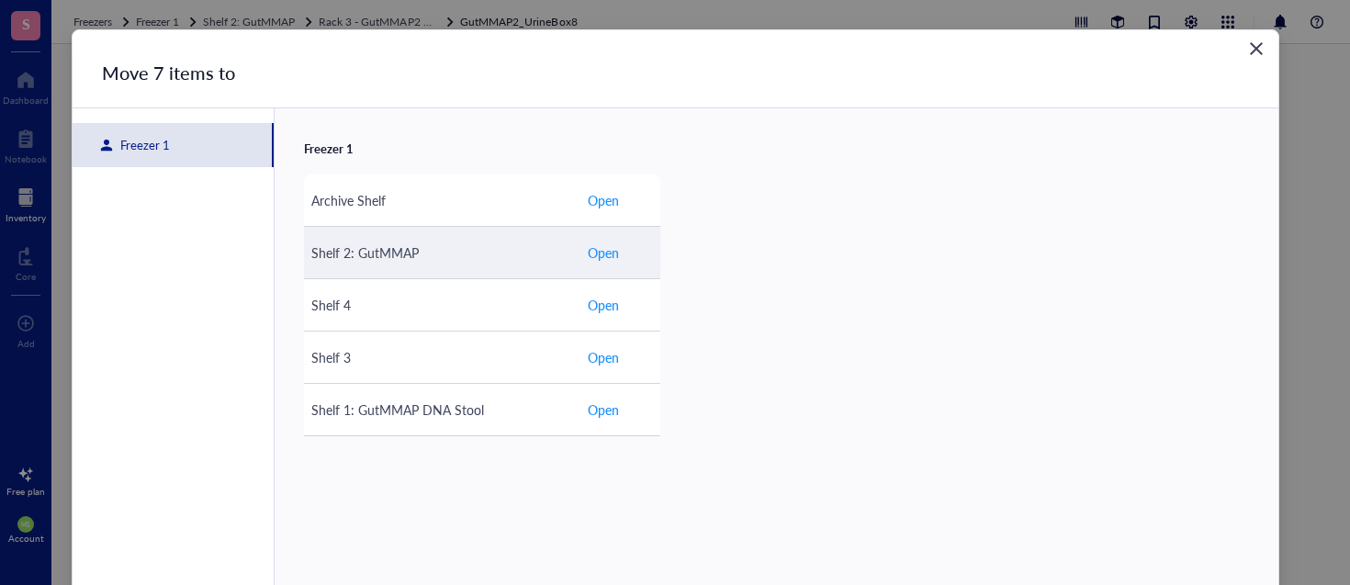
click at [604, 253] on span "Open" at bounding box center [603, 252] width 31 height 20
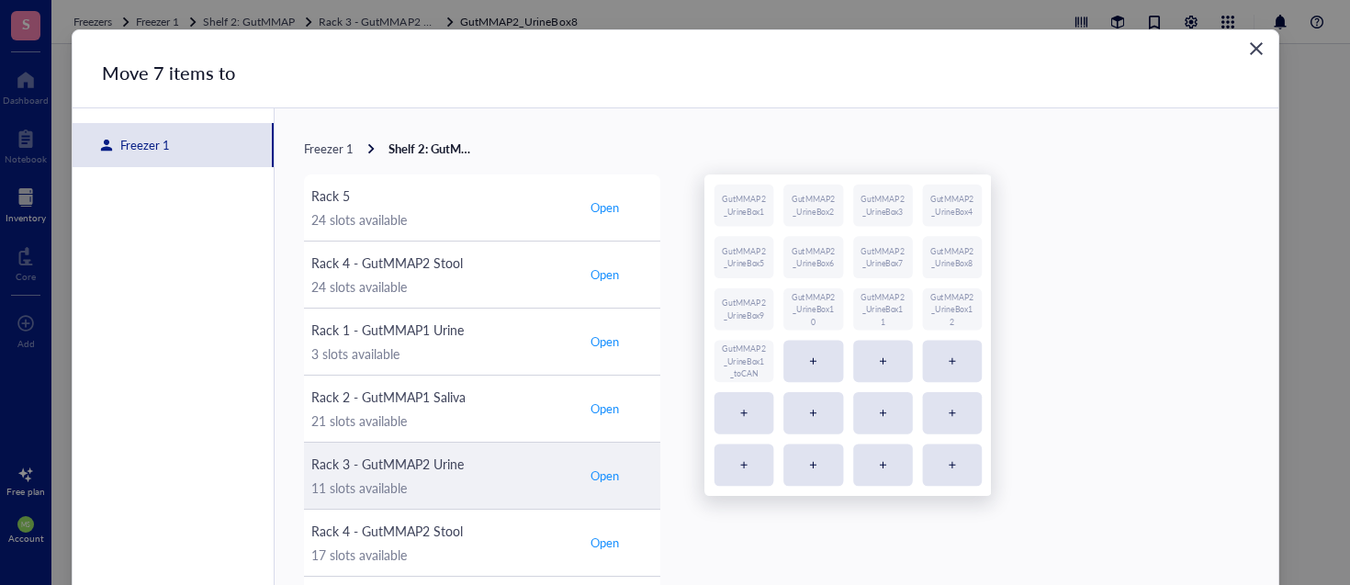
click at [607, 476] on span "Open" at bounding box center [604, 475] width 28 height 17
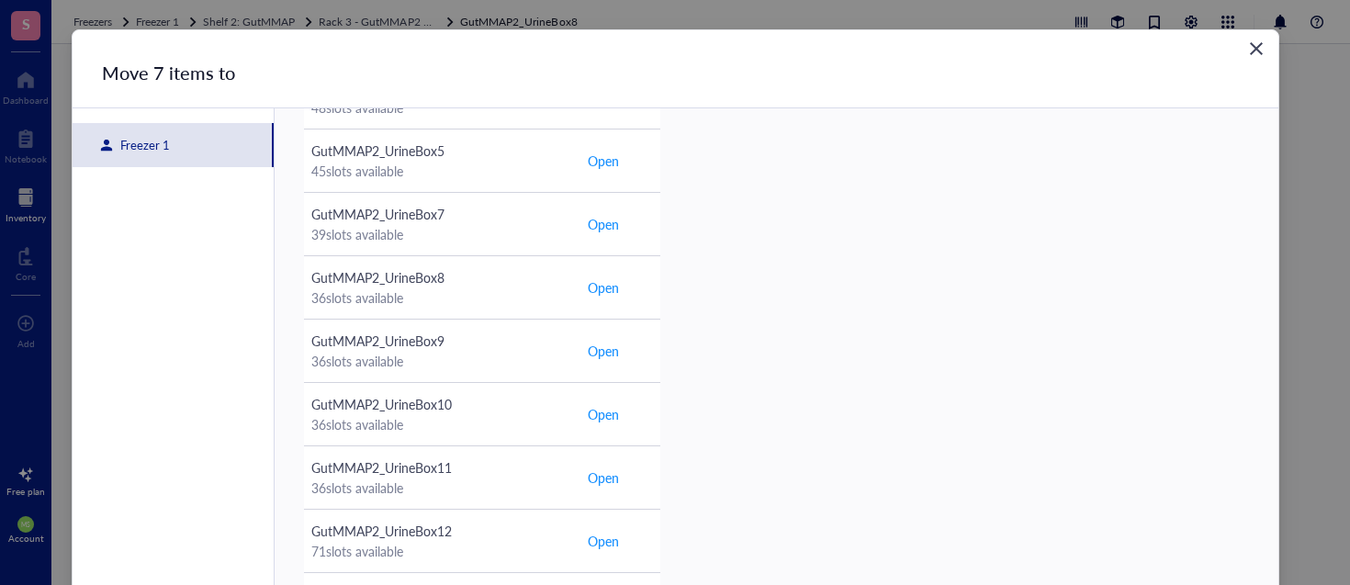
scroll to position [115, 0]
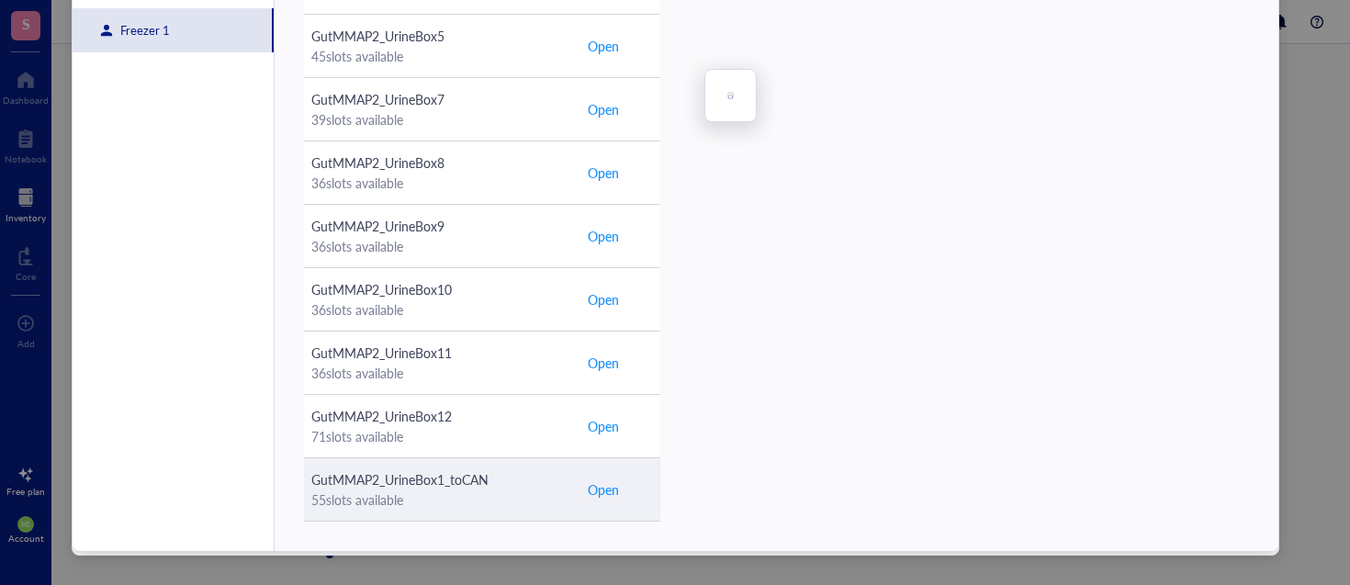
click at [607, 495] on span "Open" at bounding box center [603, 489] width 31 height 20
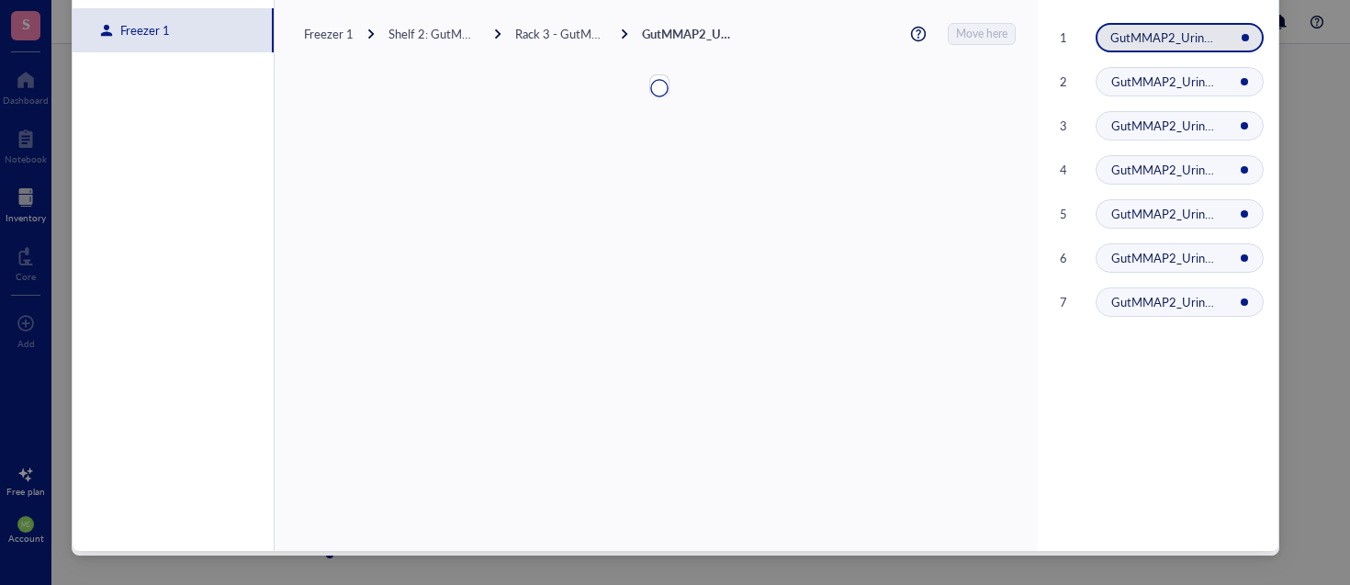
scroll to position [0, 0]
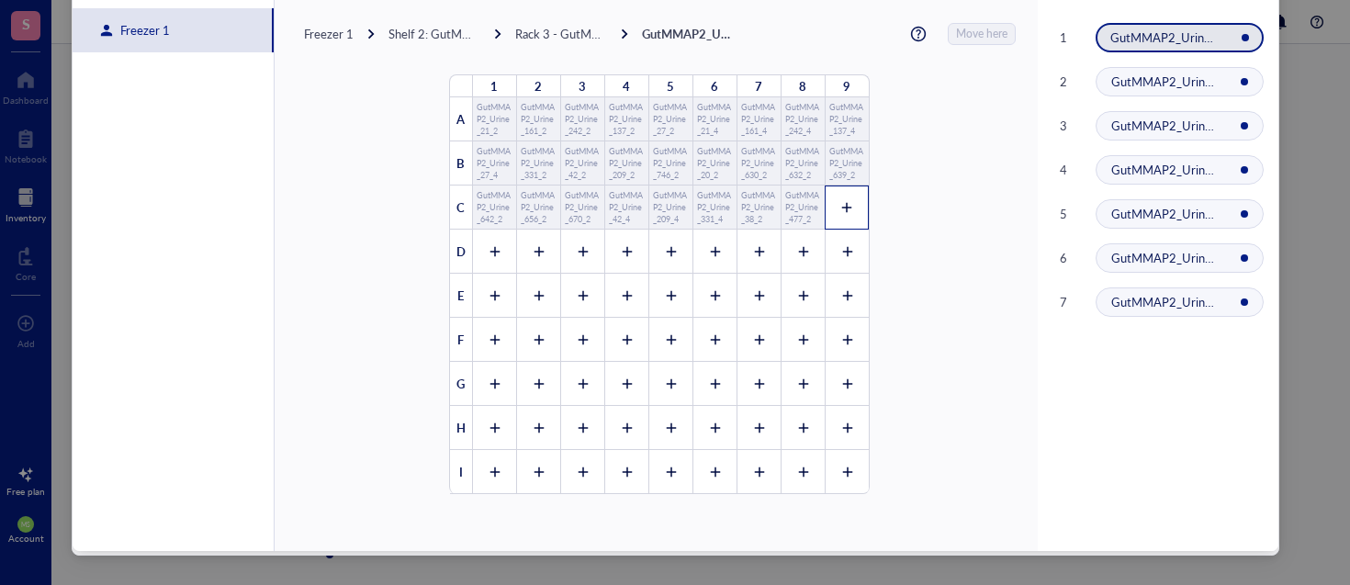
click at [840, 201] on icon at bounding box center [846, 207] width 13 height 13
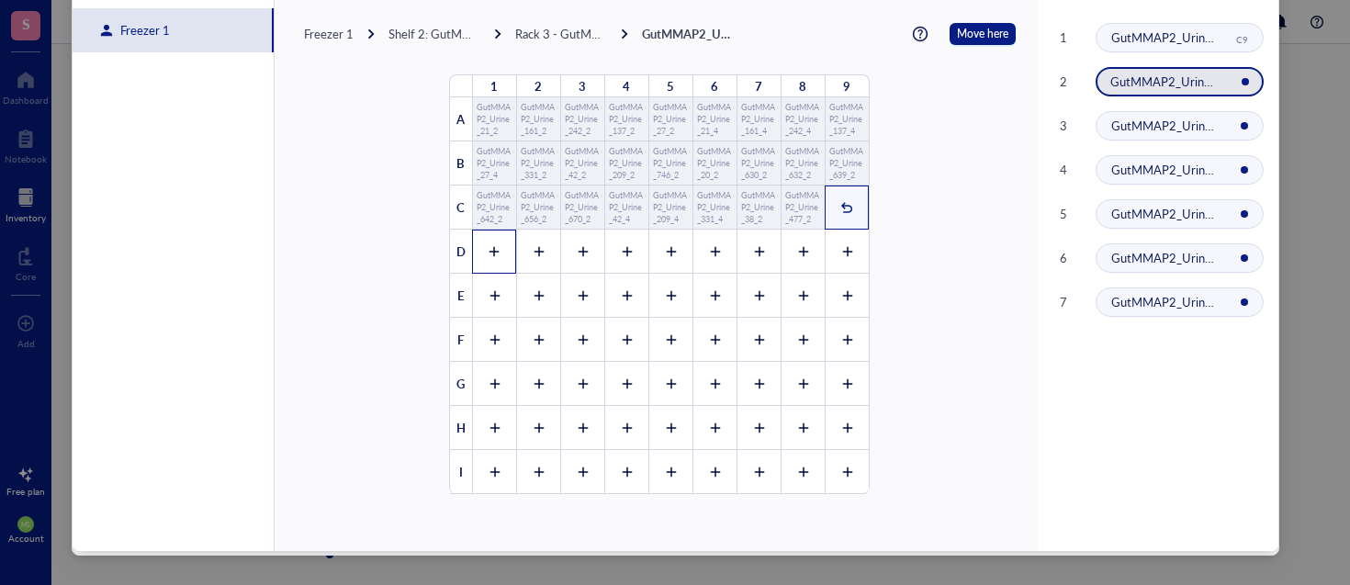
click at [485, 260] on div at bounding box center [494, 252] width 44 height 44
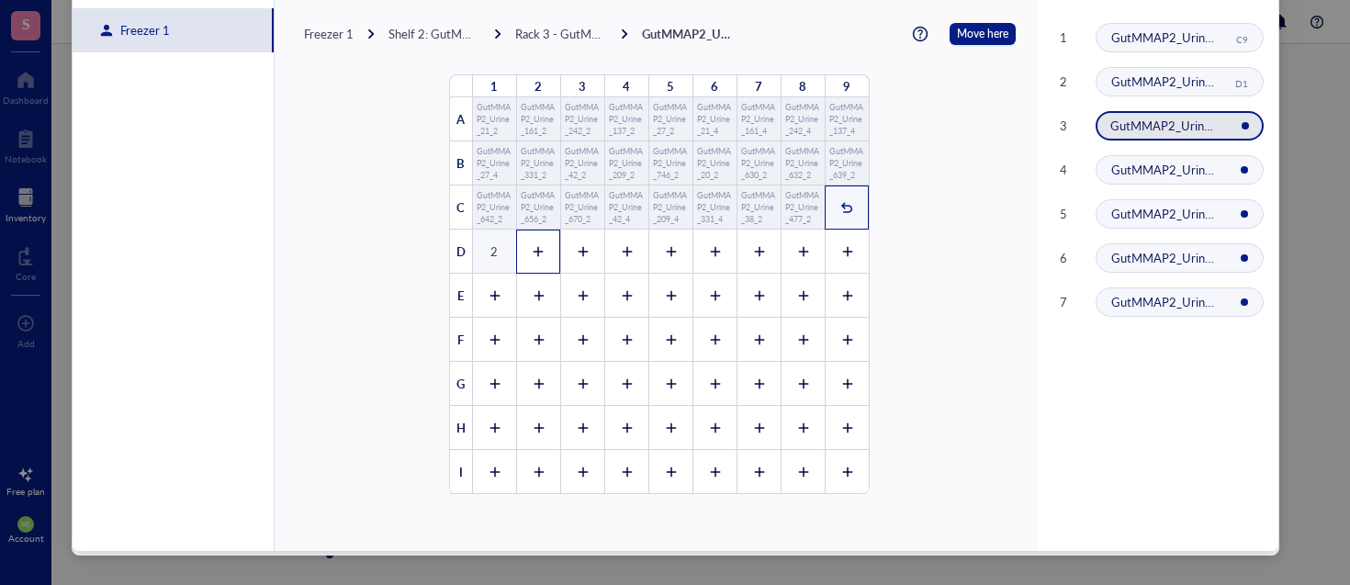
click at [516, 247] on div at bounding box center [538, 252] width 44 height 44
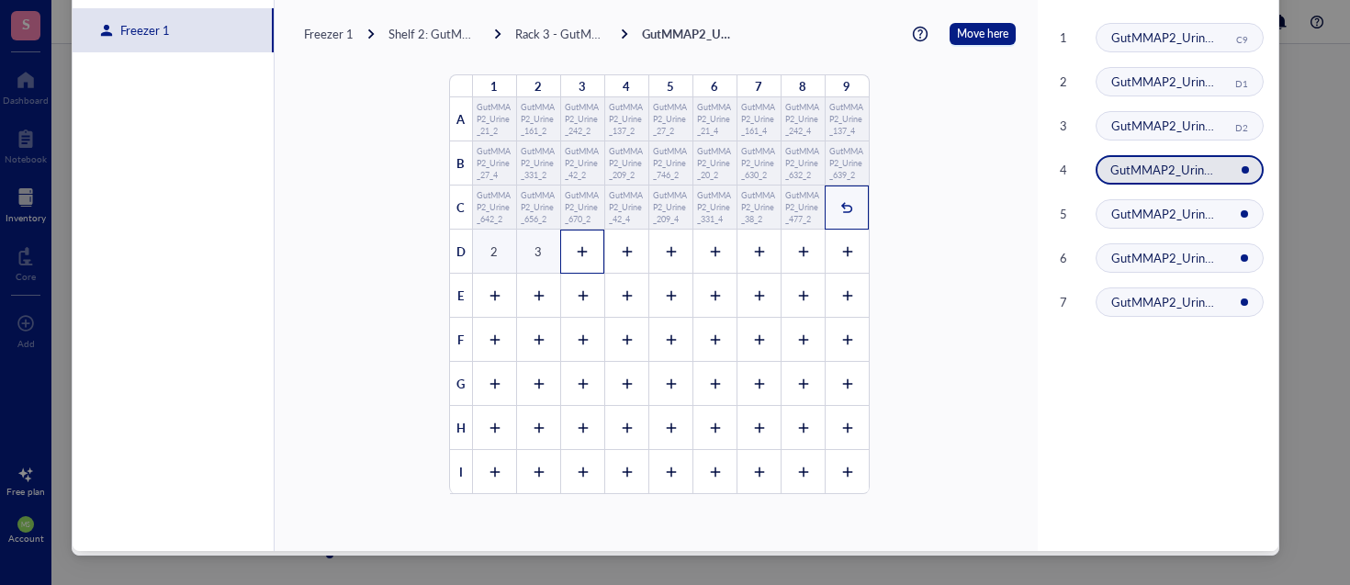
click at [576, 247] on icon at bounding box center [582, 251] width 13 height 13
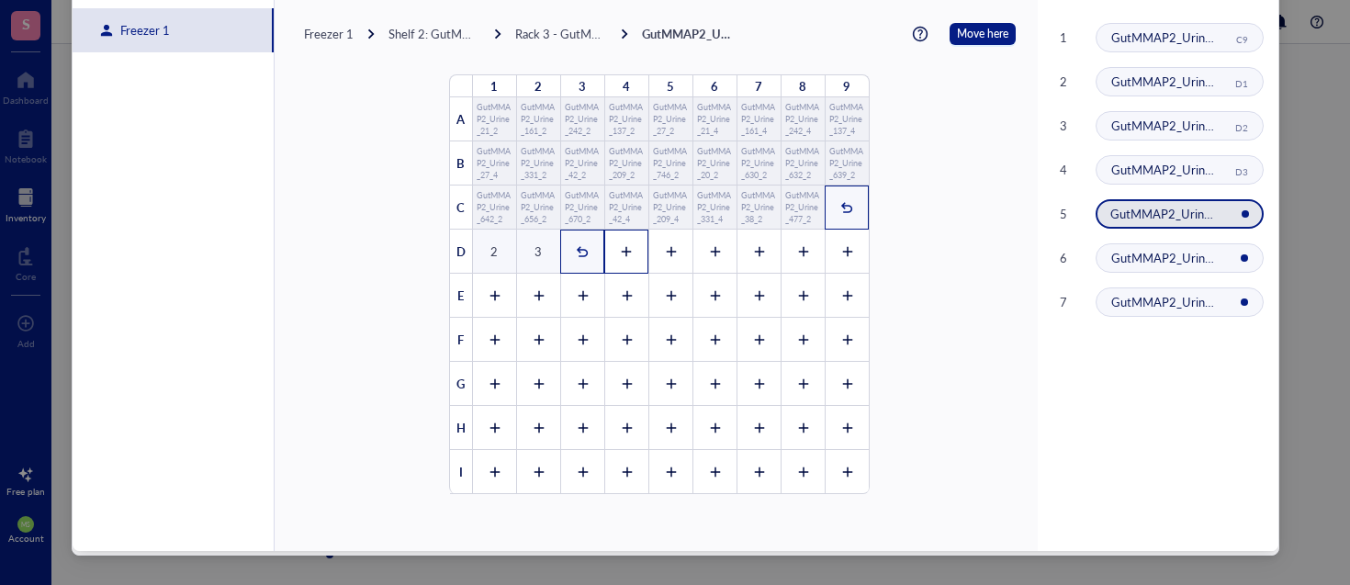
click at [620, 247] on icon at bounding box center [626, 251] width 13 height 13
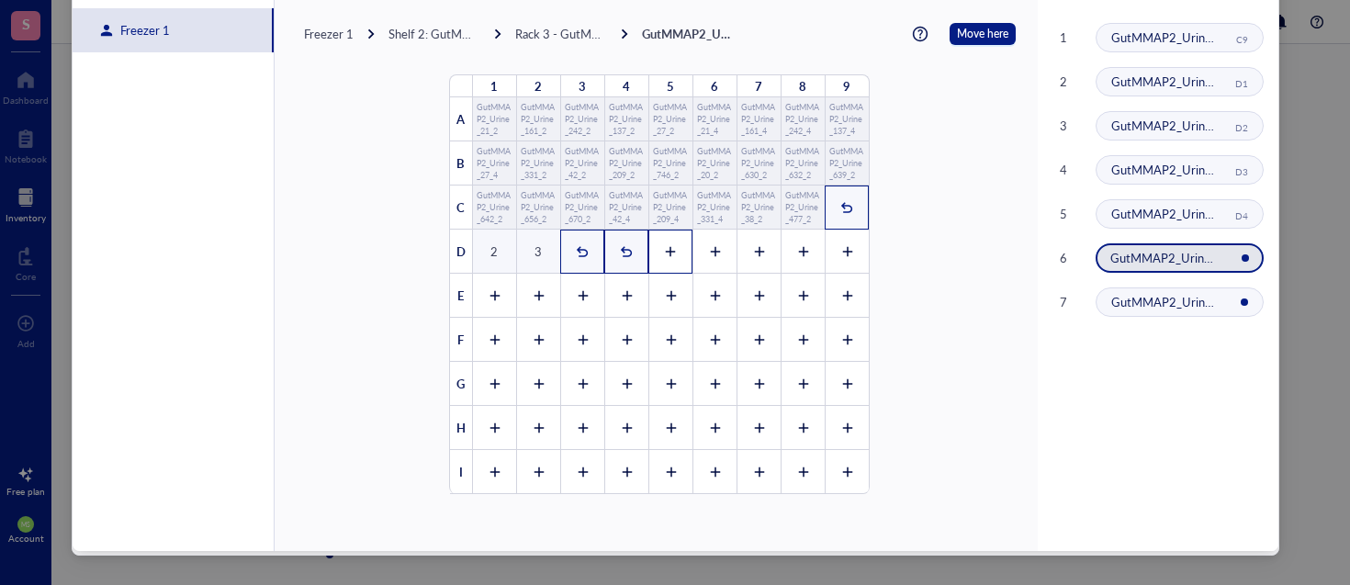
click at [664, 250] on icon at bounding box center [670, 251] width 13 height 13
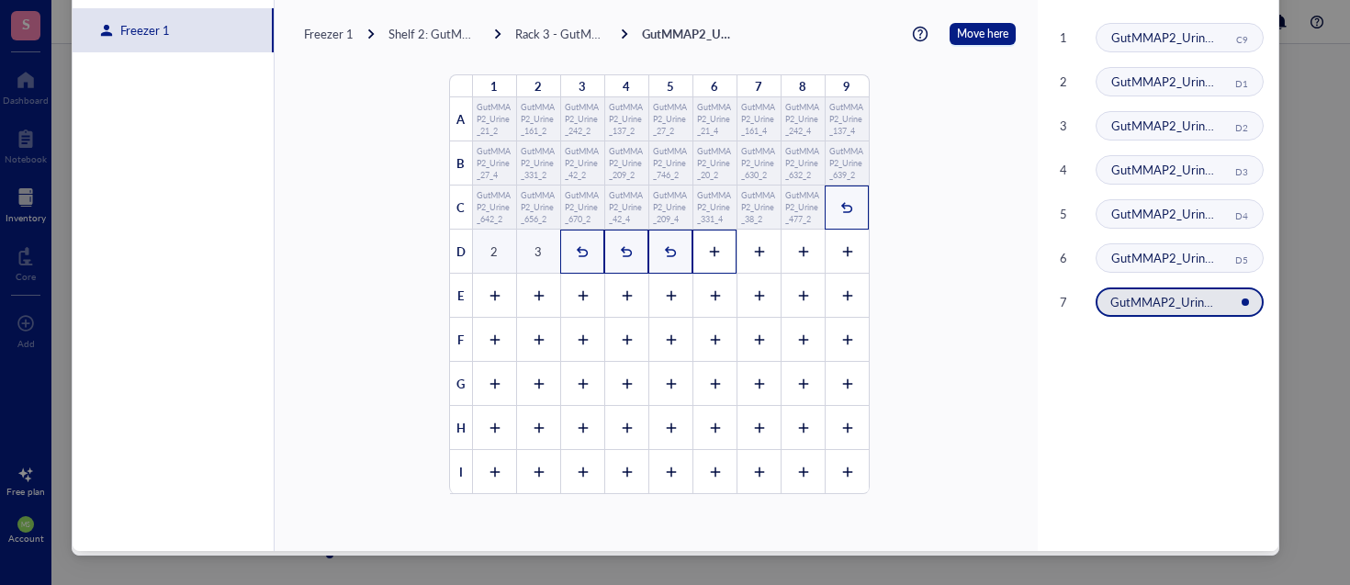
click at [708, 250] on icon at bounding box center [714, 251] width 13 height 13
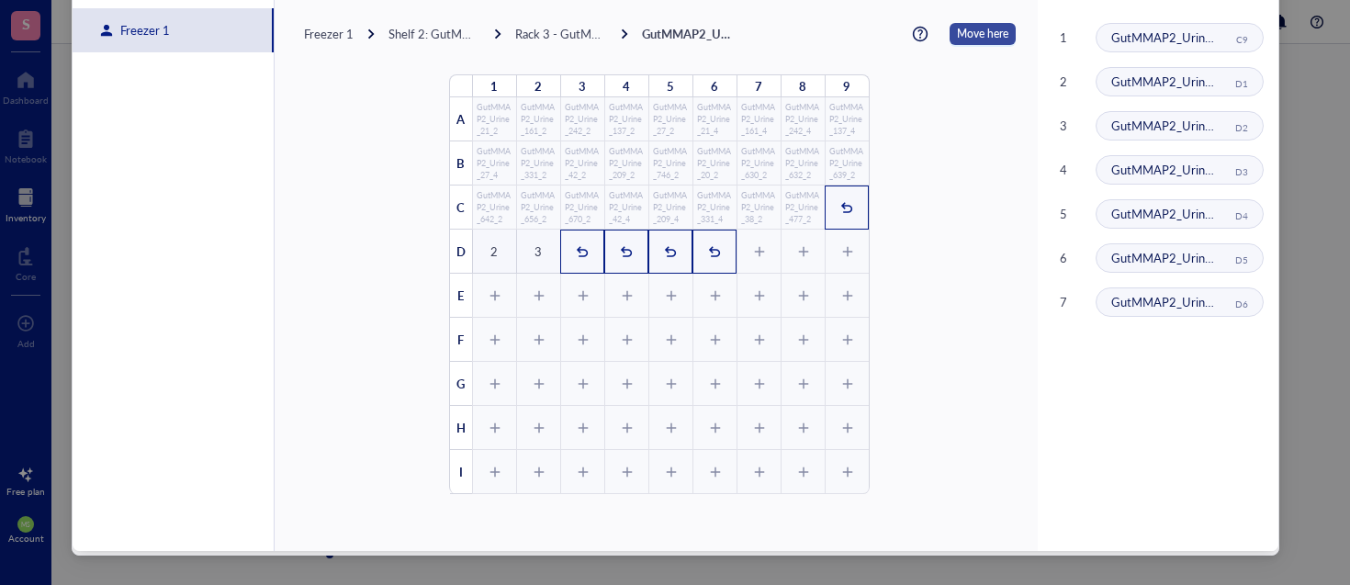
click at [964, 39] on span "Move here" at bounding box center [982, 34] width 51 height 22
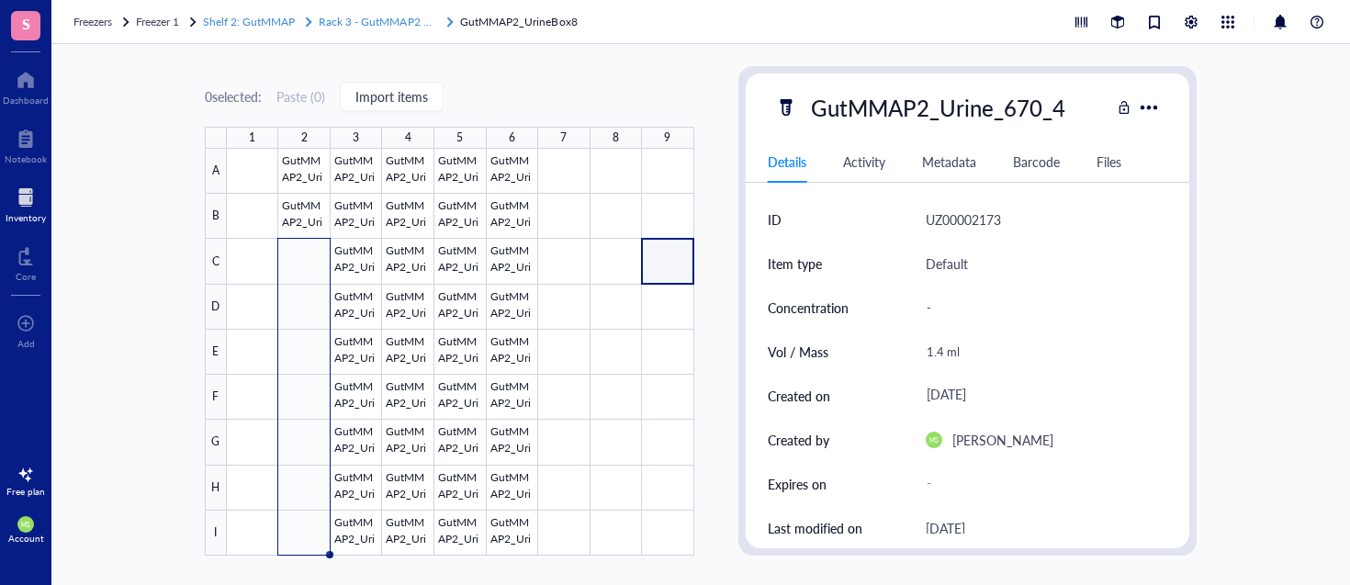
click at [403, 20] on span "Rack 3 - GutMMAP2 Urine" at bounding box center [384, 22] width 130 height 16
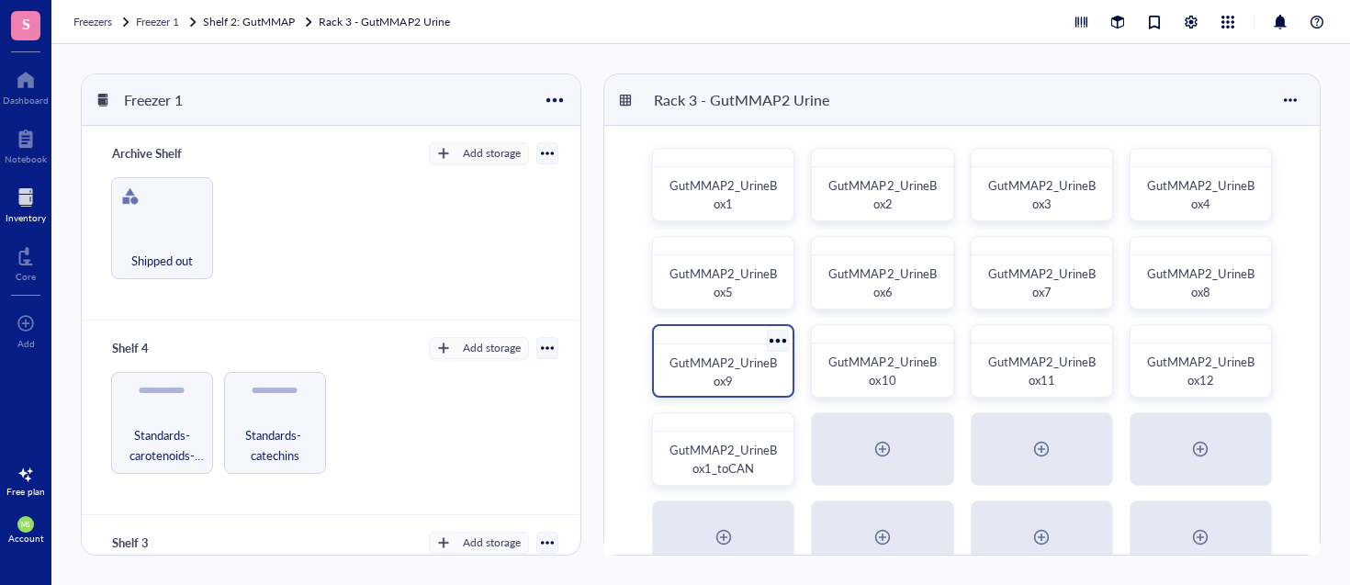
click at [718, 374] on span "GutMMAP2_UrineBox9" at bounding box center [722, 371] width 107 height 36
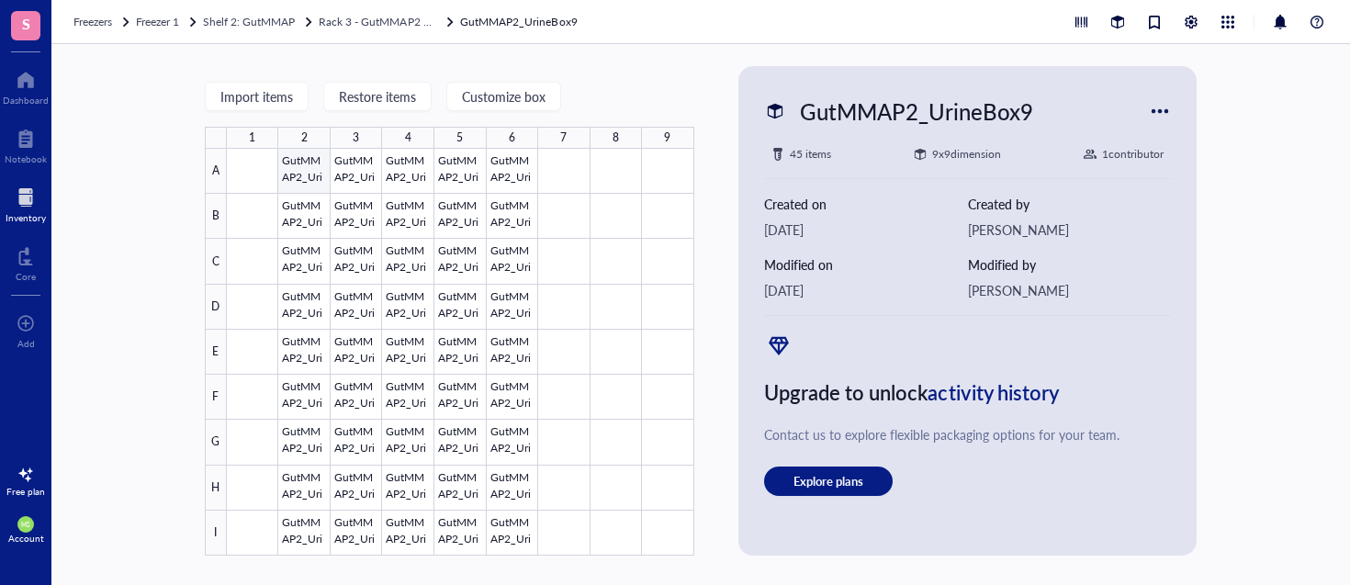
click at [297, 173] on div at bounding box center [460, 352] width 467 height 407
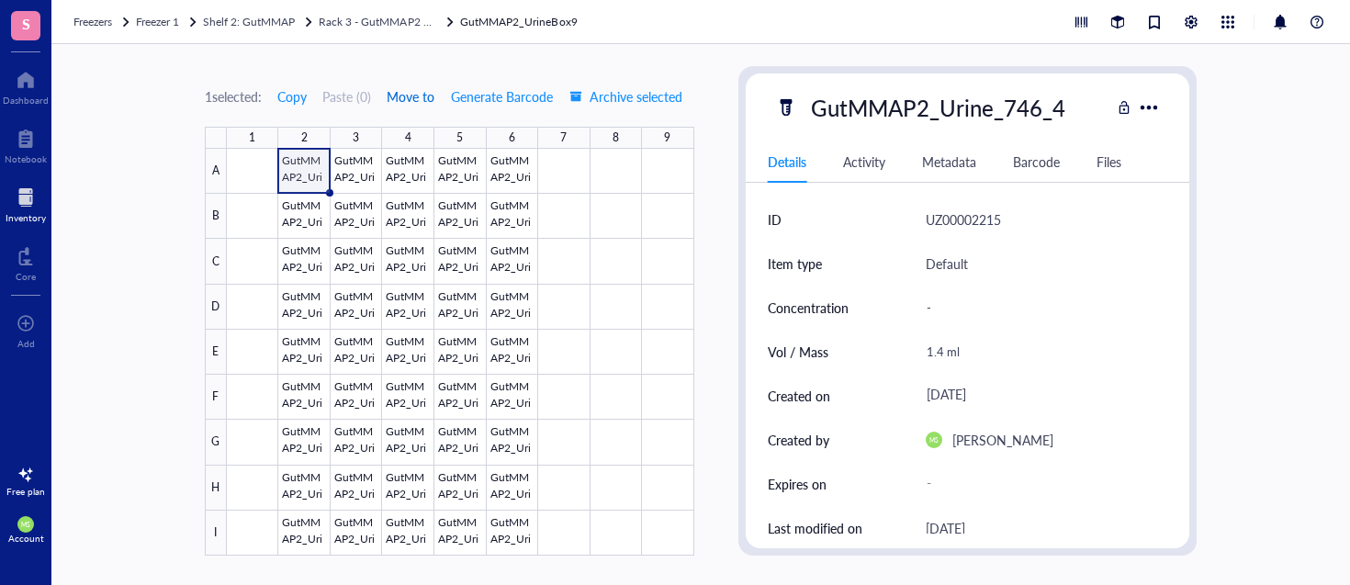
click at [420, 93] on span "Move to" at bounding box center [411, 96] width 48 height 15
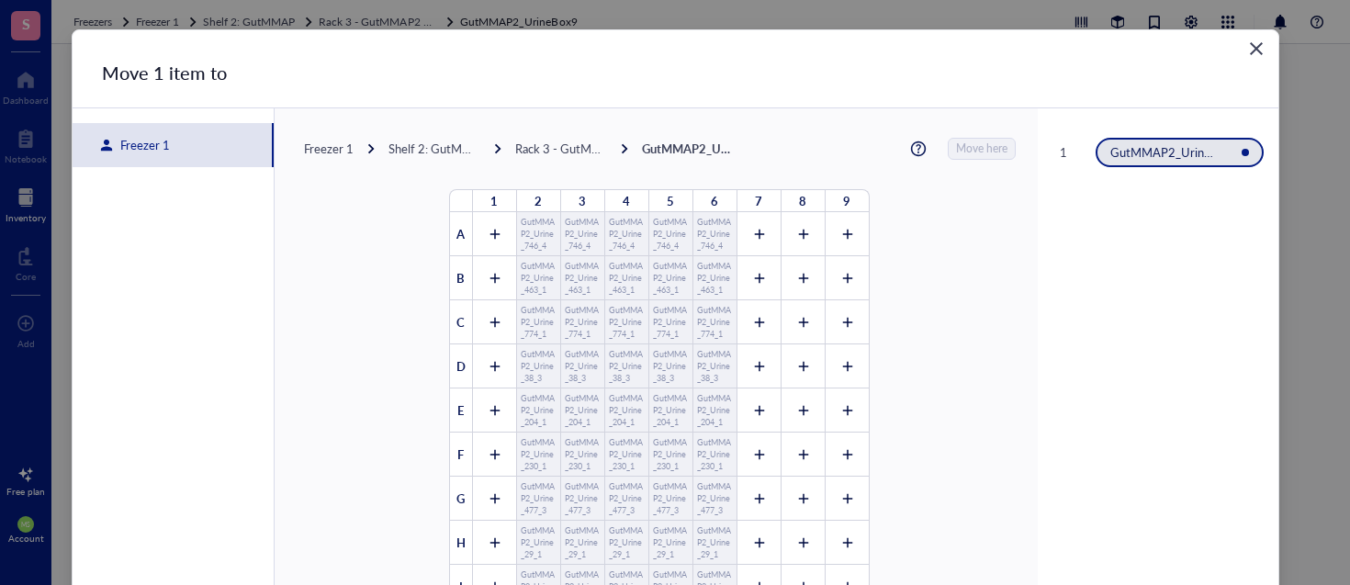
click at [172, 150] on div "Freezer 1" at bounding box center [173, 145] width 201 height 44
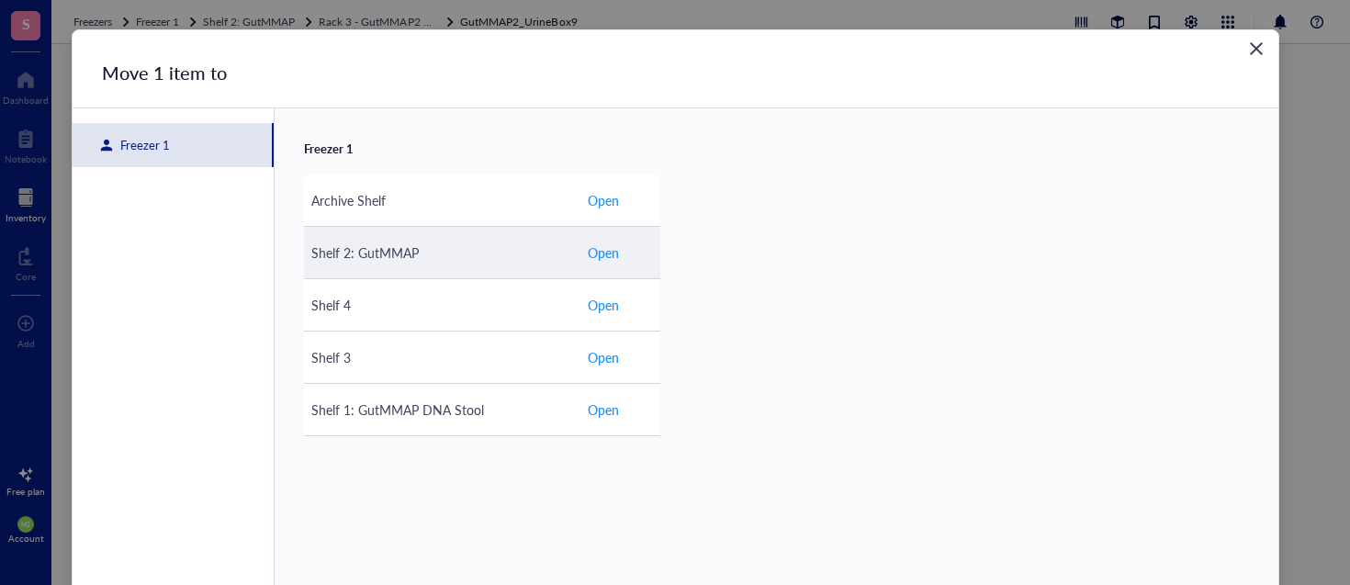
click at [597, 259] on span "Open" at bounding box center [603, 252] width 31 height 20
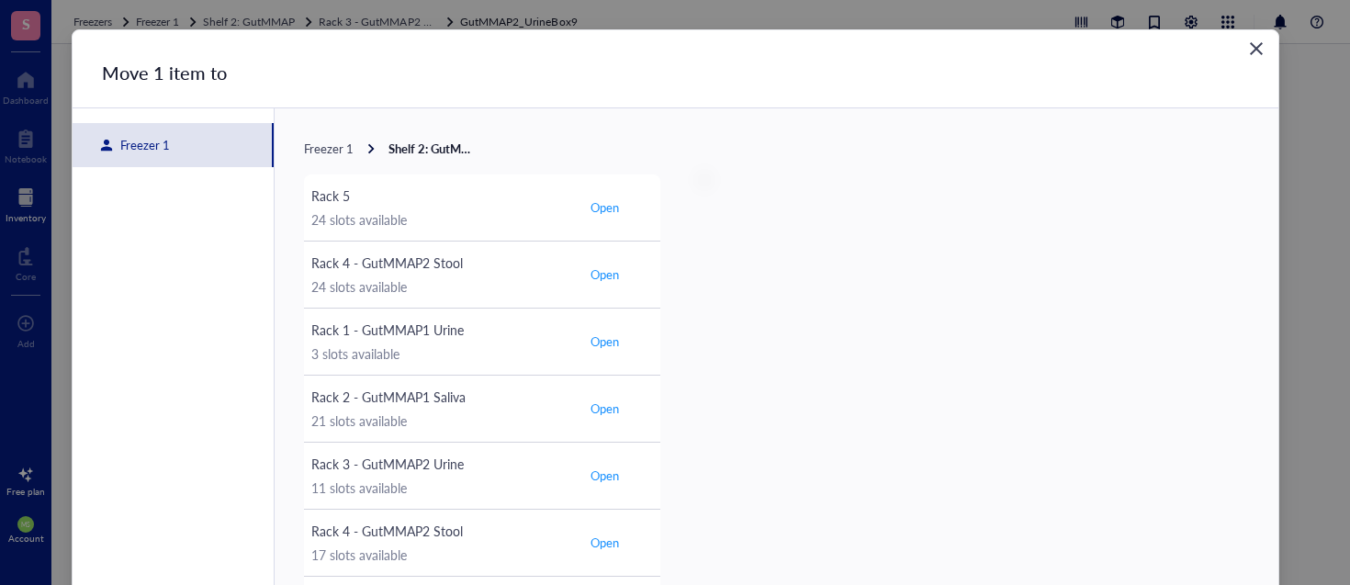
scroll to position [7, 0]
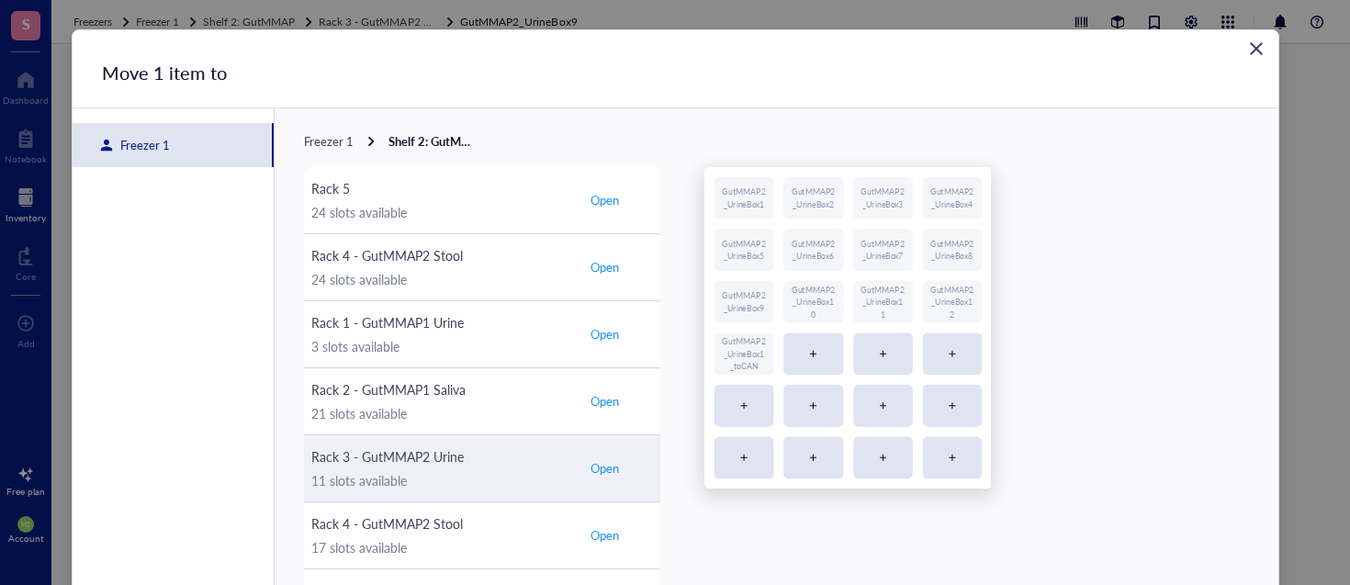
click at [612, 467] on span "Open" at bounding box center [604, 468] width 28 height 17
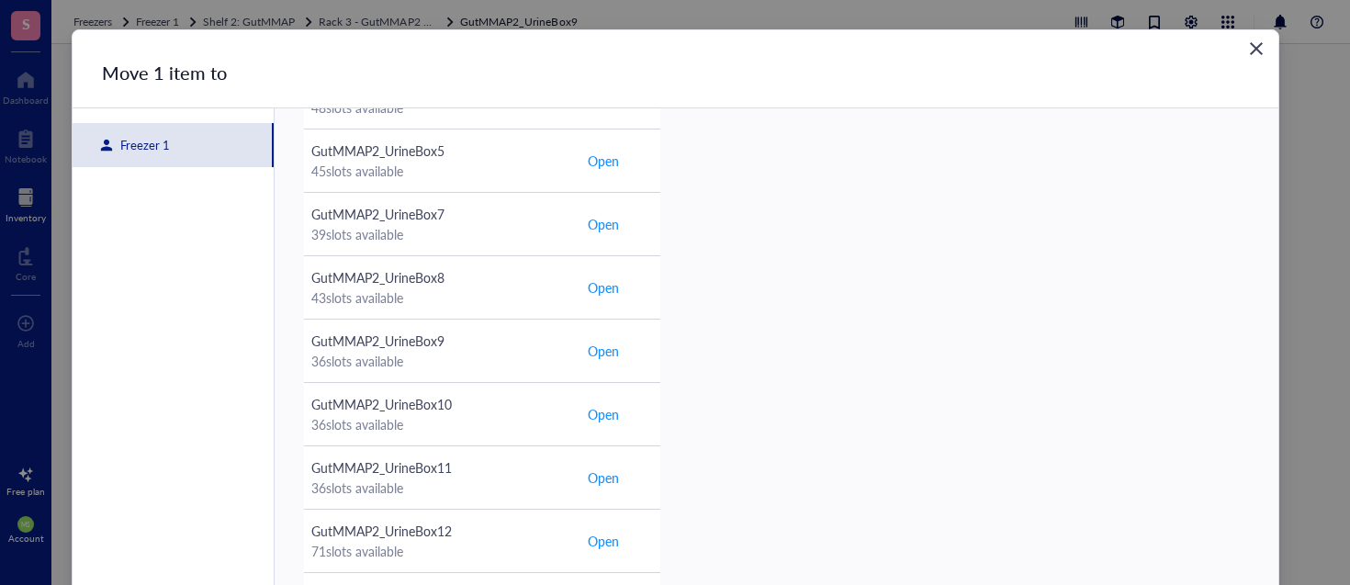
scroll to position [115, 0]
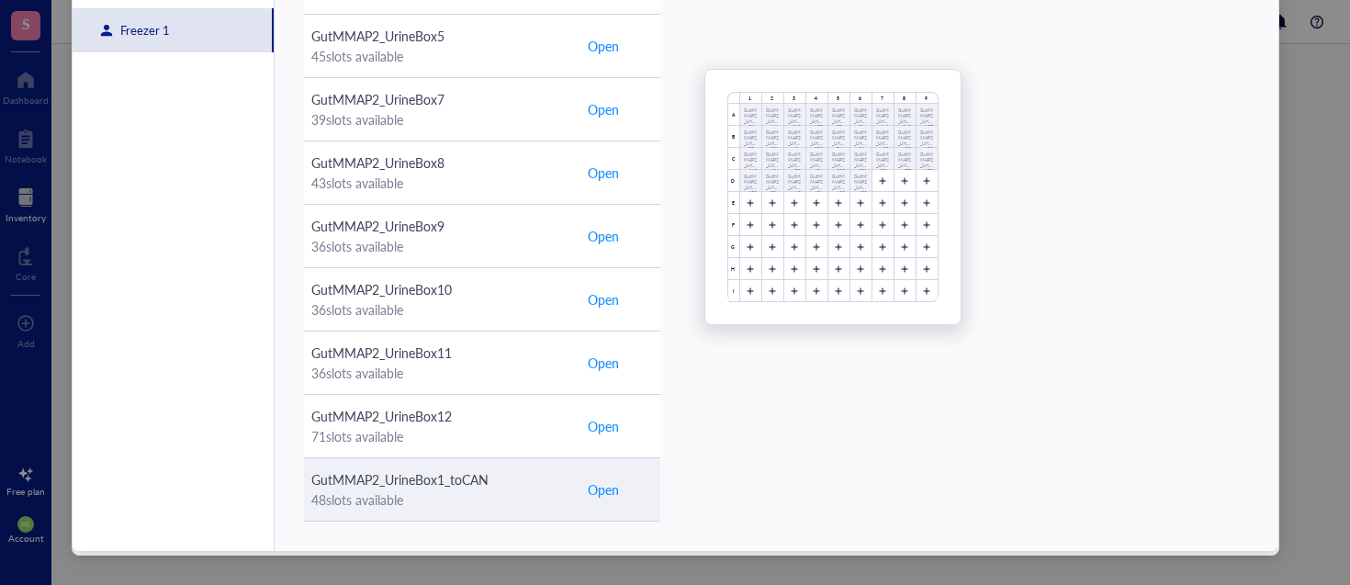
click at [592, 485] on span "Open" at bounding box center [603, 489] width 31 height 20
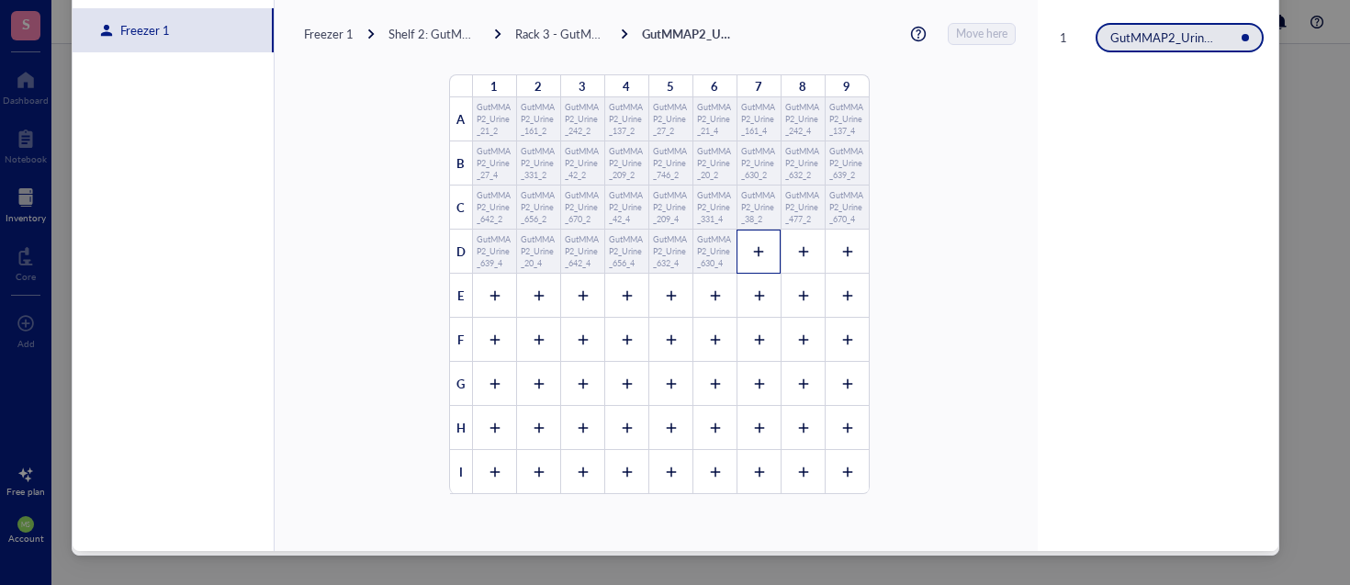
click at [756, 244] on div at bounding box center [758, 252] width 44 height 44
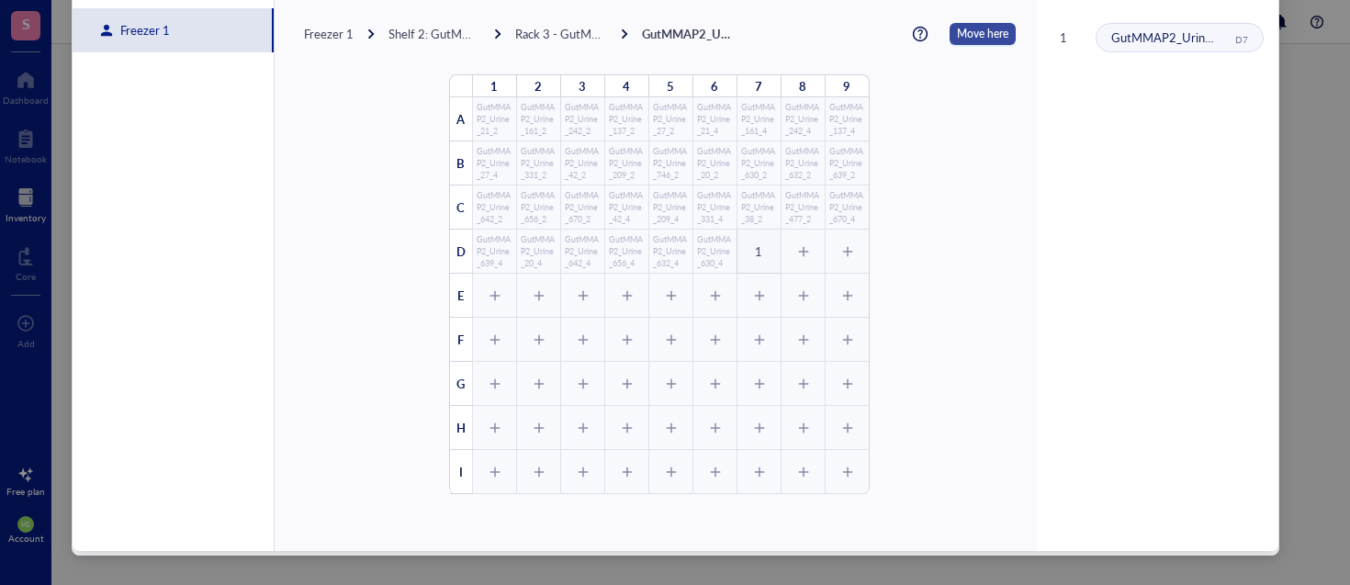
click at [968, 36] on span "Move here" at bounding box center [982, 34] width 51 height 22
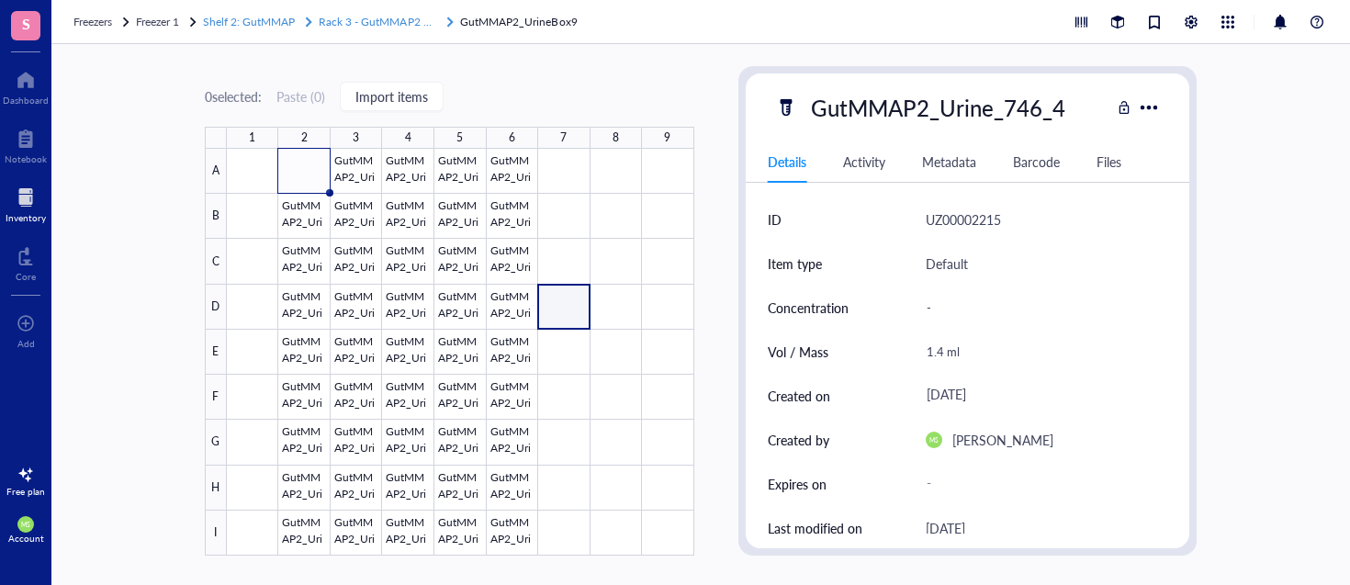
click at [387, 18] on span "Rack 3 - GutMMAP2 Urine" at bounding box center [384, 22] width 130 height 16
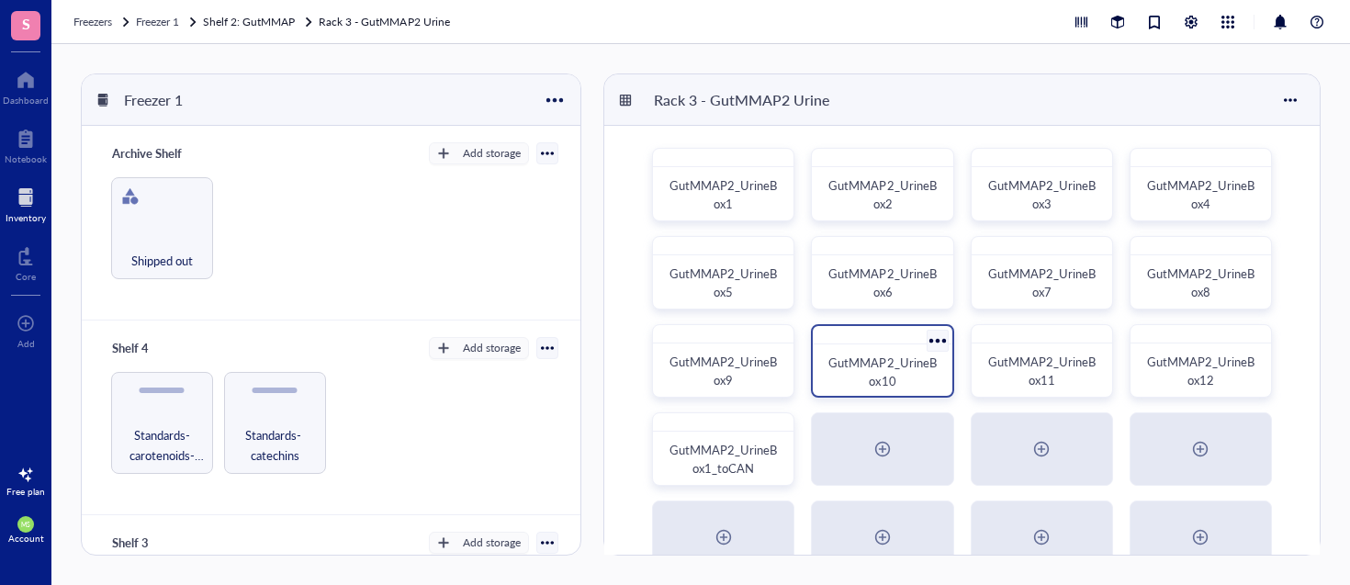
click at [858, 369] on span "GutMMAP2_UrineBox10" at bounding box center [881, 371] width 107 height 36
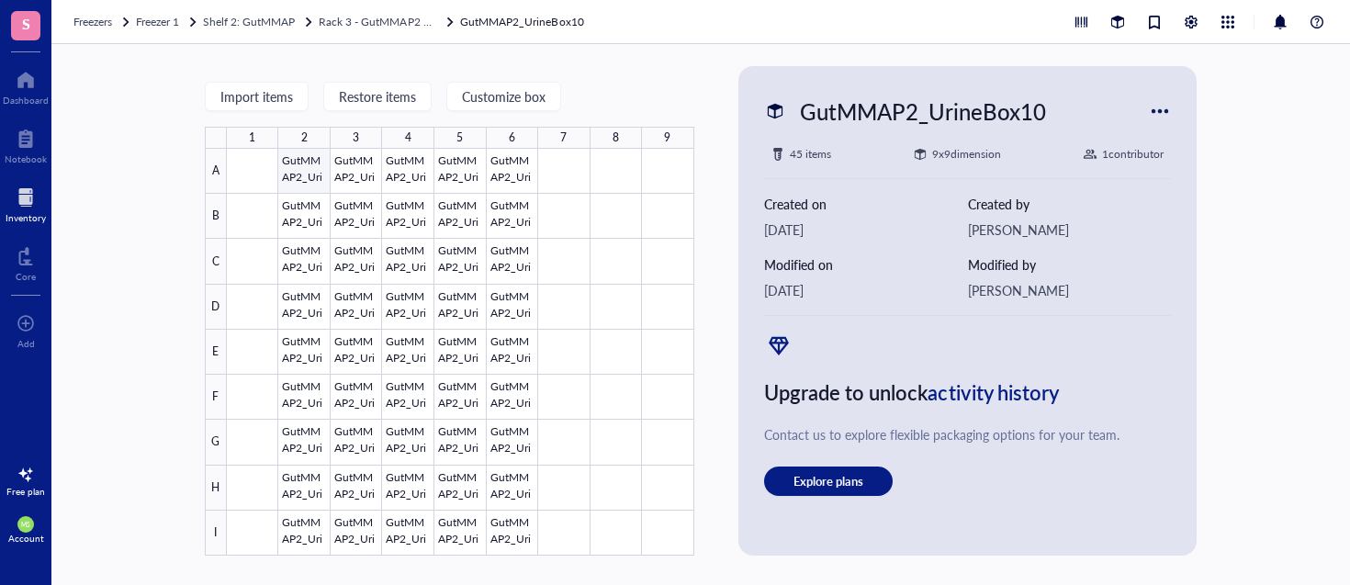
click at [302, 178] on div at bounding box center [460, 352] width 467 height 407
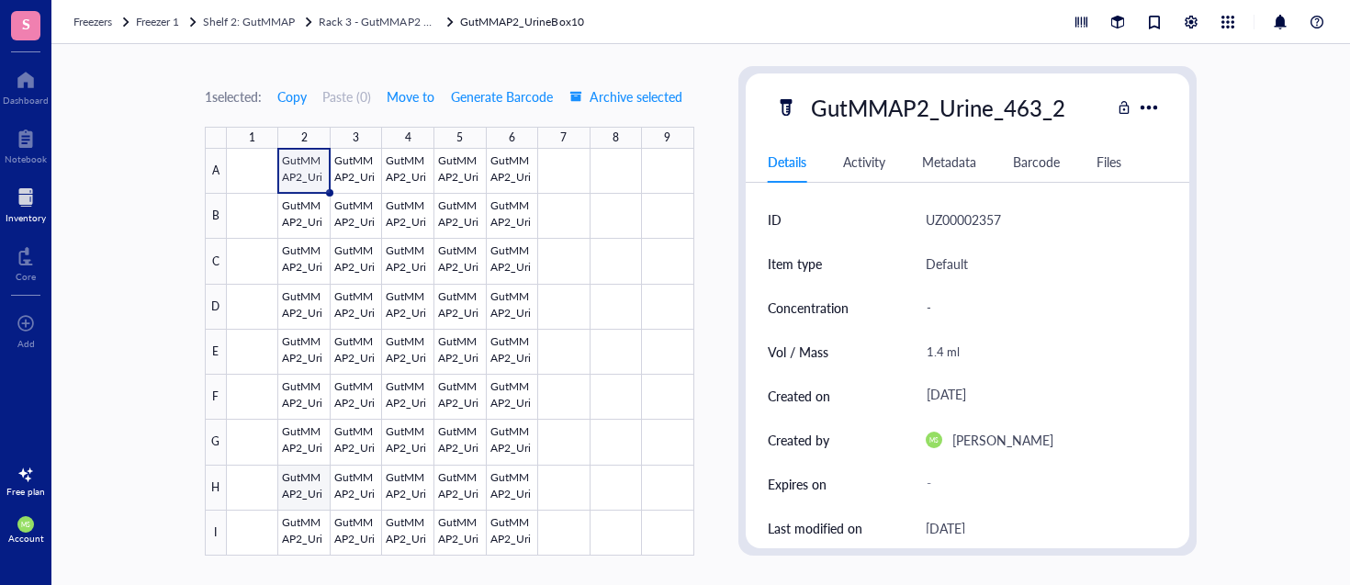
click at [308, 487] on div at bounding box center [460, 352] width 467 height 407
click at [295, 164] on div at bounding box center [460, 352] width 467 height 407
click at [318, 498] on div at bounding box center [460, 352] width 467 height 407
click at [415, 92] on span "Move to" at bounding box center [411, 96] width 48 height 15
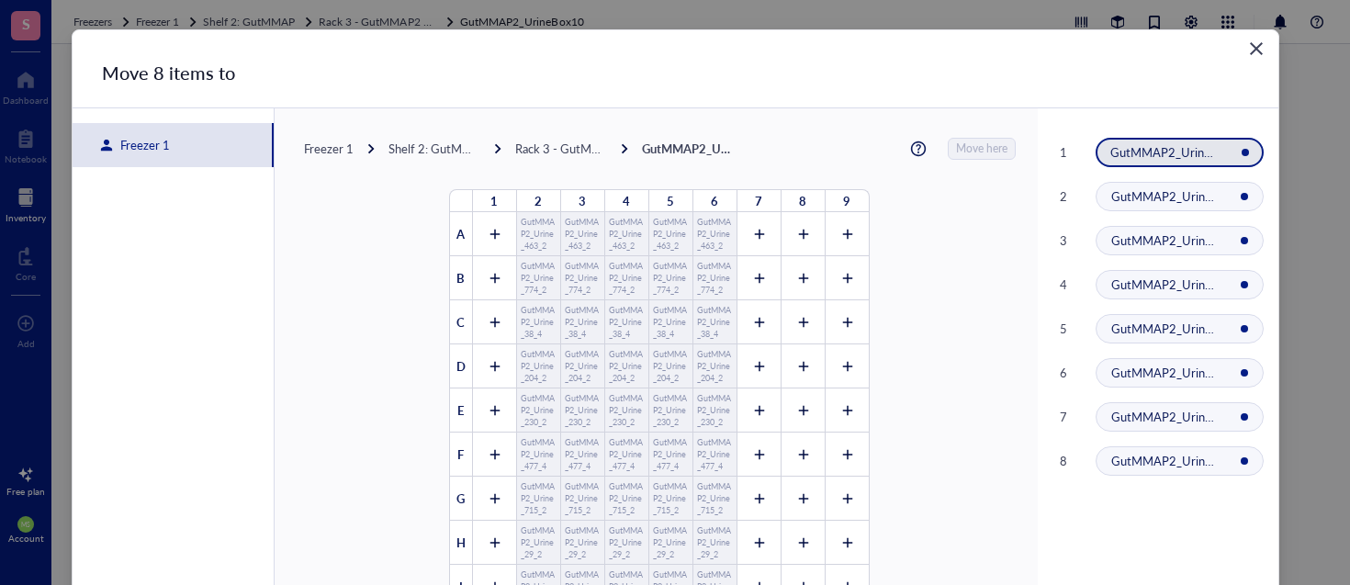
click at [174, 143] on div "Freezer 1" at bounding box center [173, 145] width 201 height 44
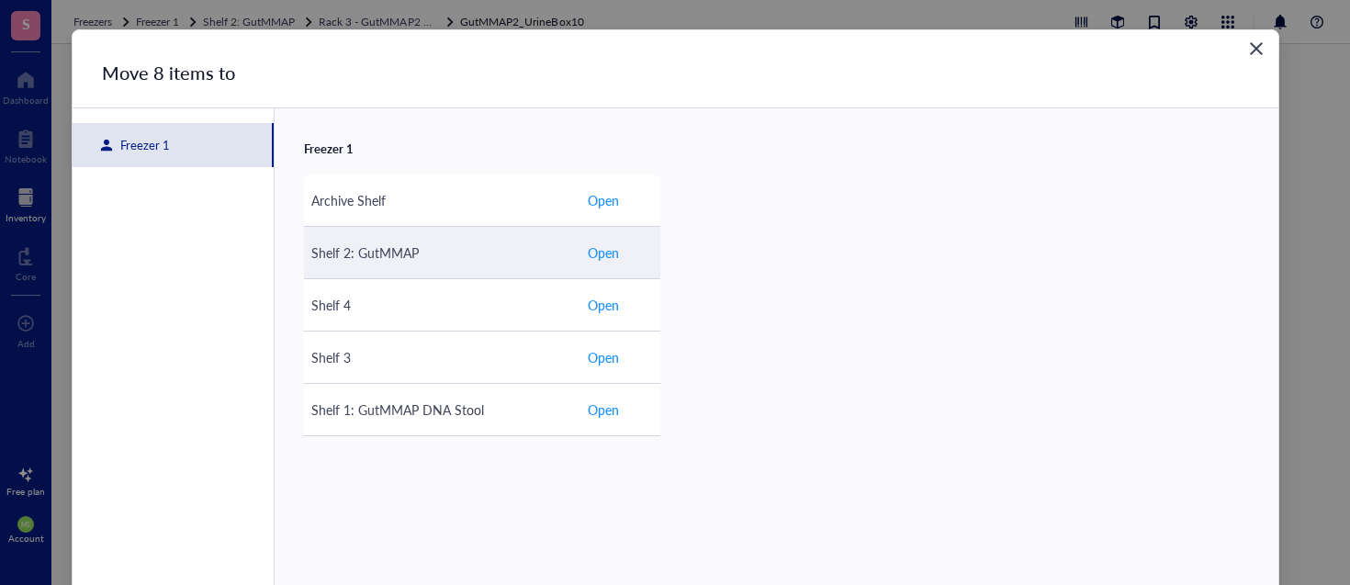
click at [606, 255] on span "Open" at bounding box center [603, 252] width 31 height 20
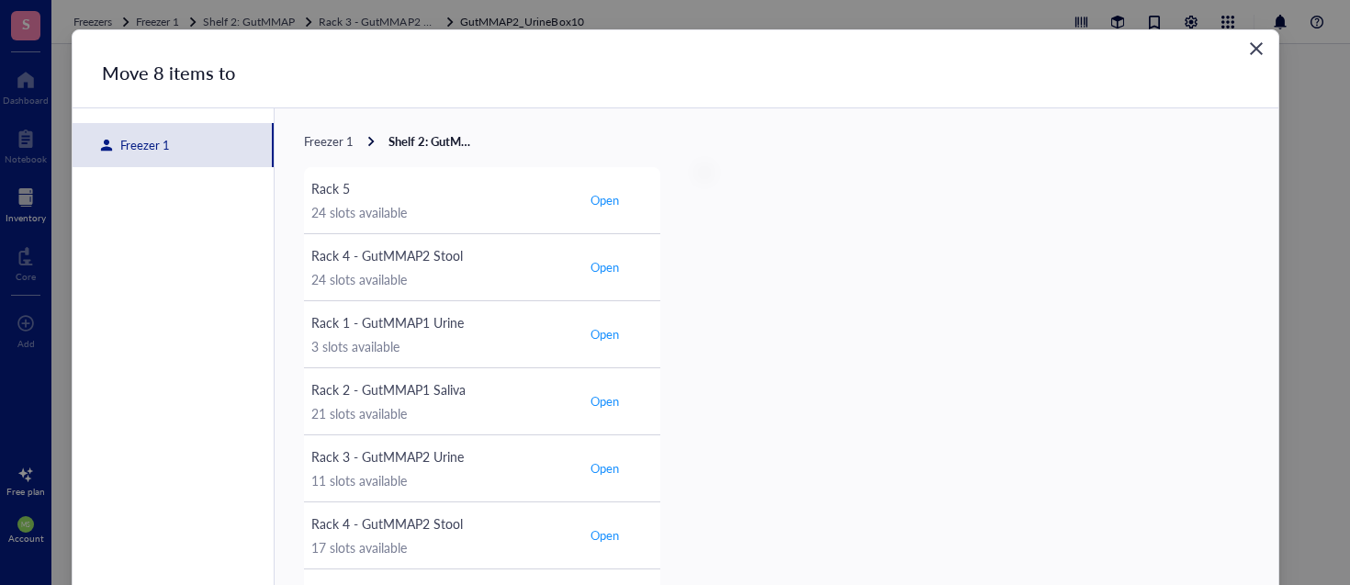
scroll to position [115, 0]
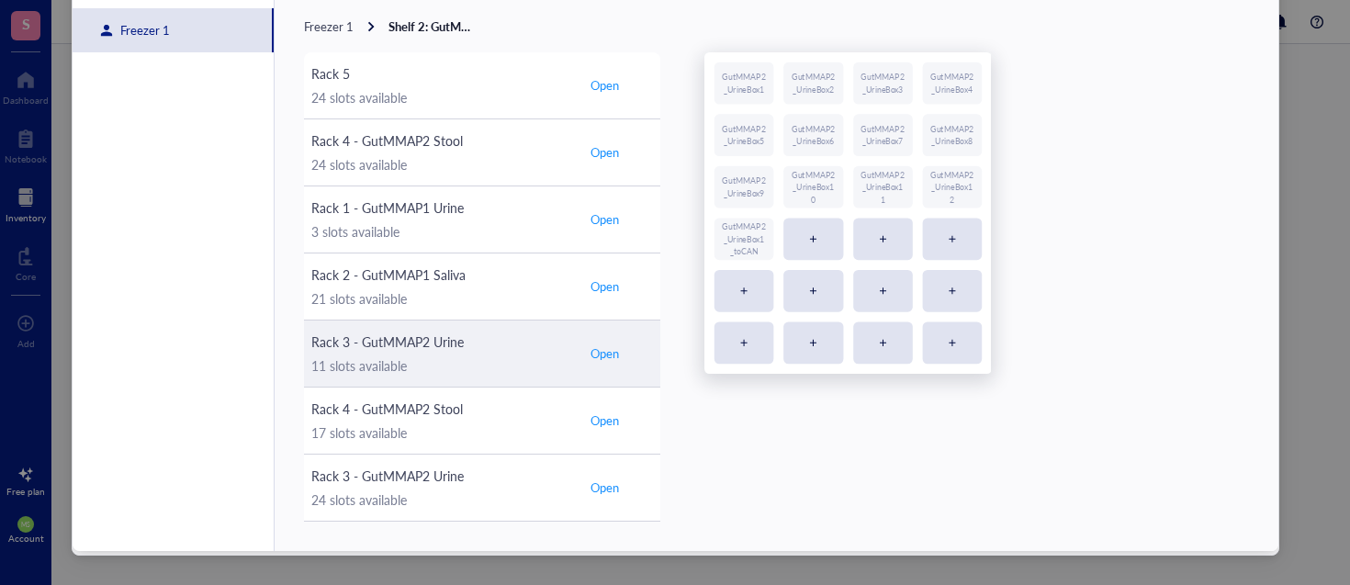
click at [603, 354] on span "Open" at bounding box center [604, 353] width 28 height 17
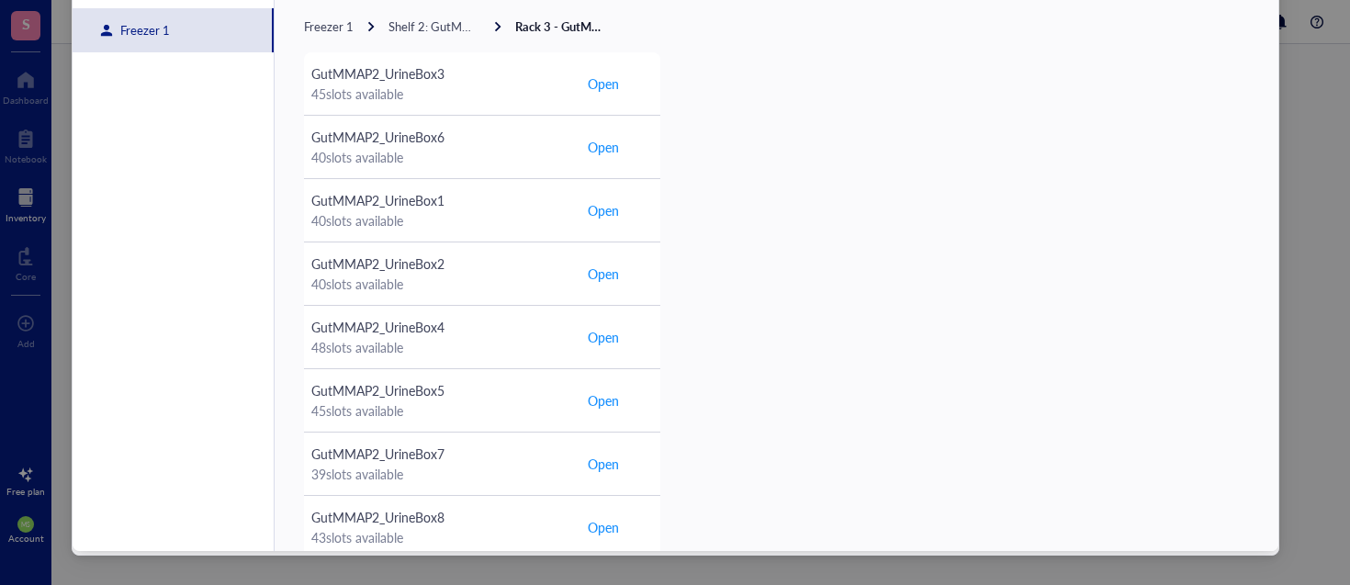
scroll to position [362, 0]
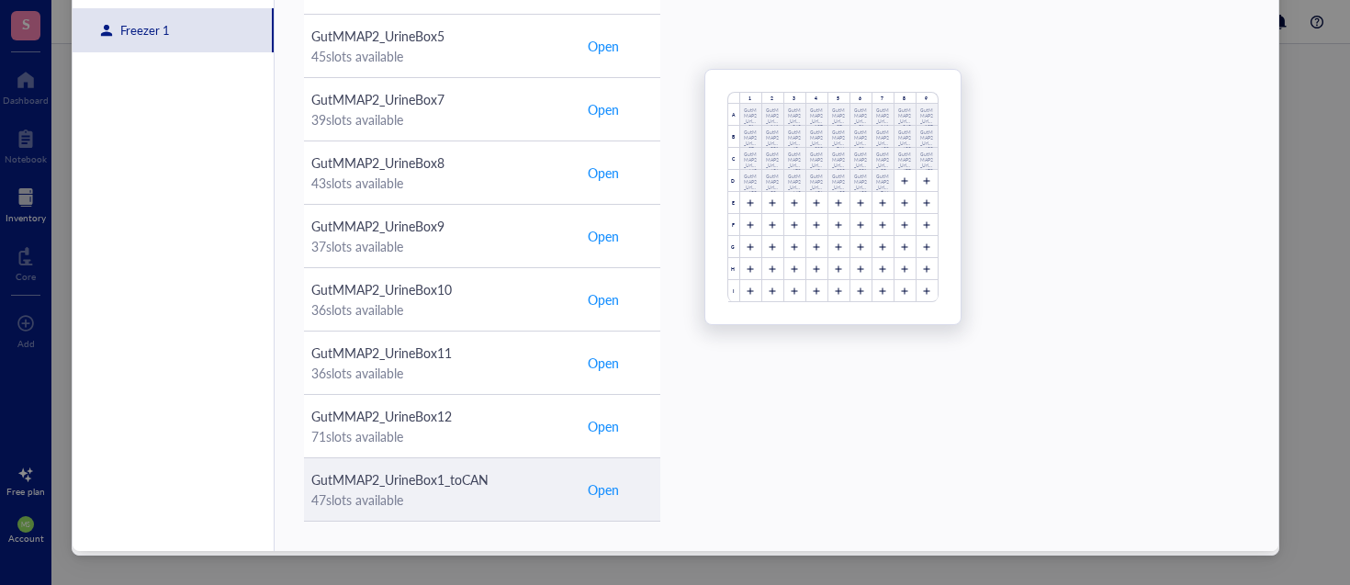
click at [595, 492] on span "Open" at bounding box center [603, 489] width 31 height 20
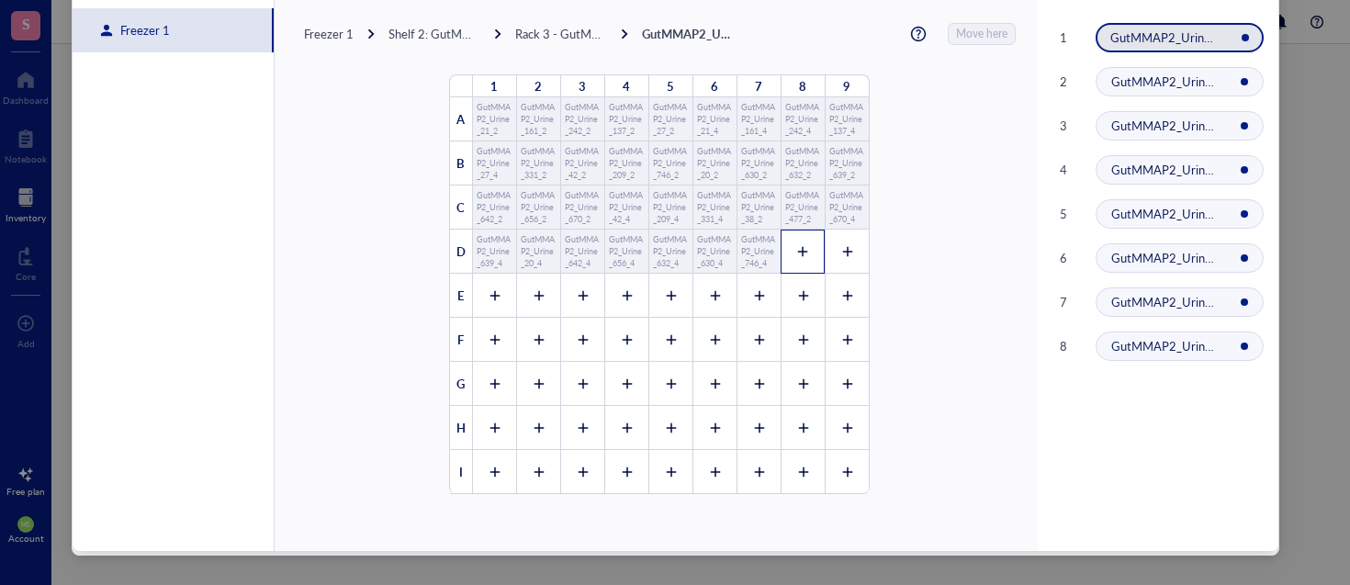
click at [796, 256] on icon at bounding box center [802, 251] width 13 height 13
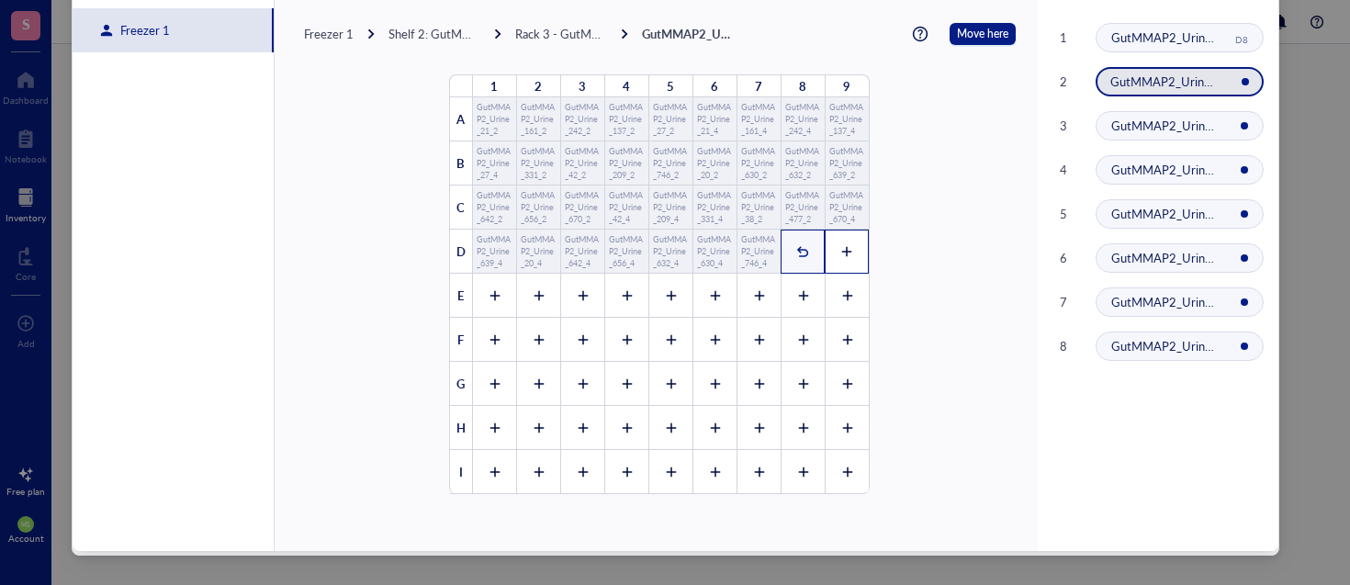
click at [845, 252] on div at bounding box center [846, 252] width 44 height 44
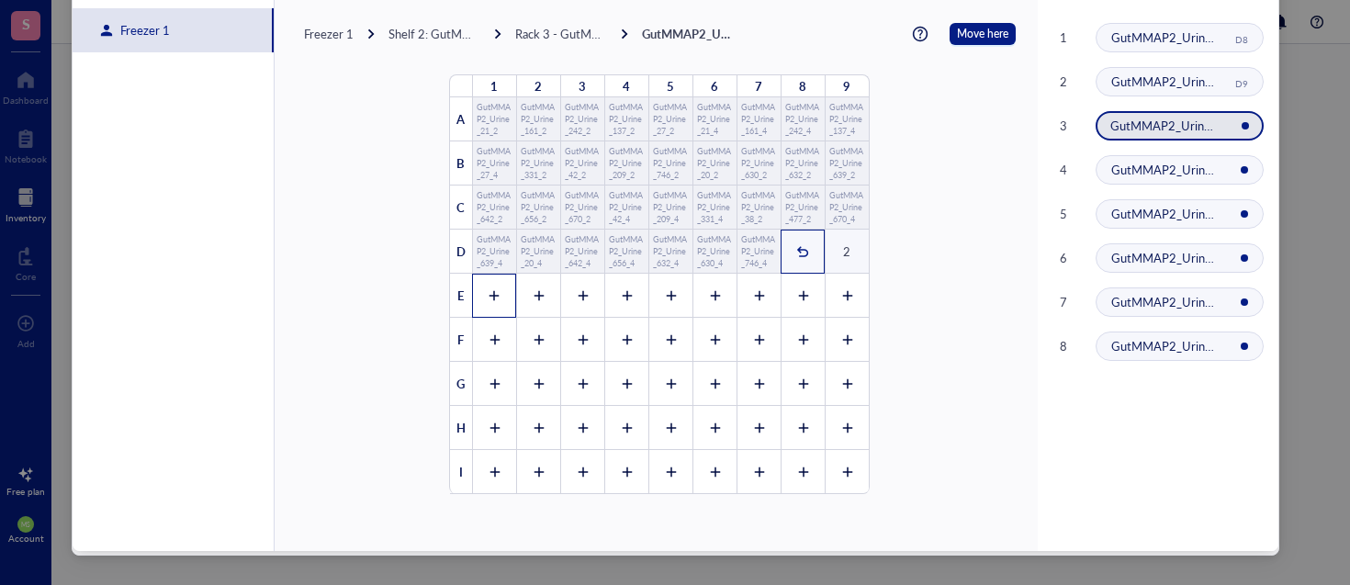
click at [488, 297] on icon at bounding box center [494, 295] width 13 height 13
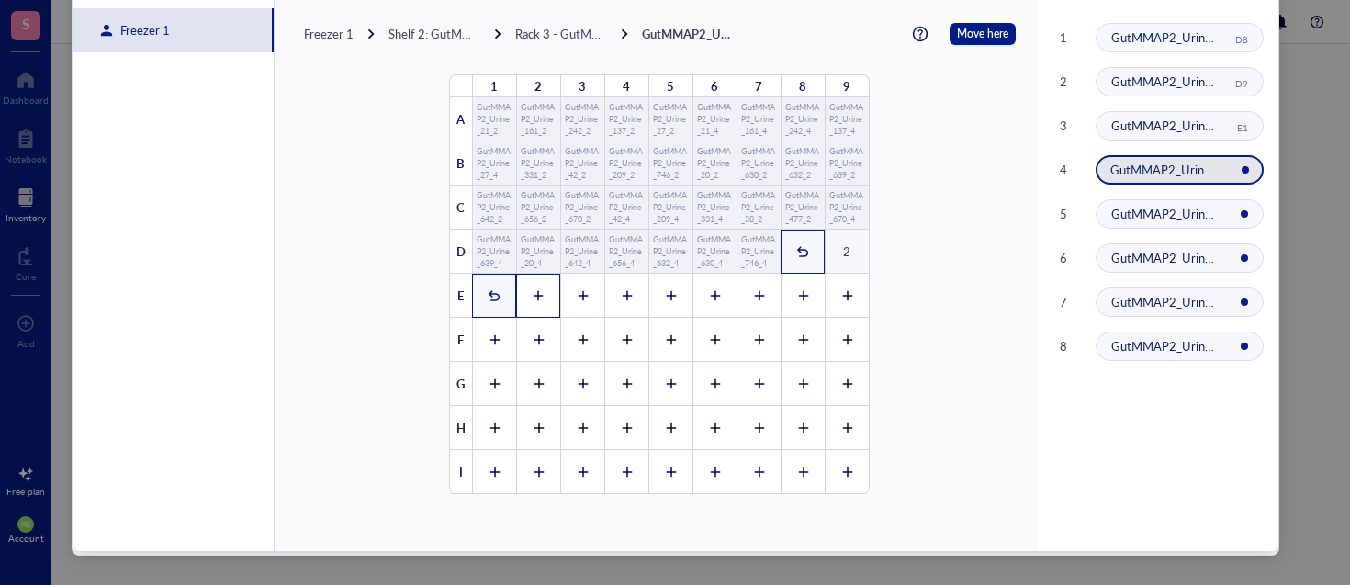
click at [536, 296] on div at bounding box center [538, 296] width 44 height 44
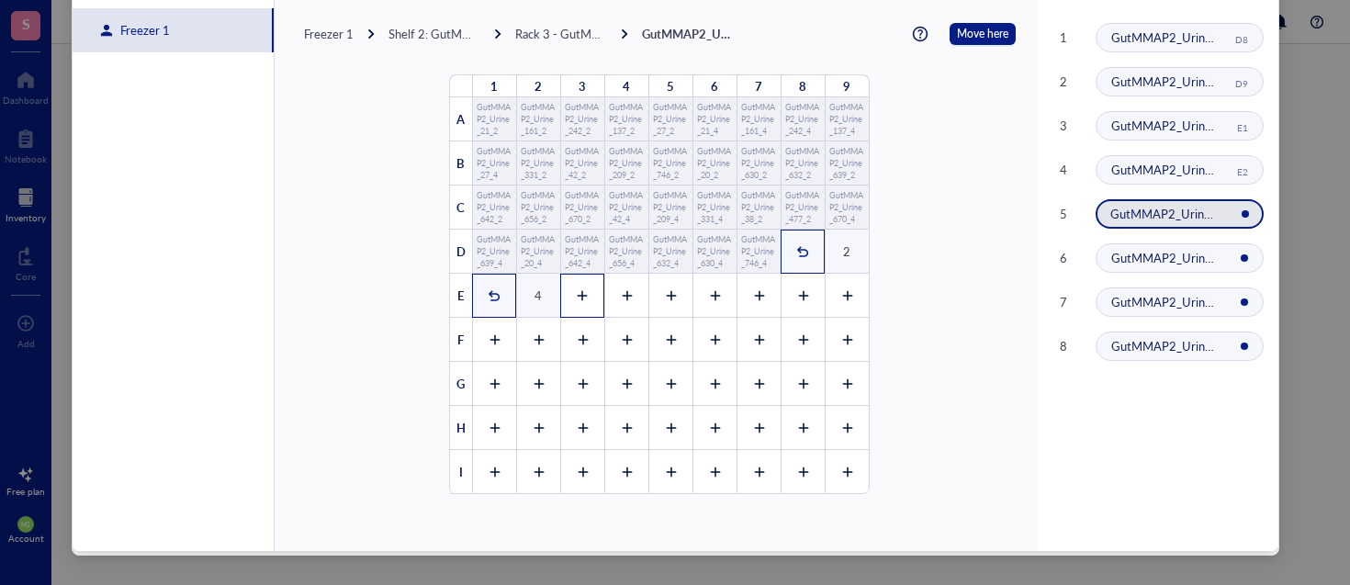
click at [576, 293] on icon at bounding box center [582, 295] width 13 height 13
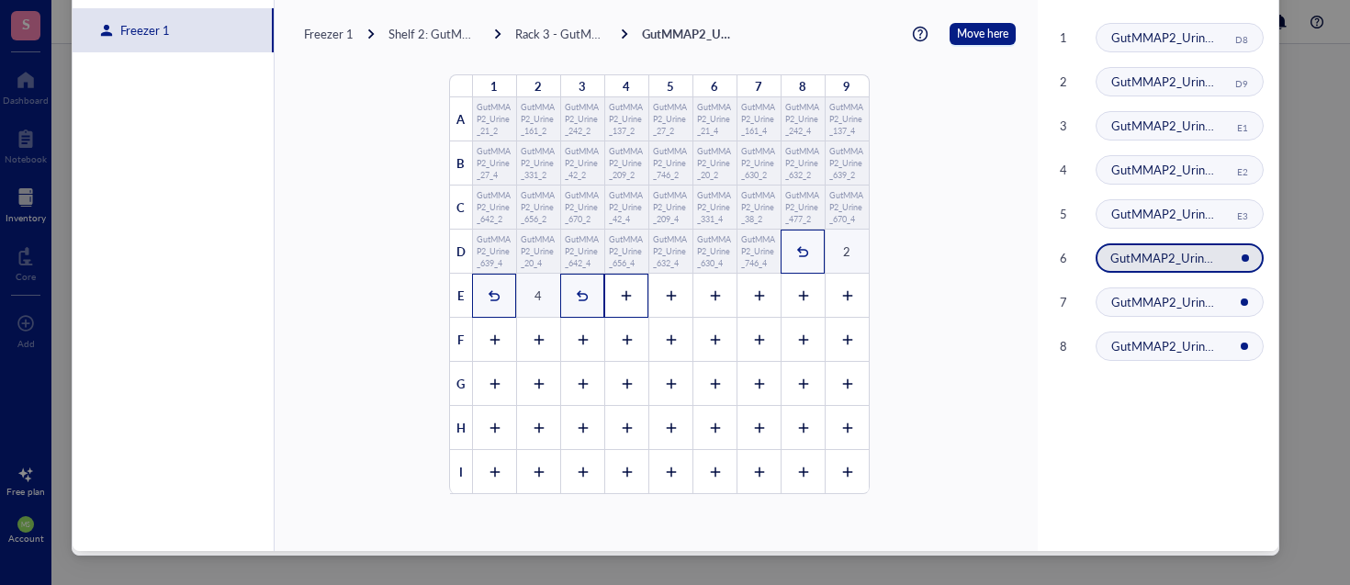
click at [620, 294] on icon at bounding box center [626, 295] width 13 height 13
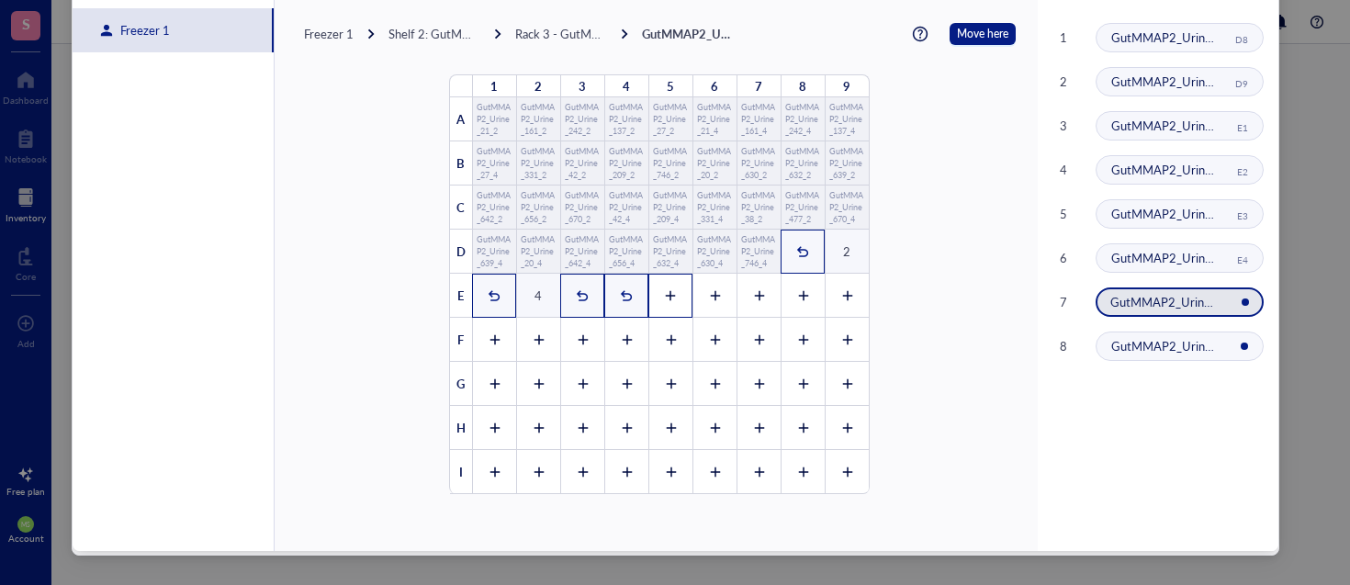
click at [666, 296] on icon at bounding box center [671, 296] width 10 height 10
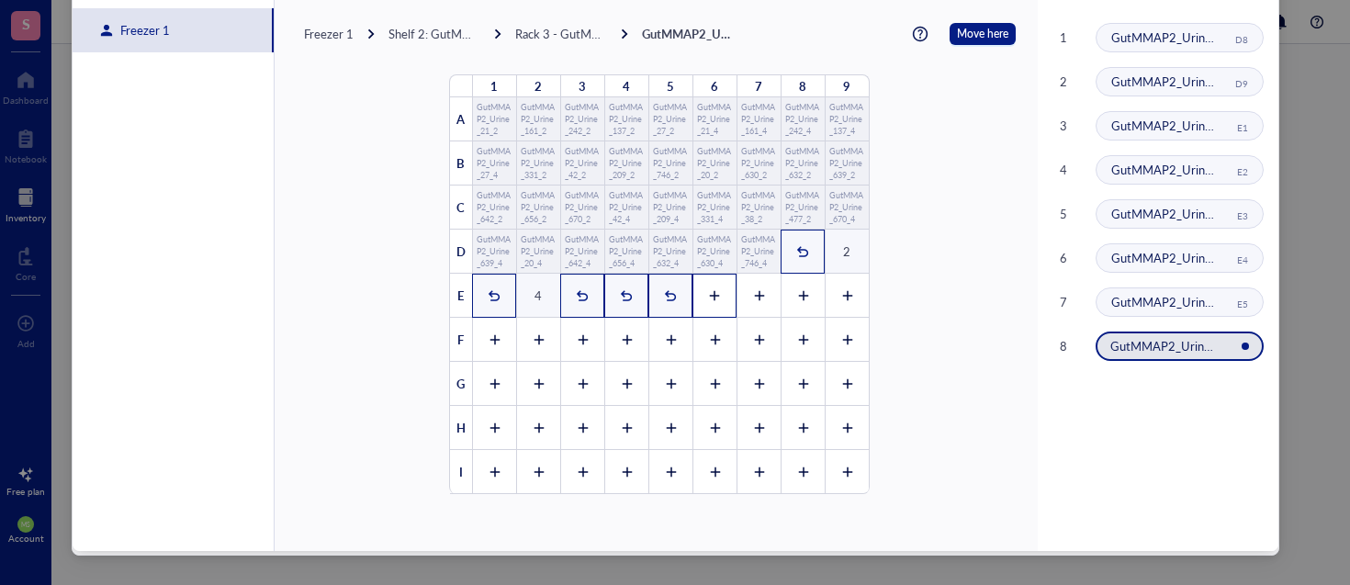
click at [708, 297] on icon at bounding box center [714, 295] width 13 height 13
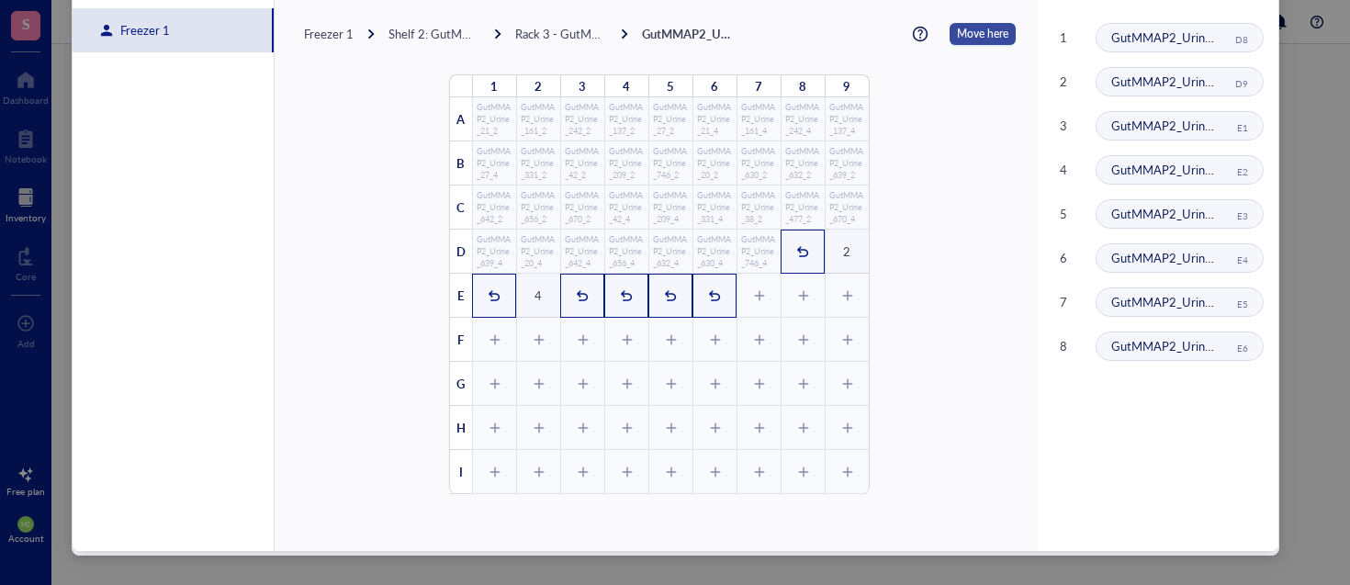
click at [968, 39] on span "Move here" at bounding box center [982, 34] width 51 height 22
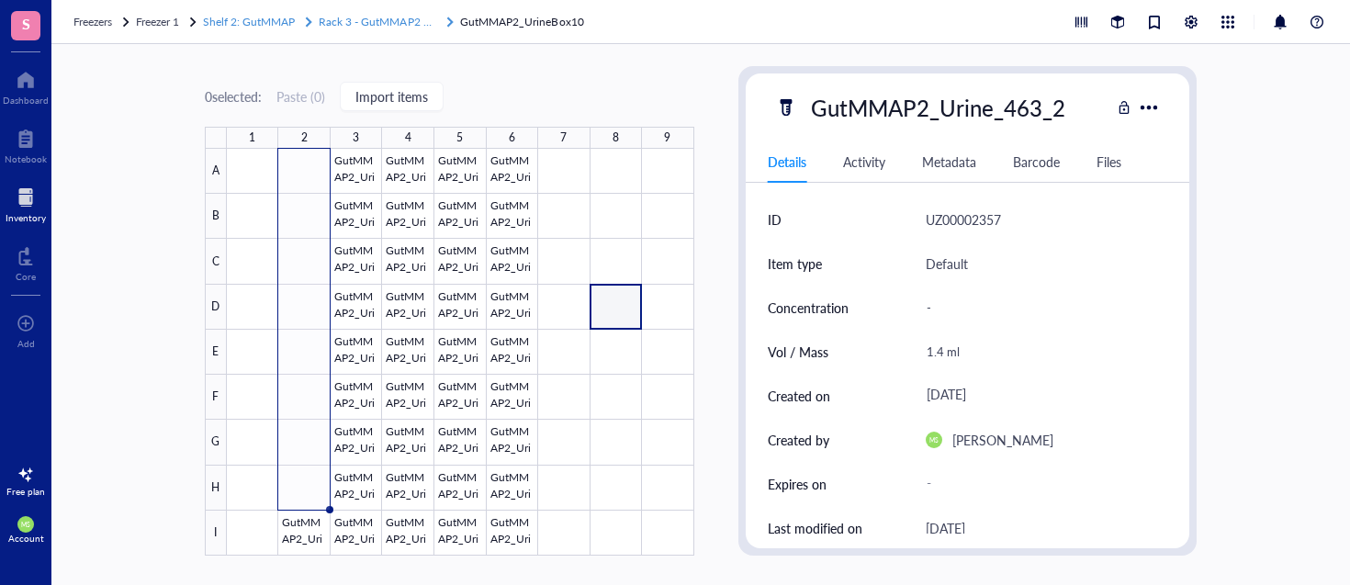
click at [390, 20] on span "Rack 3 - GutMMAP2 Urine" at bounding box center [384, 22] width 130 height 16
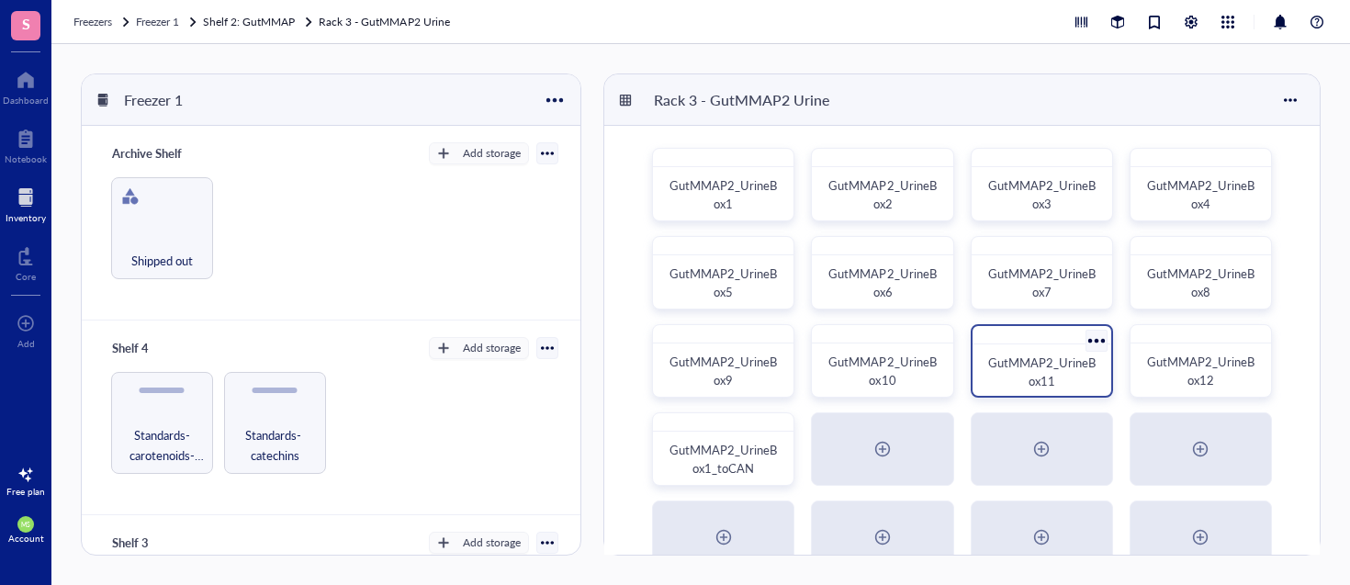
click at [1051, 358] on span "GutMMAP2_UrineBox11" at bounding box center [1041, 371] width 107 height 36
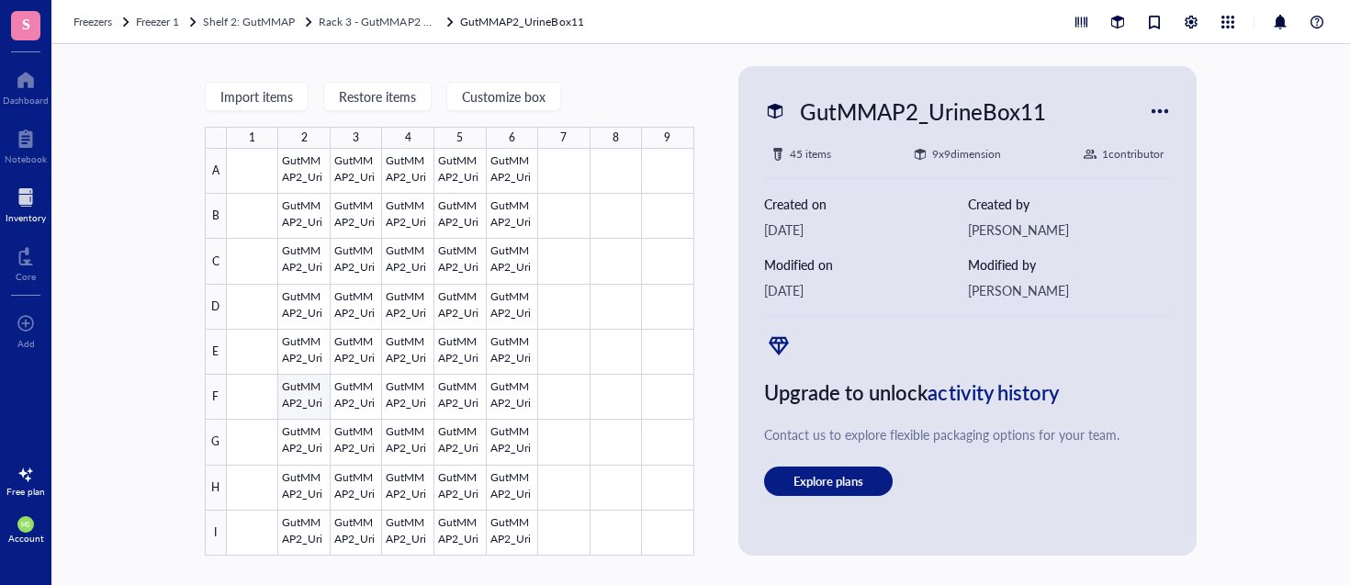
click at [315, 398] on div at bounding box center [460, 352] width 467 height 407
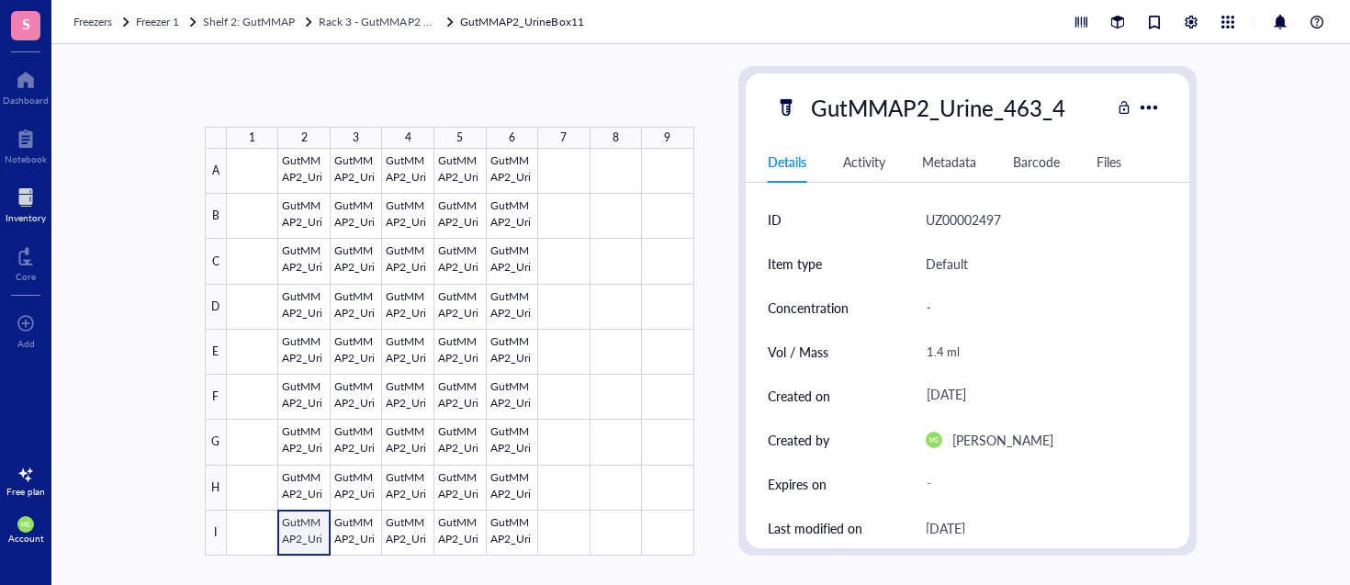
click at [308, 532] on div at bounding box center [460, 352] width 467 height 407
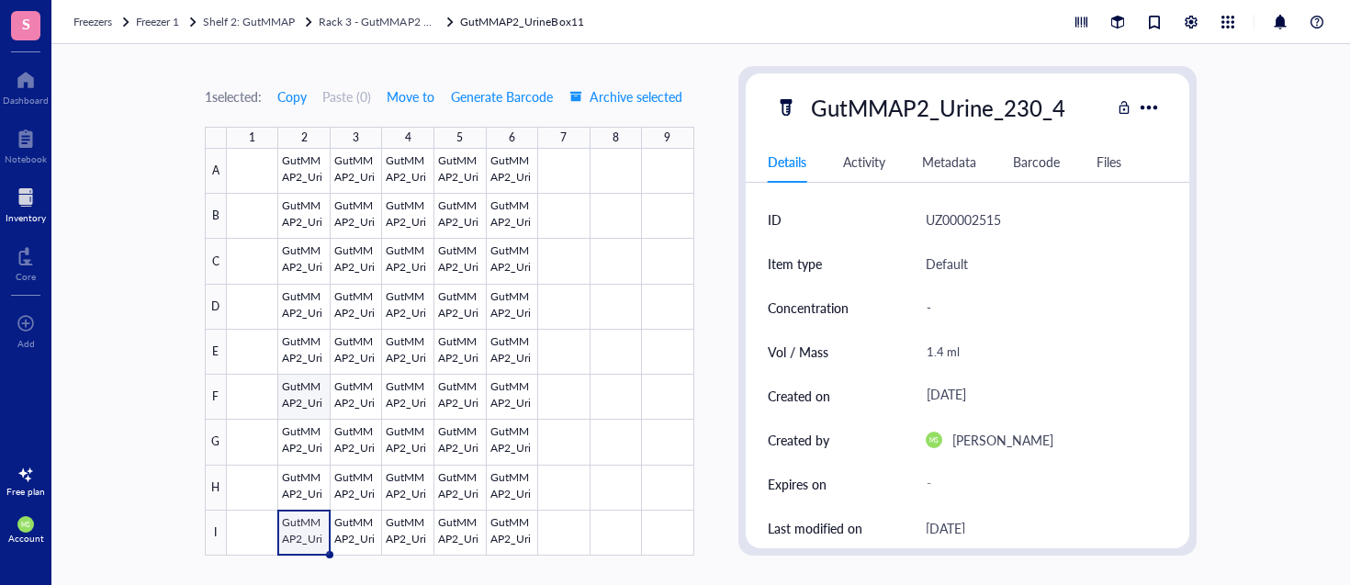
click at [309, 394] on div at bounding box center [460, 352] width 467 height 407
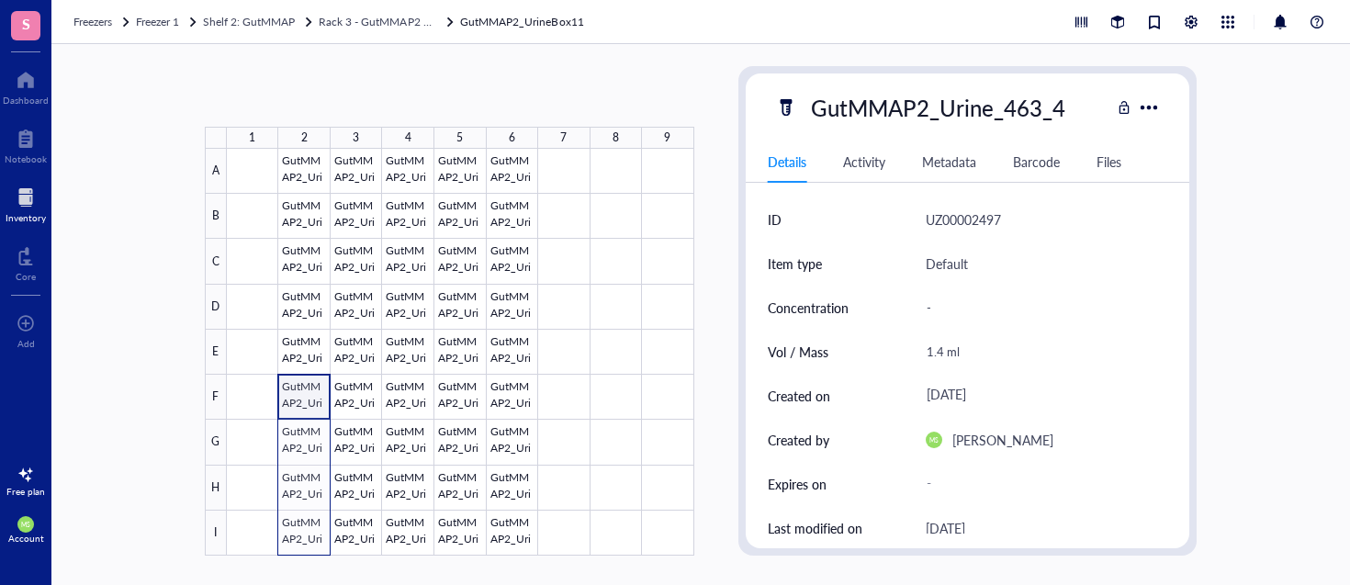
click at [319, 530] on div at bounding box center [460, 352] width 467 height 407
click at [424, 96] on span "Move to" at bounding box center [411, 96] width 48 height 15
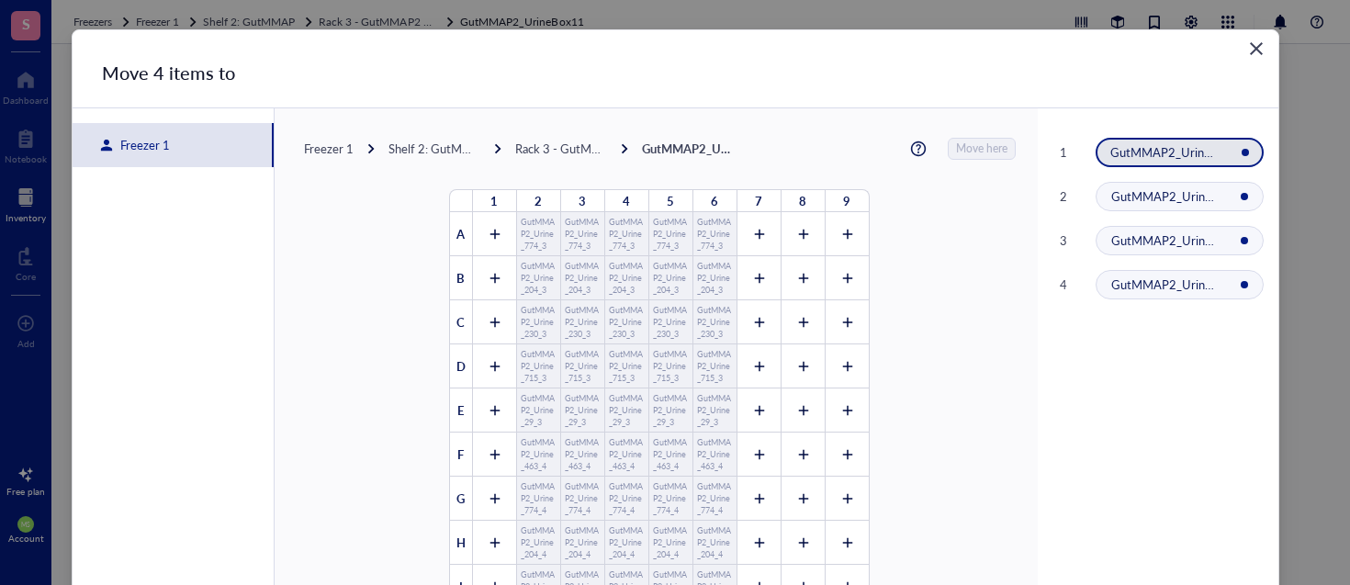
click at [180, 150] on div "Freezer 1" at bounding box center [173, 145] width 201 height 44
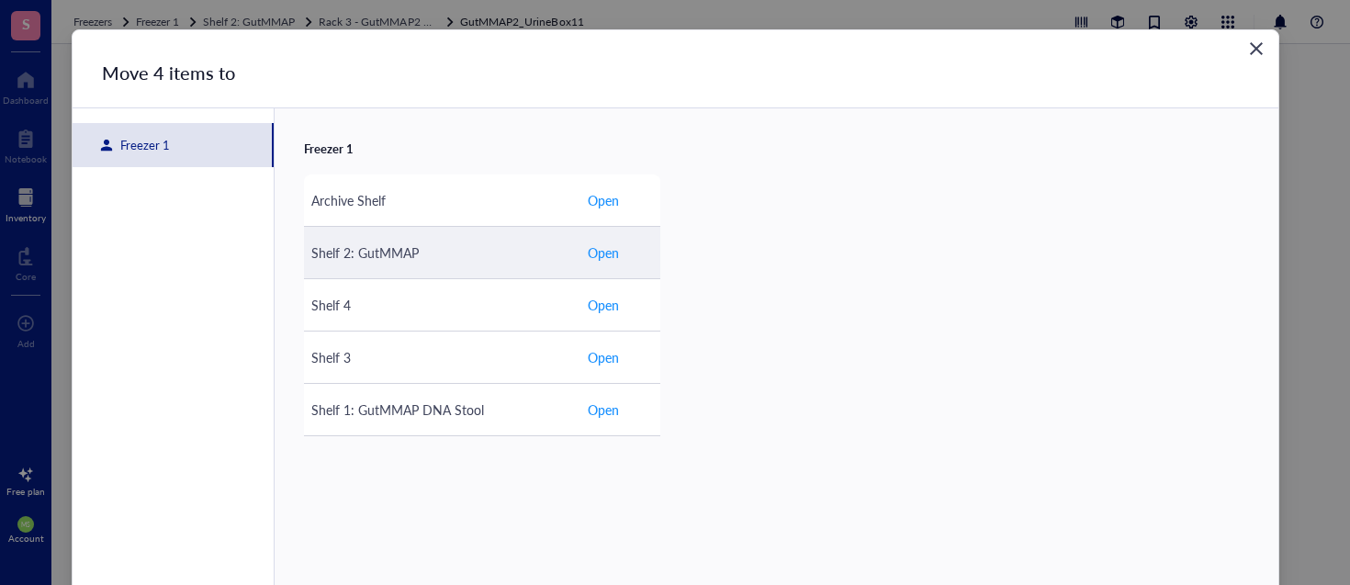
click at [613, 252] on span "Open" at bounding box center [603, 252] width 31 height 20
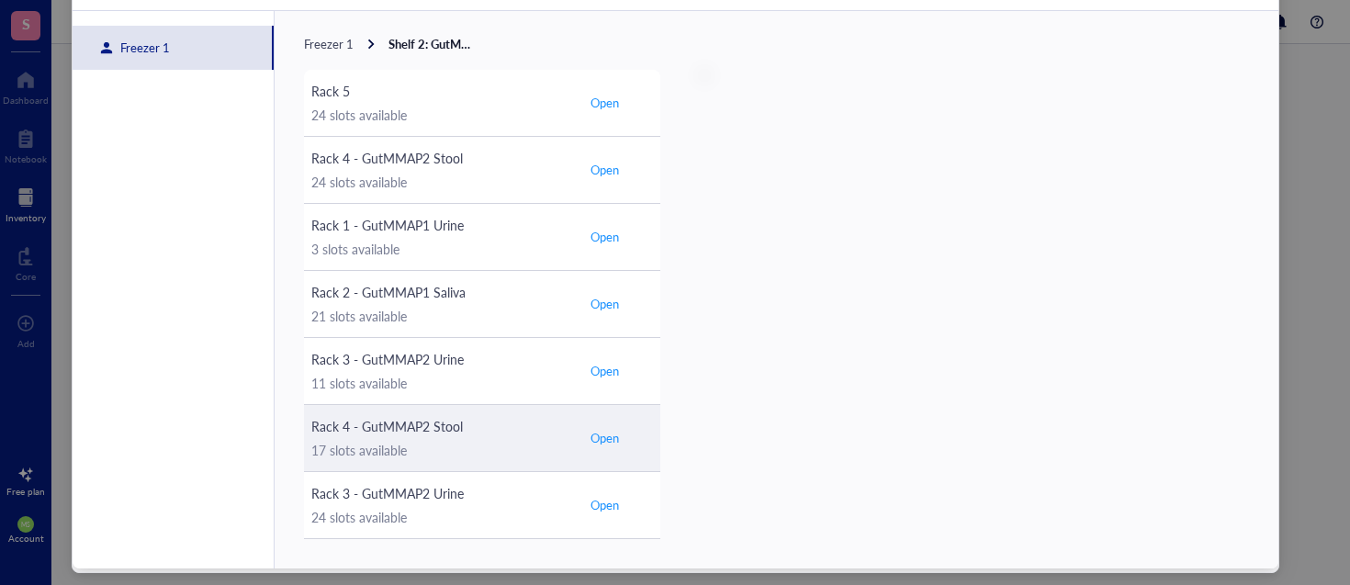
scroll to position [108, 0]
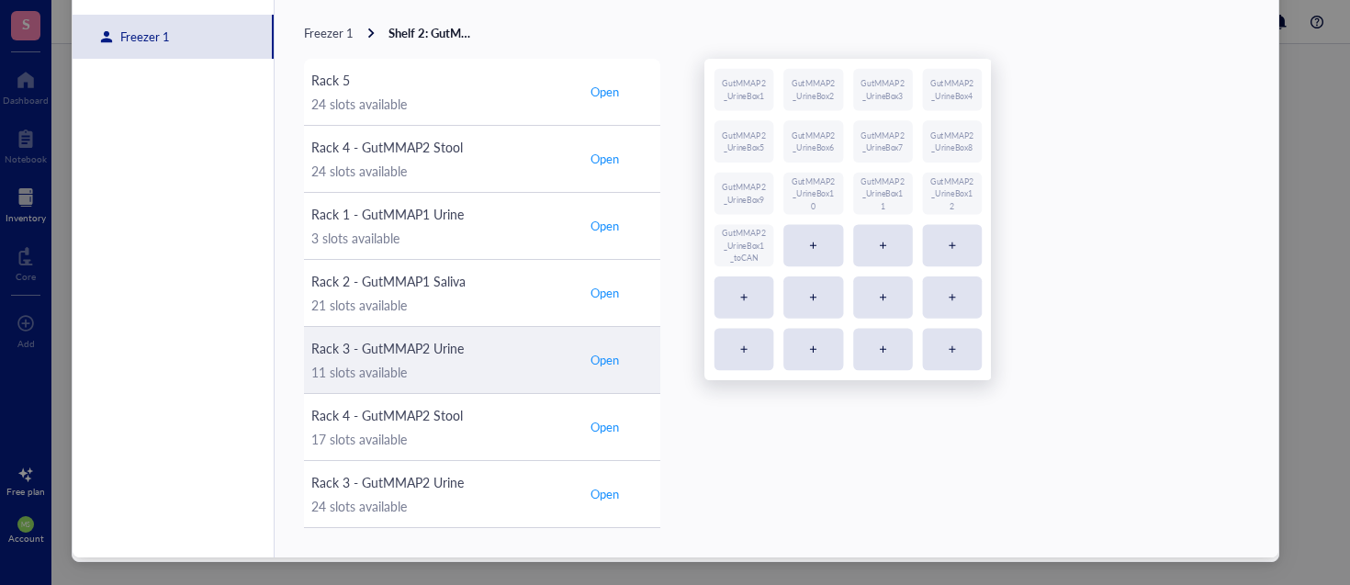
click at [603, 361] on span "Open" at bounding box center [604, 360] width 28 height 17
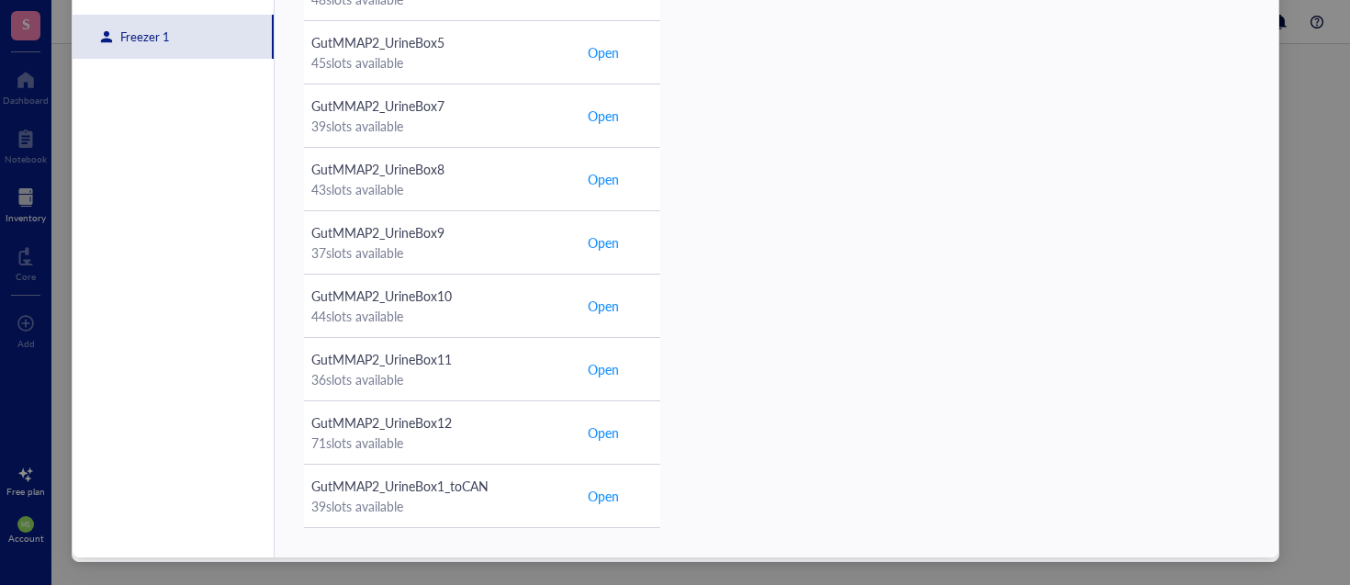
scroll to position [115, 0]
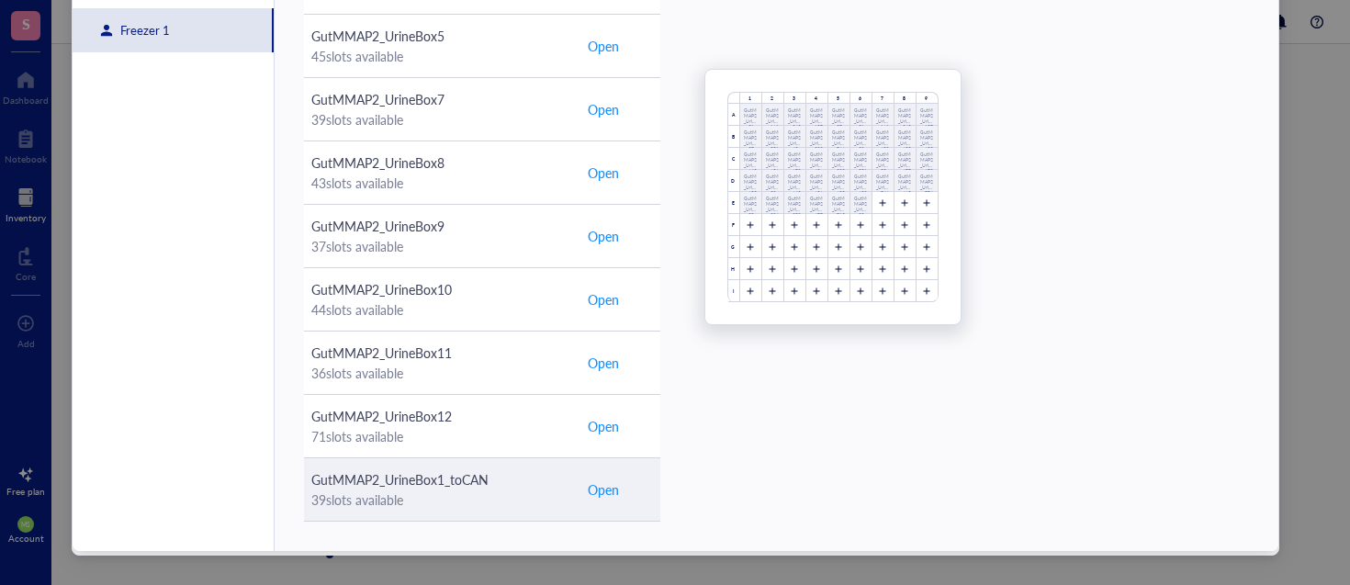
click at [588, 492] on span "Open" at bounding box center [603, 489] width 31 height 20
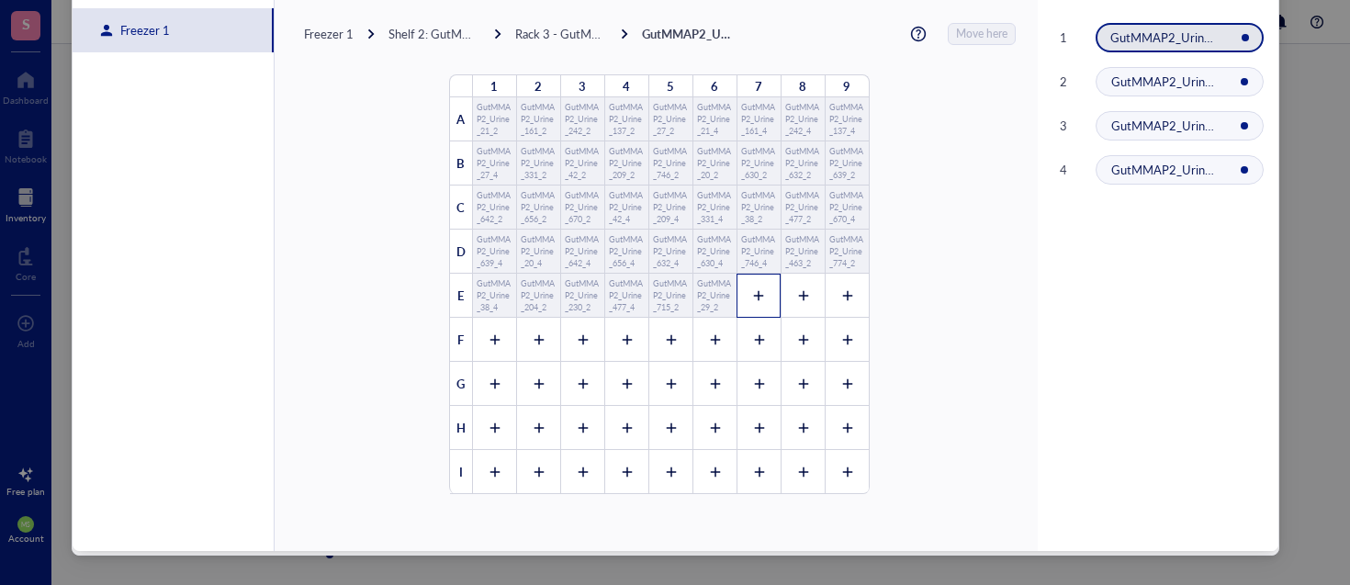
click at [762, 297] on div at bounding box center [758, 296] width 44 height 44
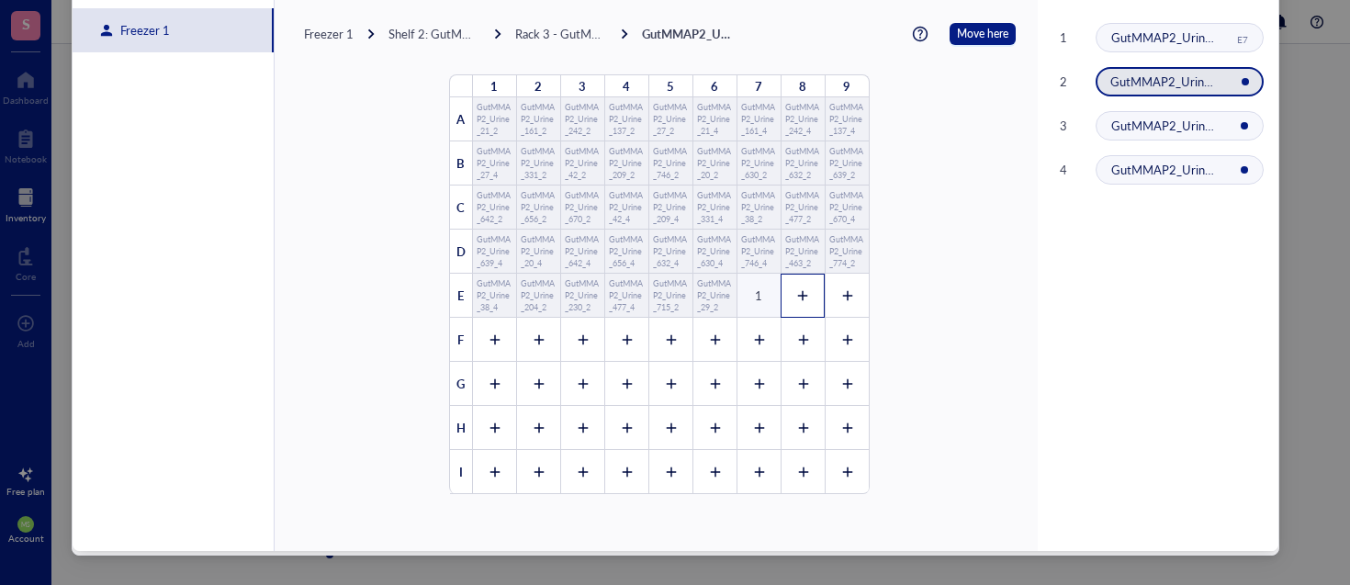
click at [798, 295] on icon at bounding box center [803, 296] width 10 height 10
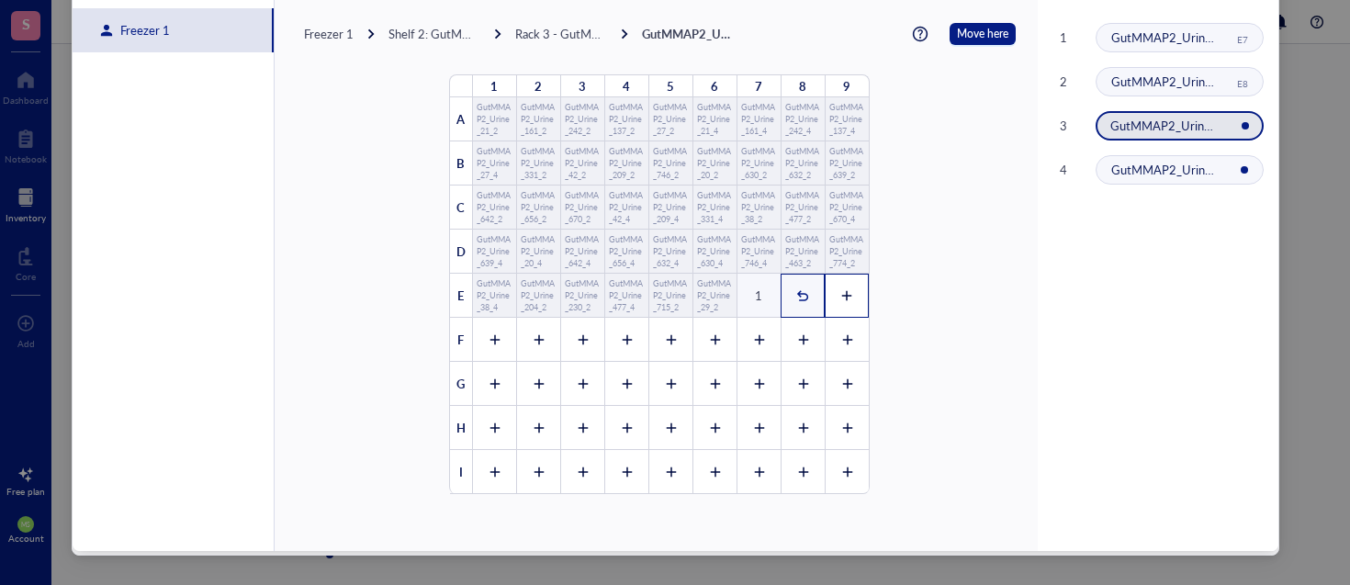
click at [840, 295] on icon at bounding box center [846, 295] width 13 height 13
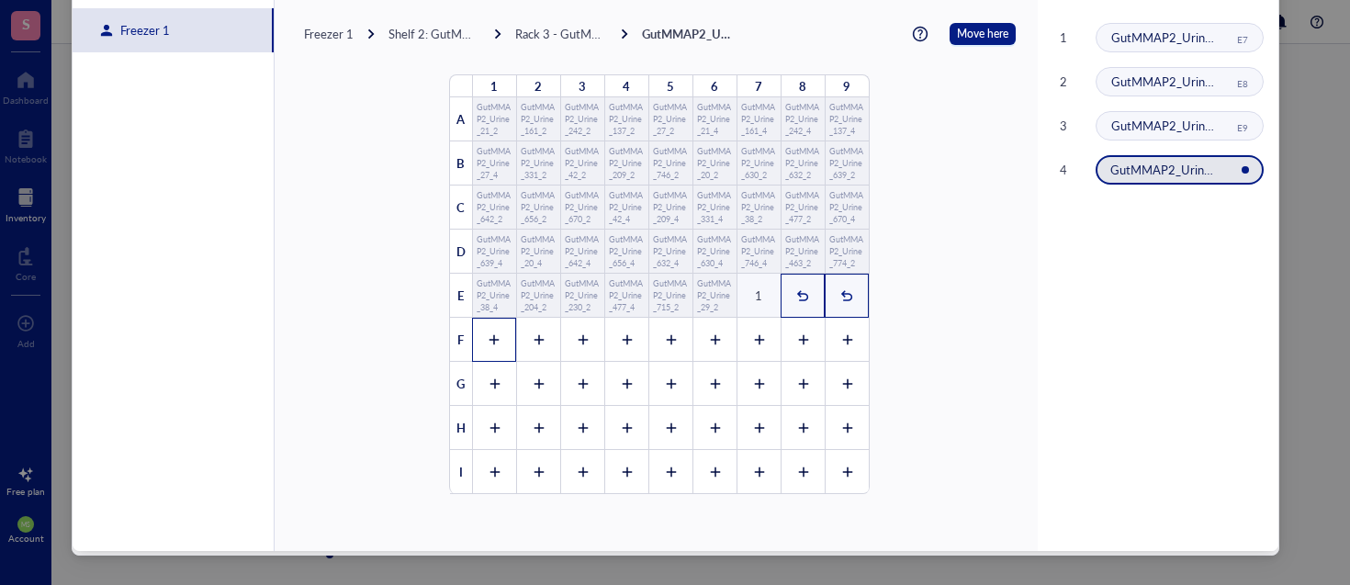
click at [488, 334] on icon at bounding box center [494, 339] width 13 height 13
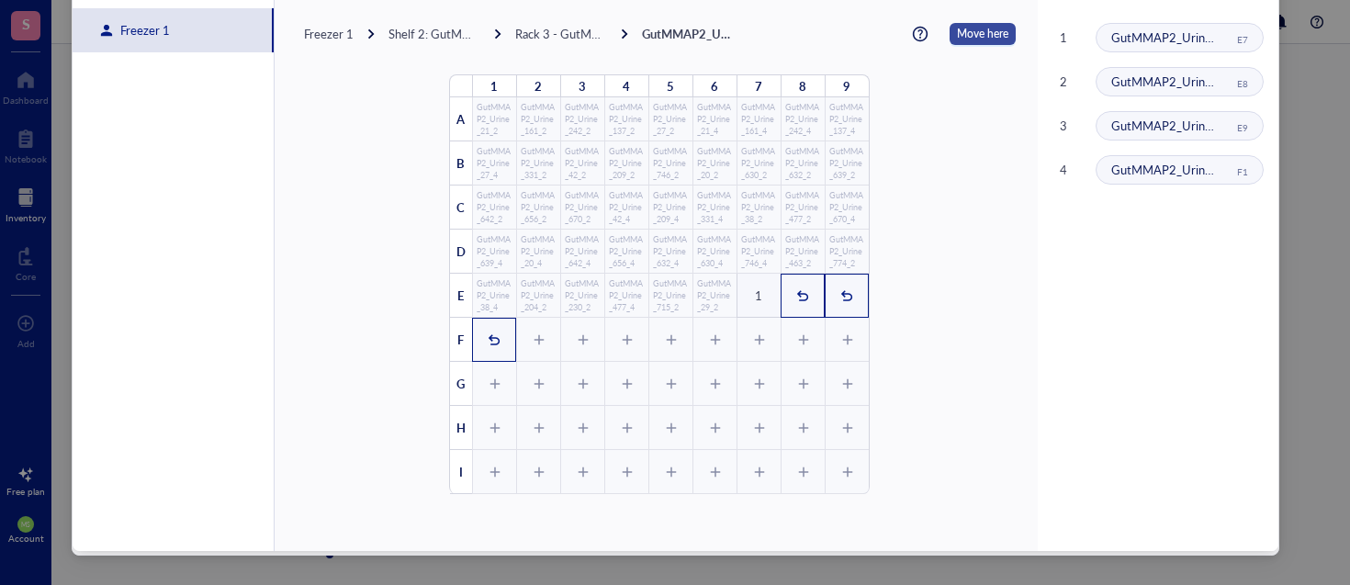
click at [971, 41] on span "Move here" at bounding box center [982, 34] width 51 height 22
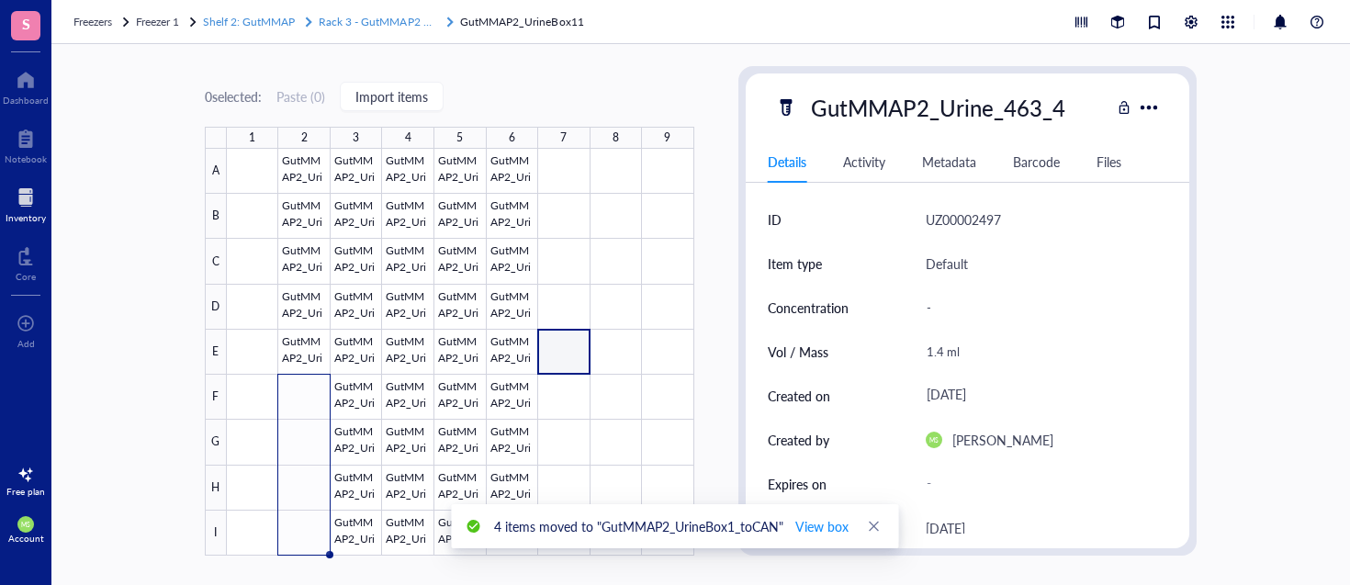
click at [395, 21] on span "Rack 3 - GutMMAP2 Urine" at bounding box center [384, 22] width 130 height 16
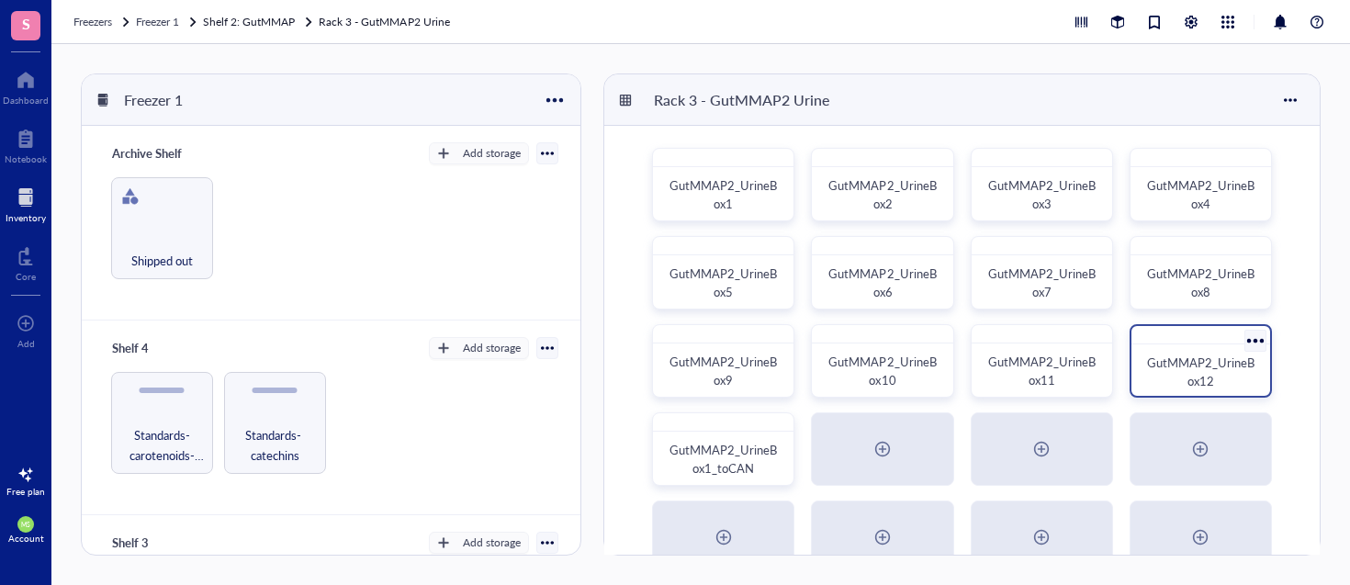
click at [1196, 380] on span "GutMMAP2_UrineBox12" at bounding box center [1200, 371] width 107 height 36
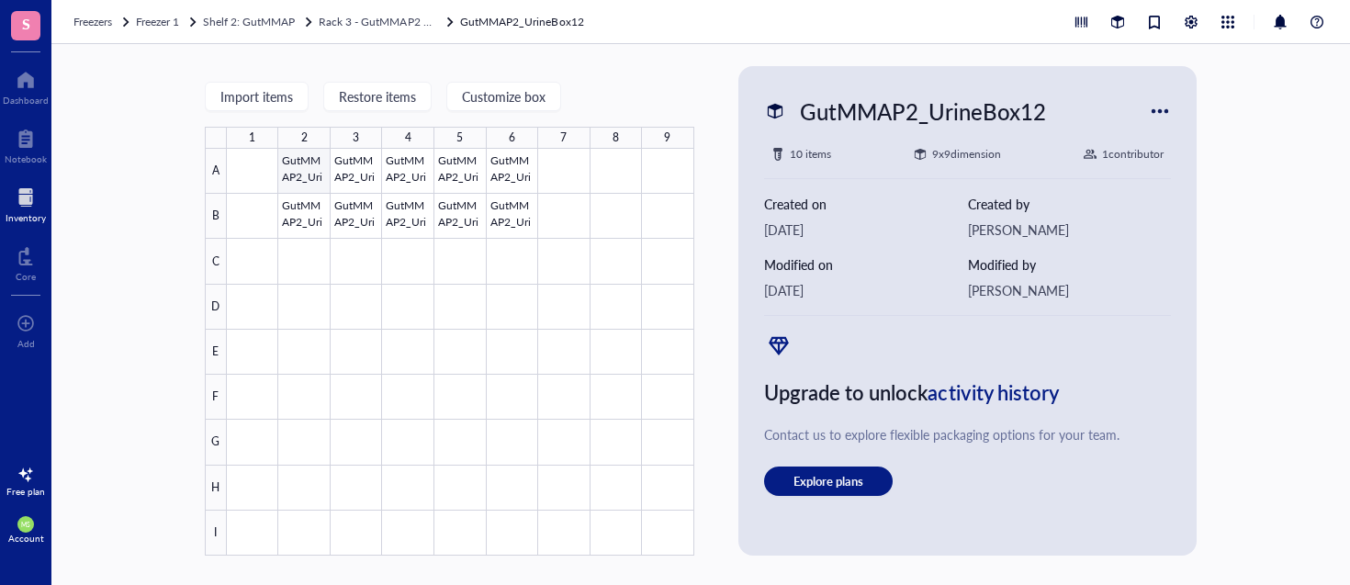
click at [297, 166] on div at bounding box center [460, 352] width 467 height 407
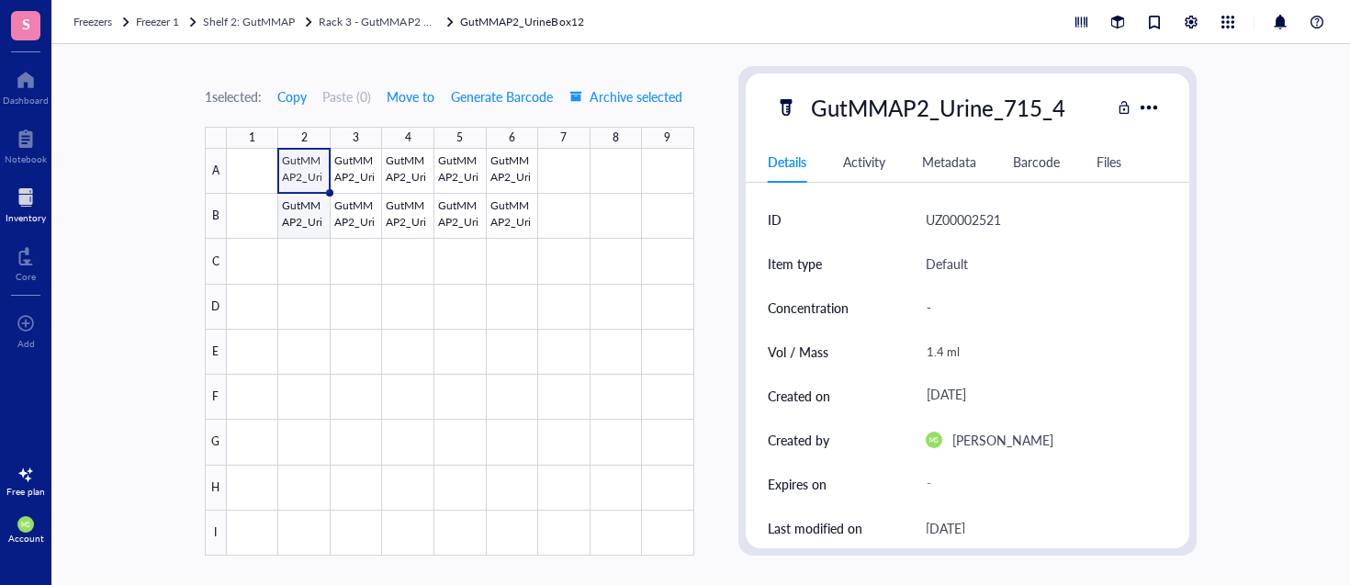
click at [310, 208] on div at bounding box center [460, 352] width 467 height 407
click at [314, 157] on div at bounding box center [460, 352] width 467 height 407
click at [313, 207] on div at bounding box center [460, 352] width 467 height 407
click at [416, 95] on span "Move to" at bounding box center [411, 96] width 48 height 15
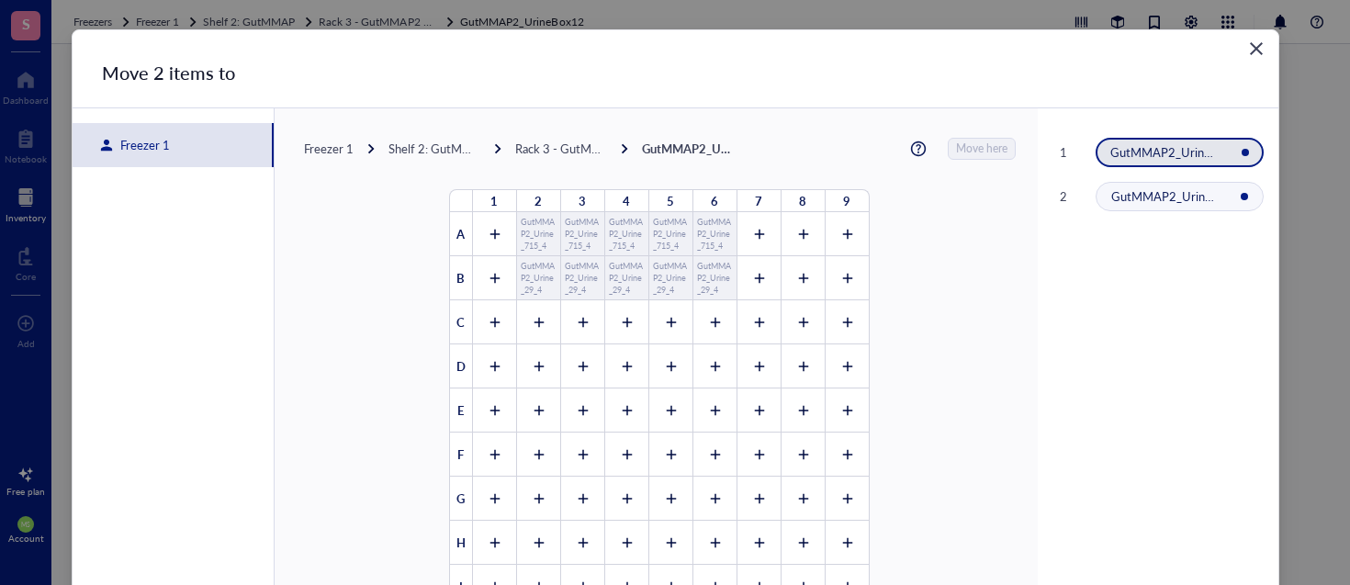
click at [163, 134] on div "Freezer 1" at bounding box center [173, 145] width 201 height 44
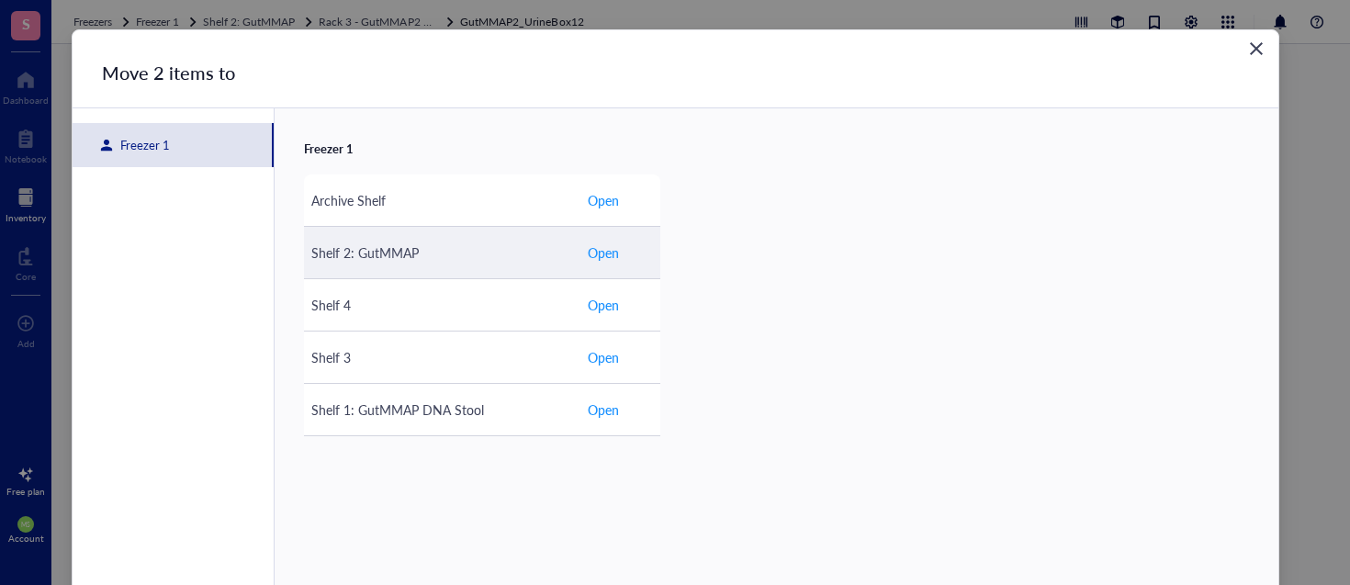
click at [610, 255] on span "Open" at bounding box center [603, 252] width 31 height 20
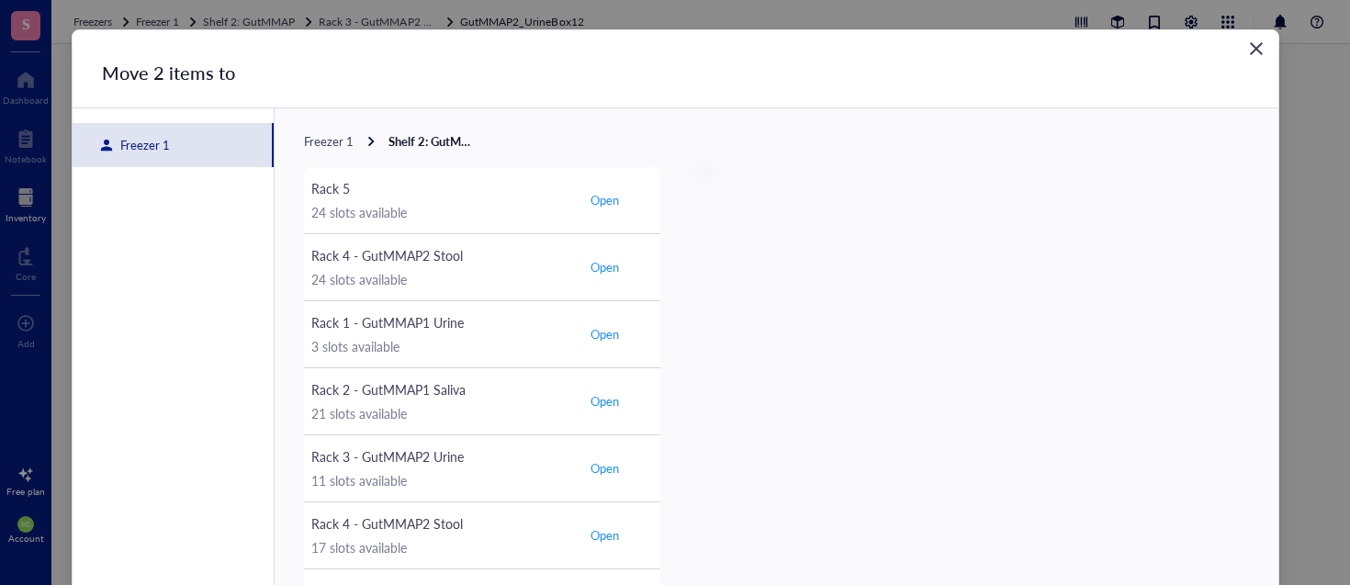
scroll to position [115, 0]
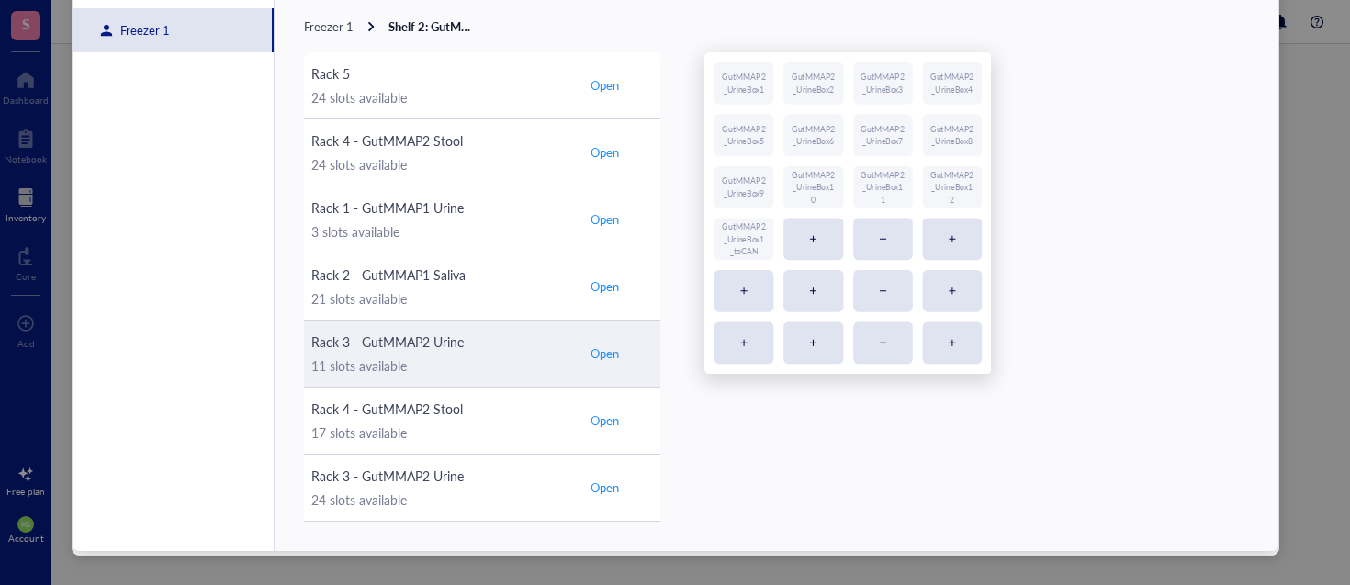
click at [593, 354] on span "Open" at bounding box center [604, 353] width 28 height 17
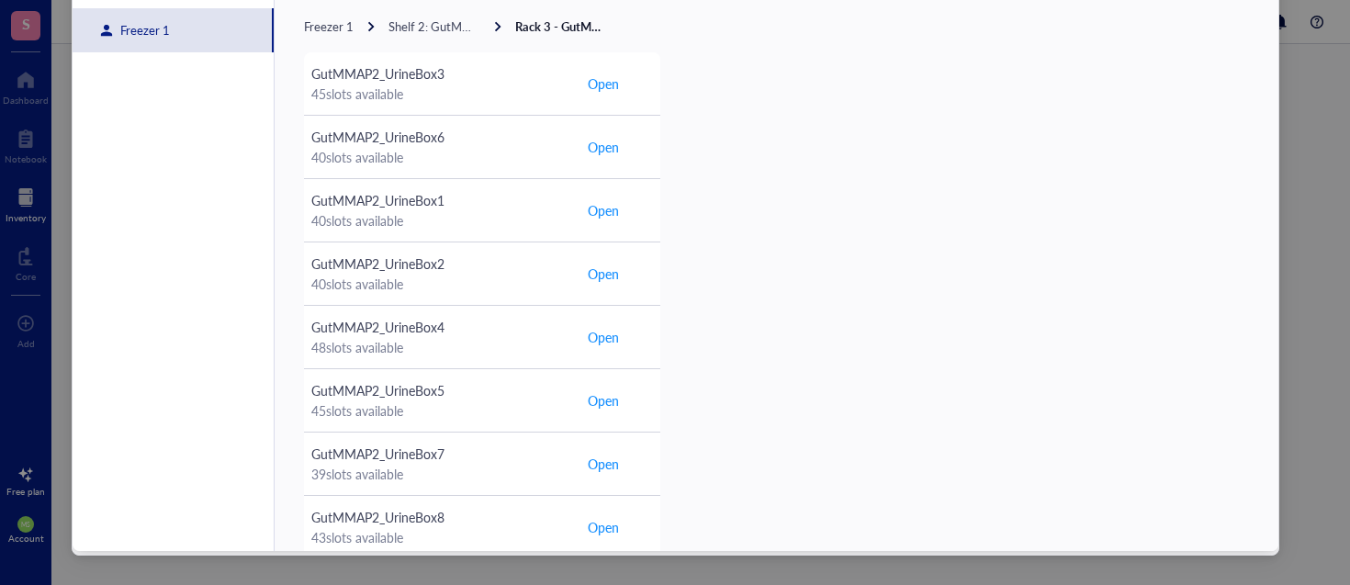
scroll to position [362, 0]
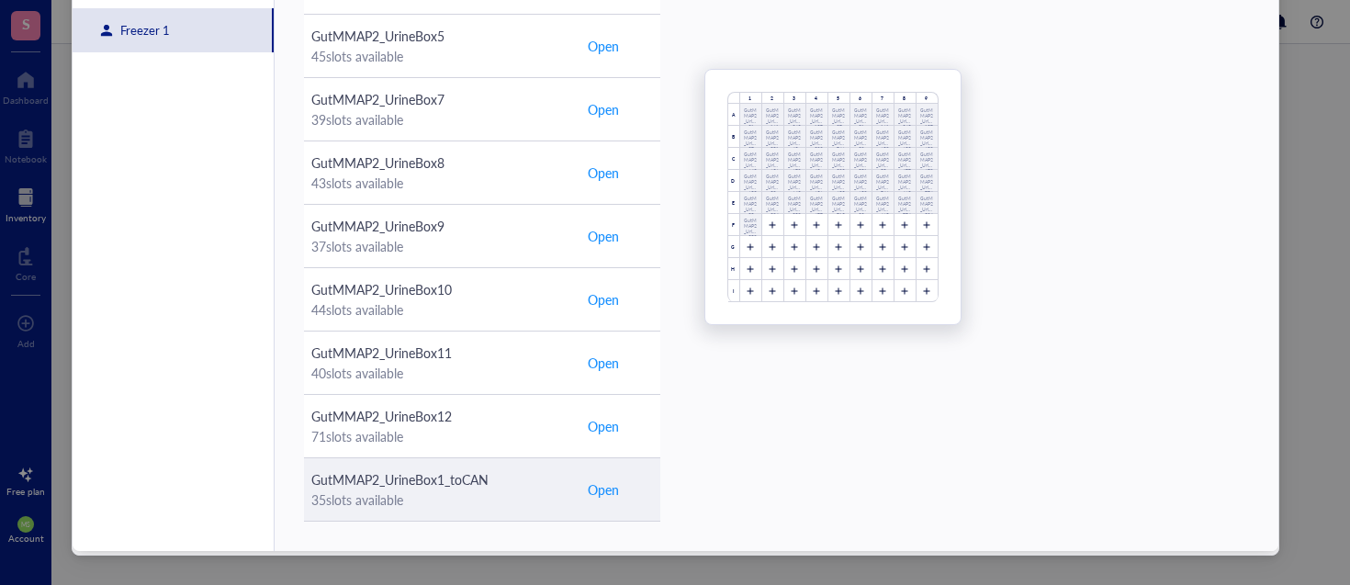
click at [599, 492] on span "Open" at bounding box center [603, 489] width 31 height 20
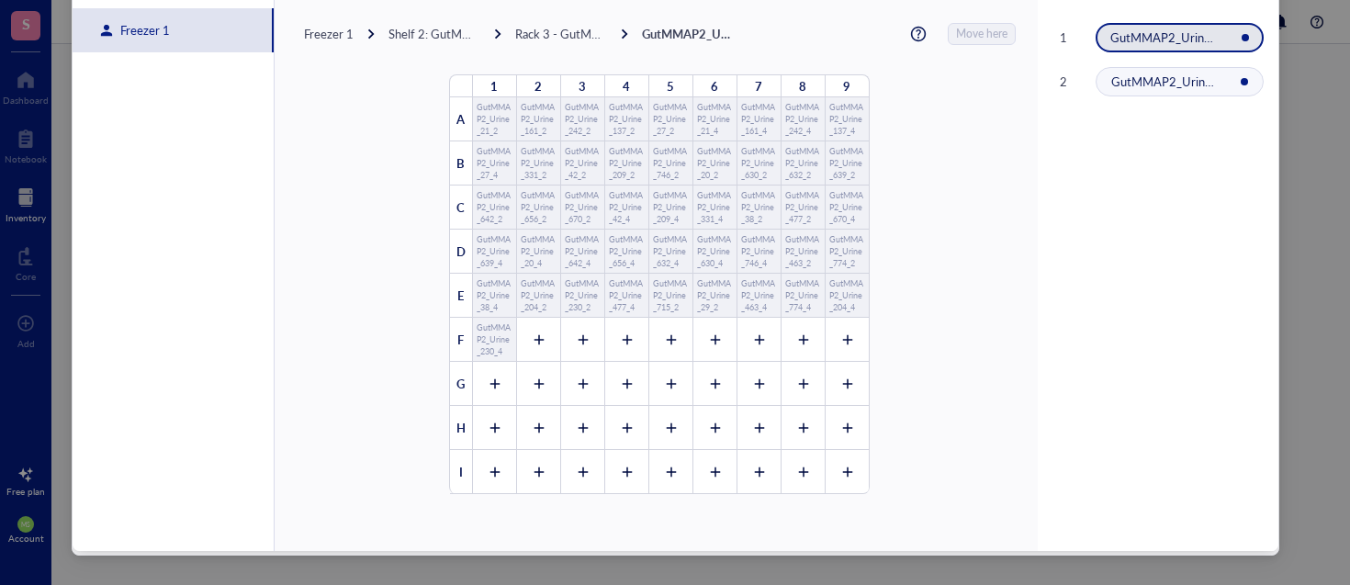
scroll to position [0, 0]
click at [519, 338] on div at bounding box center [538, 340] width 44 height 44
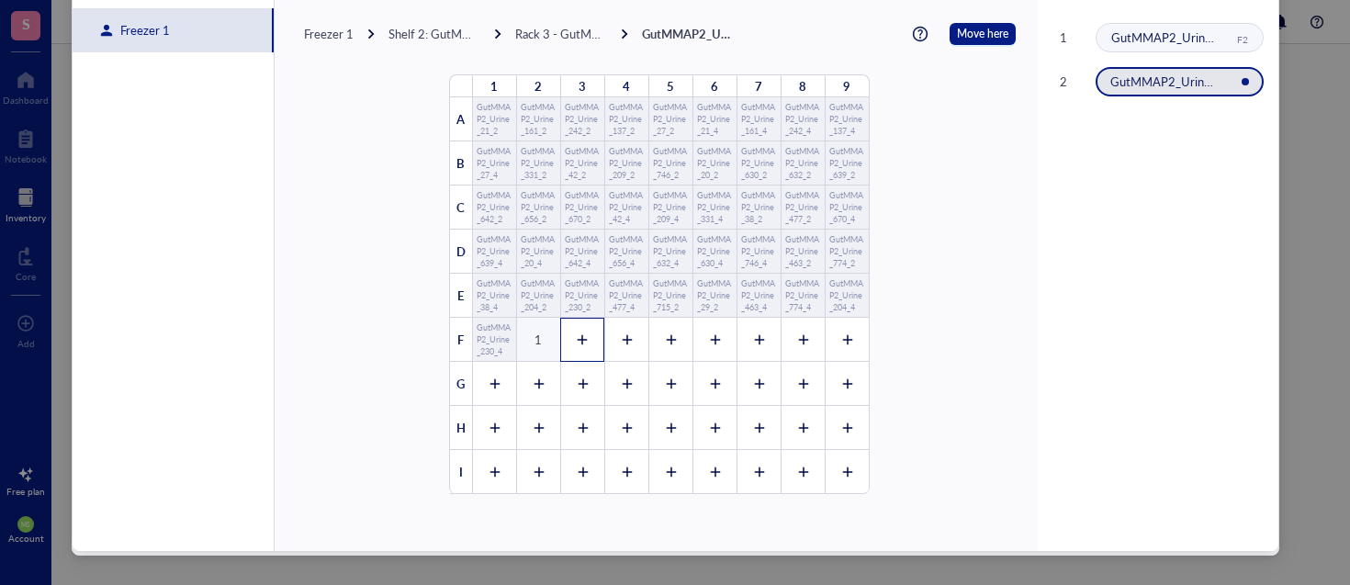
click at [577, 339] on div at bounding box center [582, 340] width 44 height 44
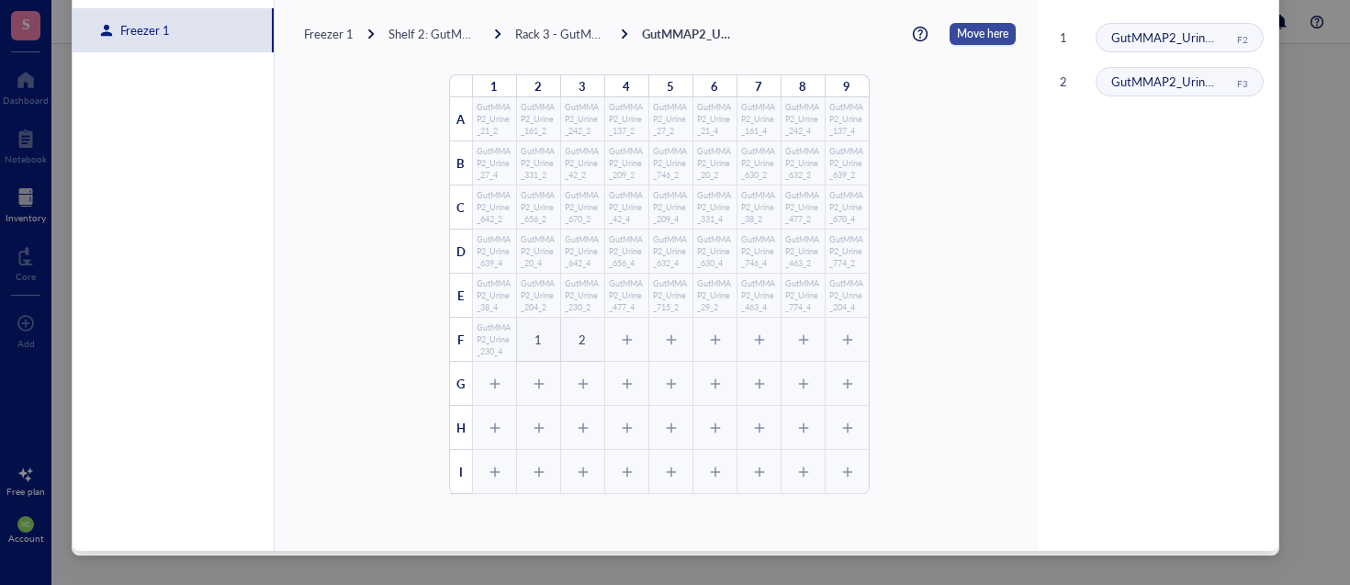
click at [968, 37] on span "Move here" at bounding box center [982, 34] width 51 height 22
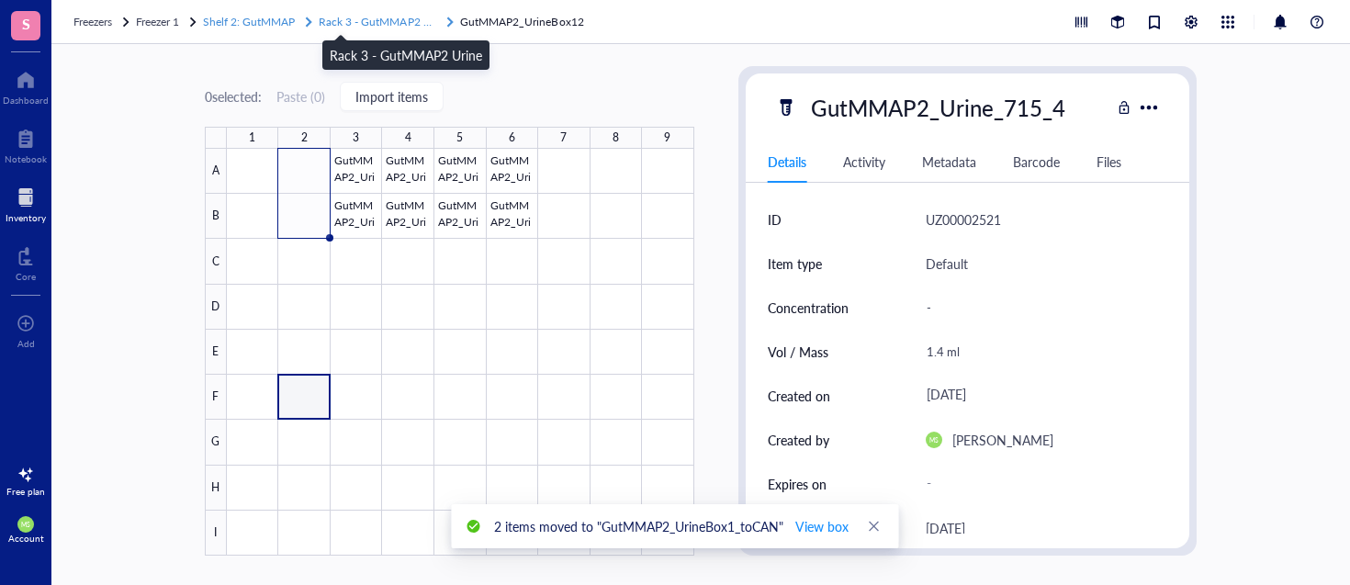
click at [415, 26] on span "Rack 3 - GutMMAP2 Urine" at bounding box center [384, 22] width 130 height 16
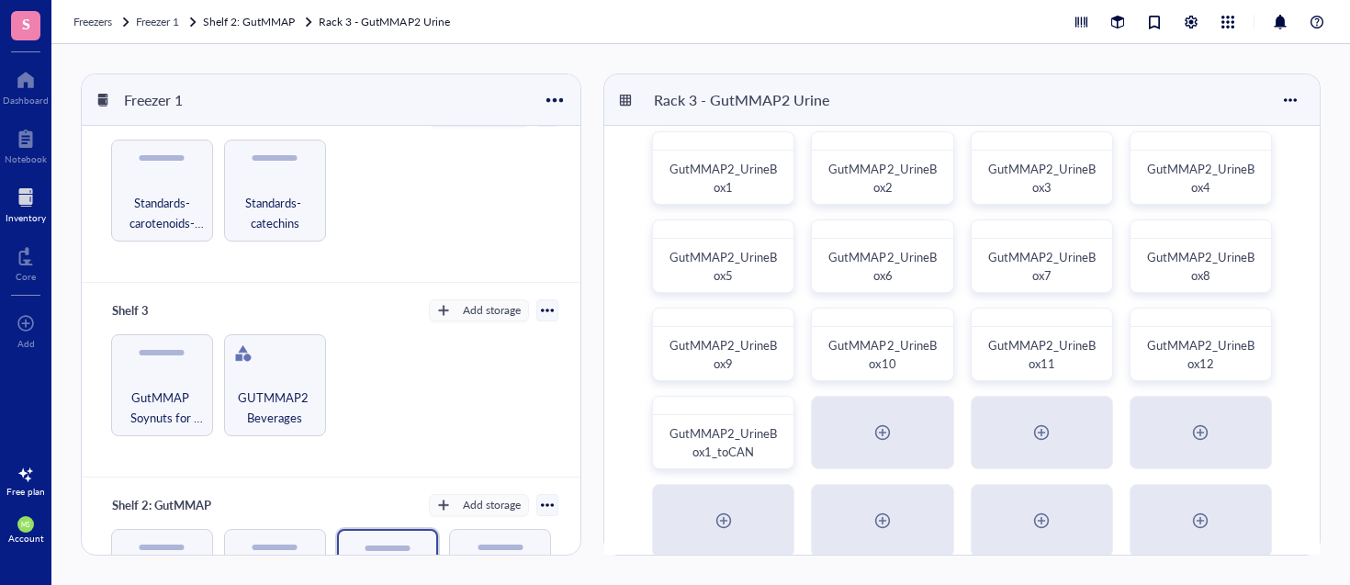
scroll to position [530, 0]
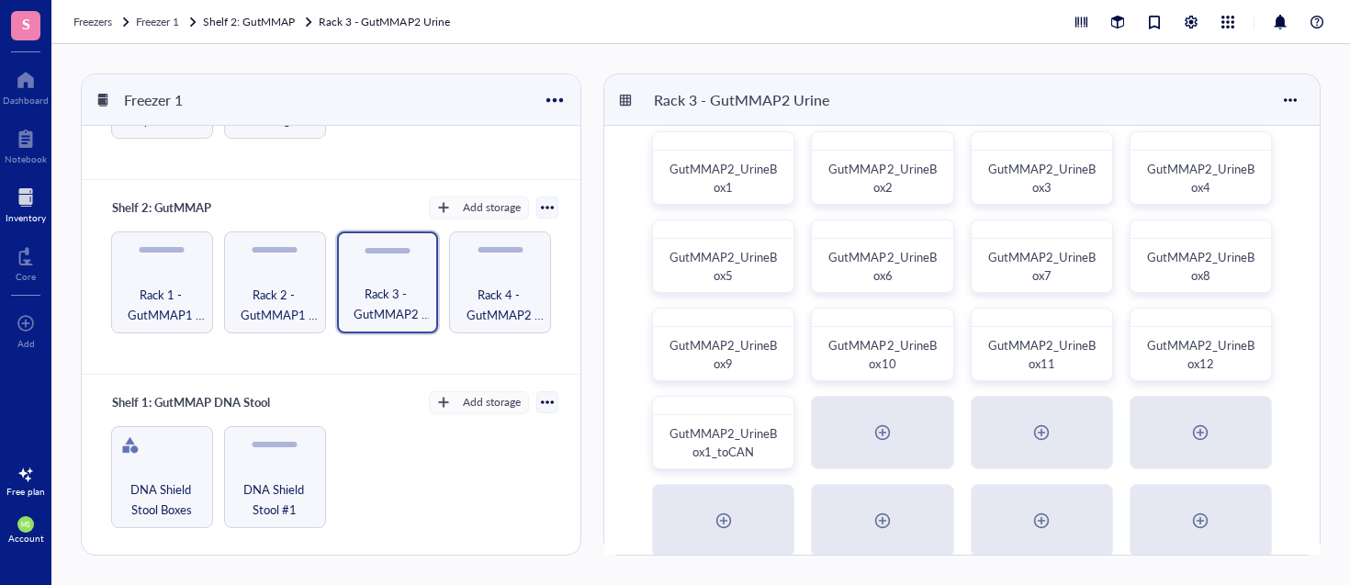
click at [541, 211] on div at bounding box center [547, 207] width 13 height 13
click at [516, 169] on div "Shelf 3 Add storage GutMMAP Soynuts for analysis (batch1-3) GUTMMAP2 Beverages" at bounding box center [331, 82] width 499 height 195
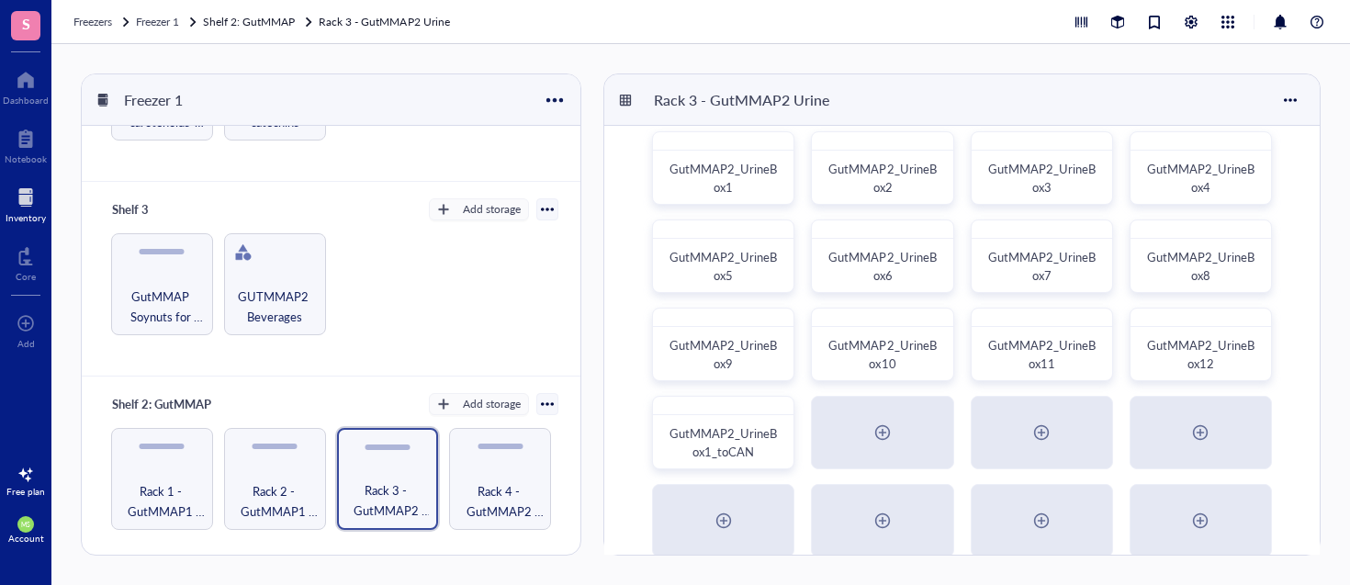
scroll to position [0, 0]
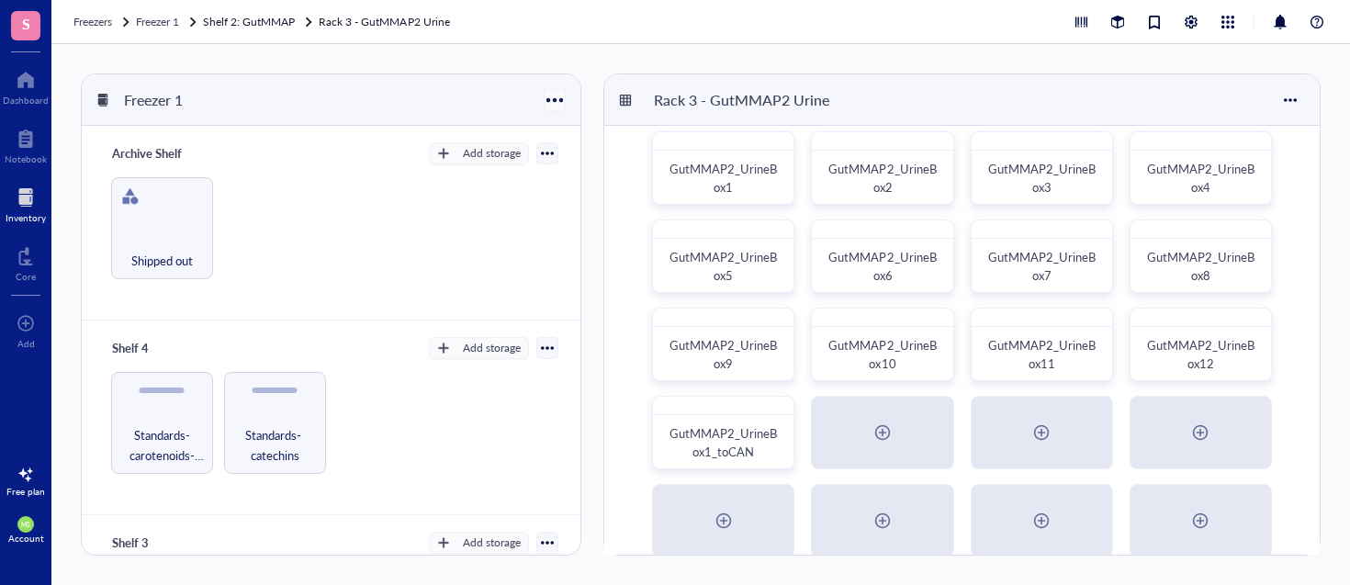
click at [559, 99] on div at bounding box center [554, 99] width 27 height 27
click at [463, 98] on div "Freezer 1" at bounding box center [331, 99] width 499 height 51
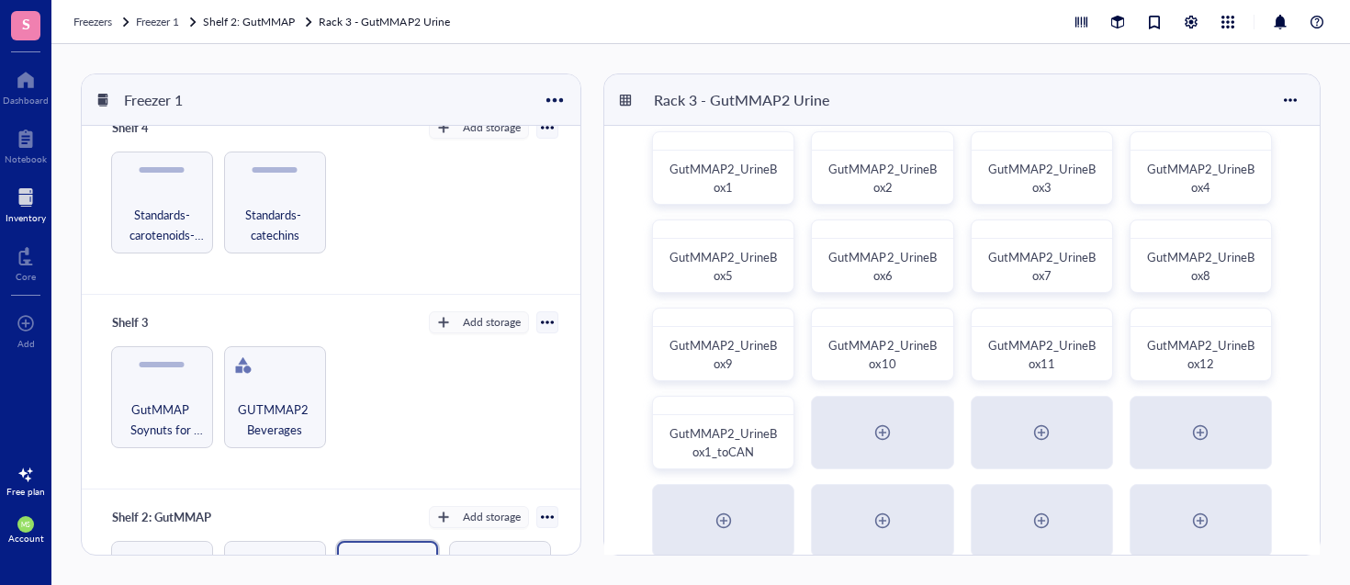
scroll to position [530, 0]
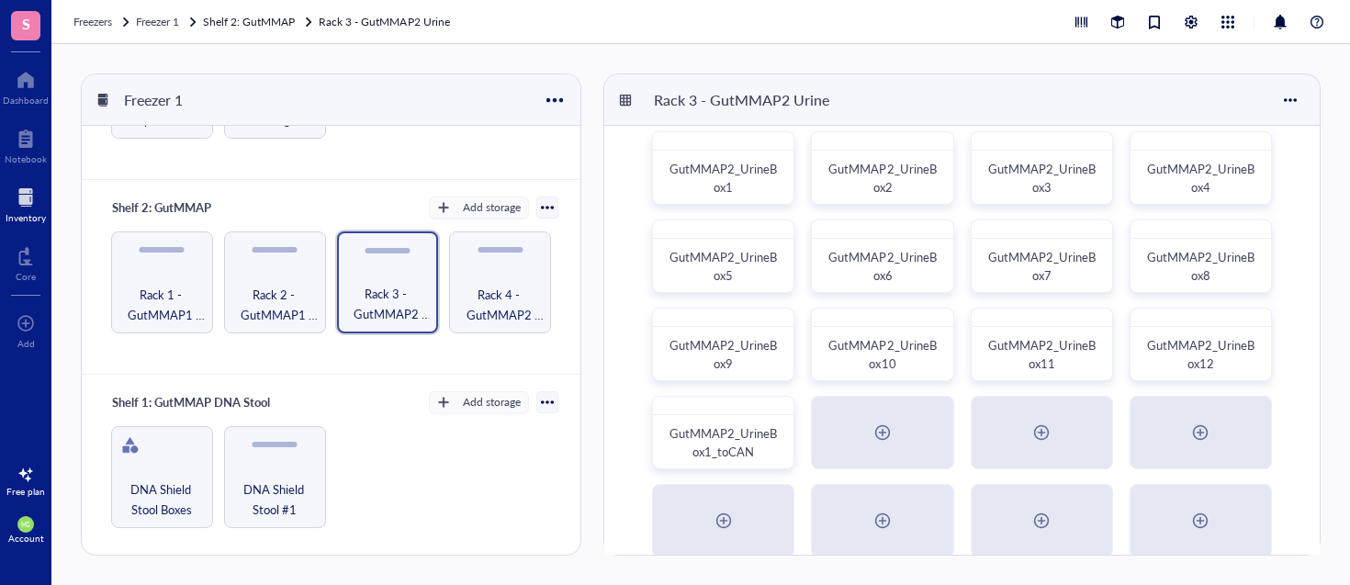
click at [541, 208] on div at bounding box center [547, 207] width 13 height 13
click at [476, 267] on div "Export" at bounding box center [464, 268] width 35 height 17
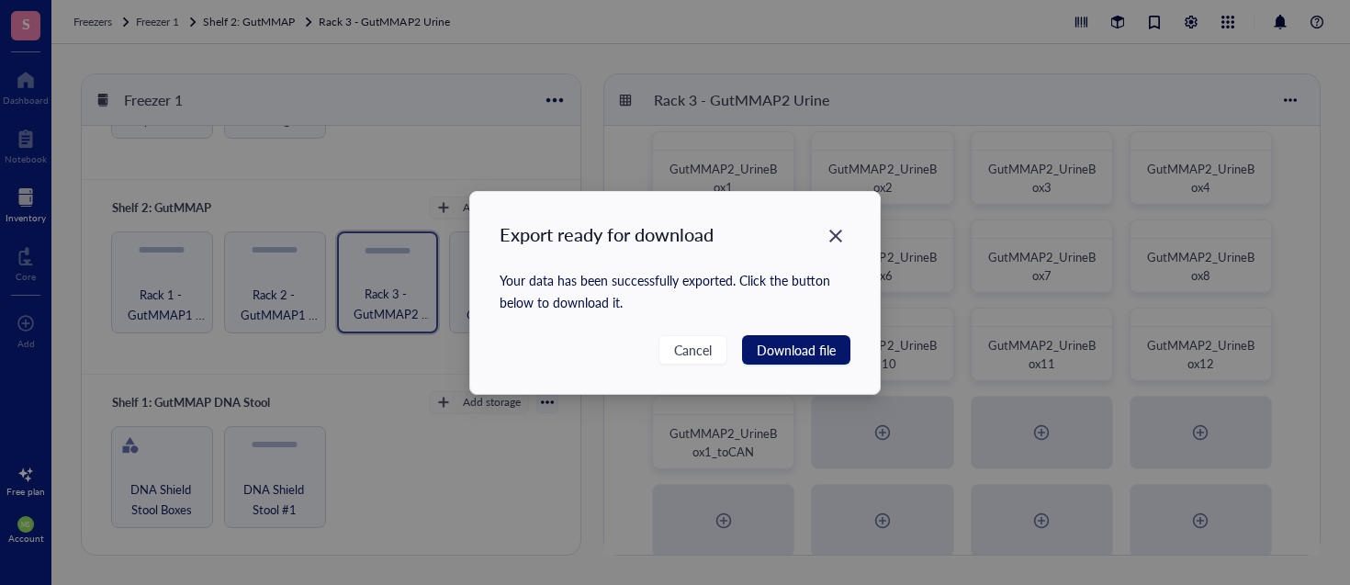
click at [809, 342] on span "Download file" at bounding box center [796, 350] width 79 height 20
